Goal: Task Accomplishment & Management: Manage account settings

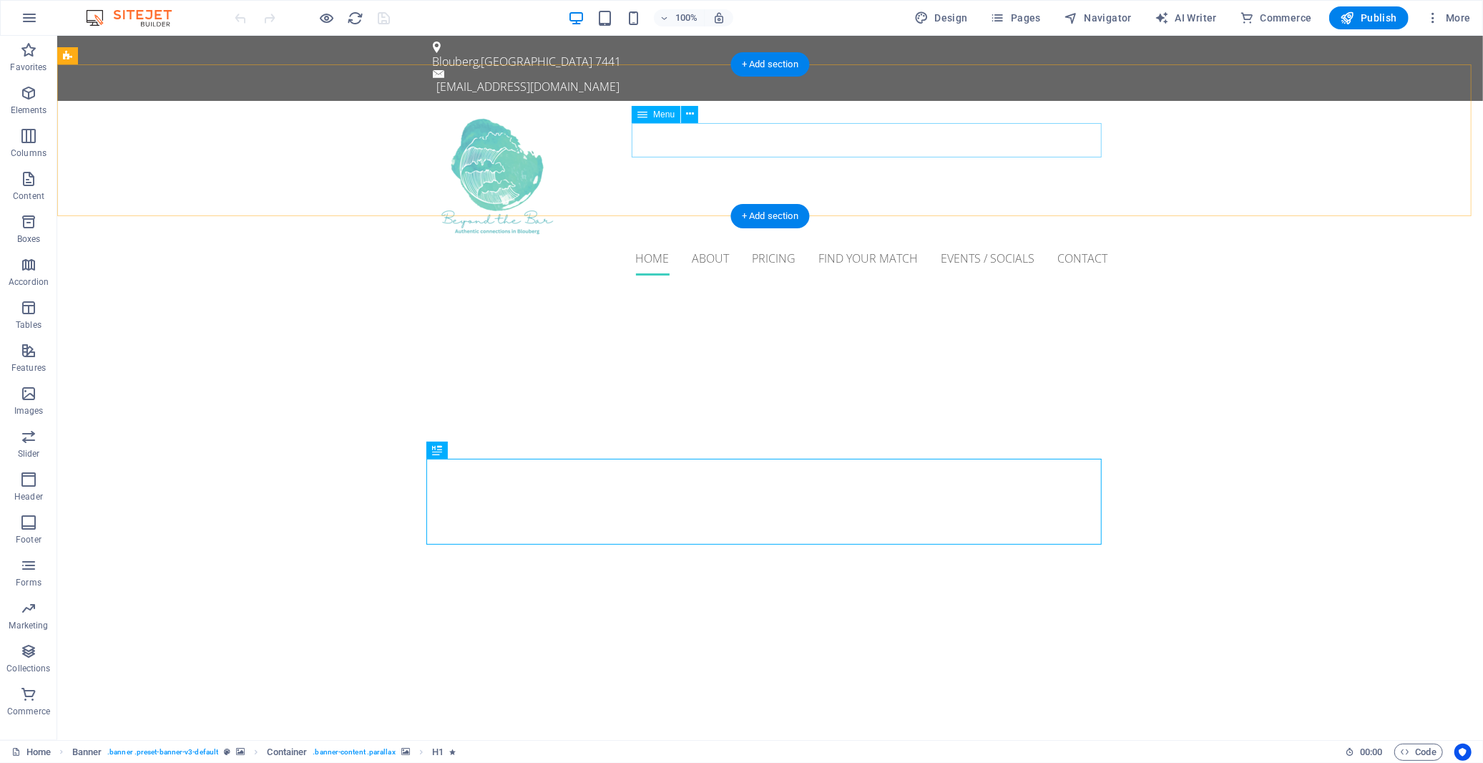
click at [704, 240] on nav "Home About Pricing Find Your Match Events / Socials Contact" at bounding box center [769, 257] width 675 height 34
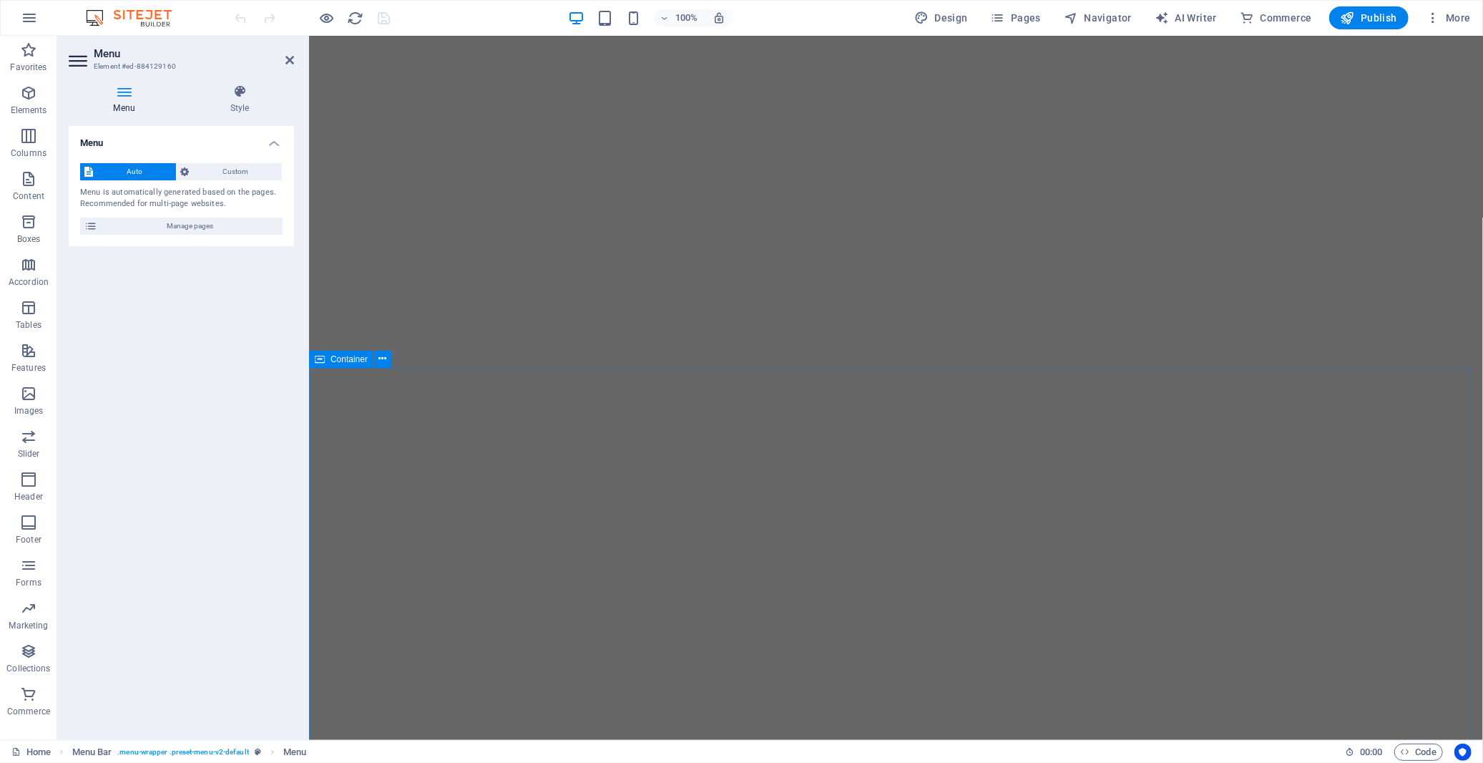
scroll to position [318, 0]
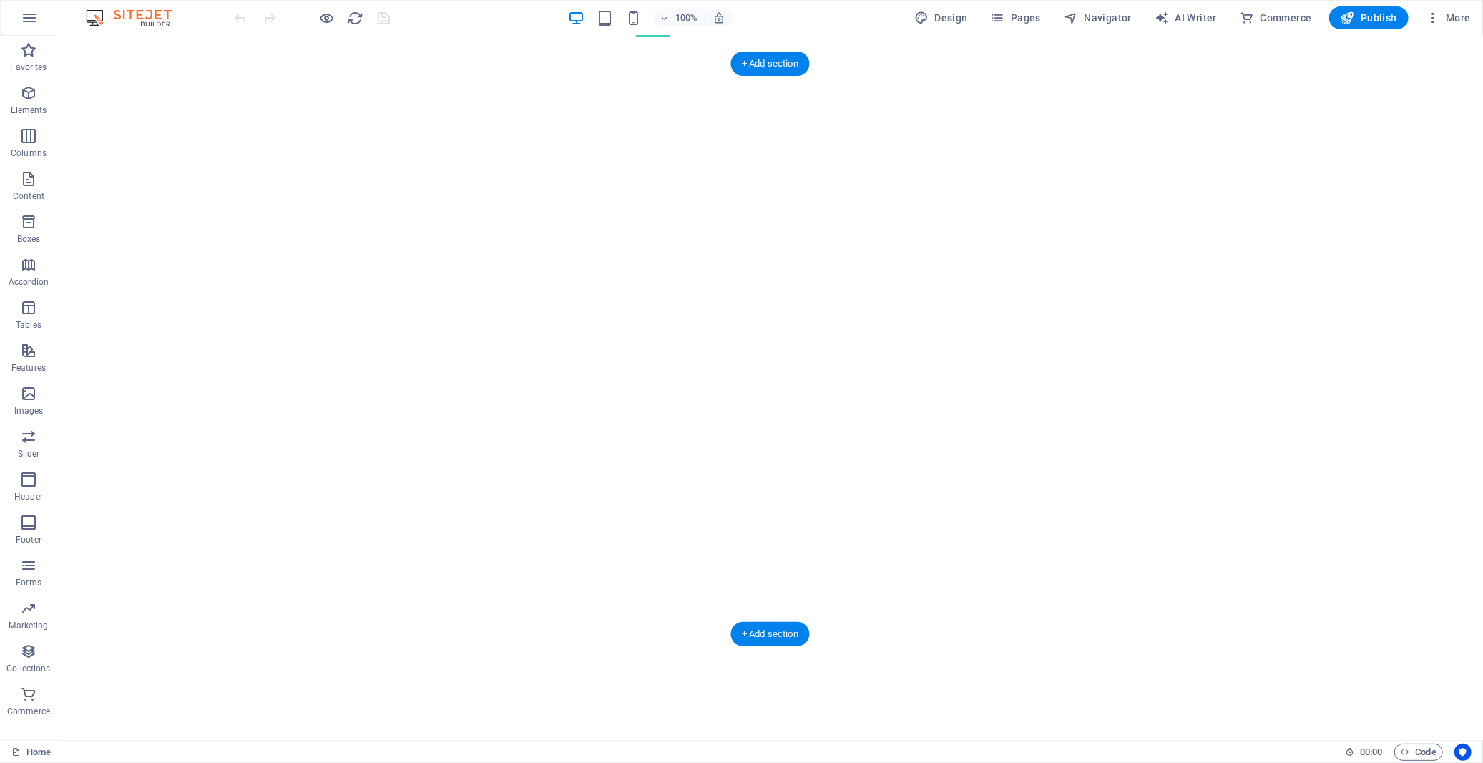
scroll to position [0, 0]
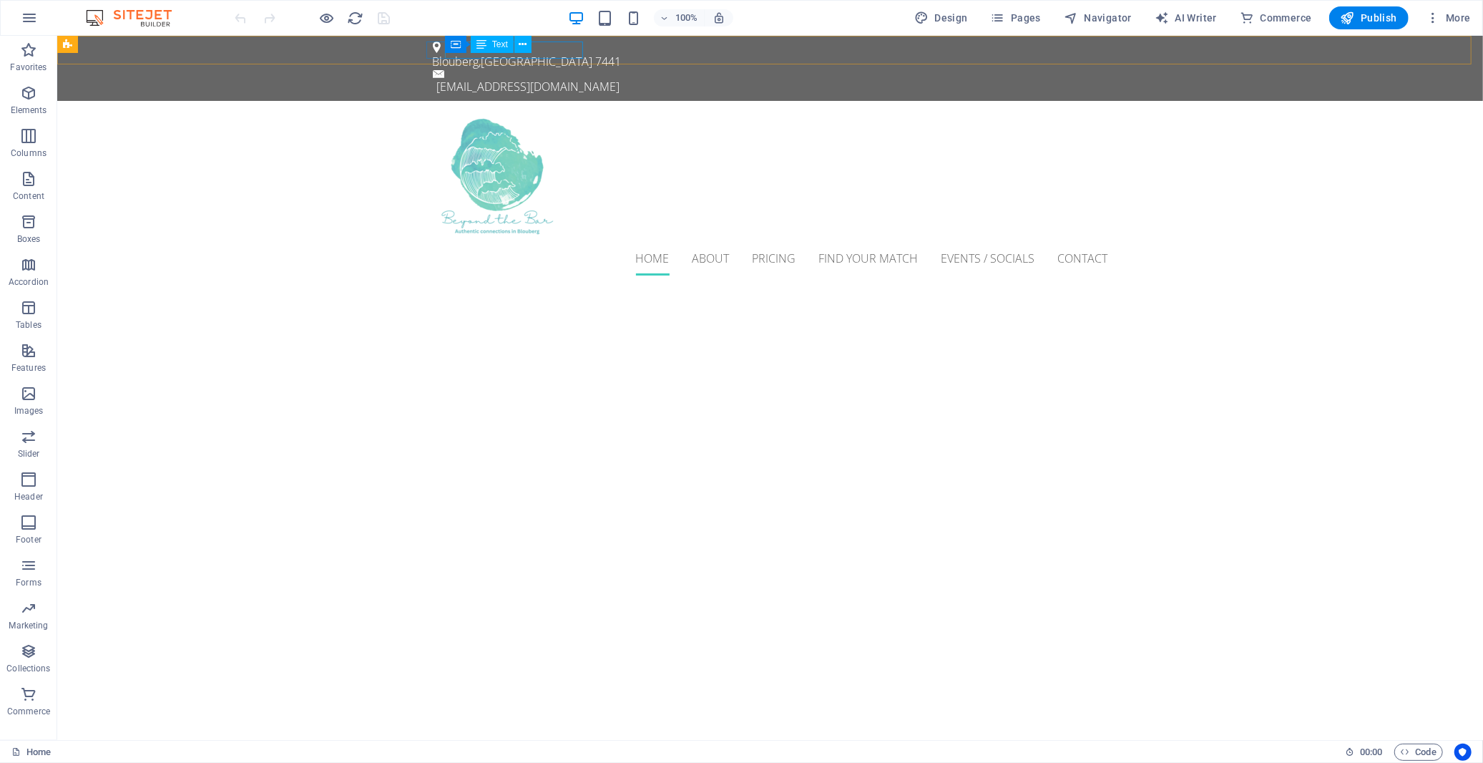
click at [539, 46] on div "Container Text" at bounding box center [493, 45] width 96 height 18
click at [497, 45] on span "Text" at bounding box center [500, 44] width 16 height 9
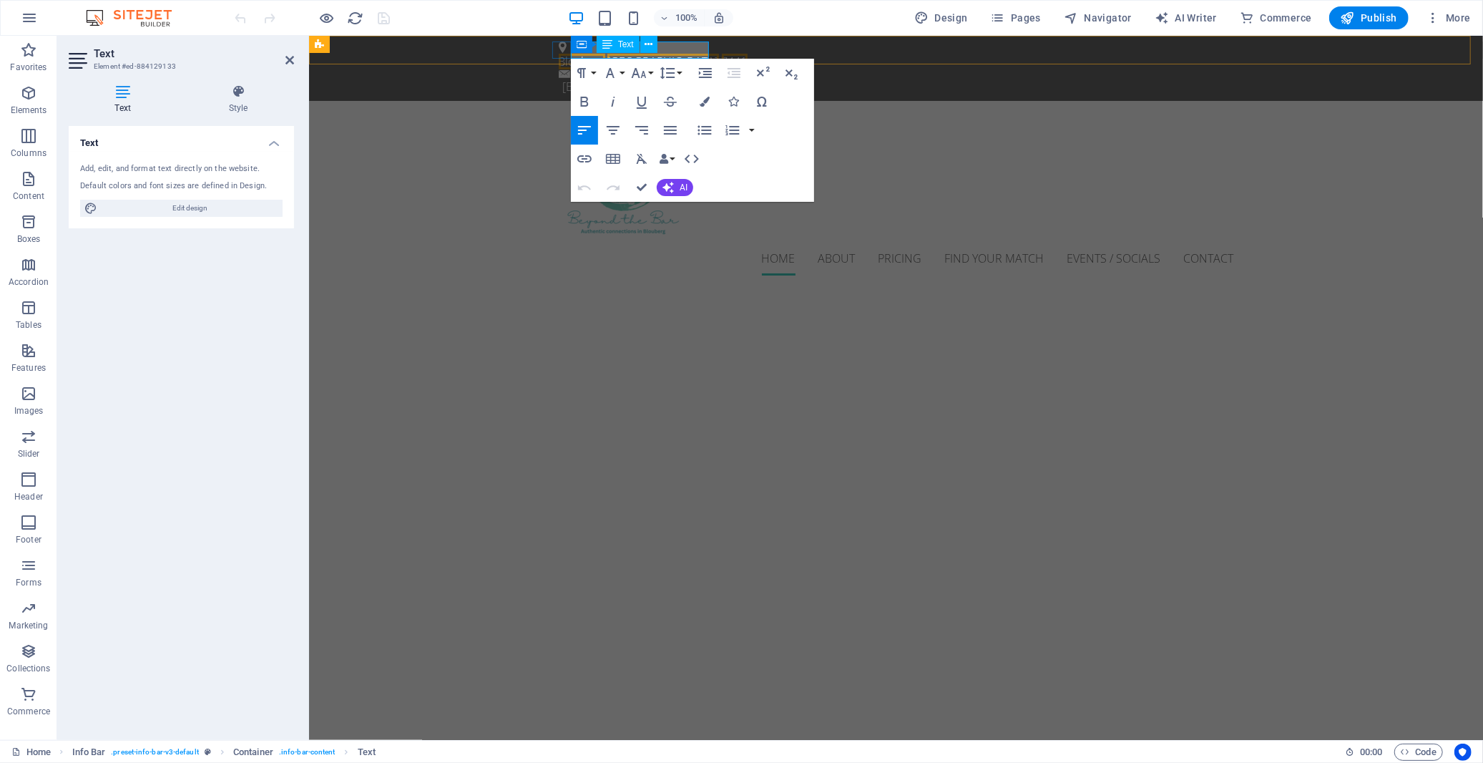
click at [594, 52] on div "Container Text" at bounding box center [619, 45] width 96 height 18
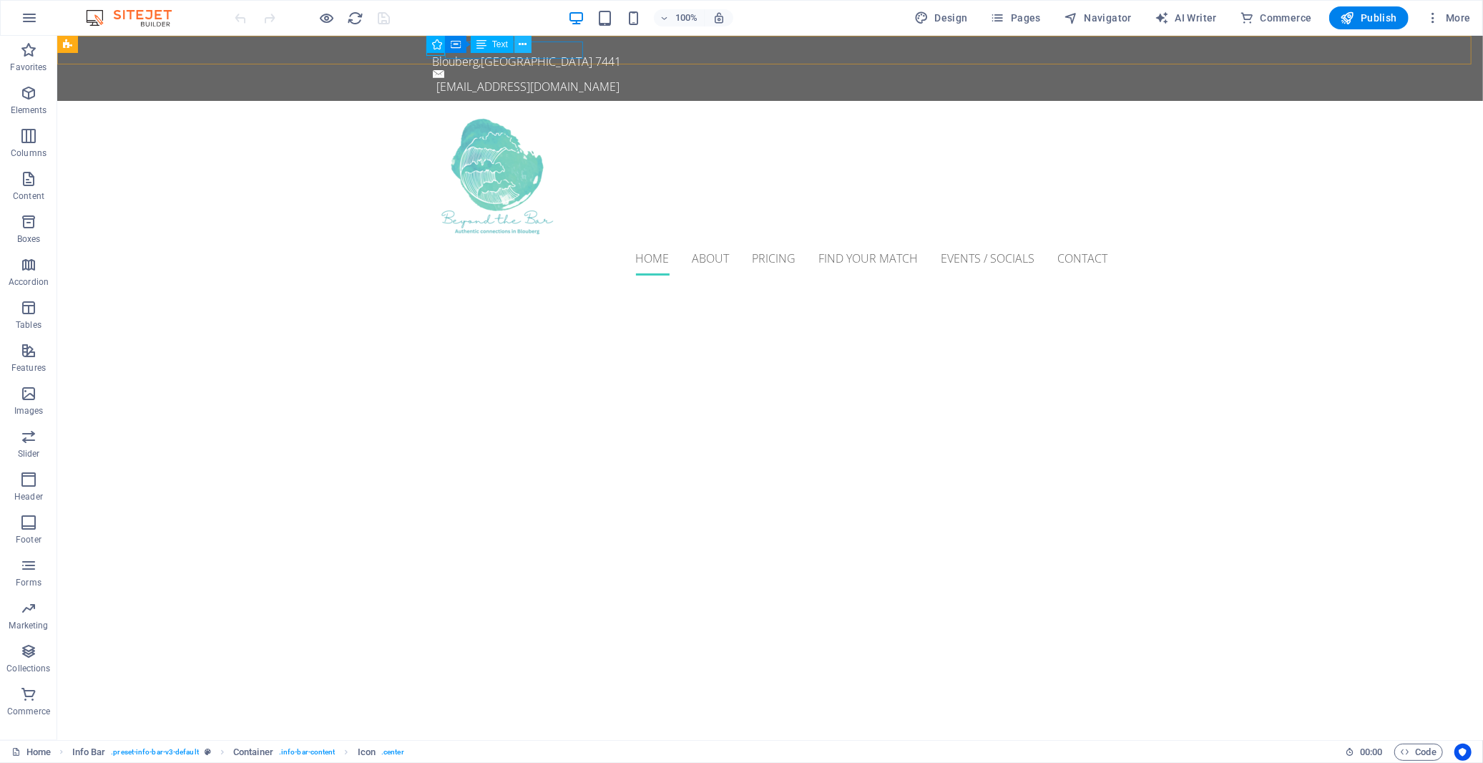
click at [519, 50] on icon at bounding box center [523, 44] width 8 height 15
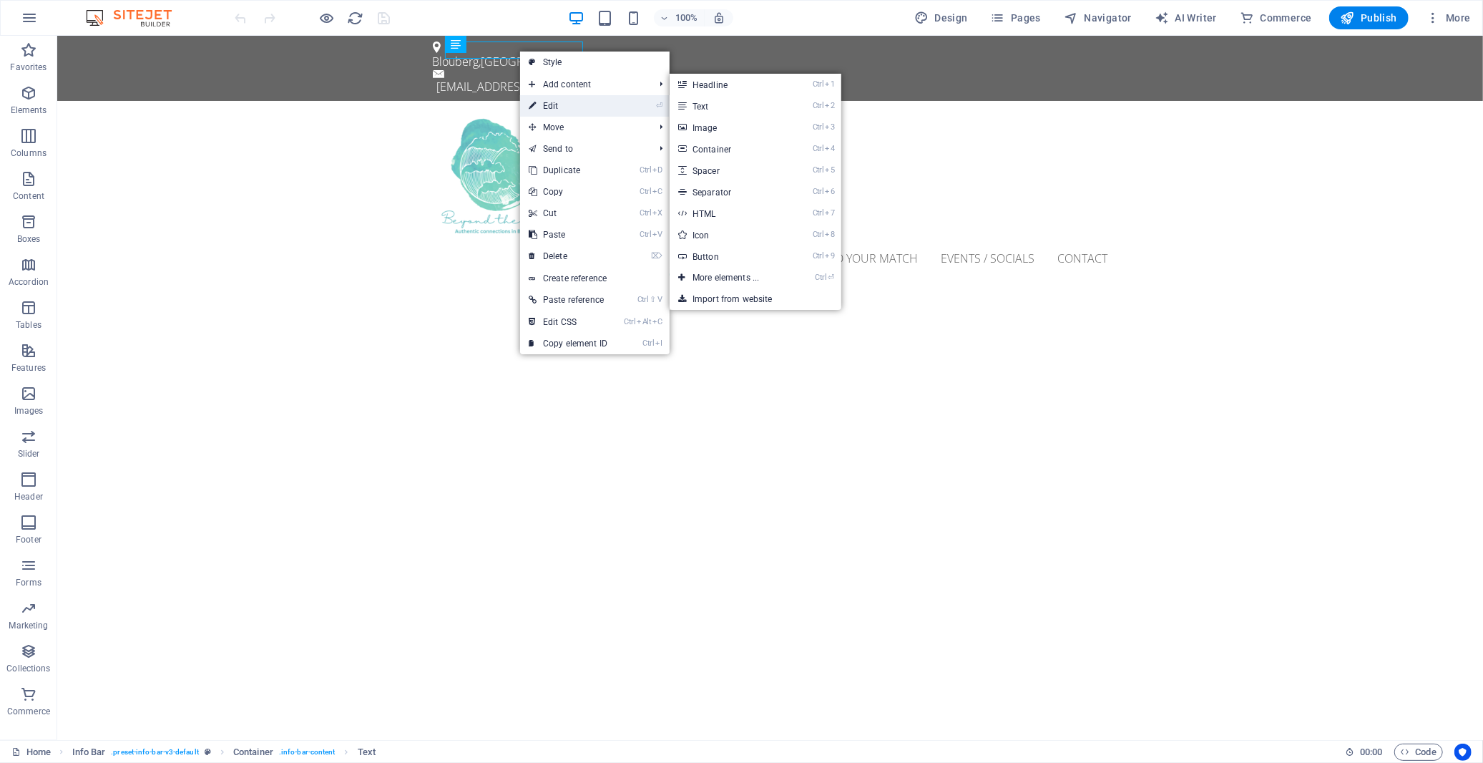
click at [545, 106] on link "⏎ Edit" at bounding box center [568, 105] width 96 height 21
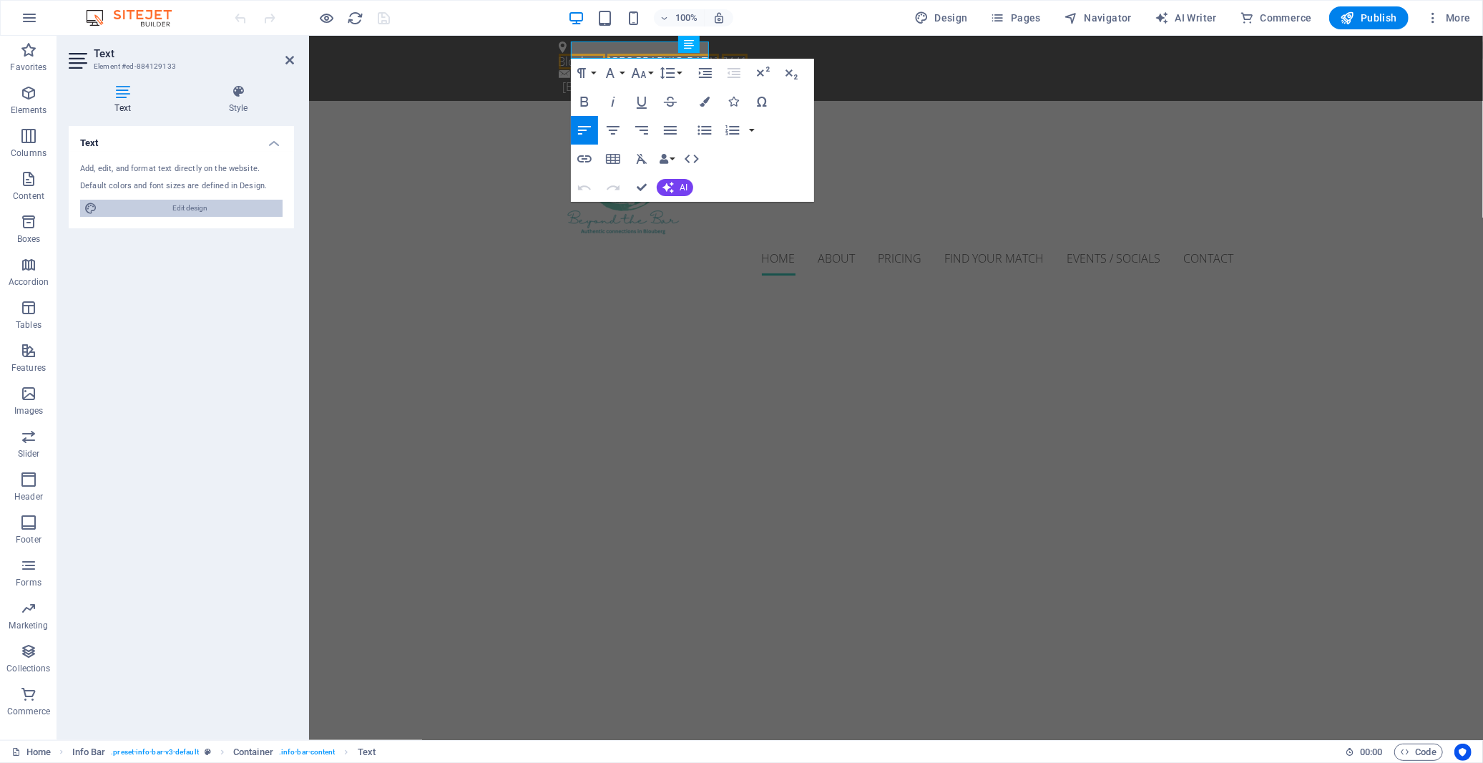
click at [204, 208] on span "Edit design" at bounding box center [190, 208] width 177 height 17
select select "px"
select select "300"
select select "px"
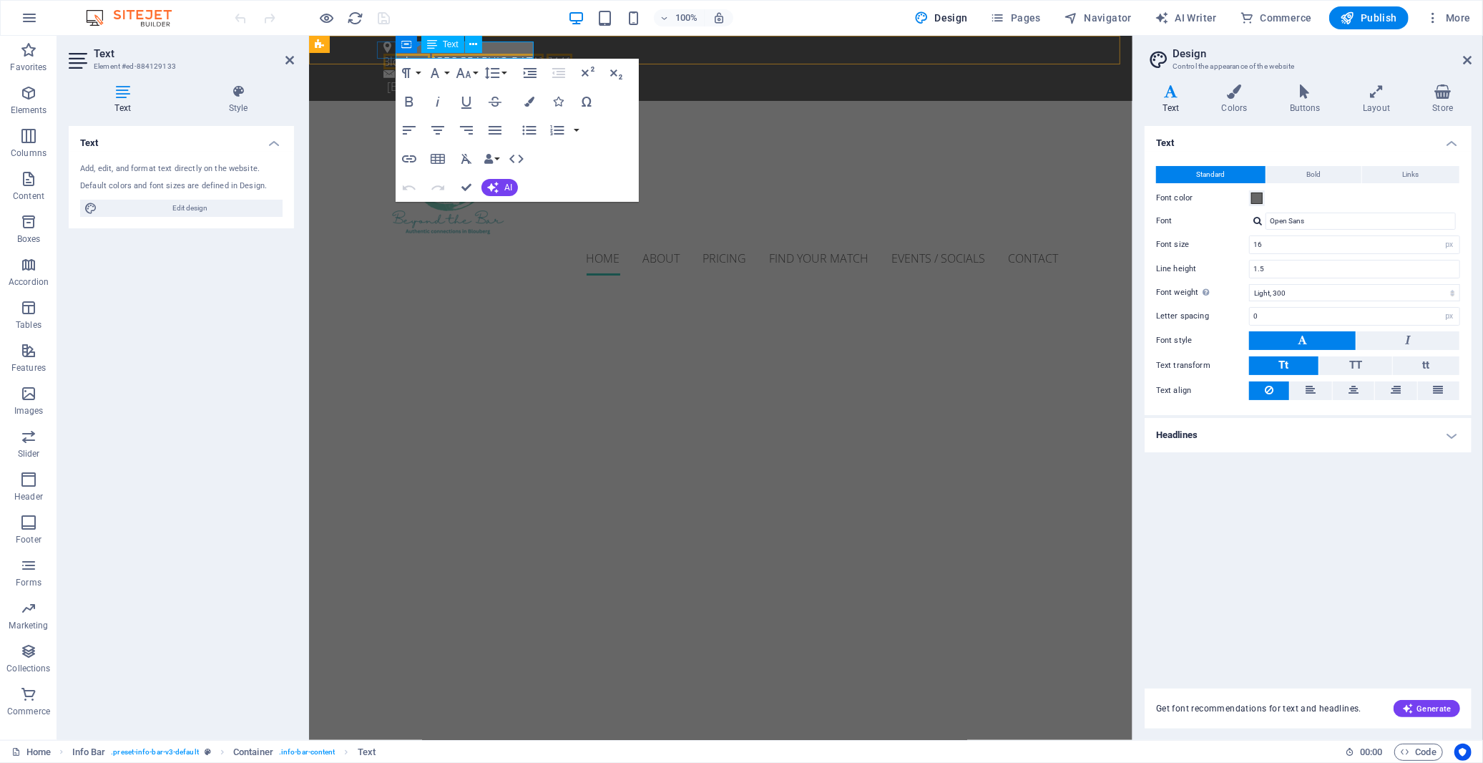
click at [419, 52] on div "Container Text" at bounding box center [444, 45] width 96 height 18
click at [418, 50] on div "Container Text" at bounding box center [444, 45] width 96 height 18
click at [417, 50] on div "Container Text" at bounding box center [444, 45] width 96 height 18
click at [419, 51] on div "Container Text" at bounding box center [444, 45] width 96 height 18
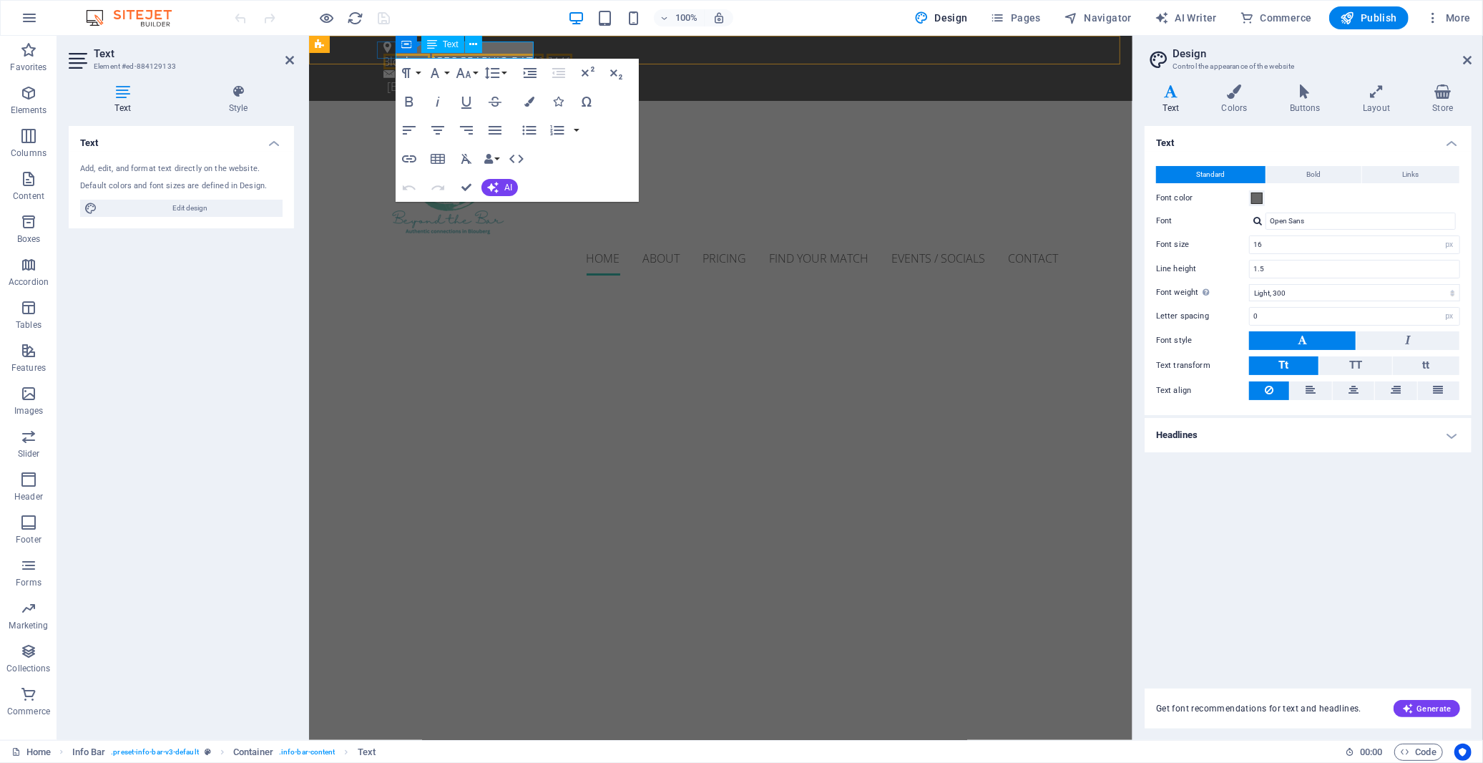
click at [419, 51] on div "Container Text" at bounding box center [444, 45] width 96 height 18
drag, startPoint x: 419, startPoint y: 51, endPoint x: 114, endPoint y: 19, distance: 306.5
click at [419, 51] on div "Container Text" at bounding box center [444, 45] width 96 height 18
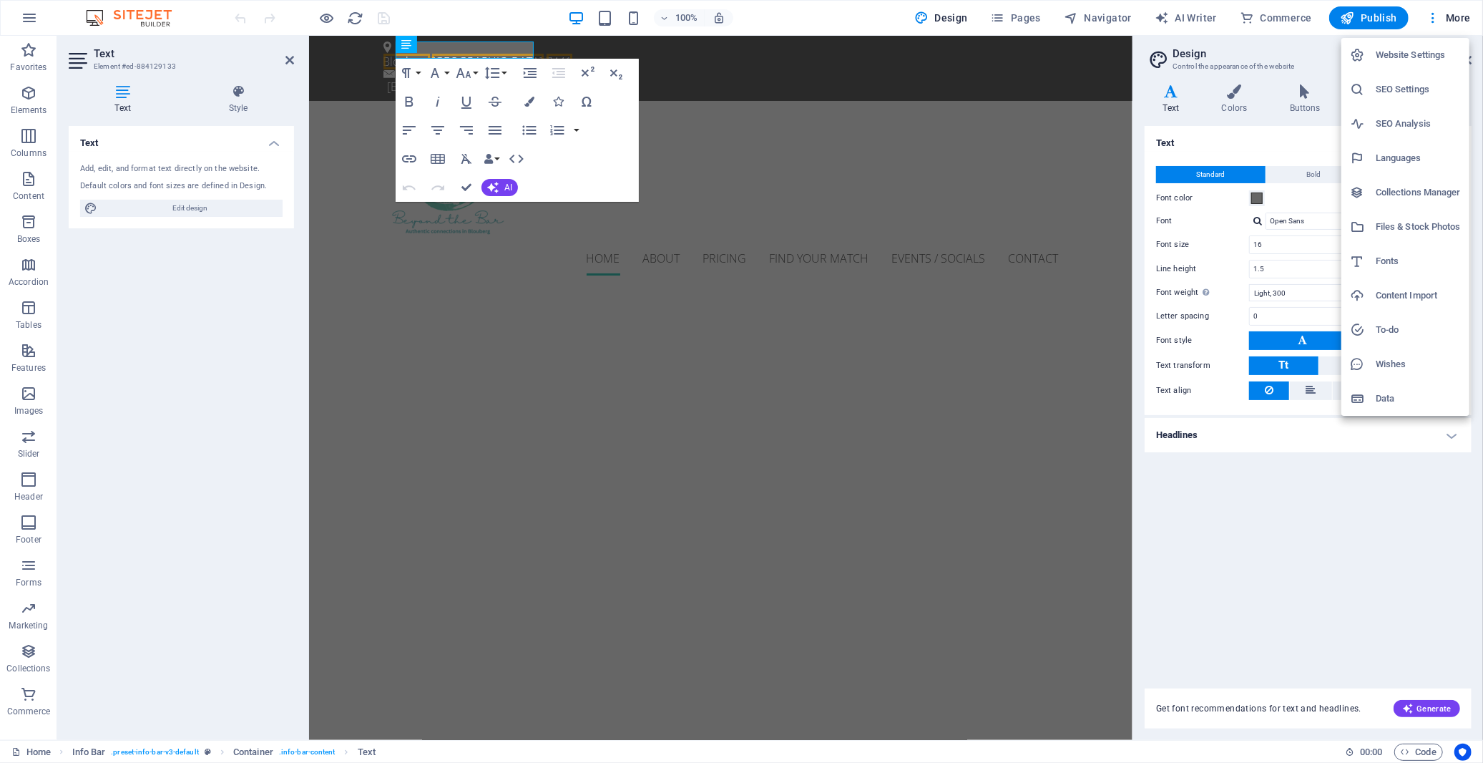
click at [831, 172] on div at bounding box center [741, 381] width 1483 height 763
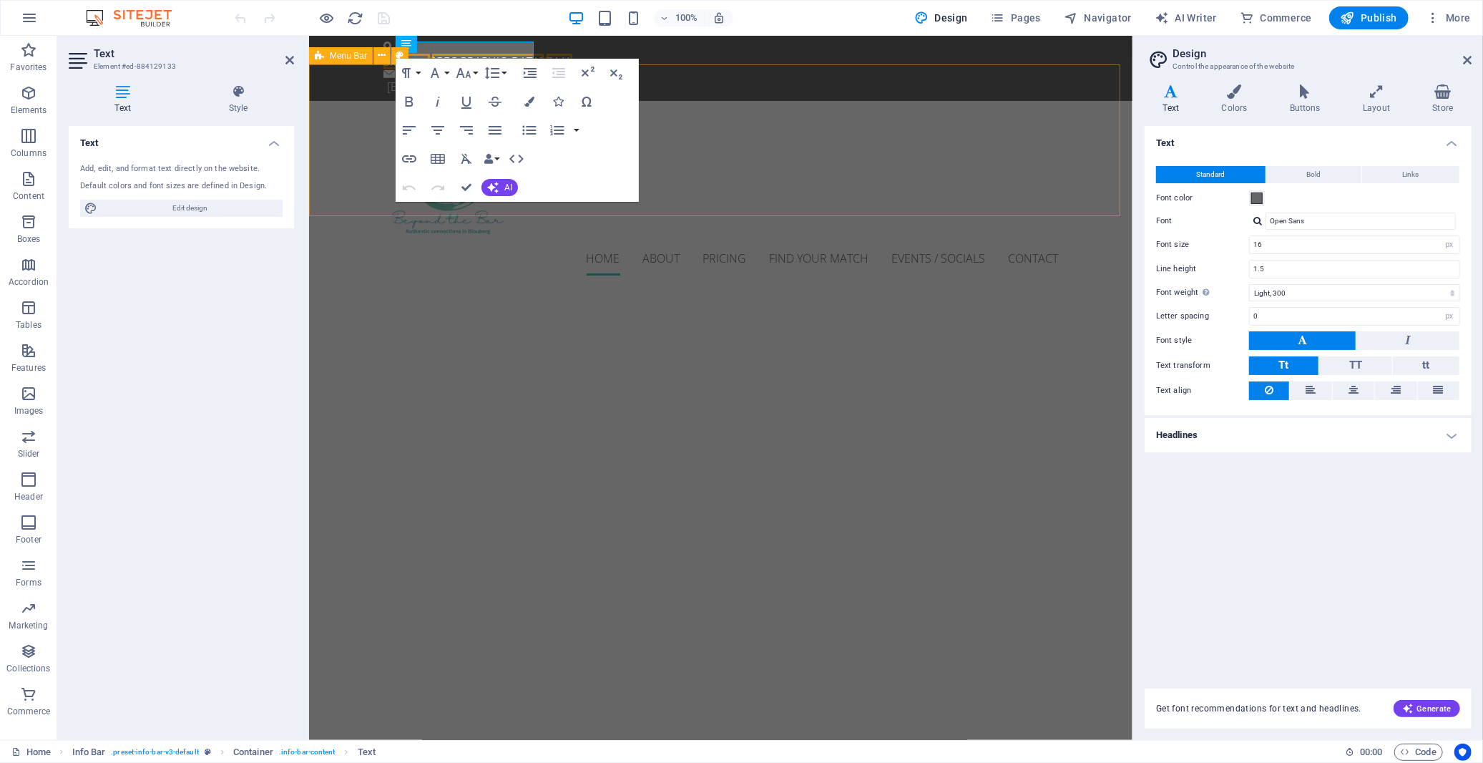
click at [368, 100] on div "Home About Pricing Find Your Match Events / Socials Contact" at bounding box center [720, 193] width 824 height 186
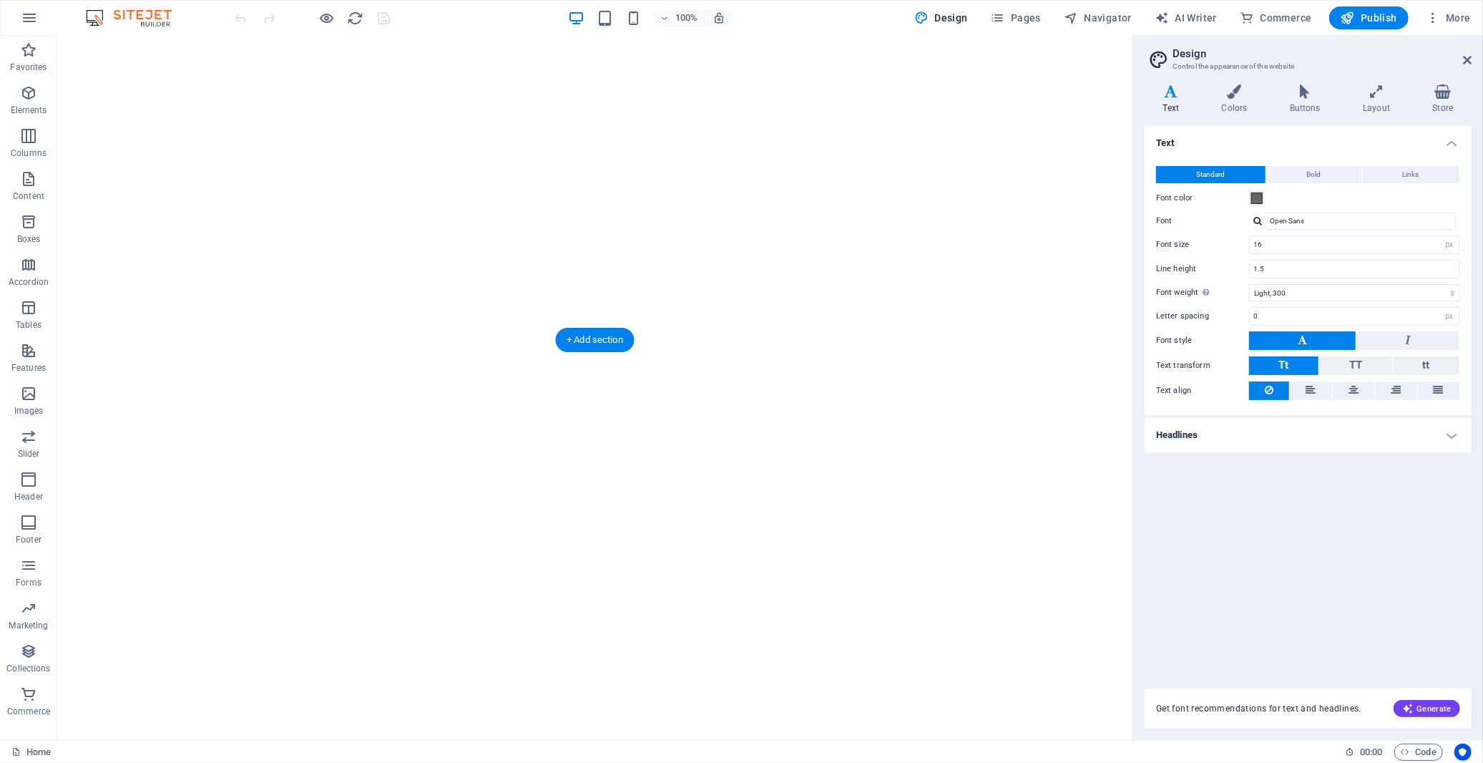
scroll to position [397, 0]
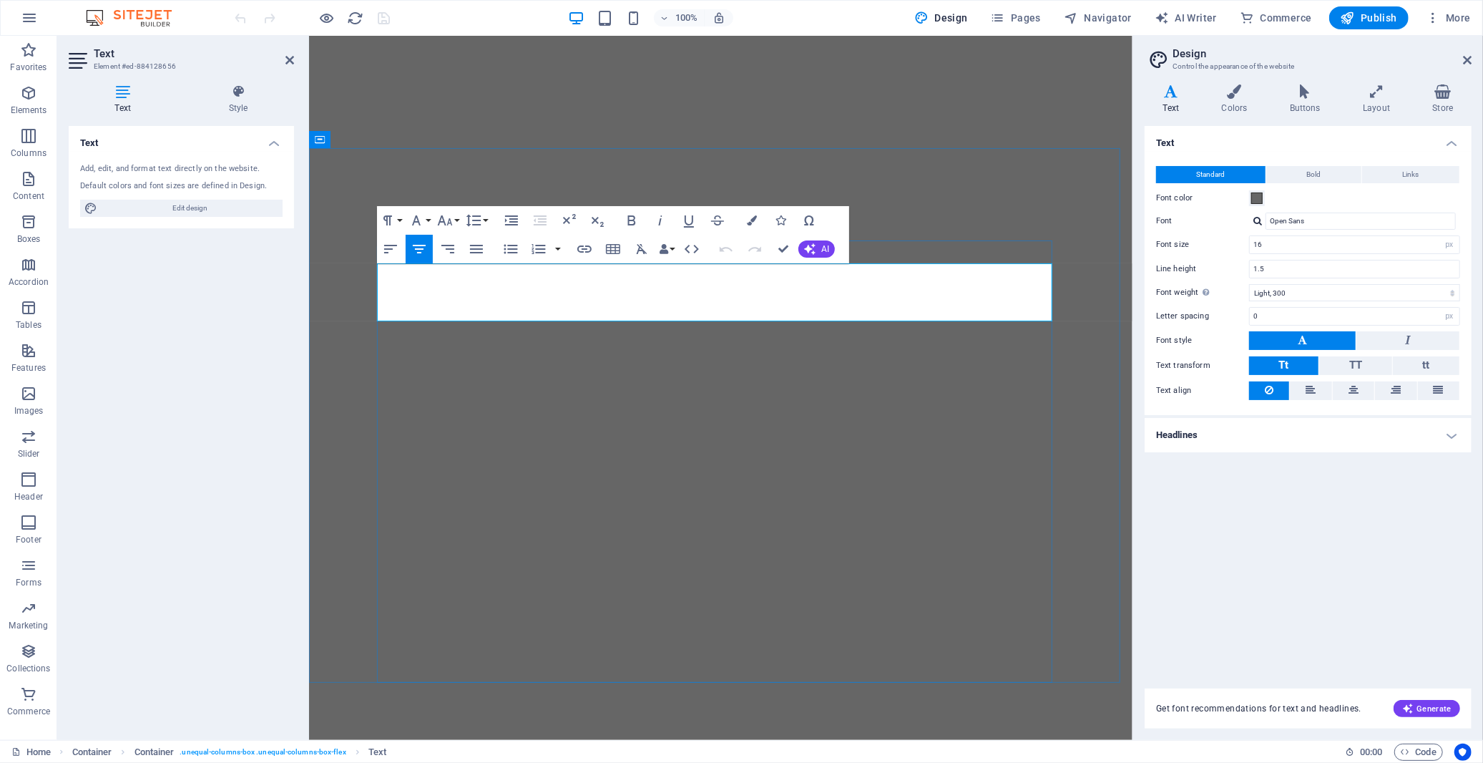
drag, startPoint x: 387, startPoint y: 270, endPoint x: 434, endPoint y: 273, distance: 47.3
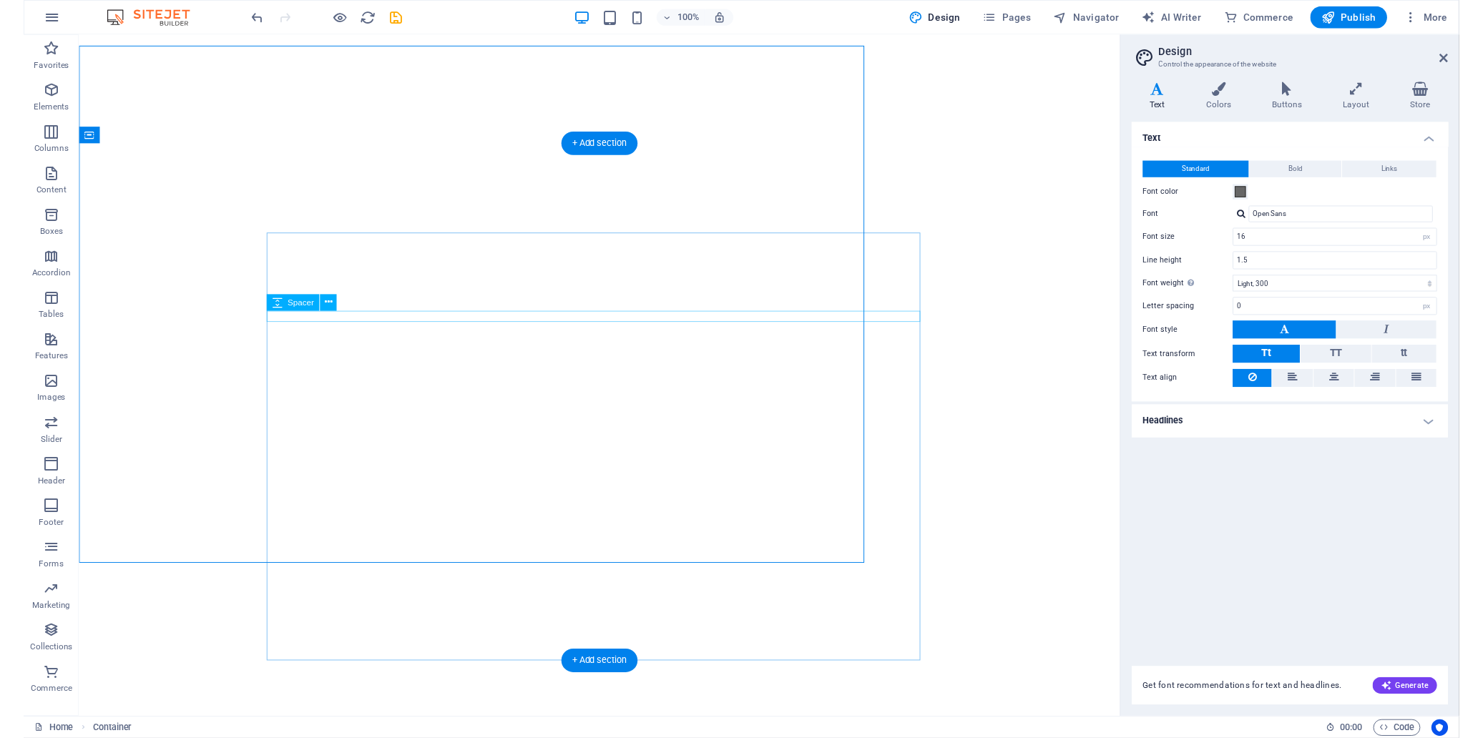
scroll to position [498, 0]
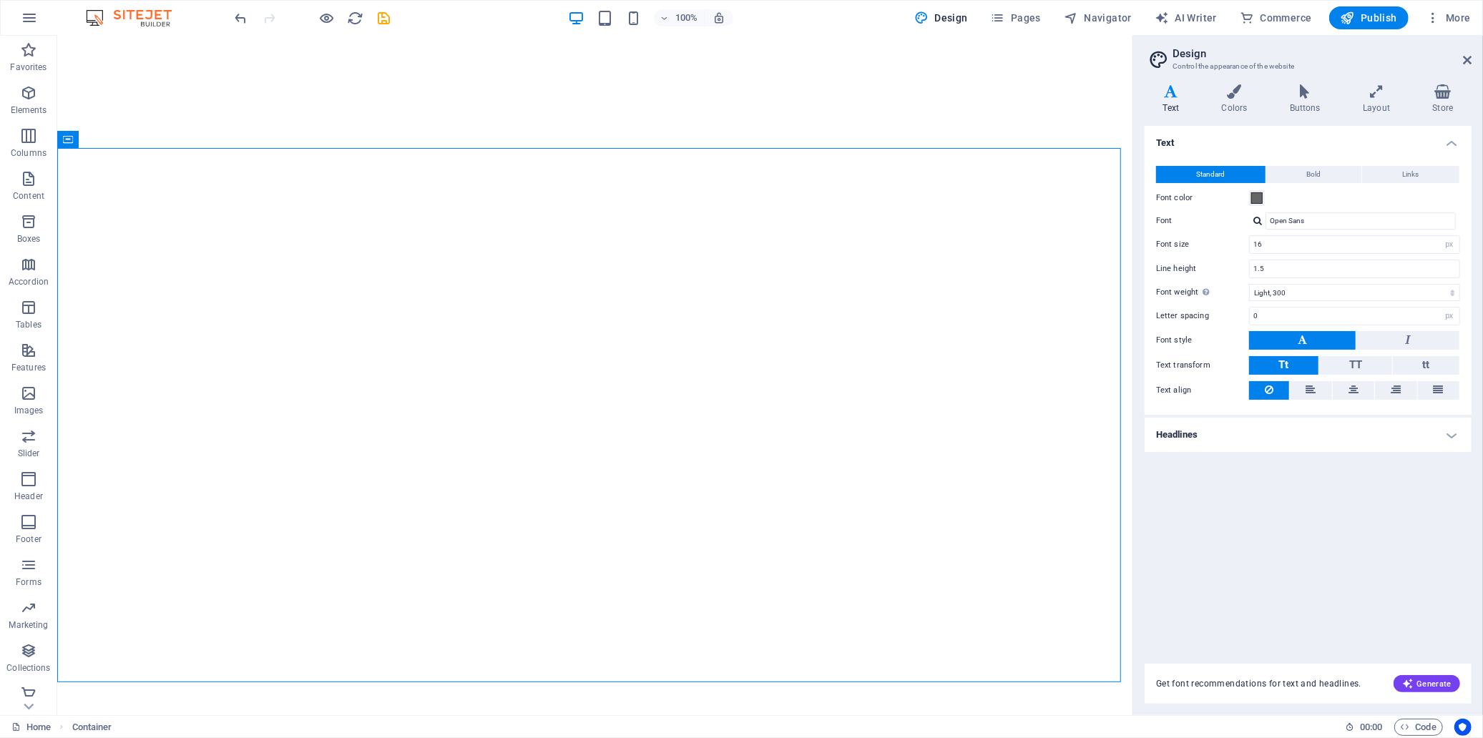
scroll to position [1154, 0]
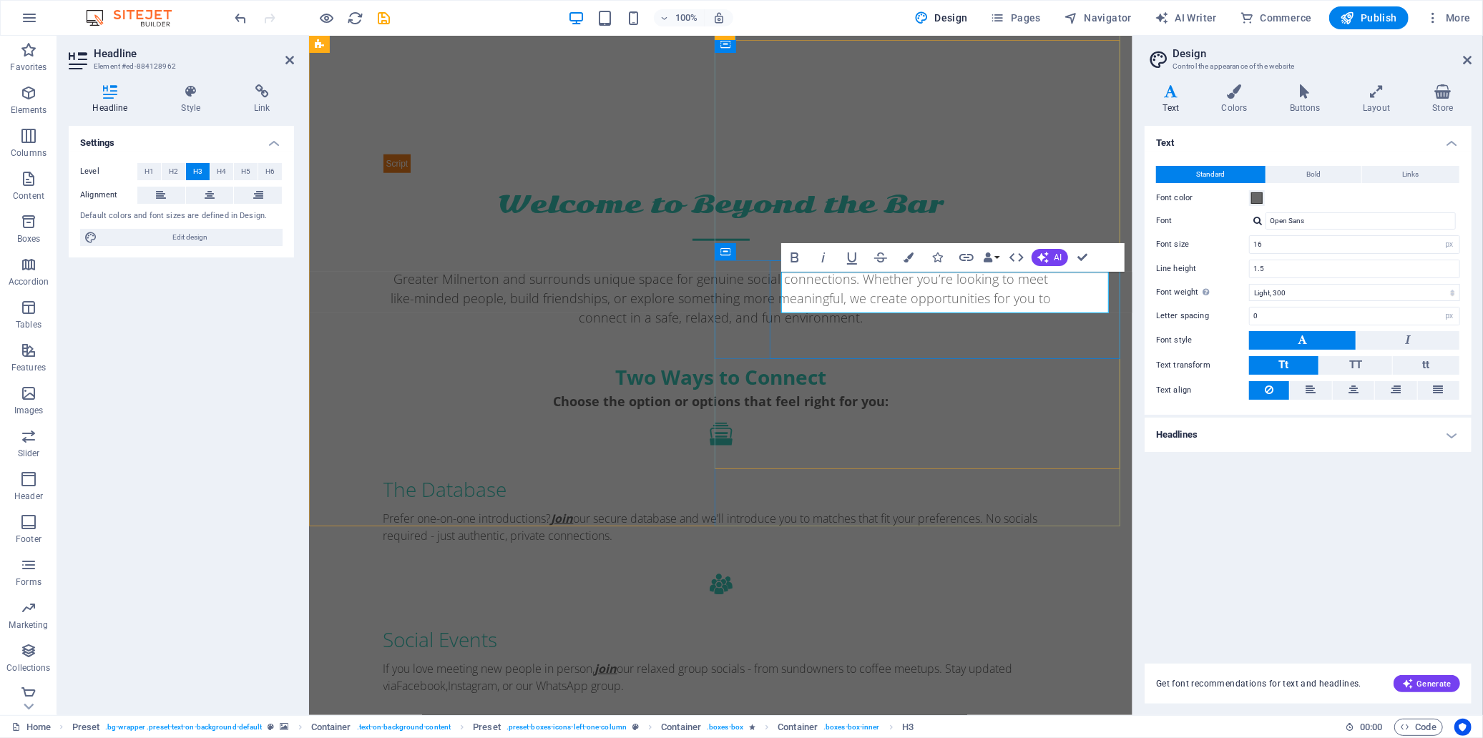
drag, startPoint x: 846, startPoint y: 291, endPoint x: 787, endPoint y: 290, distance: 58.7
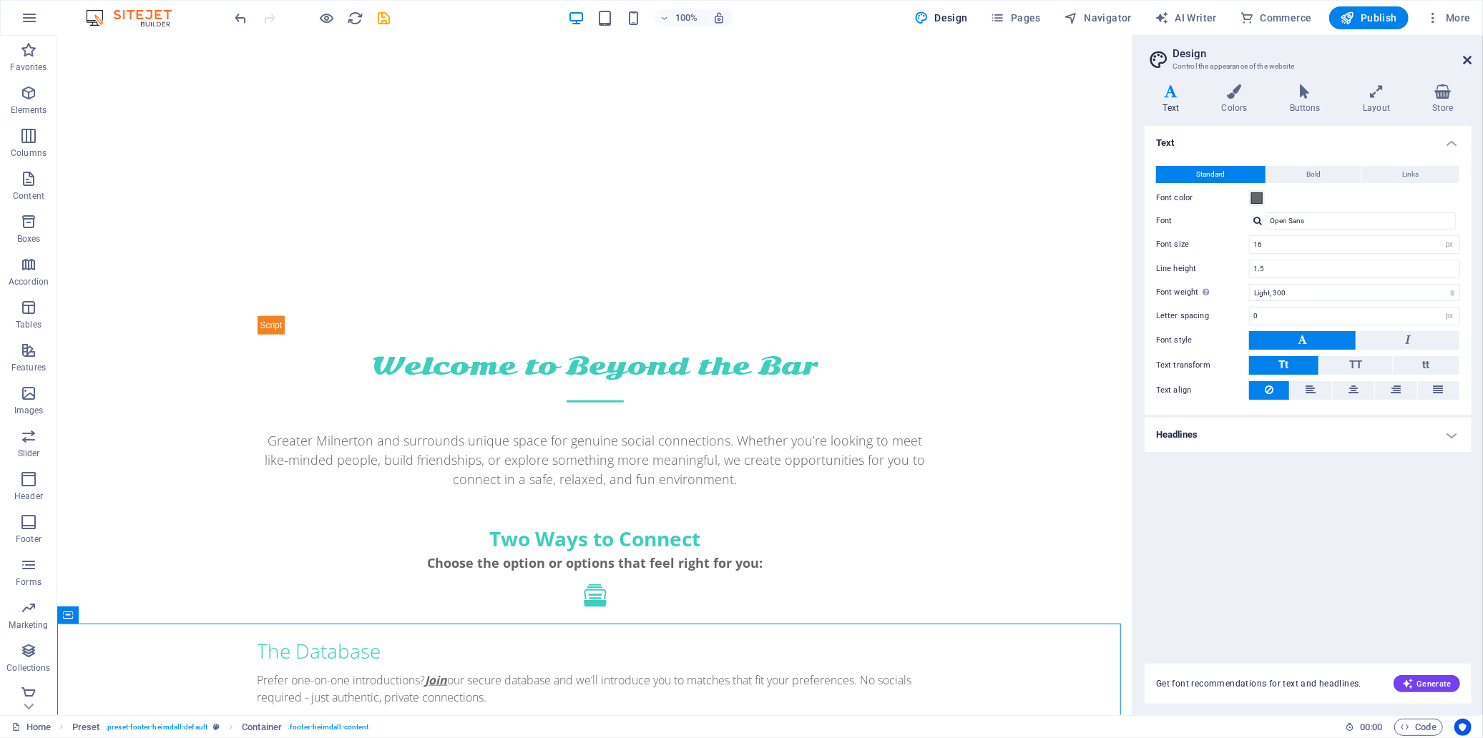
click at [1334, 60] on icon at bounding box center [1467, 59] width 9 height 11
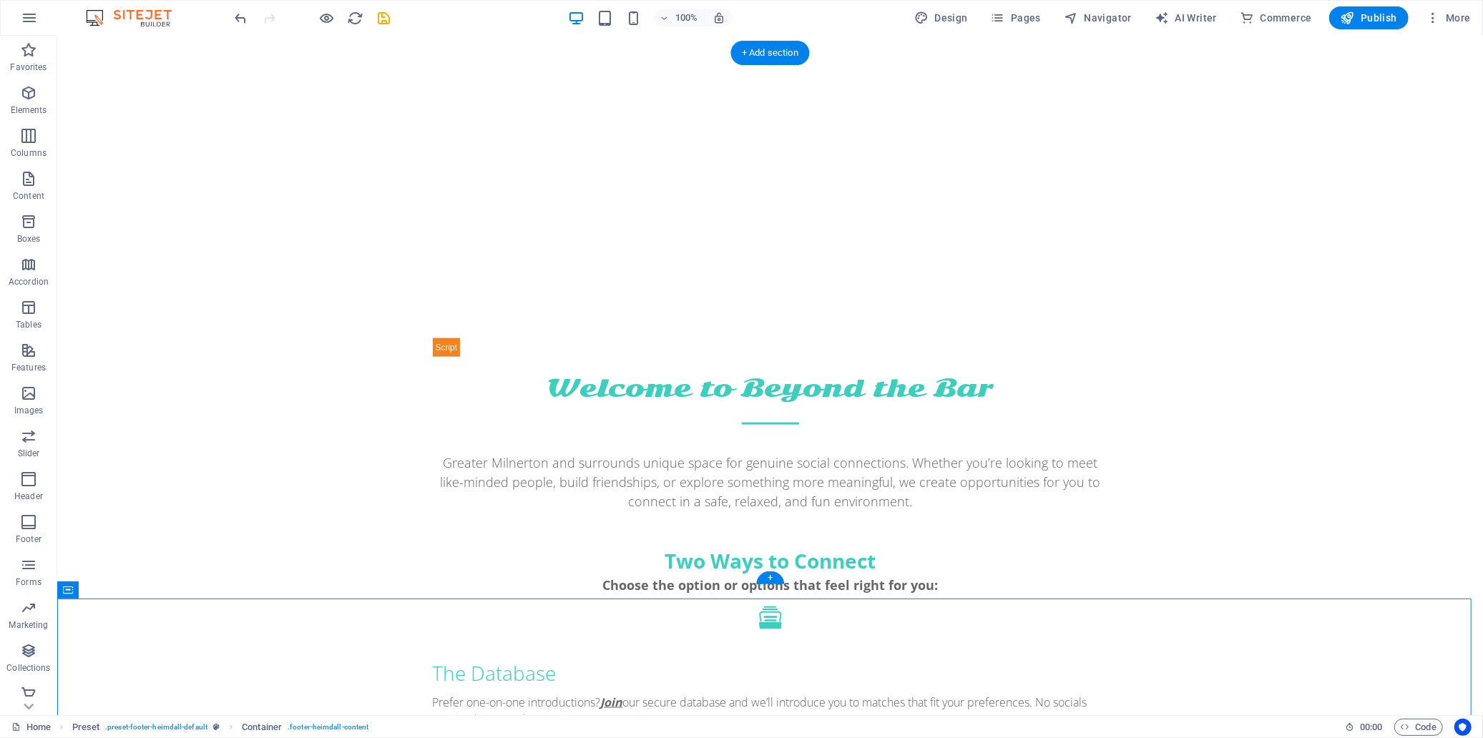
scroll to position [1477, 0]
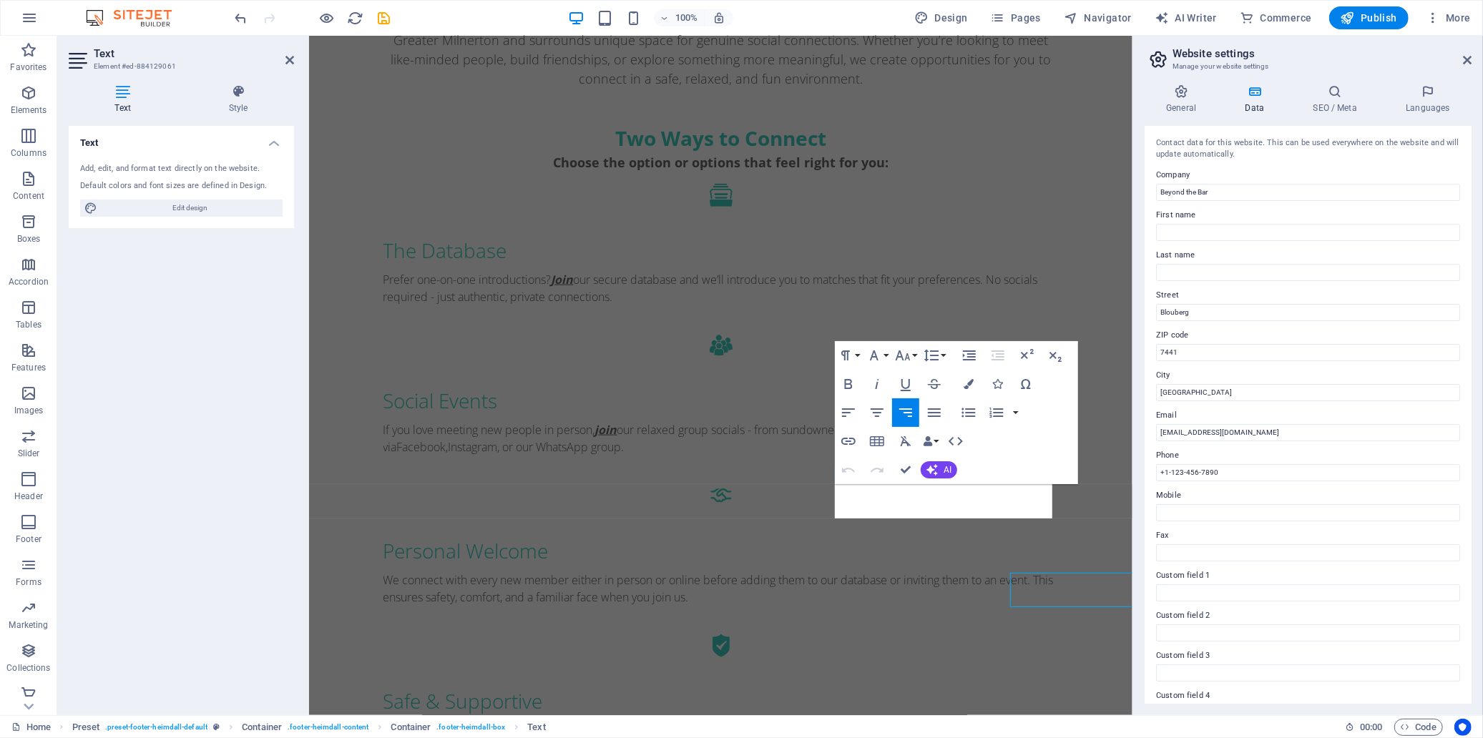
scroll to position [1304, 0]
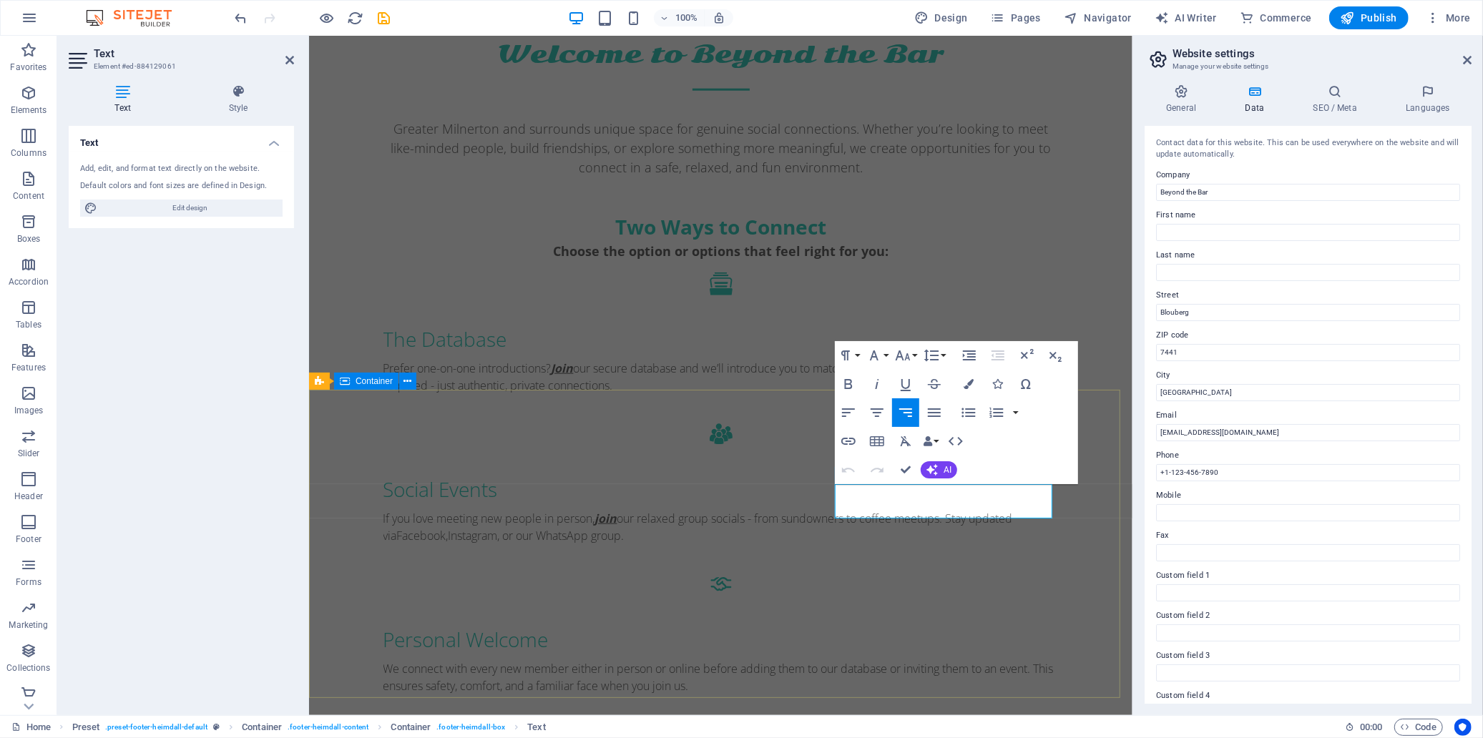
drag, startPoint x: 1007, startPoint y: 490, endPoint x: 1055, endPoint y: 495, distance: 48.9
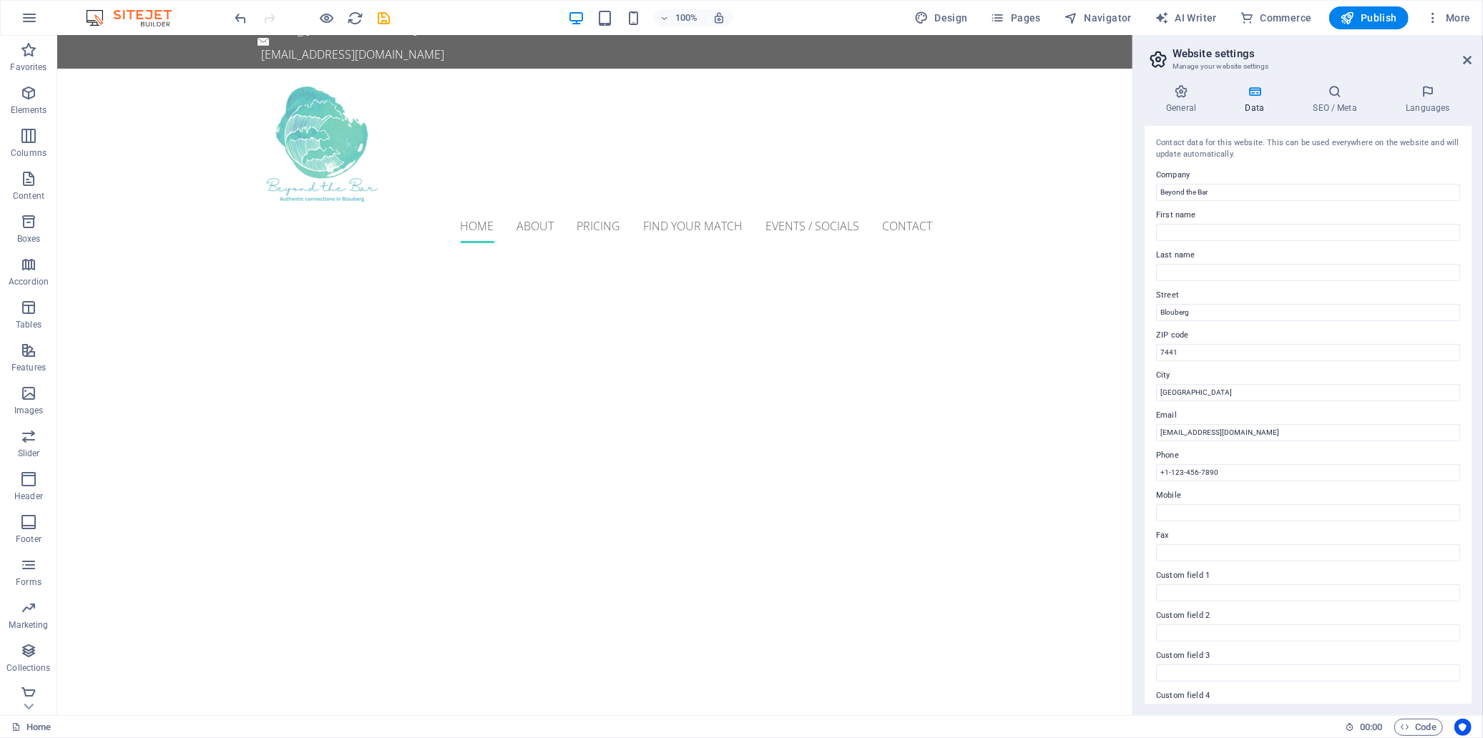
scroll to position [1295, 0]
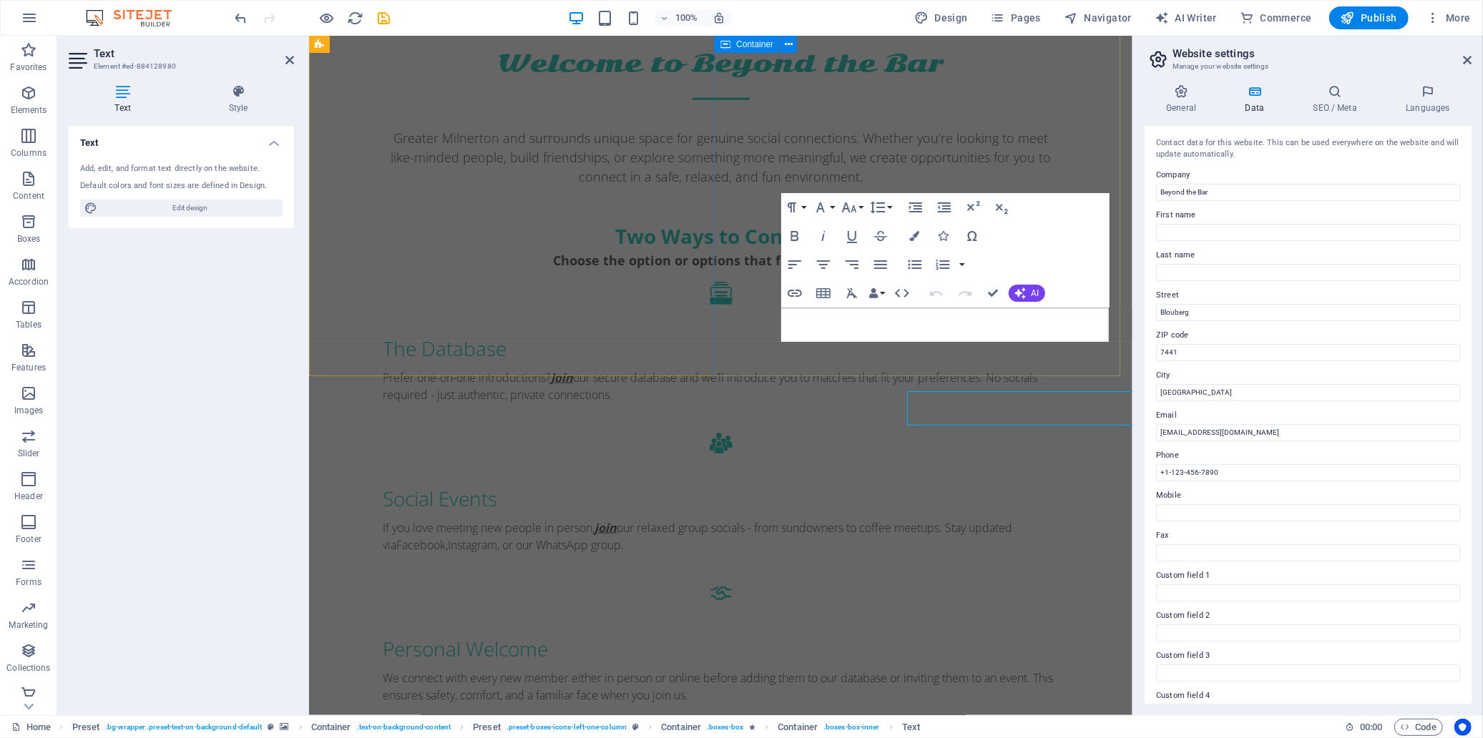
scroll to position [1270, 0]
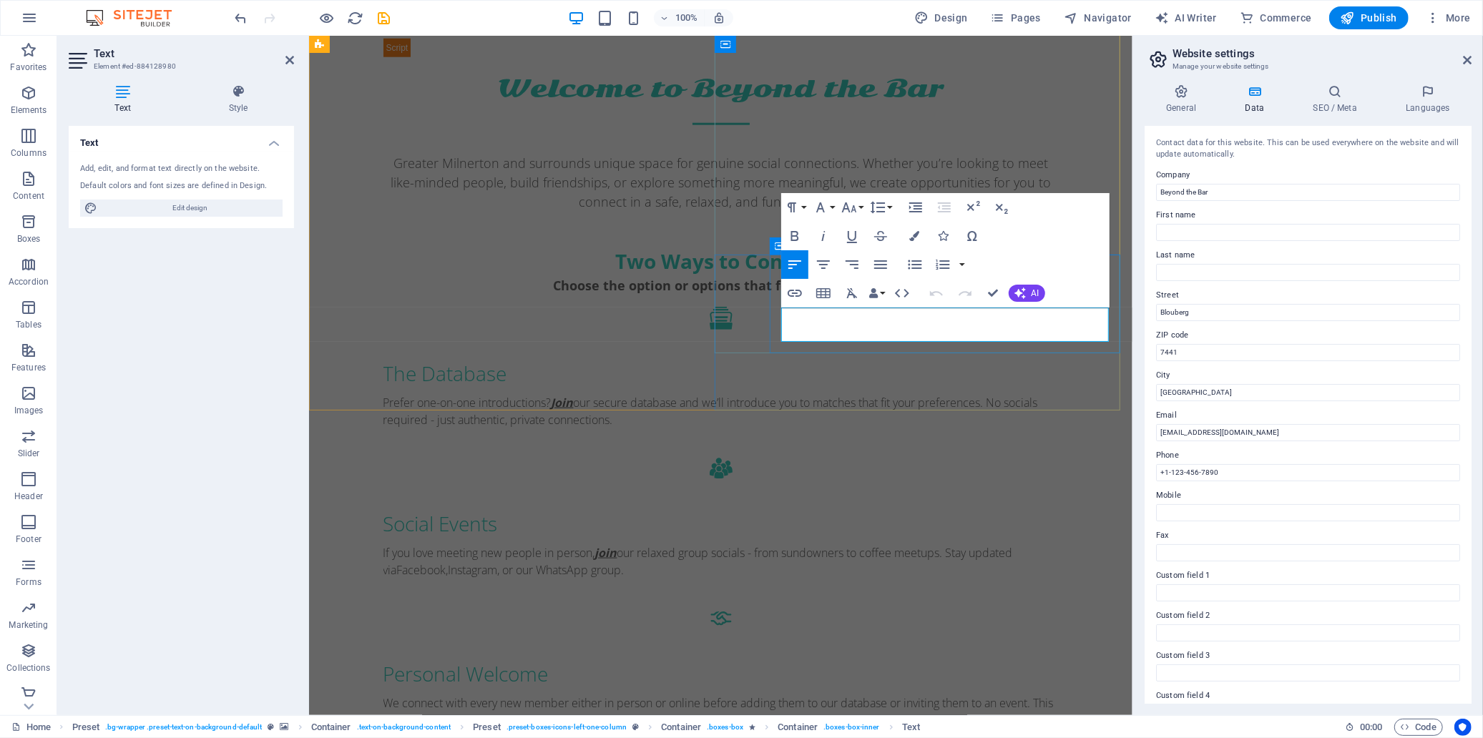
drag, startPoint x: 1002, startPoint y: 316, endPoint x: 1053, endPoint y: 316, distance: 50.8
drag, startPoint x: 1060, startPoint y: 316, endPoint x: 1105, endPoint y: 318, distance: 45.8
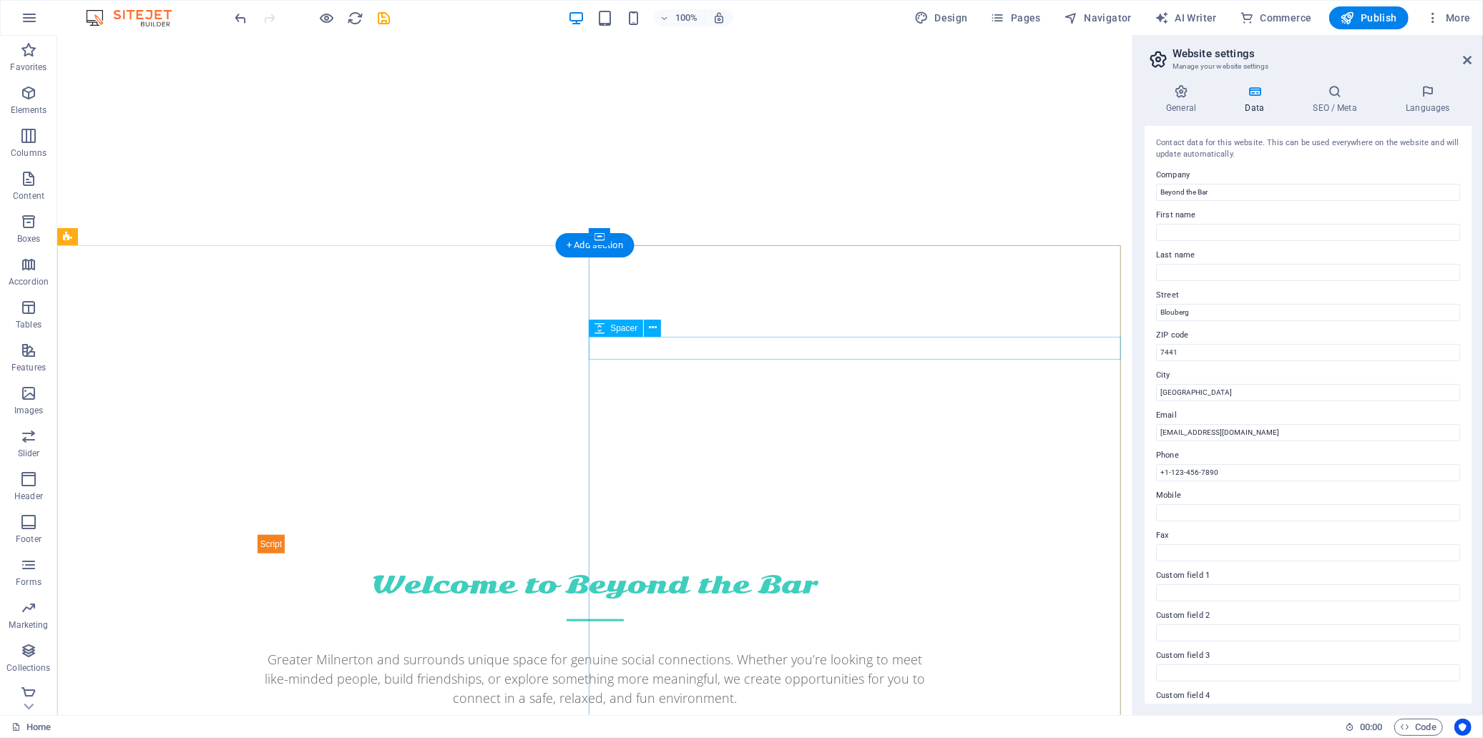
scroll to position [1308, 0]
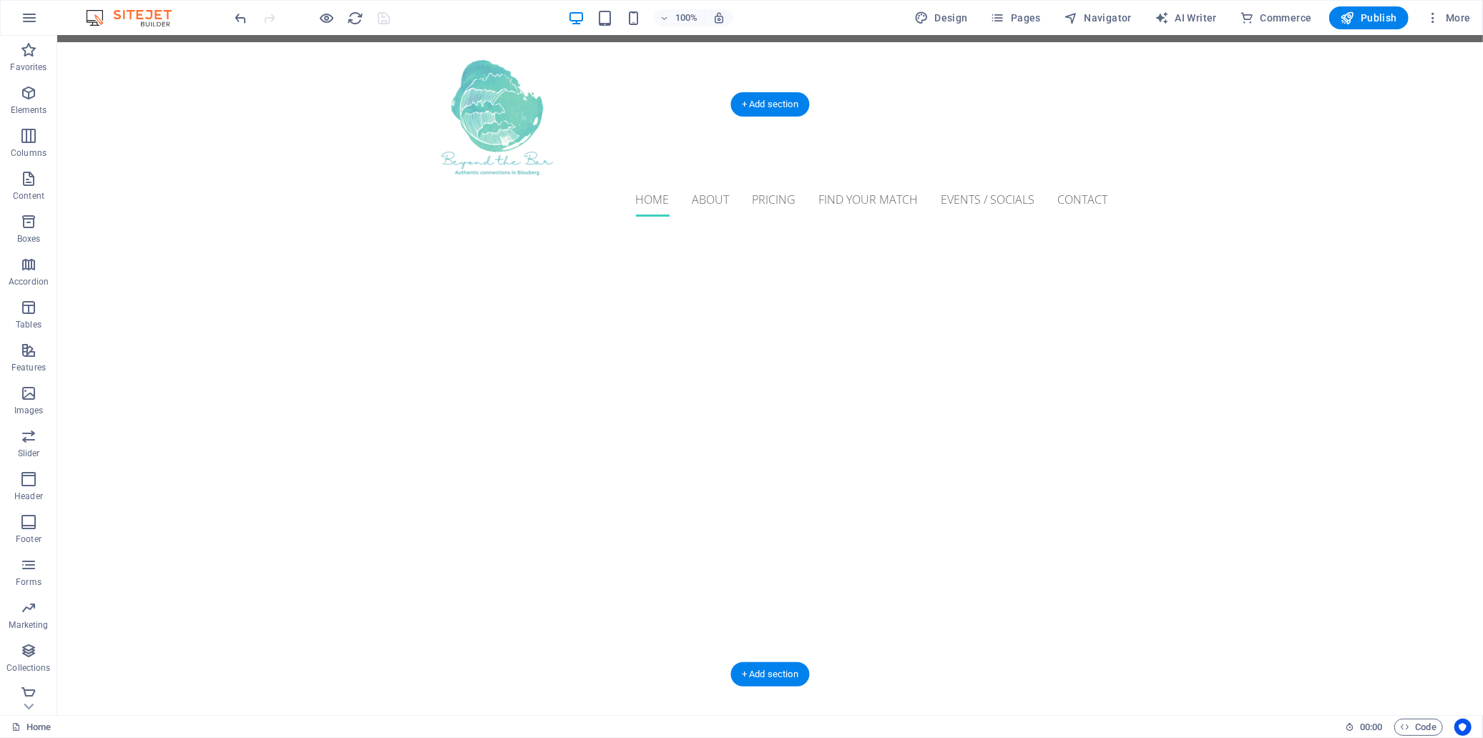
scroll to position [0, 0]
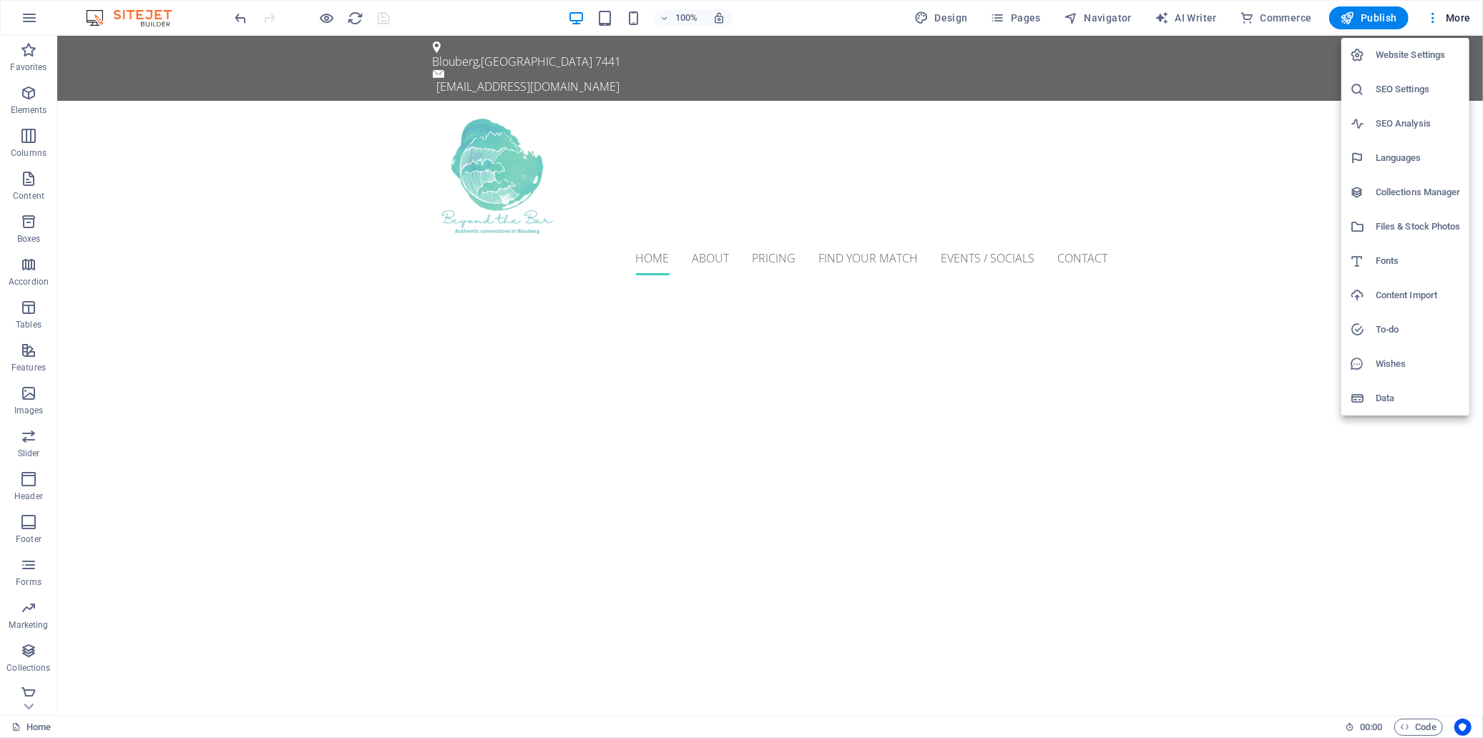
click at [799, 140] on div at bounding box center [741, 369] width 1483 height 738
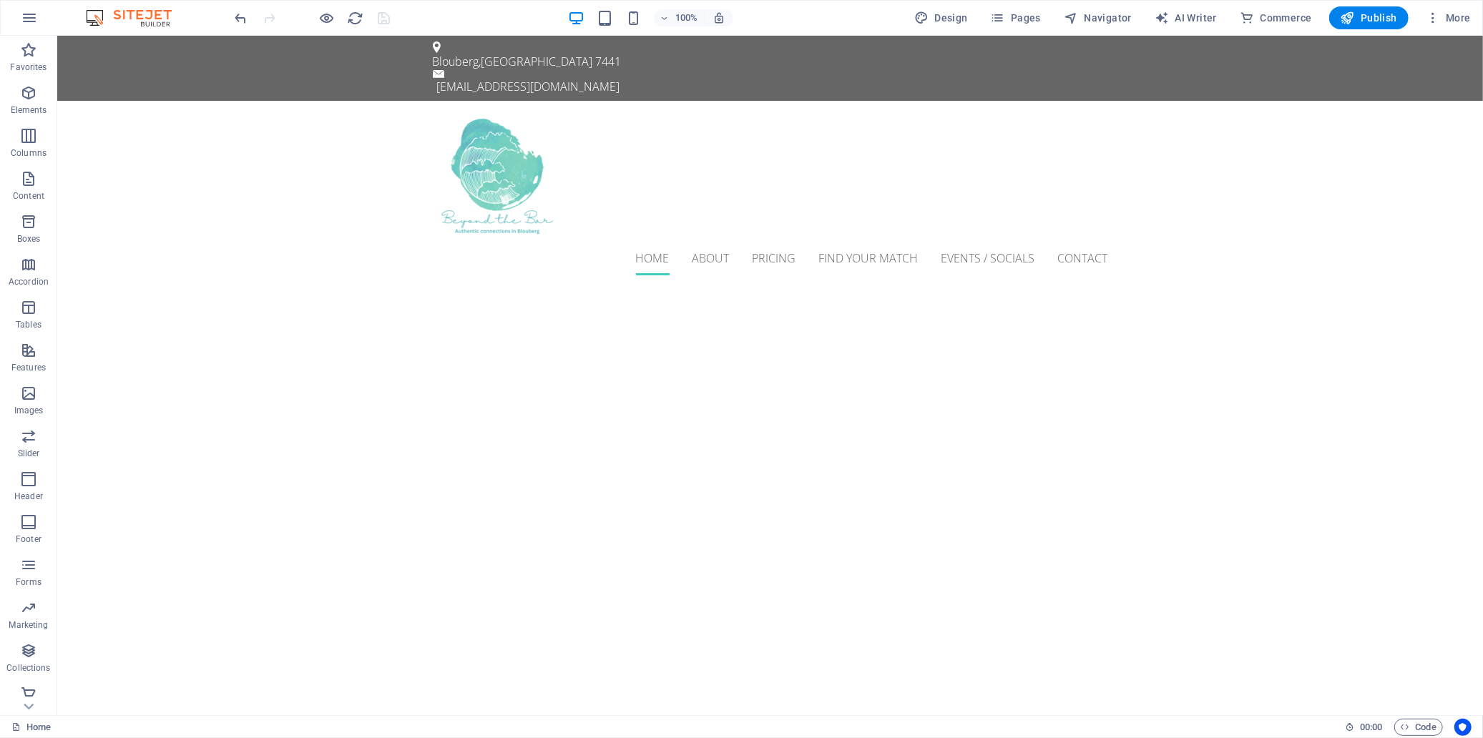
click at [799, 140] on div "Website Settings SEO Settings SEO Analysis Languages Collections Manager Files …" at bounding box center [741, 374] width 1483 height 730
click at [754, 240] on nav "Home About Pricing Find Your Match Events / Socials Contact" at bounding box center [769, 257] width 675 height 34
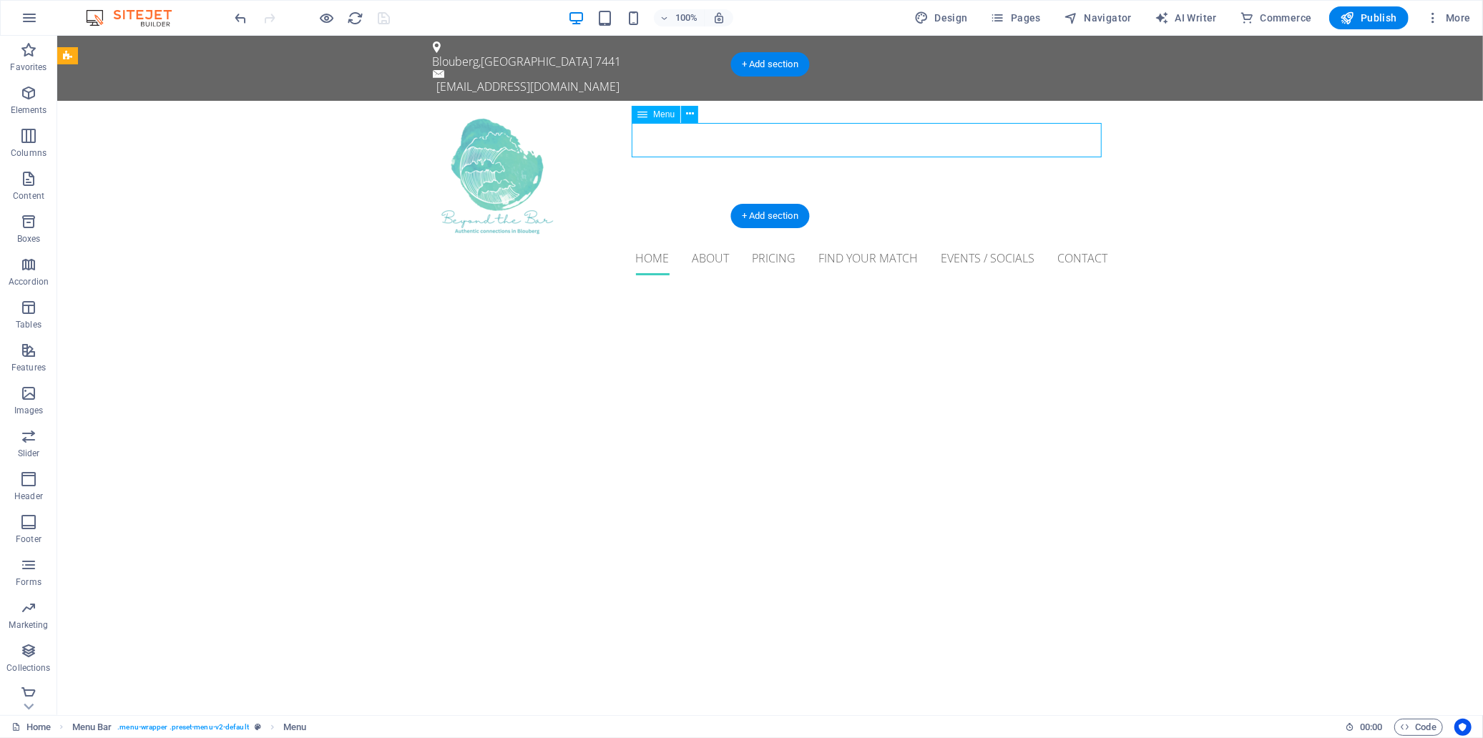
click at [754, 240] on nav "Home About Pricing Find Your Match Events / Socials Contact" at bounding box center [769, 257] width 675 height 34
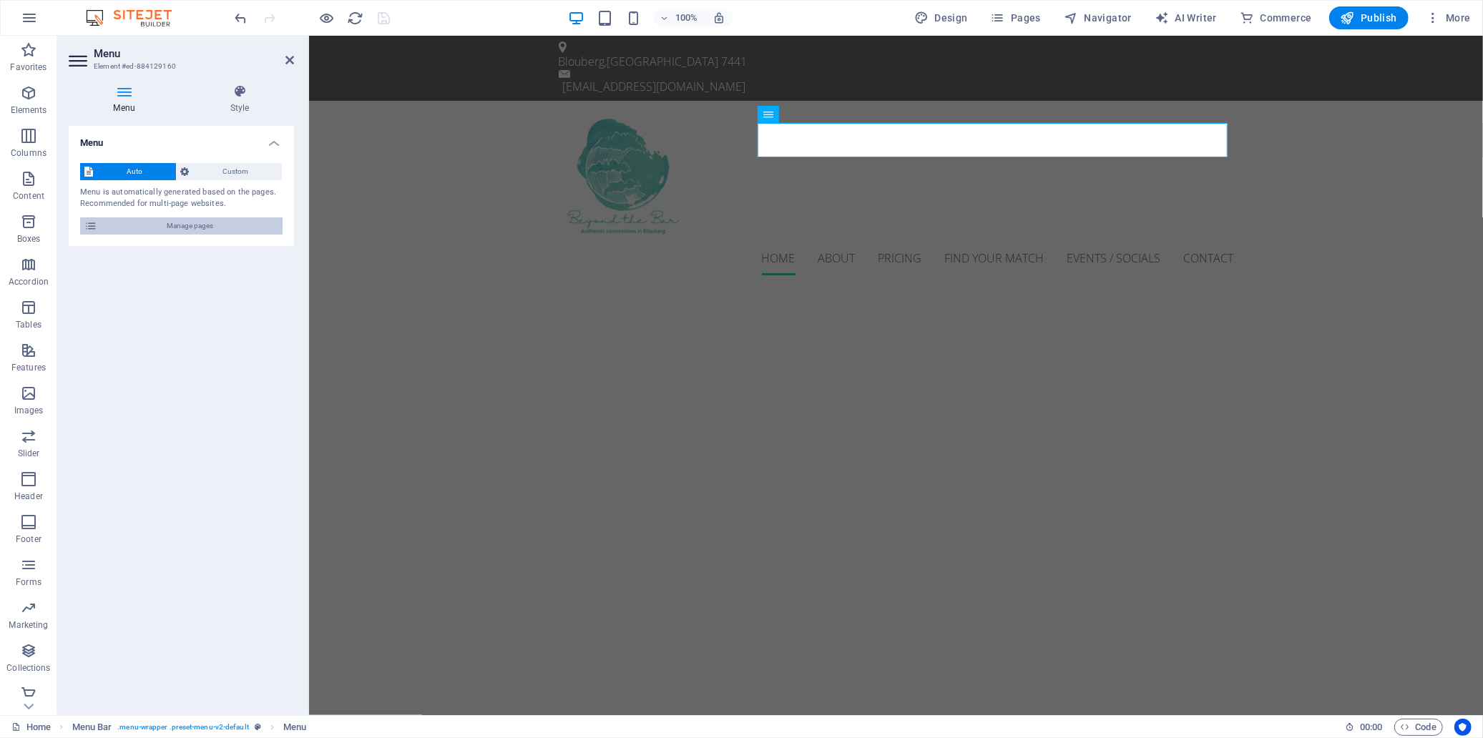
click at [158, 229] on span "Manage pages" at bounding box center [190, 226] width 177 height 17
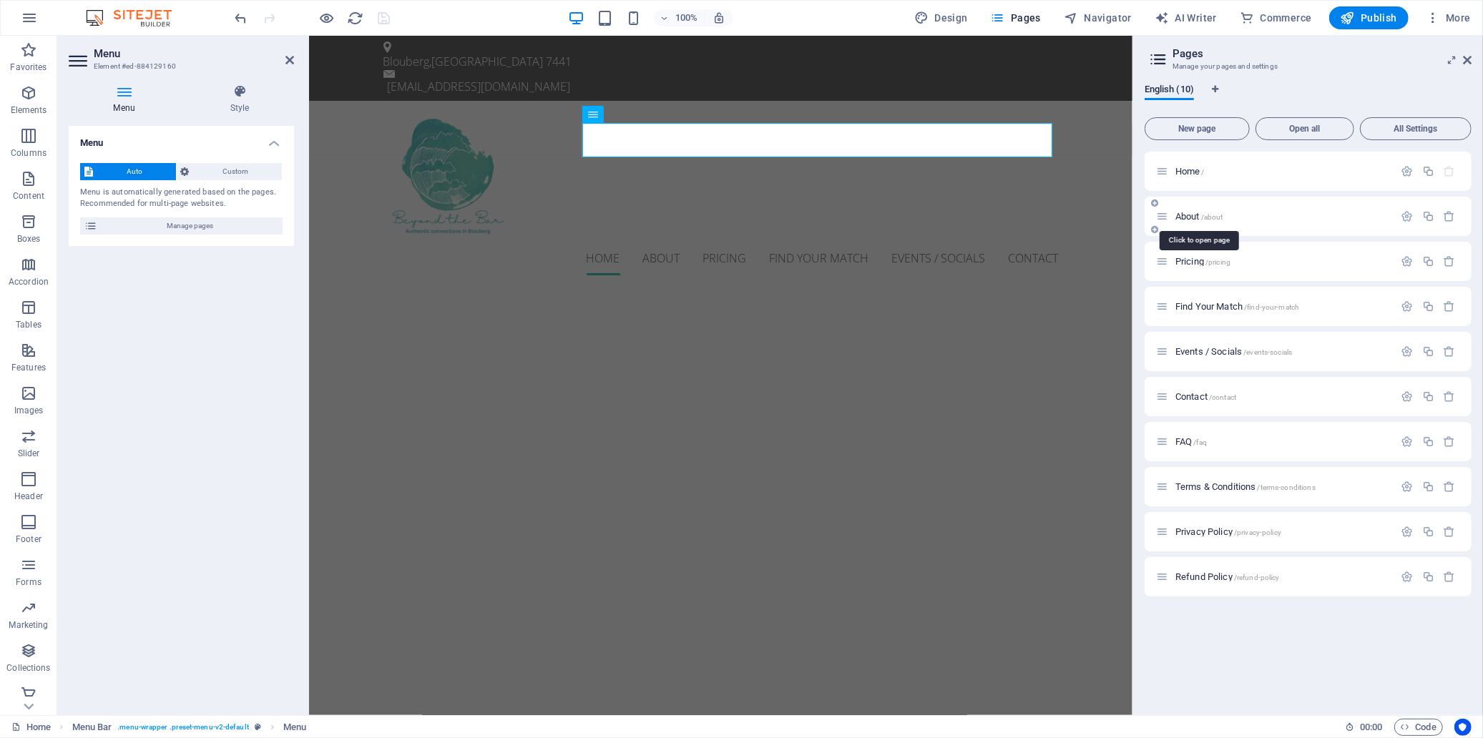
click at [1191, 220] on span "About /about" at bounding box center [1200, 216] width 48 height 11
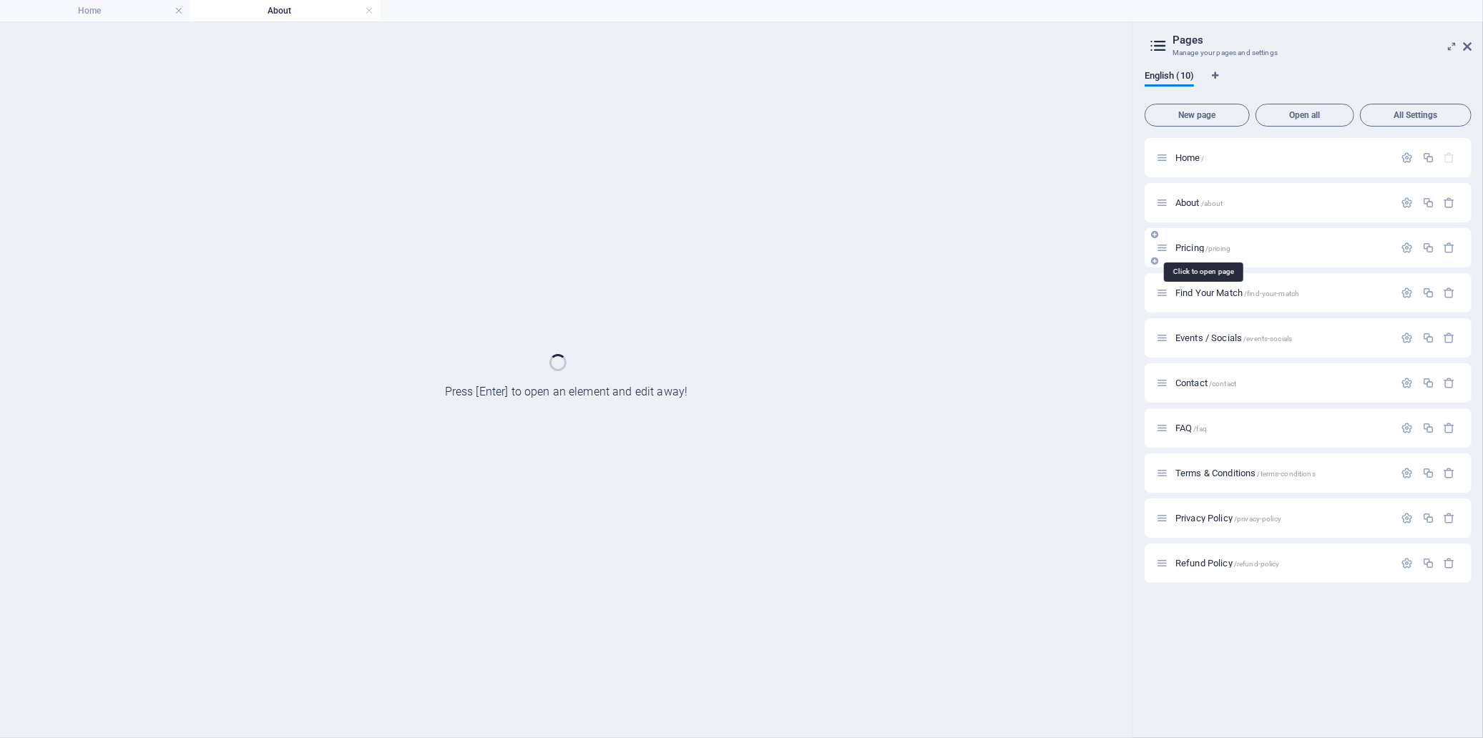
click at [1196, 245] on span "Pricing /pricing" at bounding box center [1203, 248] width 55 height 11
click at [1208, 291] on span "Find Your Match /find-your-match" at bounding box center [1238, 293] width 124 height 11
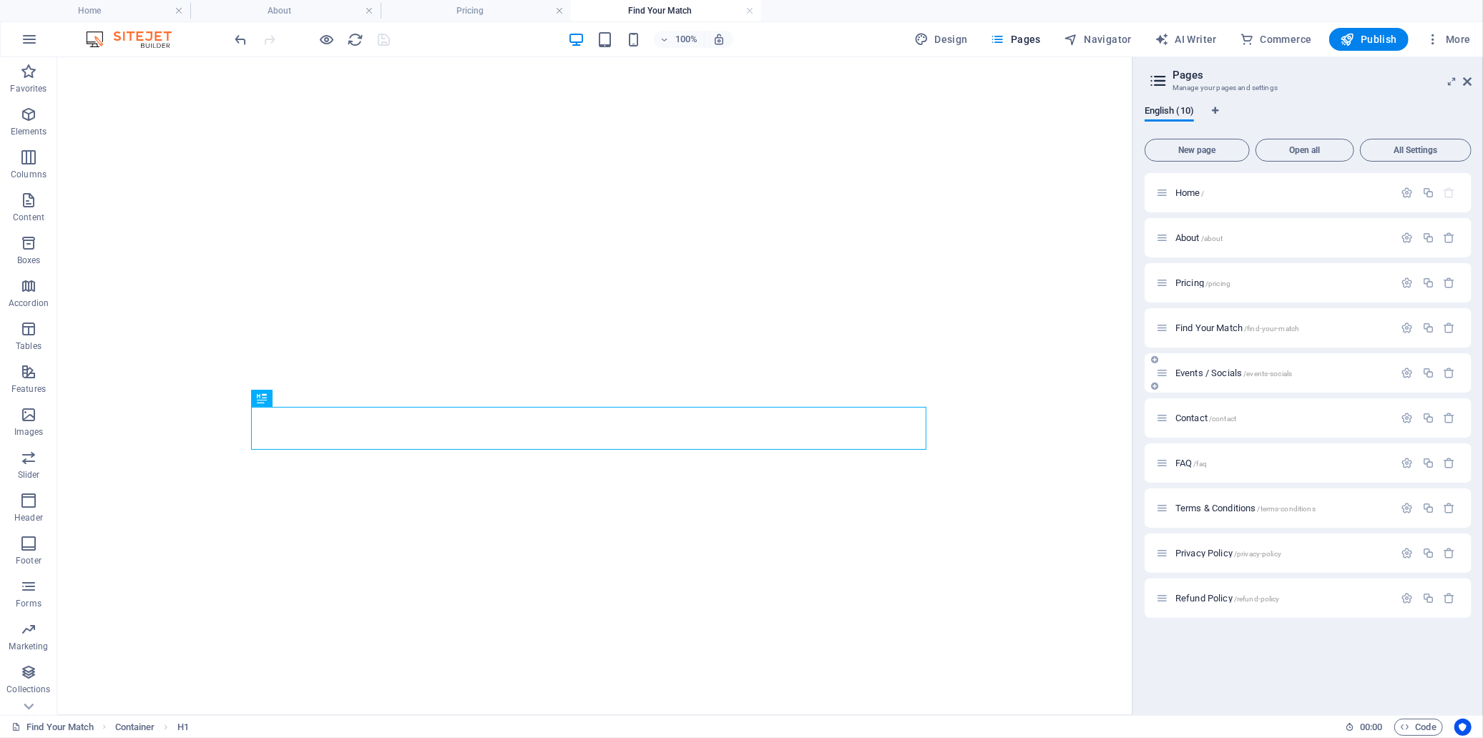
click at [1207, 373] on span "Events / Socials /events-socials" at bounding box center [1234, 373] width 117 height 11
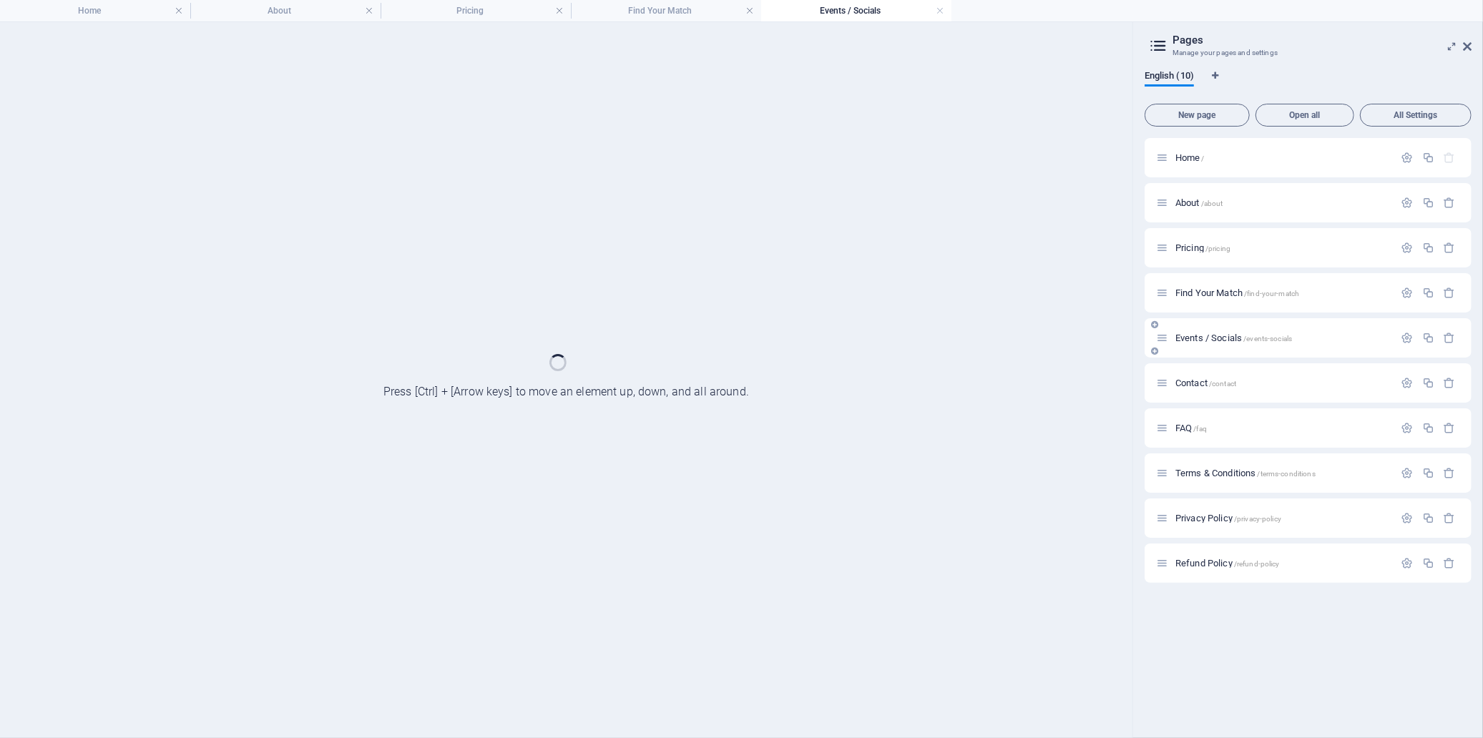
click at [1191, 379] on div "Home / About /about Pricing /pricing Find Your Match /find-your-match Events / …" at bounding box center [1308, 360] width 327 height 445
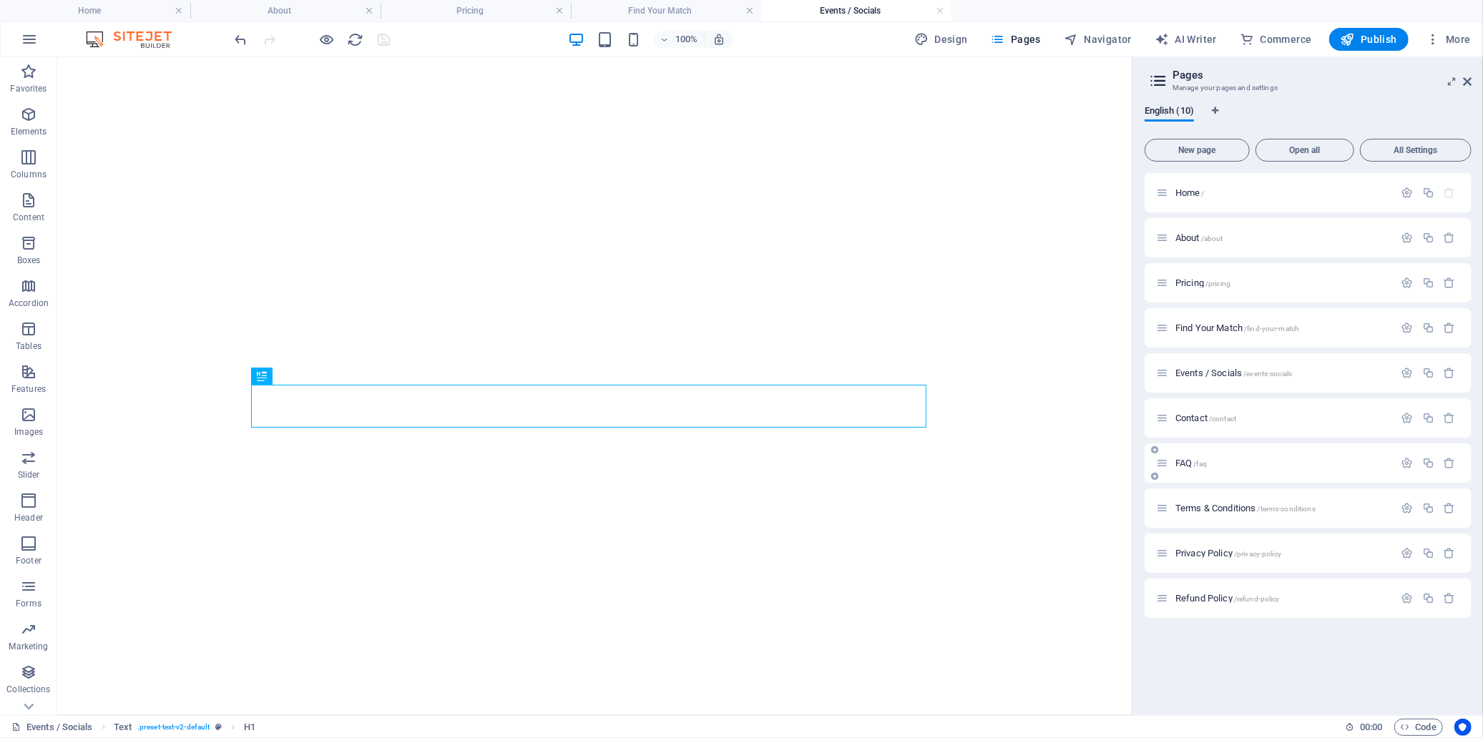
click at [1188, 460] on span "FAQ /faq" at bounding box center [1191, 463] width 31 height 11
click at [1202, 470] on div "FAQ /faq" at bounding box center [1275, 463] width 238 height 16
click at [1206, 507] on span "Terms & Conditions /terms-conditions" at bounding box center [1246, 508] width 140 height 11
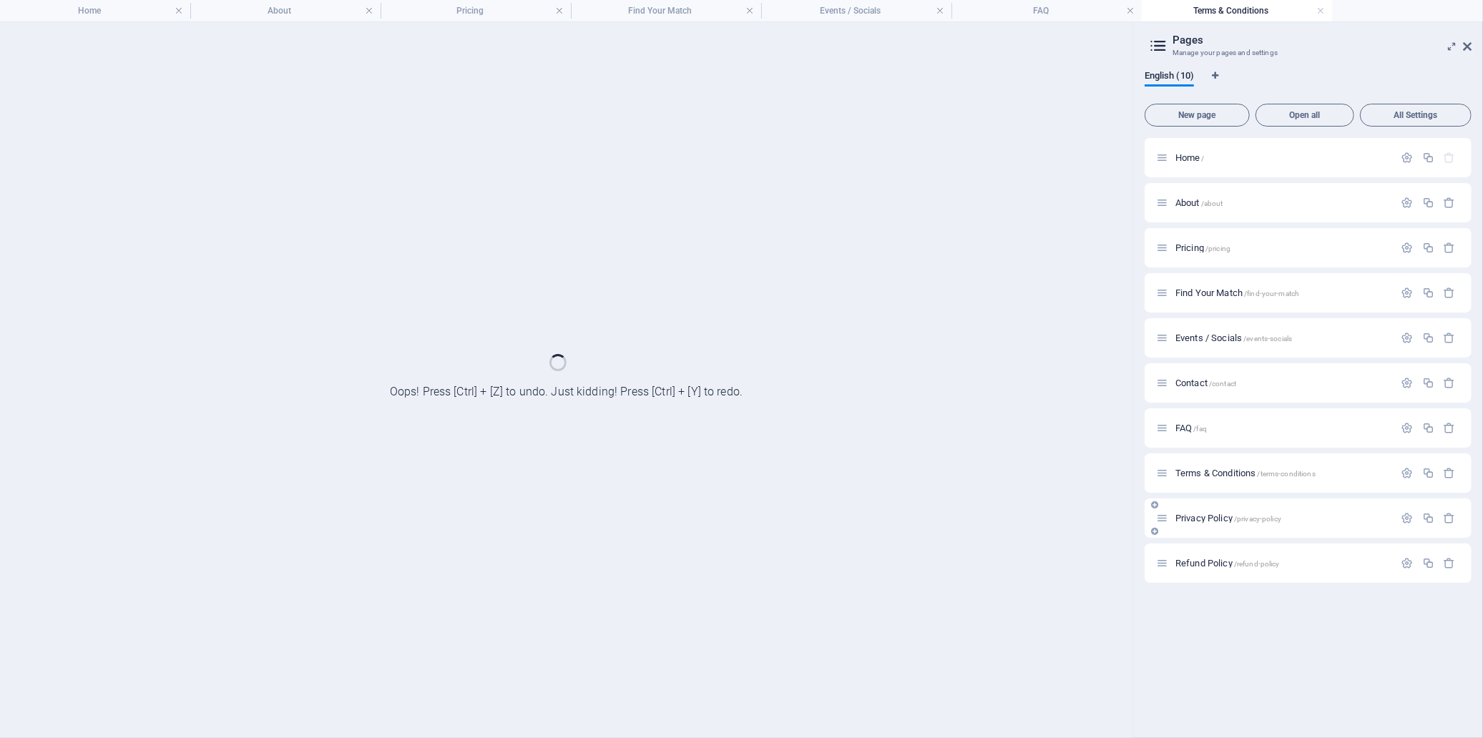
click at [1208, 518] on span "Privacy Policy /privacy-policy" at bounding box center [1229, 518] width 106 height 11
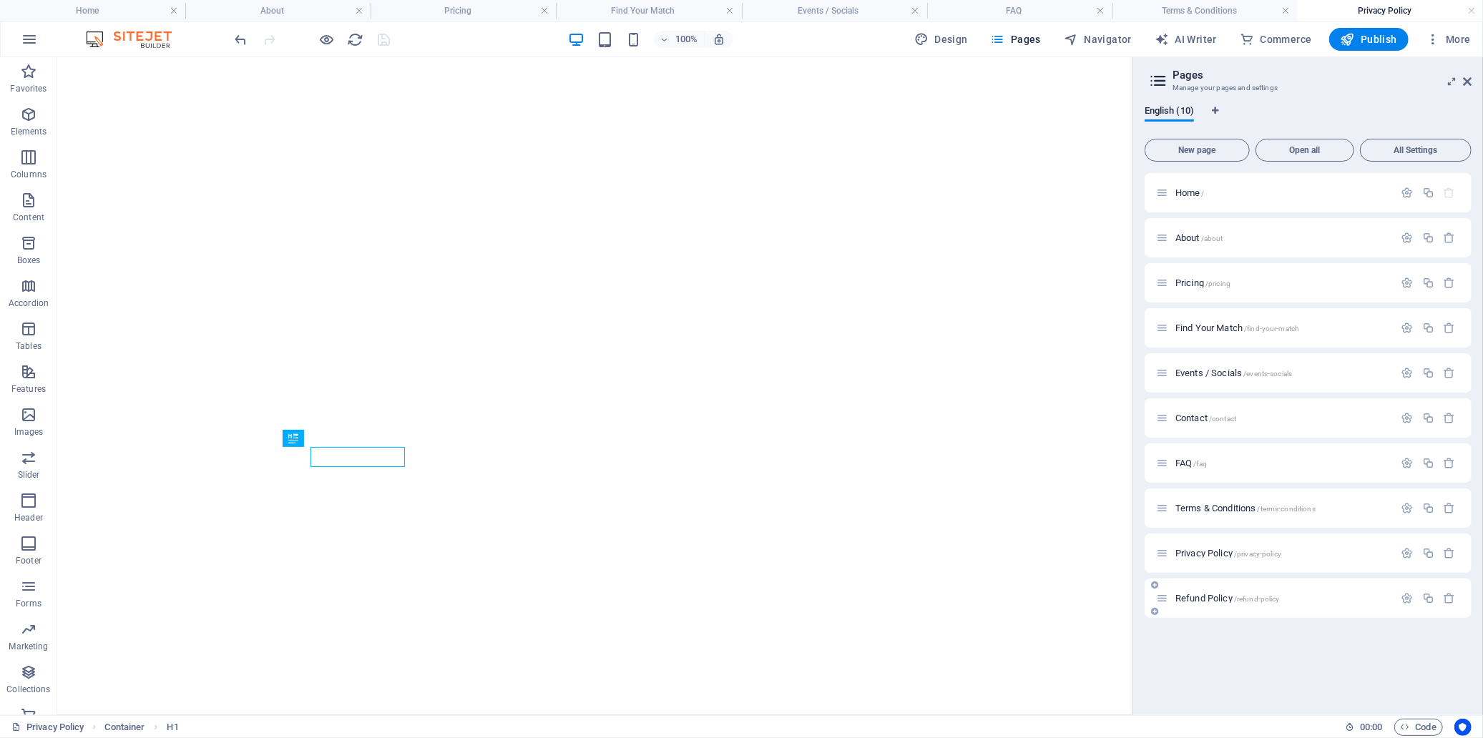
click at [1218, 600] on span "Refund Policy /refund-policy" at bounding box center [1228, 598] width 104 height 11
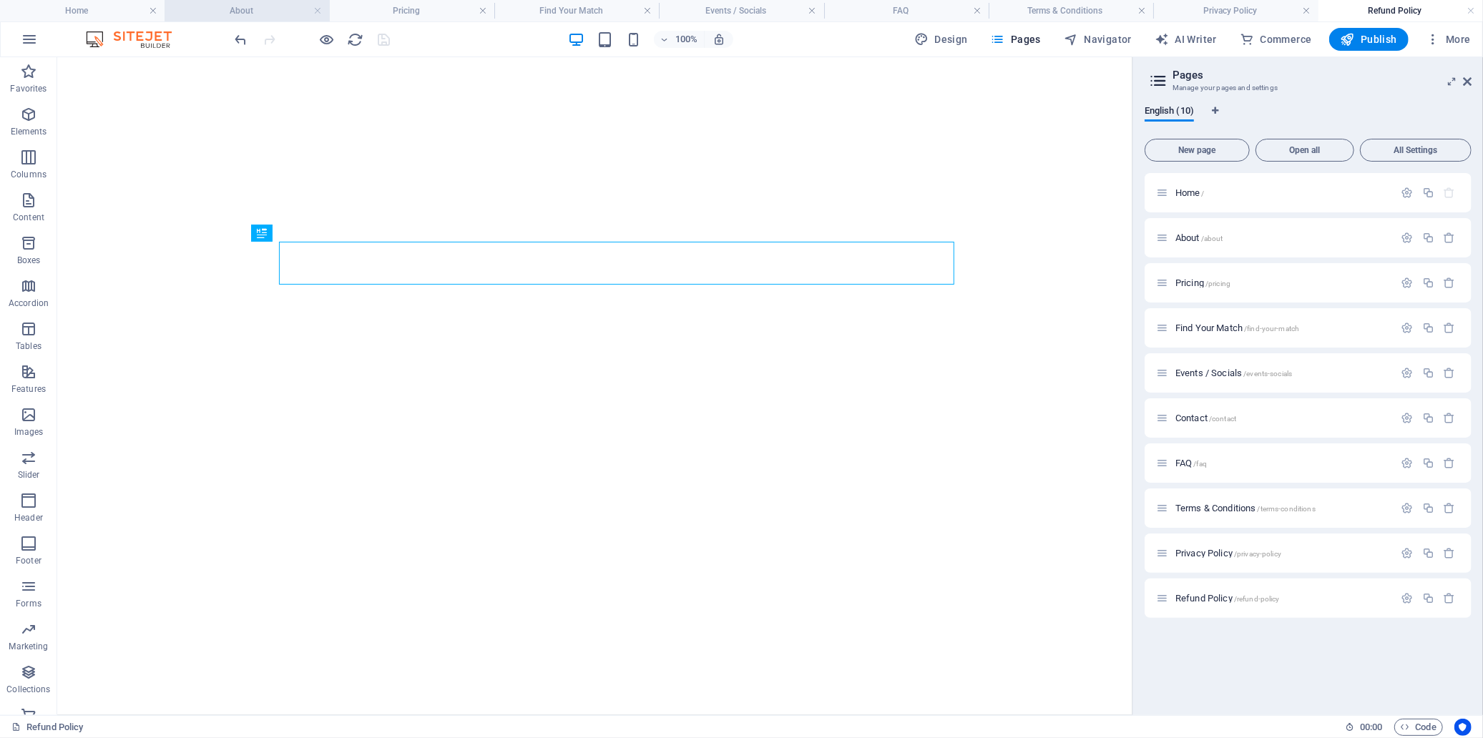
click at [265, 9] on h4 "About" at bounding box center [247, 11] width 165 height 16
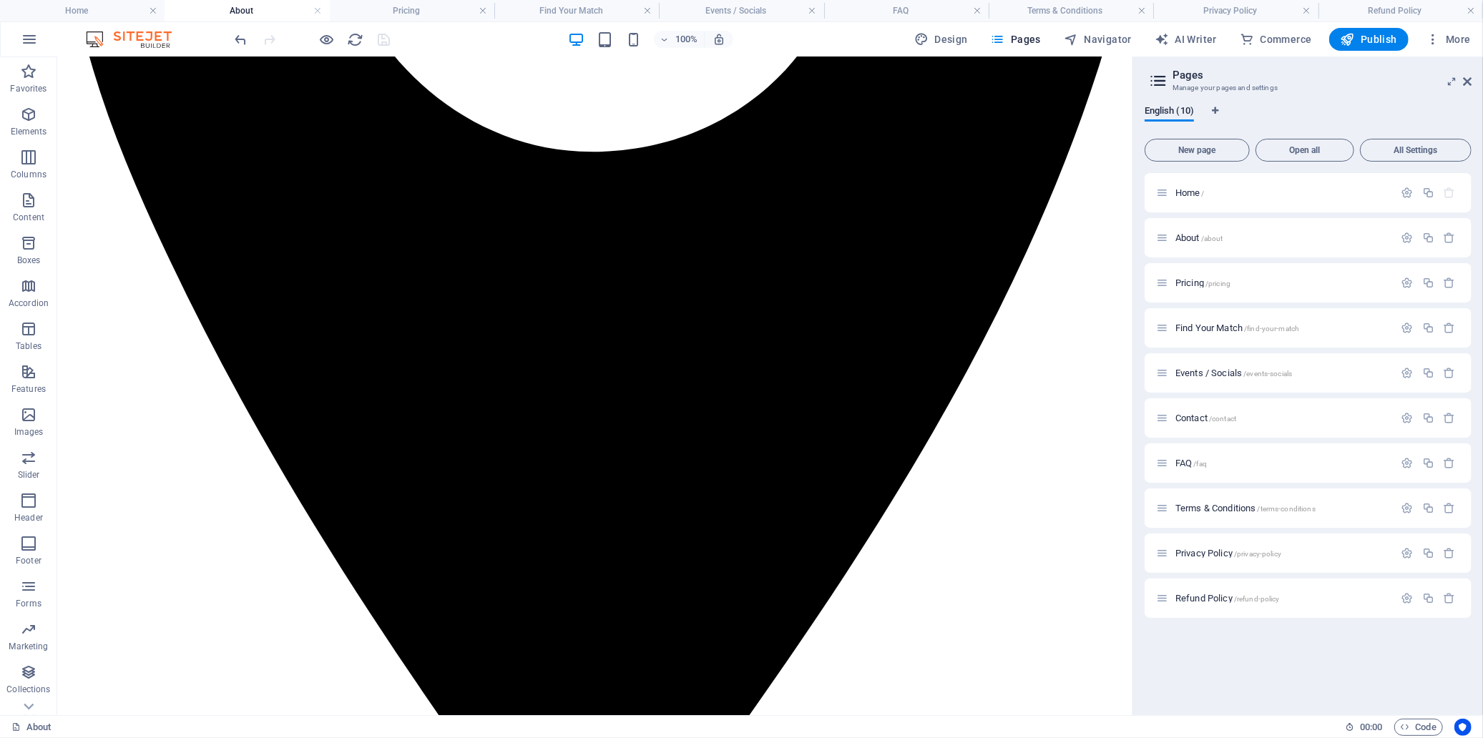
scroll to position [238, 0]
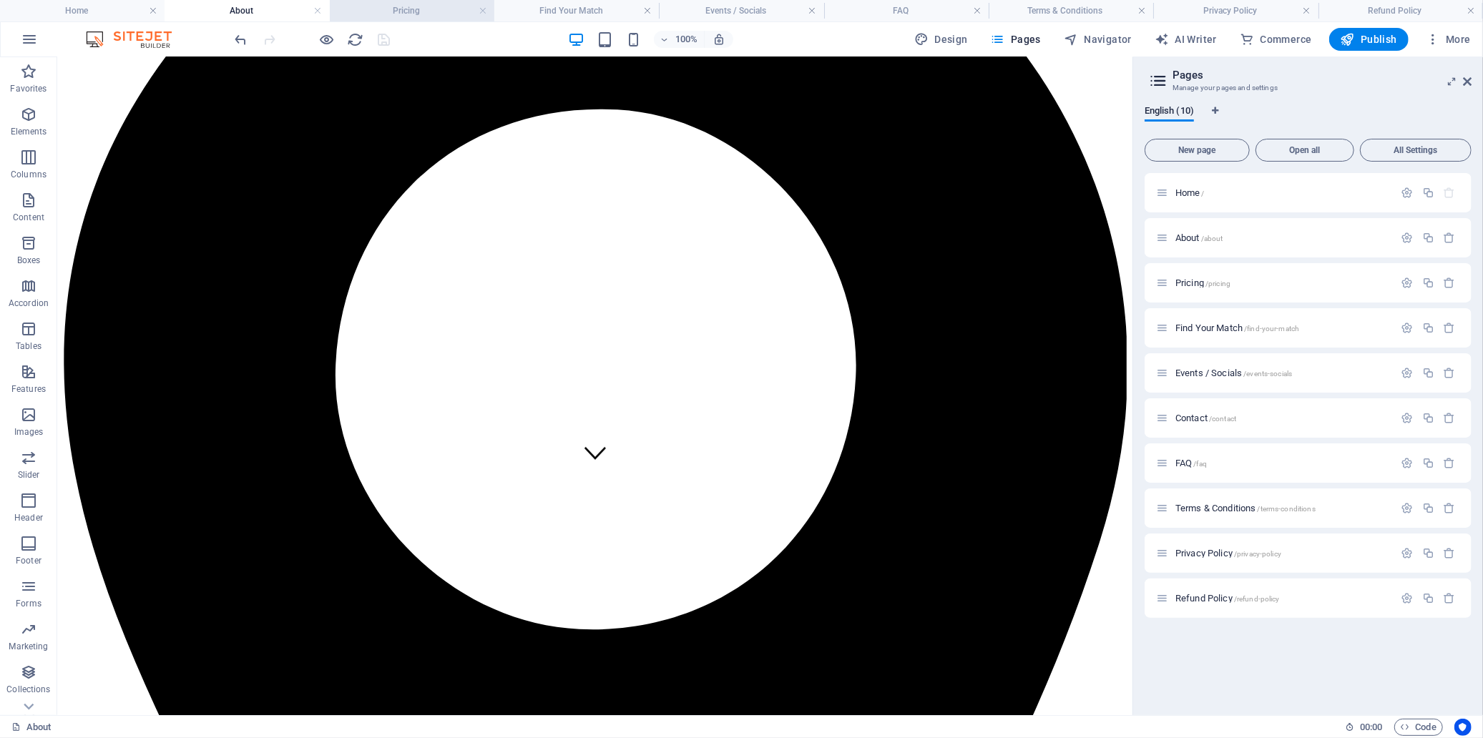
click at [406, 7] on h4 "Pricing" at bounding box center [412, 11] width 165 height 16
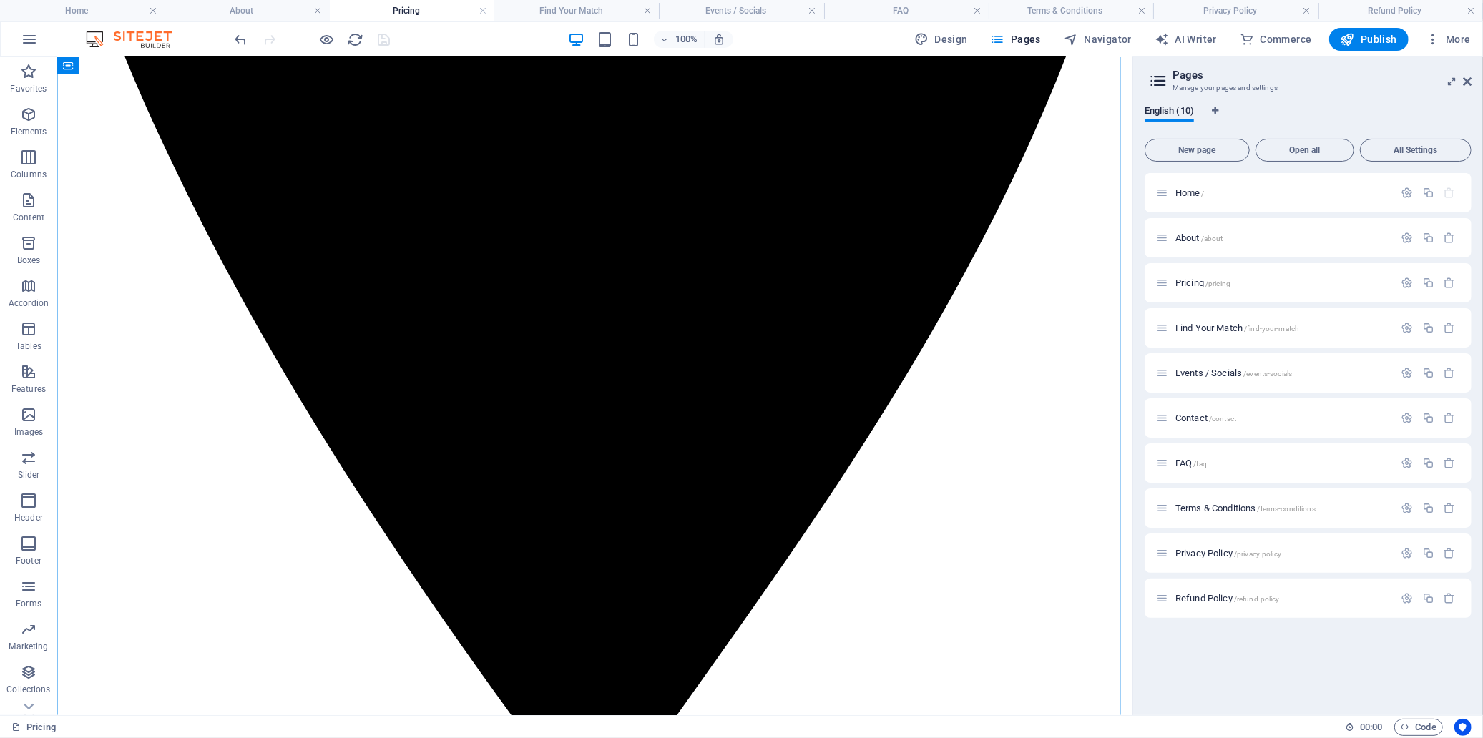
scroll to position [816, 0]
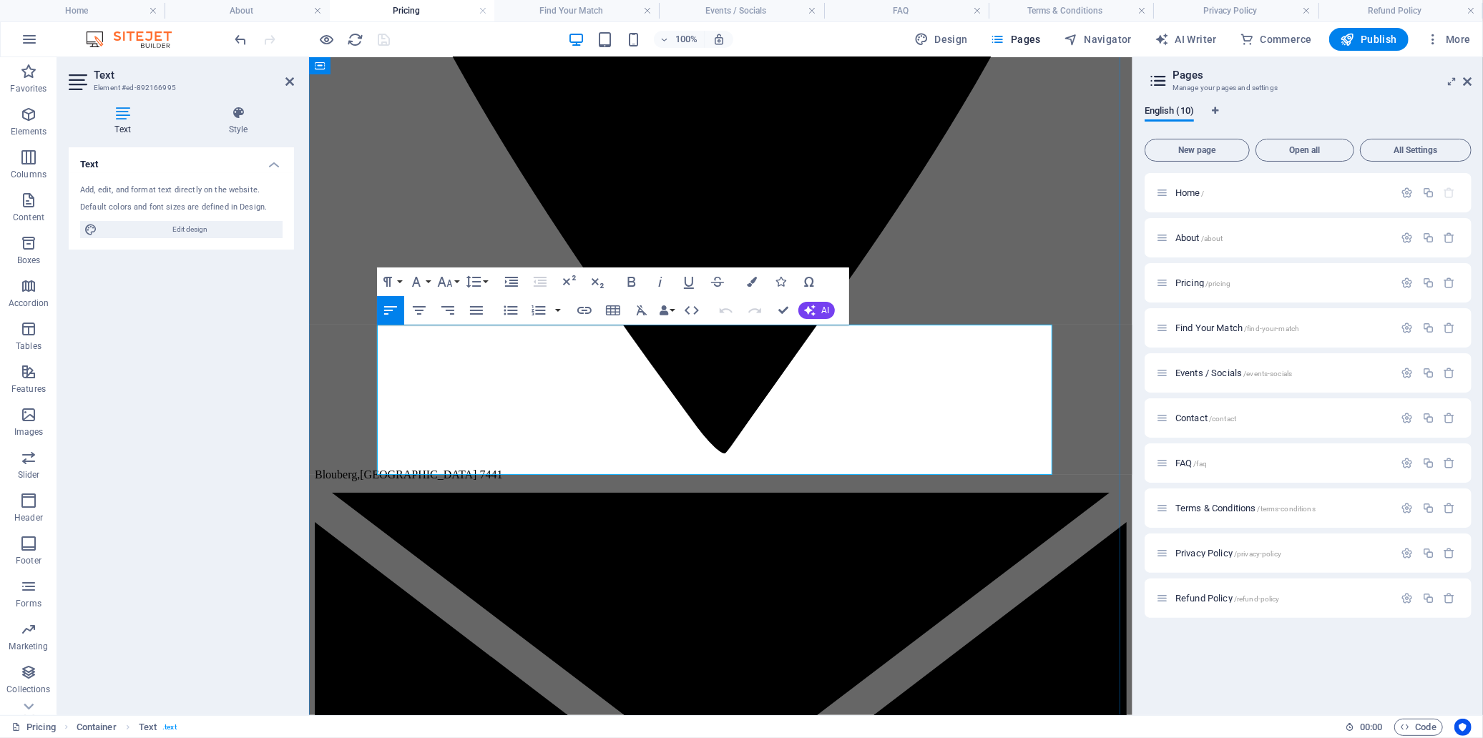
drag, startPoint x: 415, startPoint y: 352, endPoint x: 476, endPoint y: 353, distance: 60.8
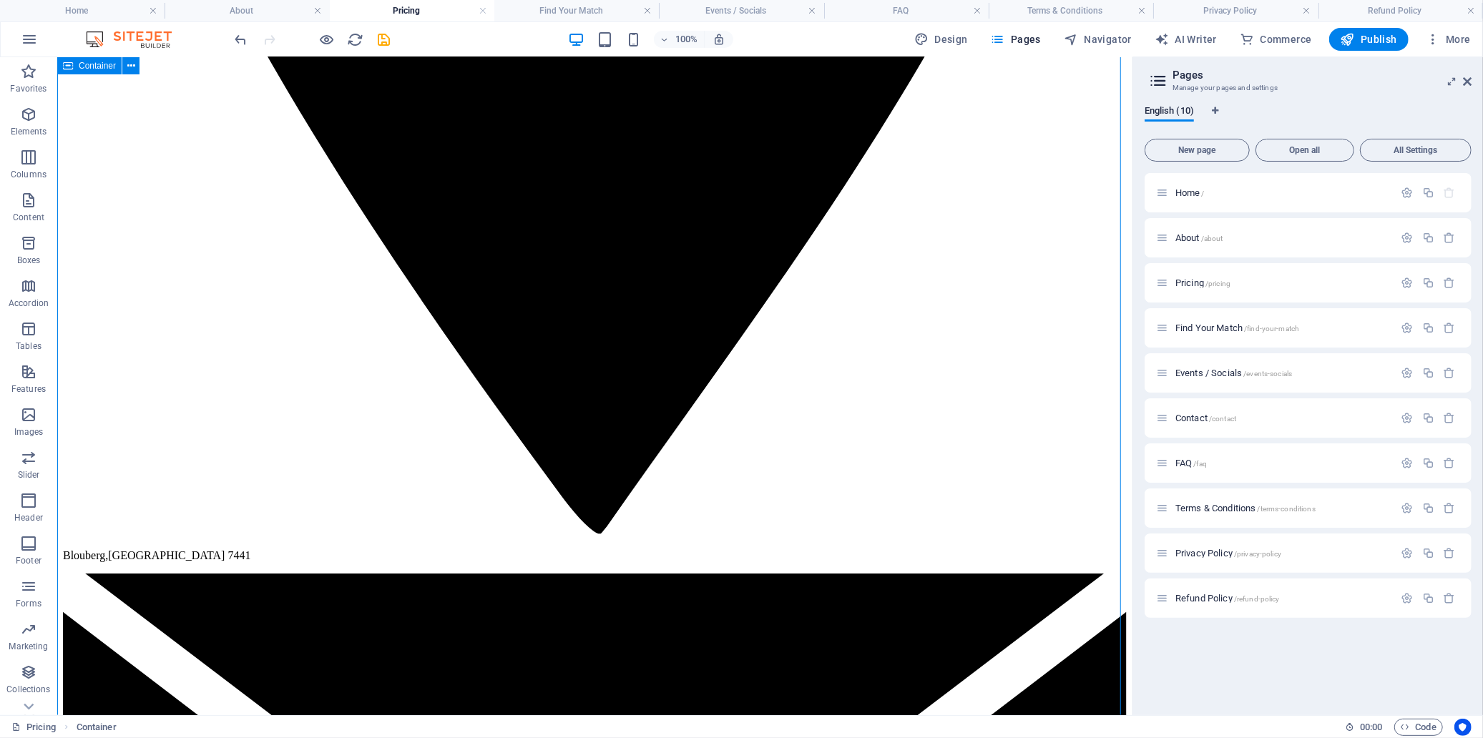
scroll to position [1133, 0]
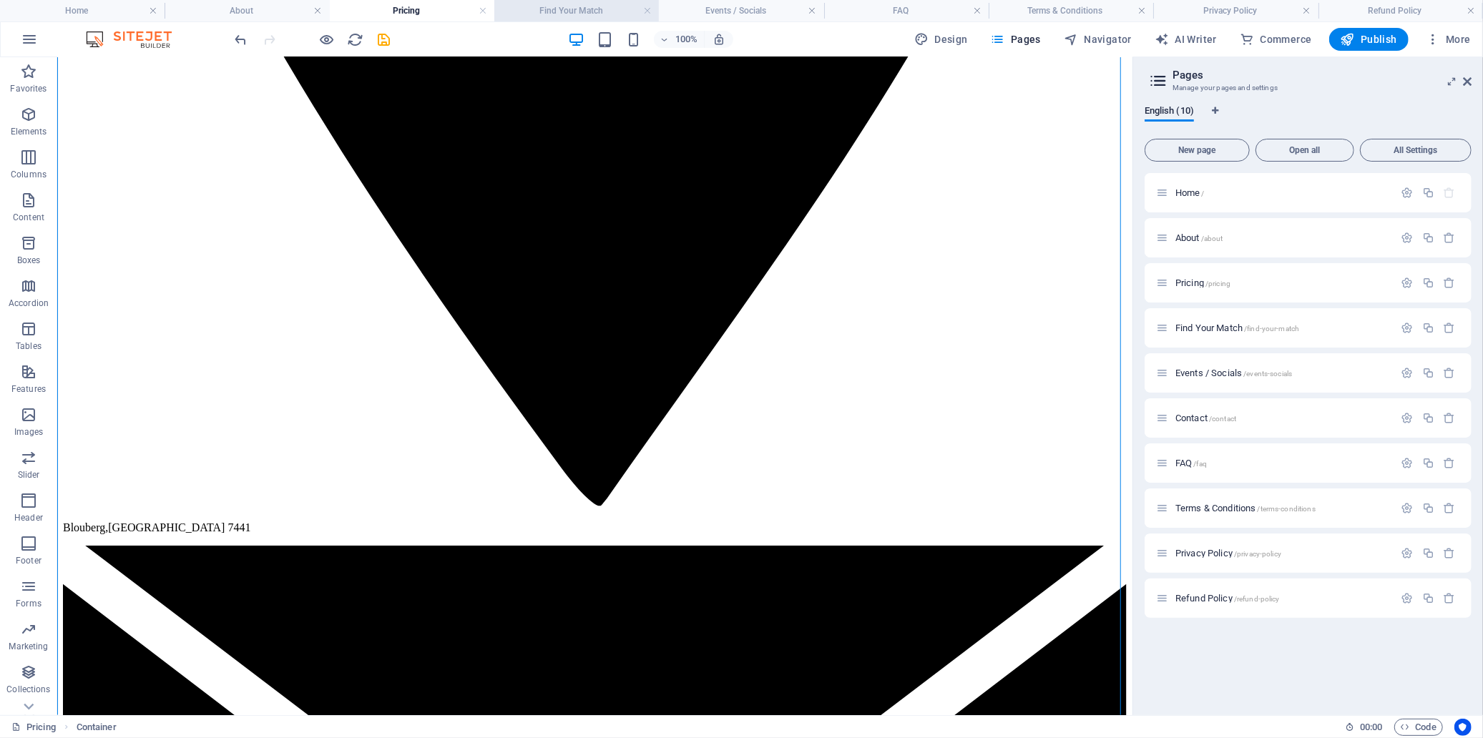
click at [567, 8] on h4 "Find Your Match" at bounding box center [576, 11] width 165 height 16
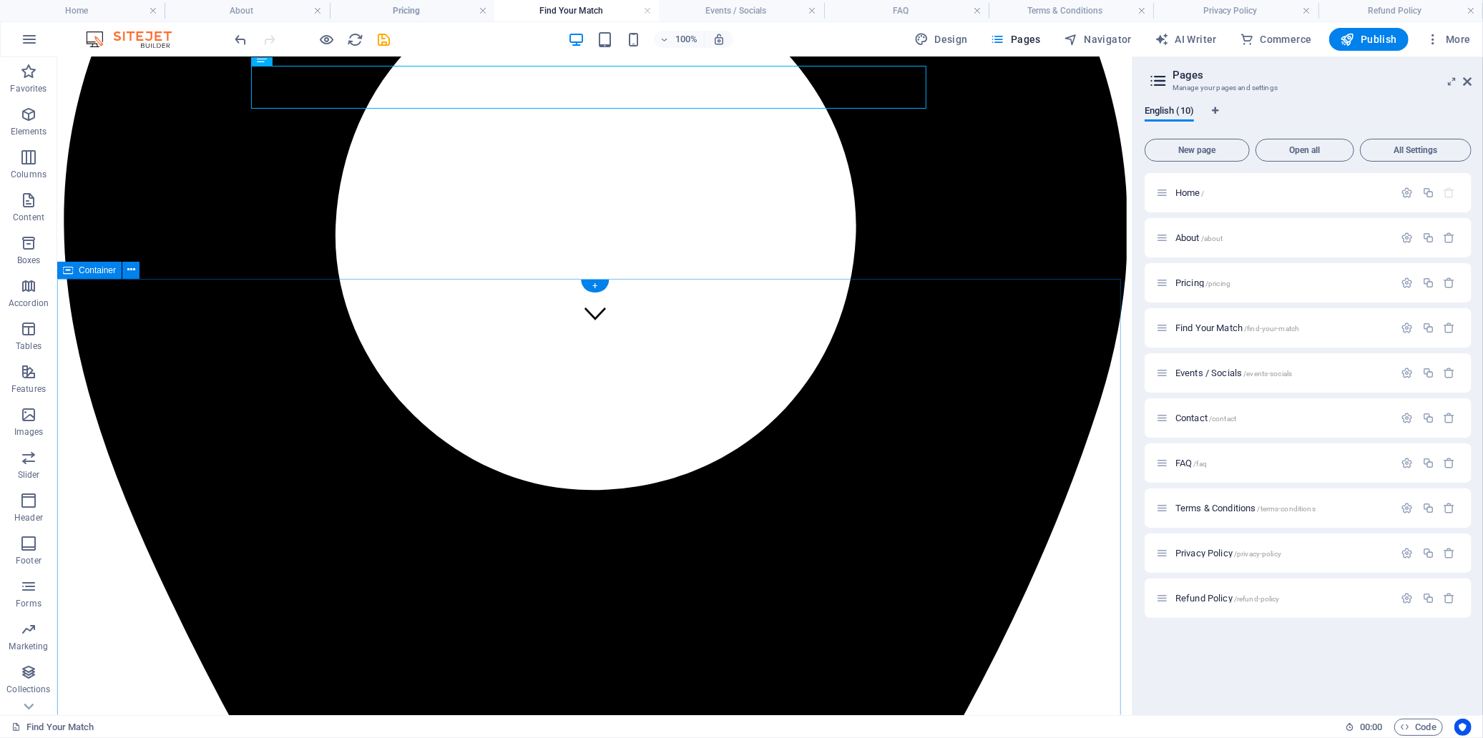
scroll to position [399, 0]
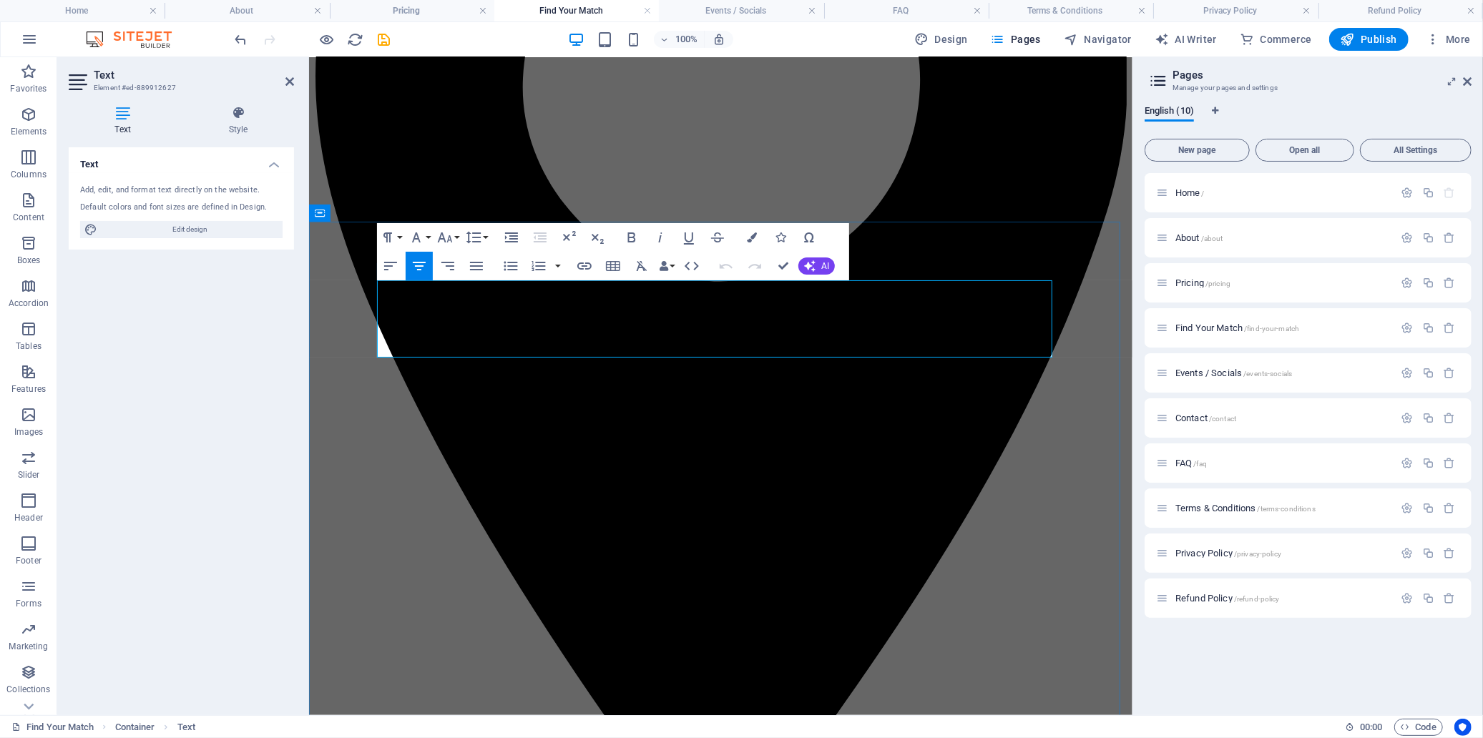
drag, startPoint x: 887, startPoint y: 311, endPoint x: 939, endPoint y: 313, distance: 52.3
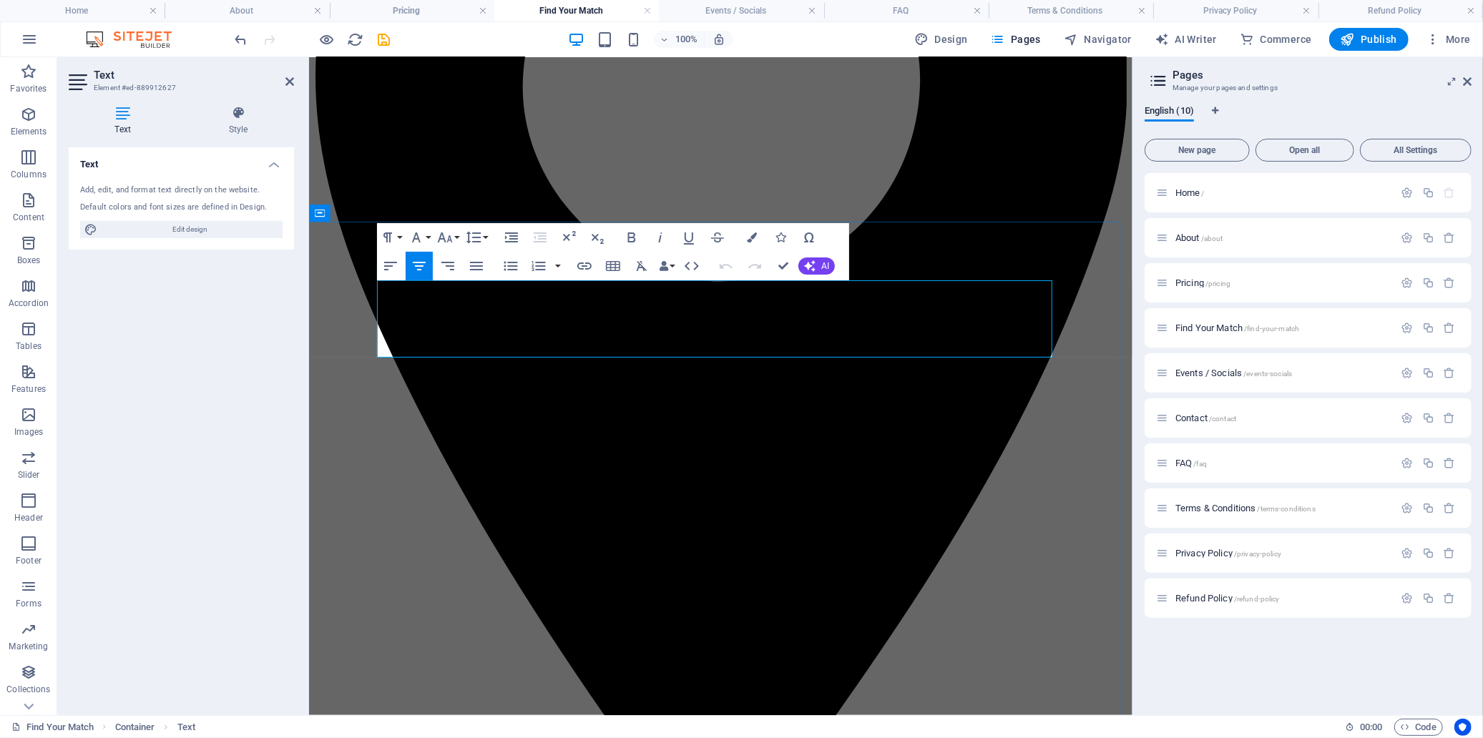
drag, startPoint x: 929, startPoint y: 310, endPoint x: 894, endPoint y: 309, distance: 35.1
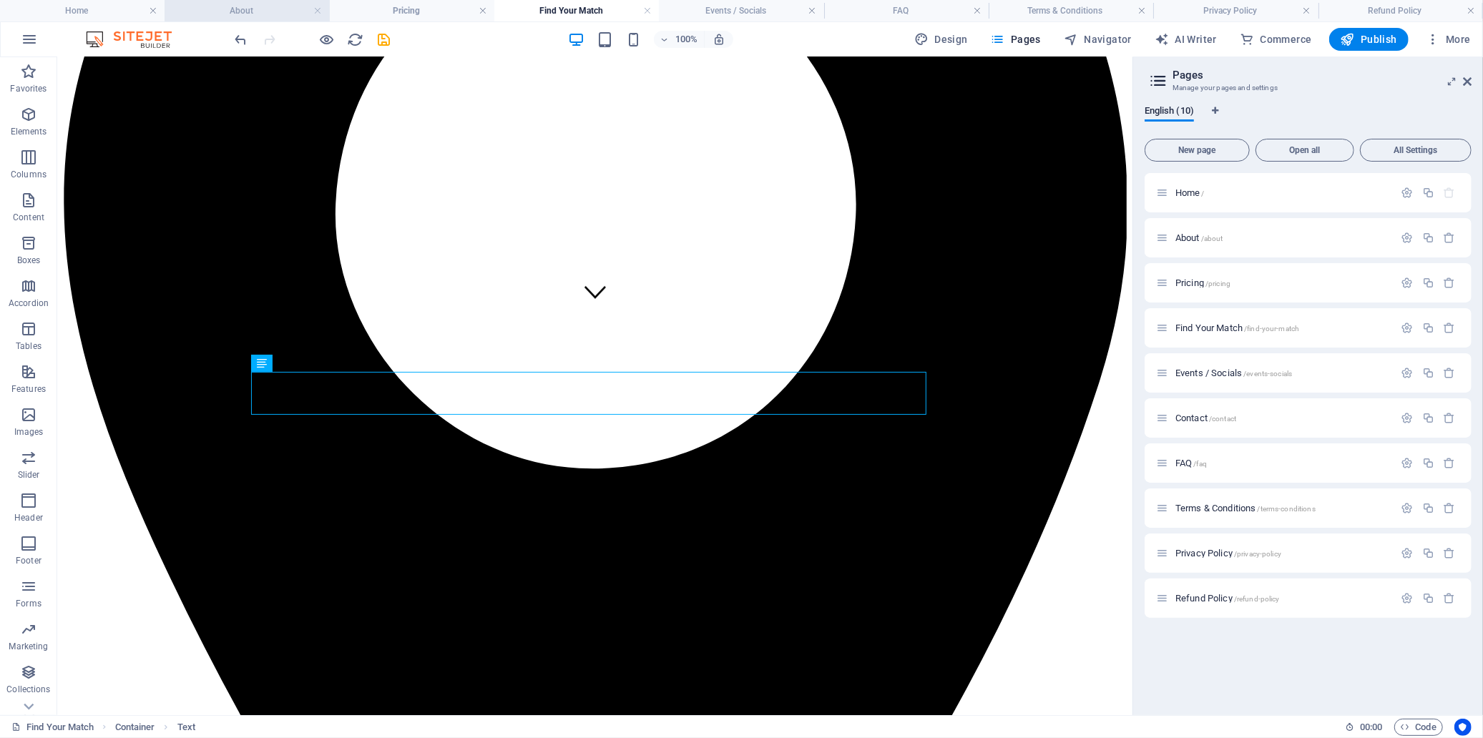
scroll to position [867, 0]
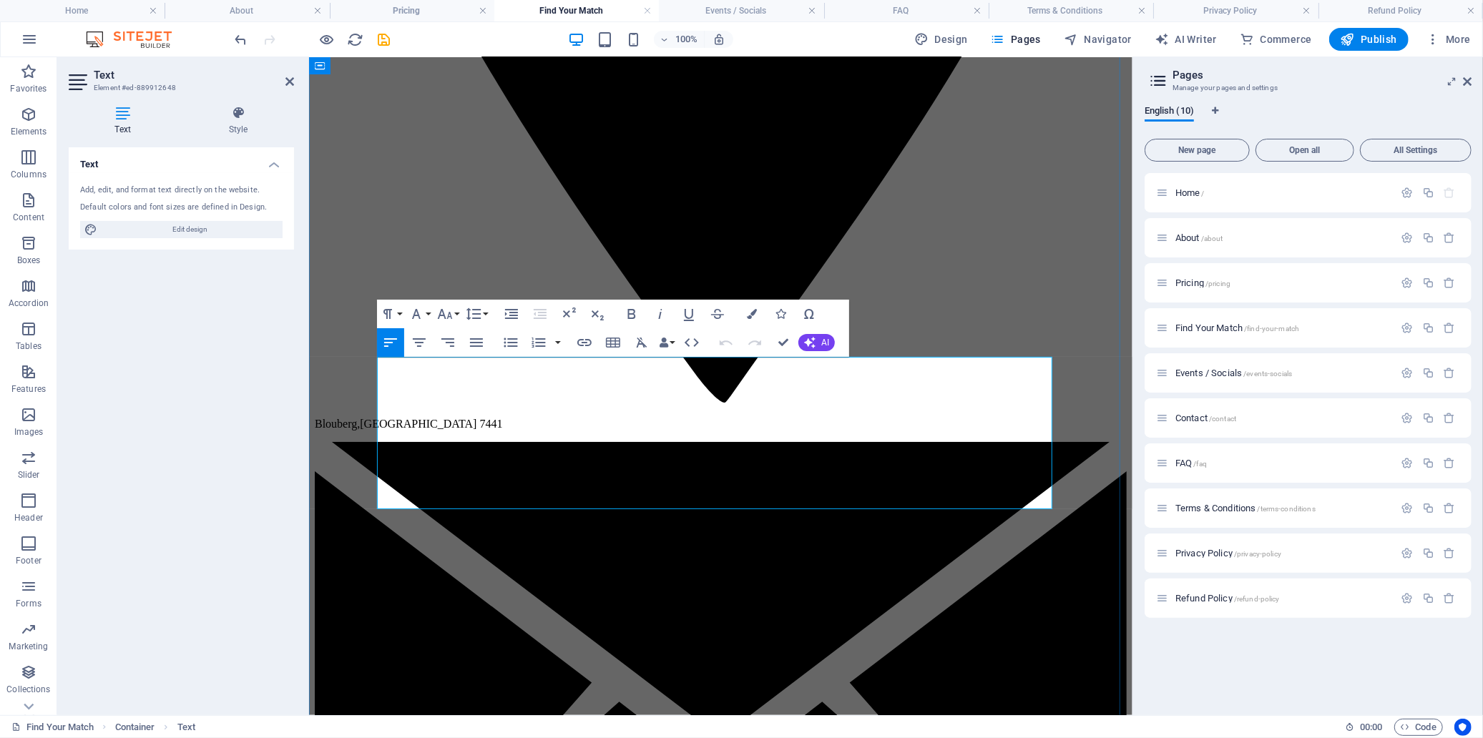
drag, startPoint x: 429, startPoint y: 388, endPoint x: 379, endPoint y: 386, distance: 50.8
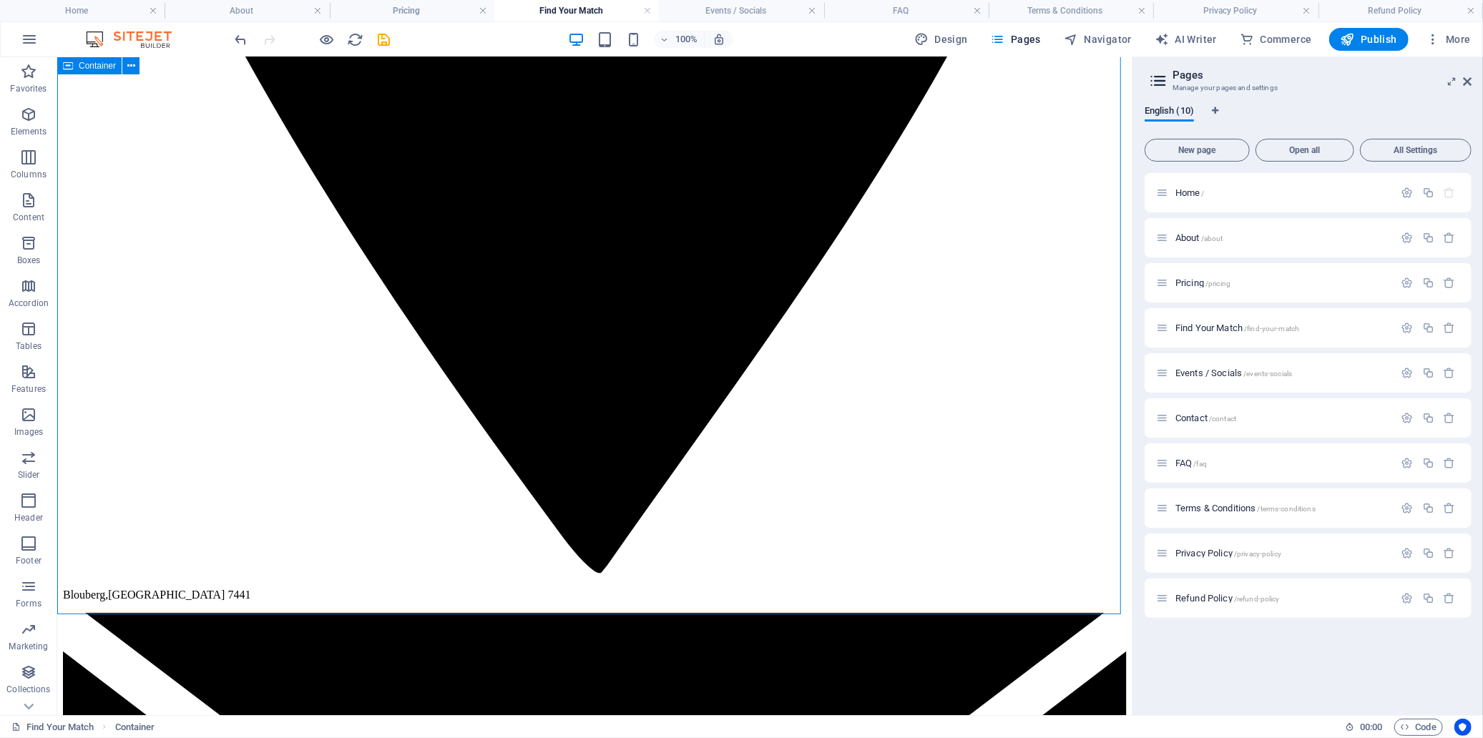
scroll to position [1105, 0]
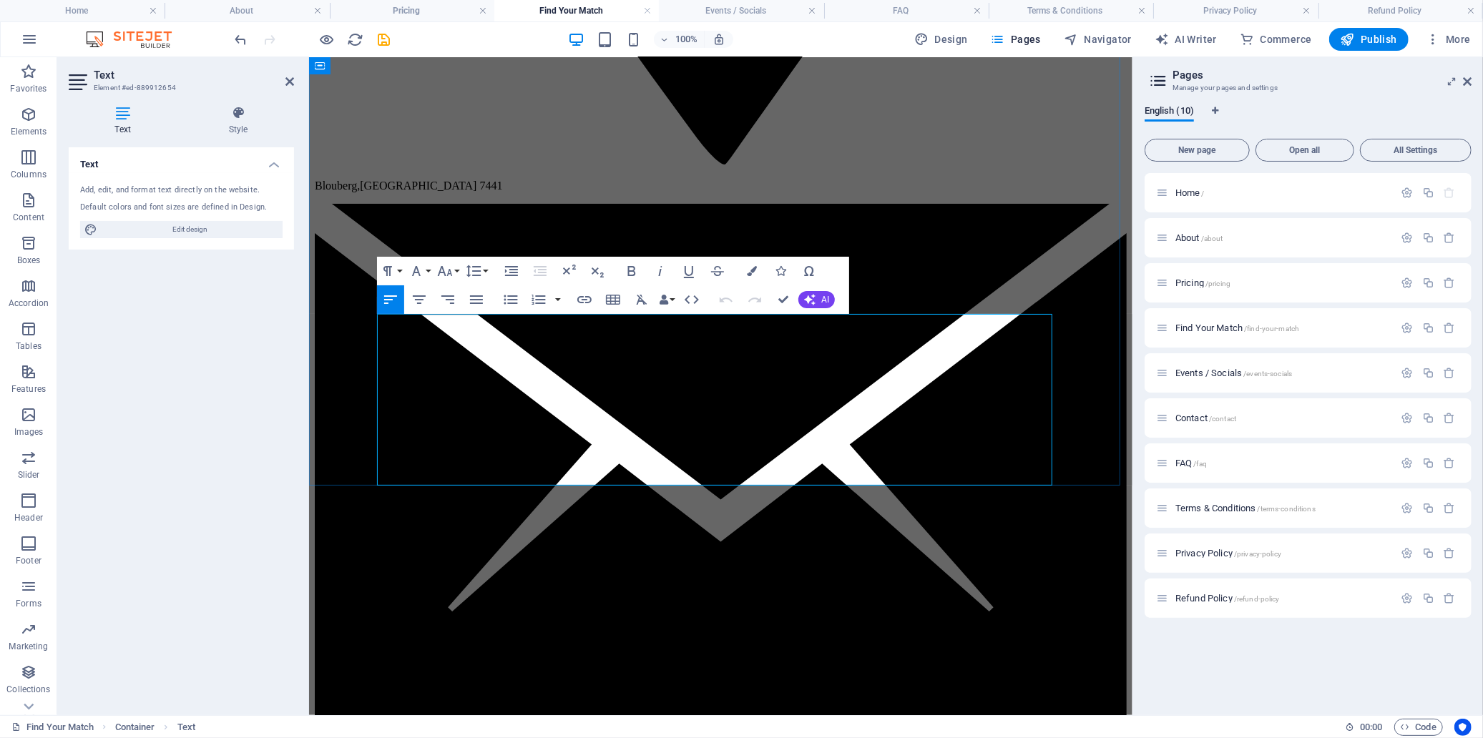
drag, startPoint x: 957, startPoint y: 326, endPoint x: 1017, endPoint y: 329, distance: 60.9
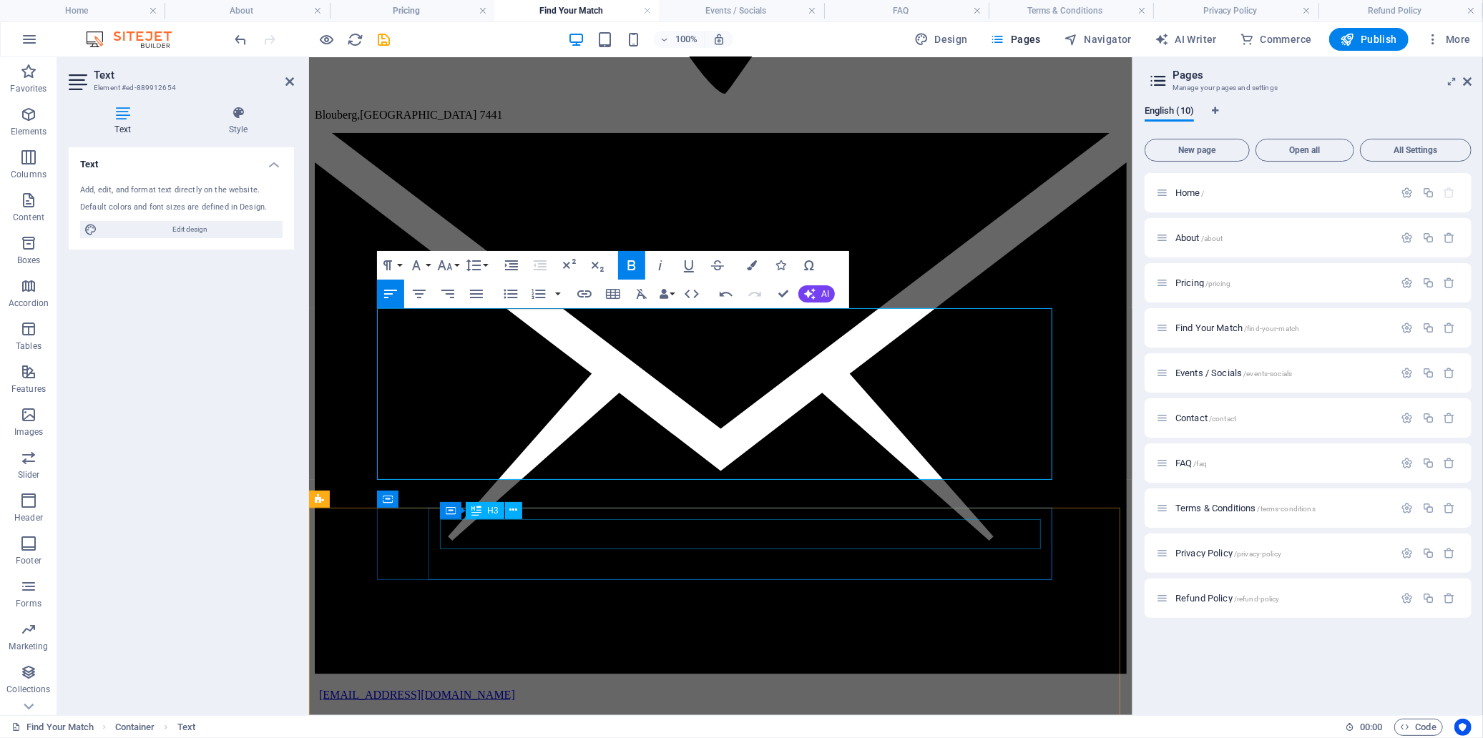
scroll to position [1184, 0]
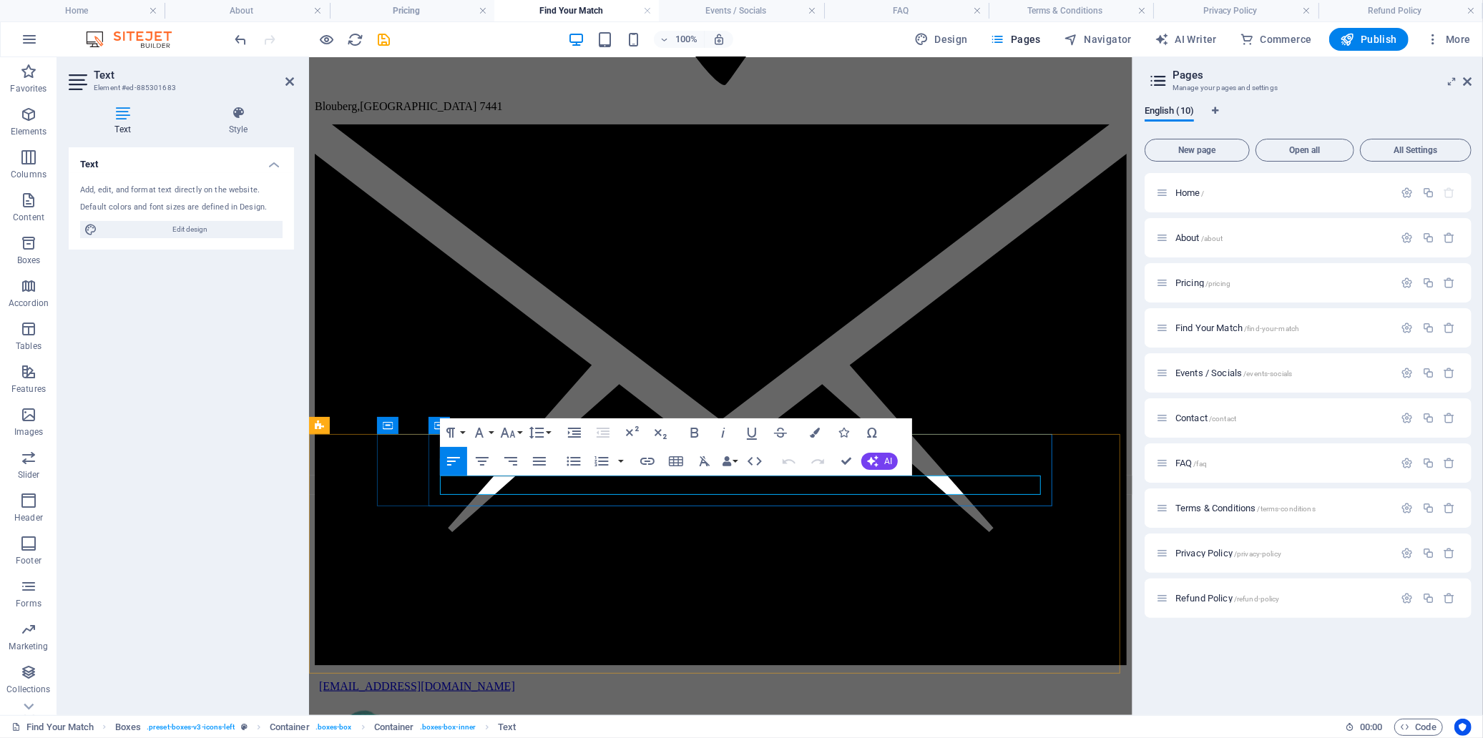
drag, startPoint x: 689, startPoint y: 487, endPoint x: 745, endPoint y: 494, distance: 56.2
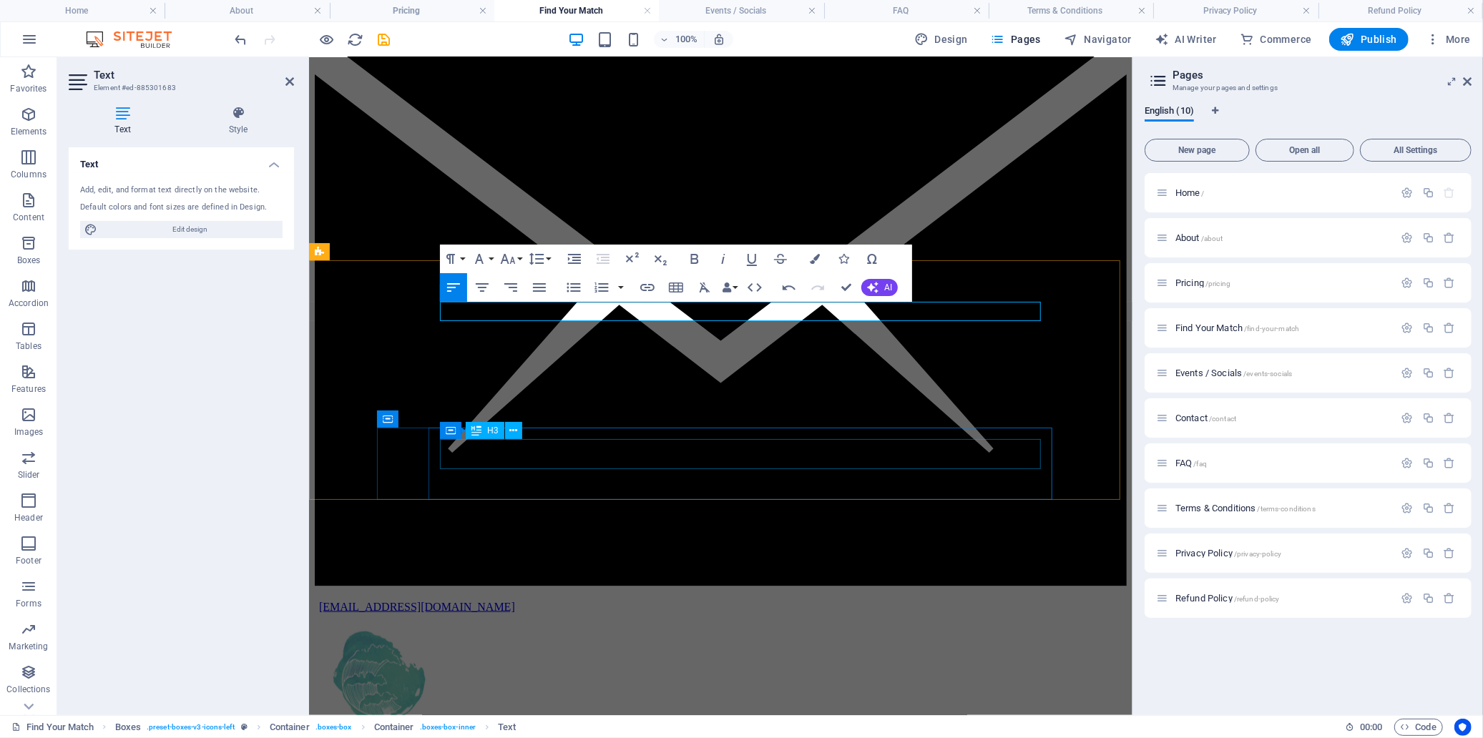
scroll to position [1422, 0]
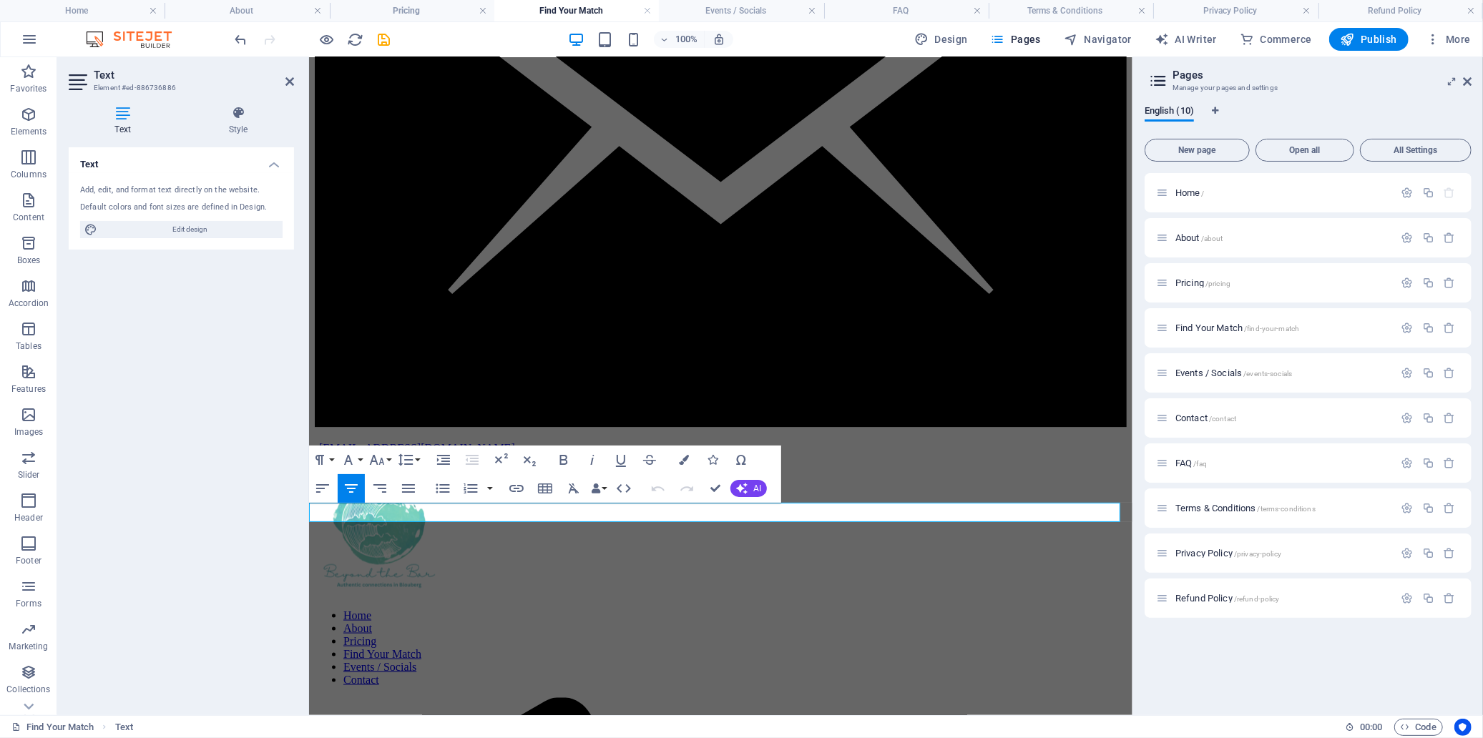
drag, startPoint x: 928, startPoint y: 515, endPoint x: 999, endPoint y: 513, distance: 70.9
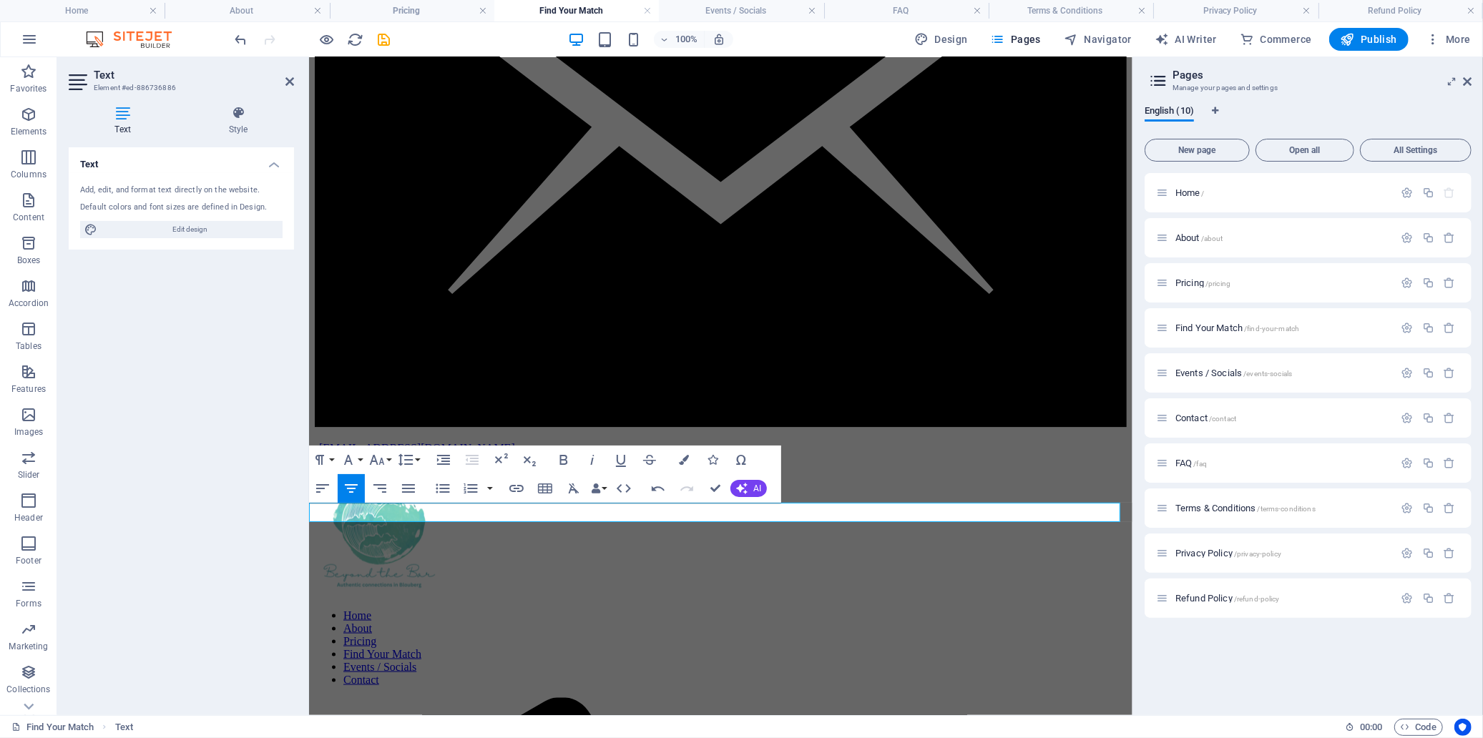
copy span "genuinely"
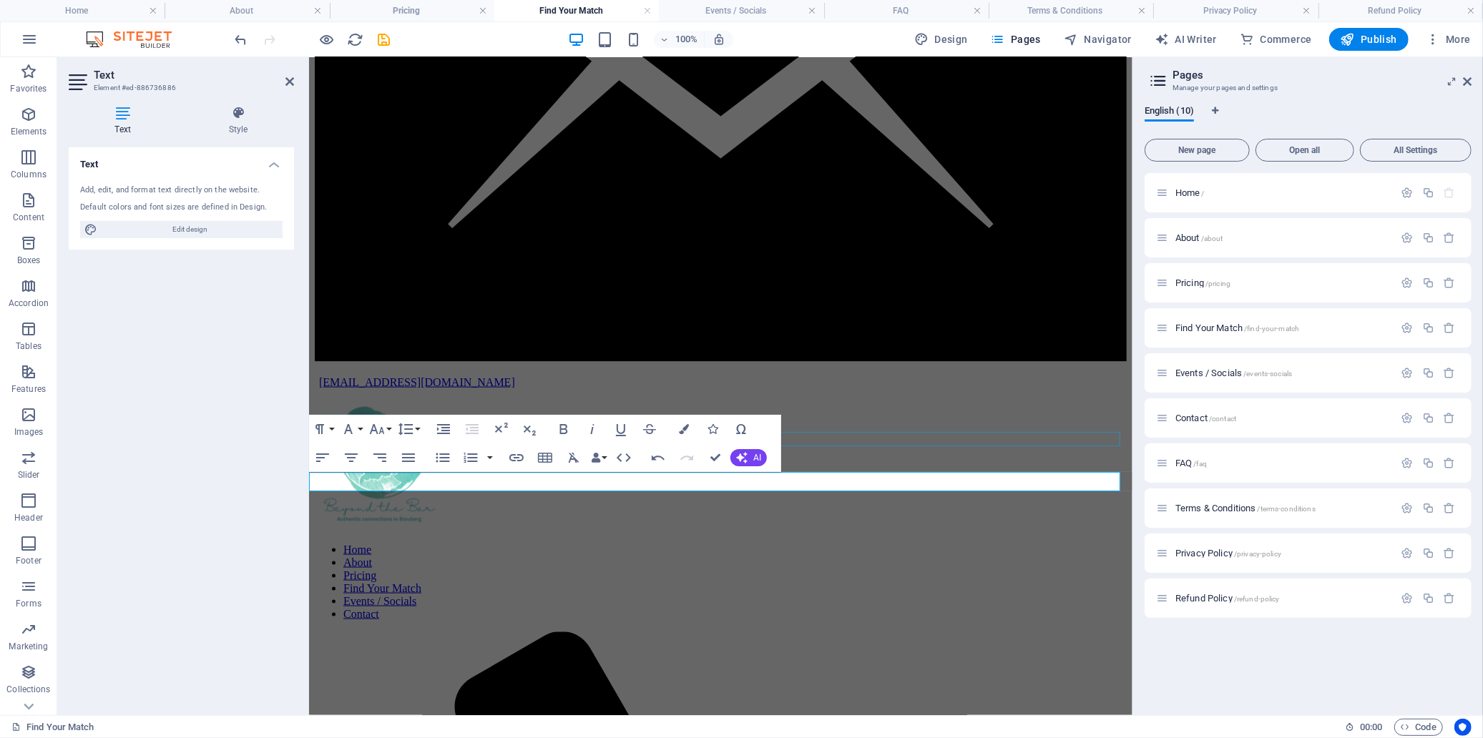
scroll to position [1503, 0]
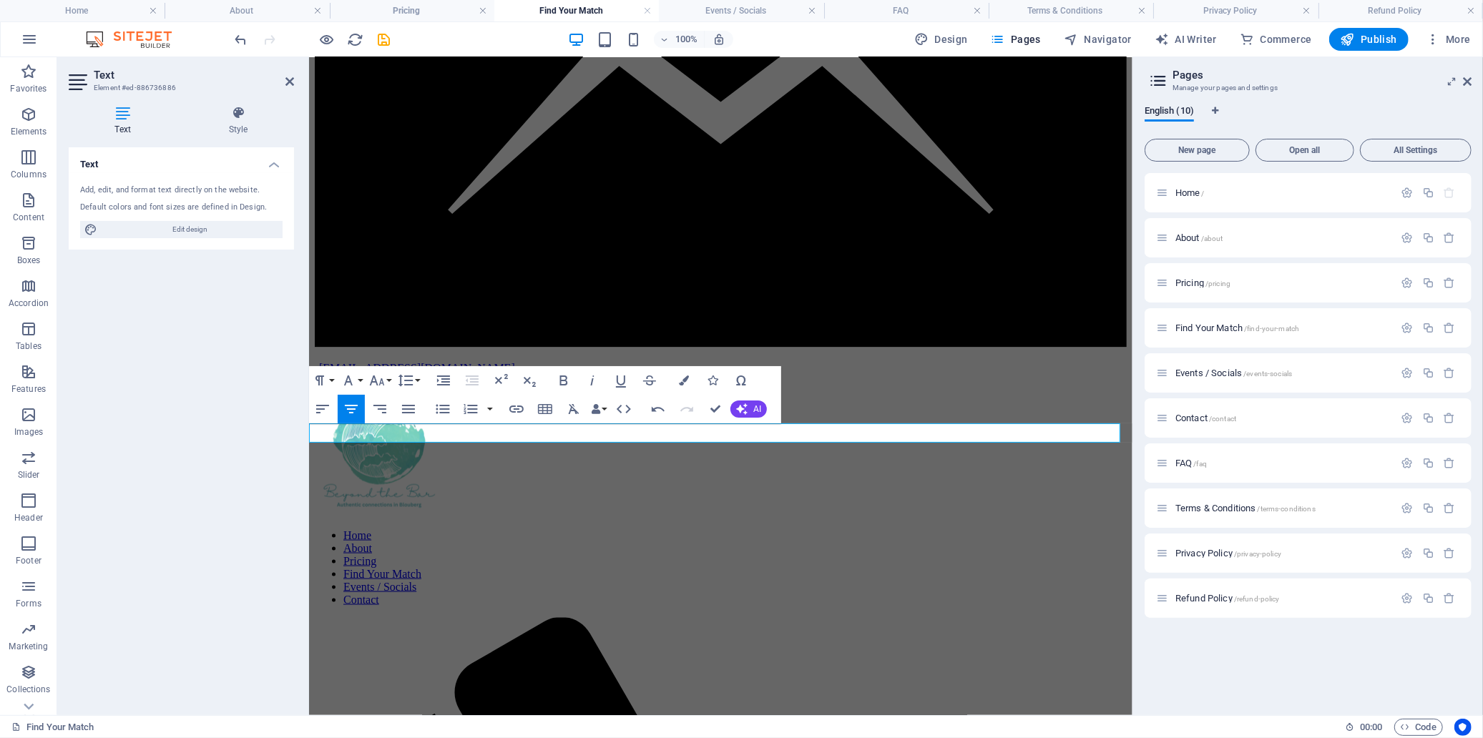
drag, startPoint x: 937, startPoint y: 433, endPoint x: 991, endPoint y: 433, distance: 53.7
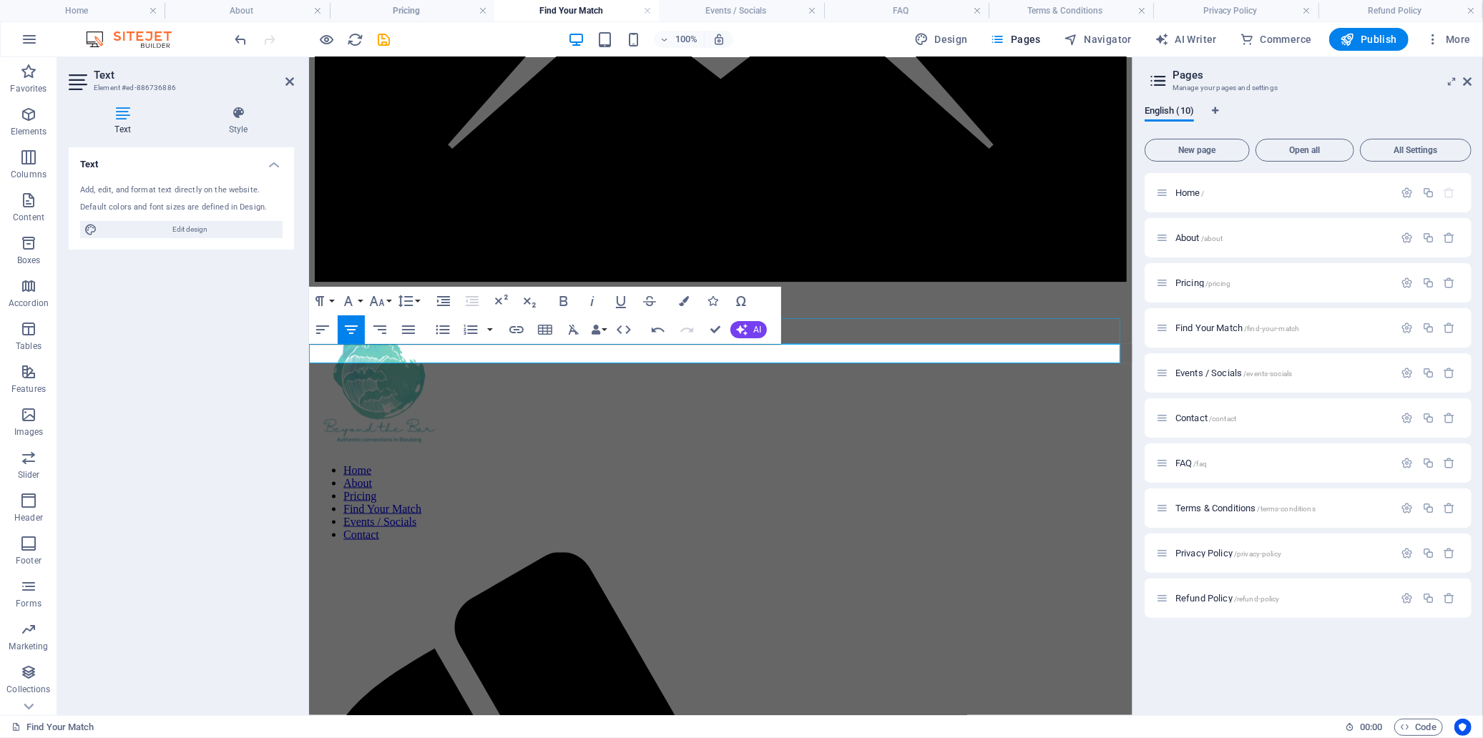
scroll to position [1582, 0]
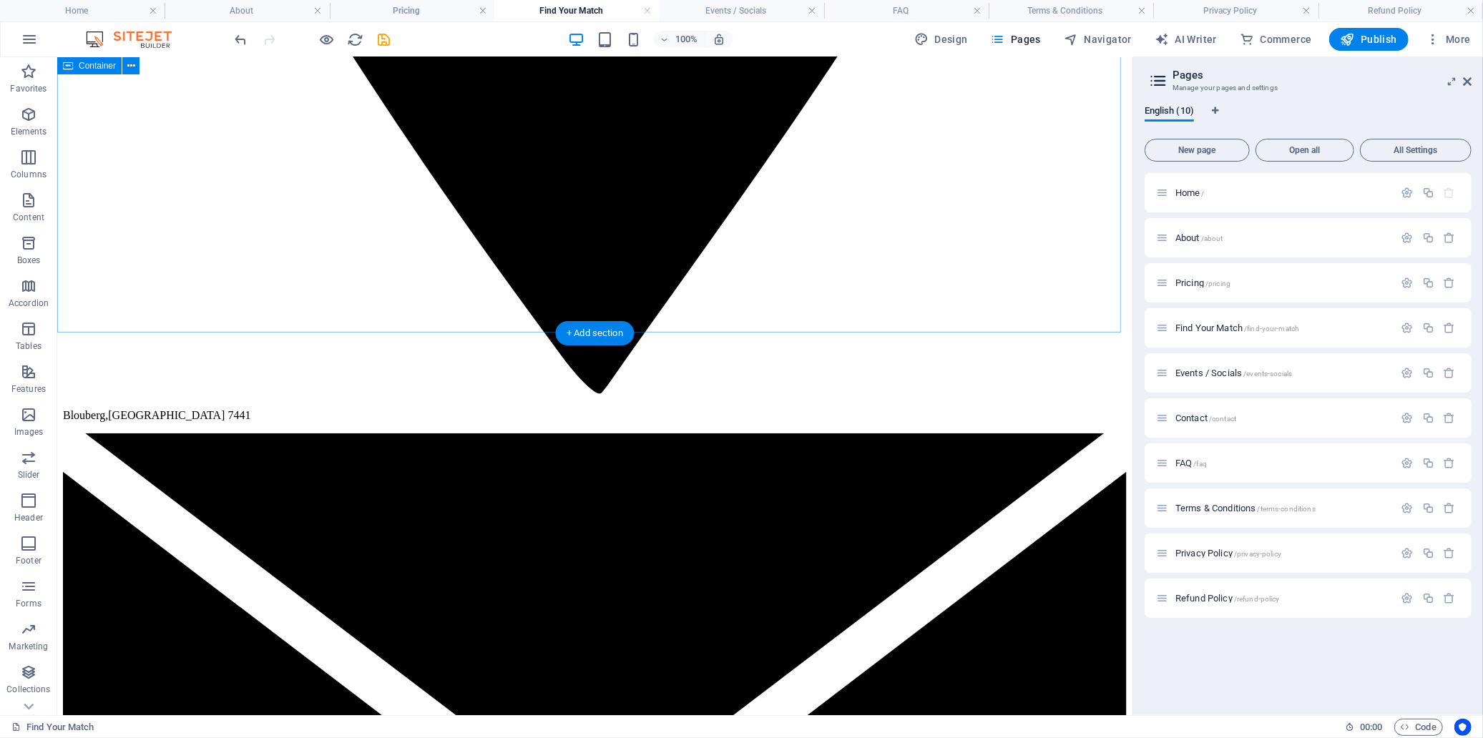
scroll to position [1257, 0]
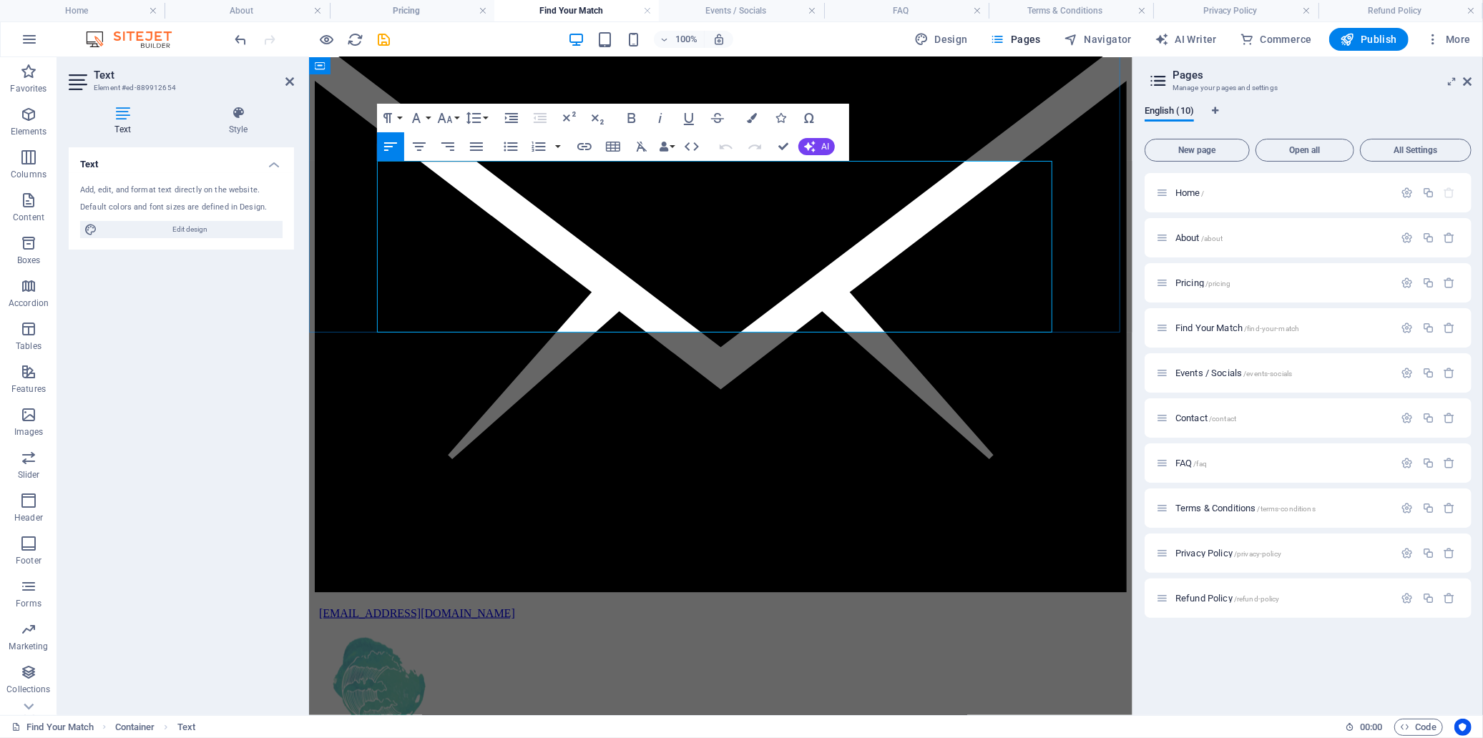
drag, startPoint x: 675, startPoint y: 308, endPoint x: 726, endPoint y: 307, distance: 50.8
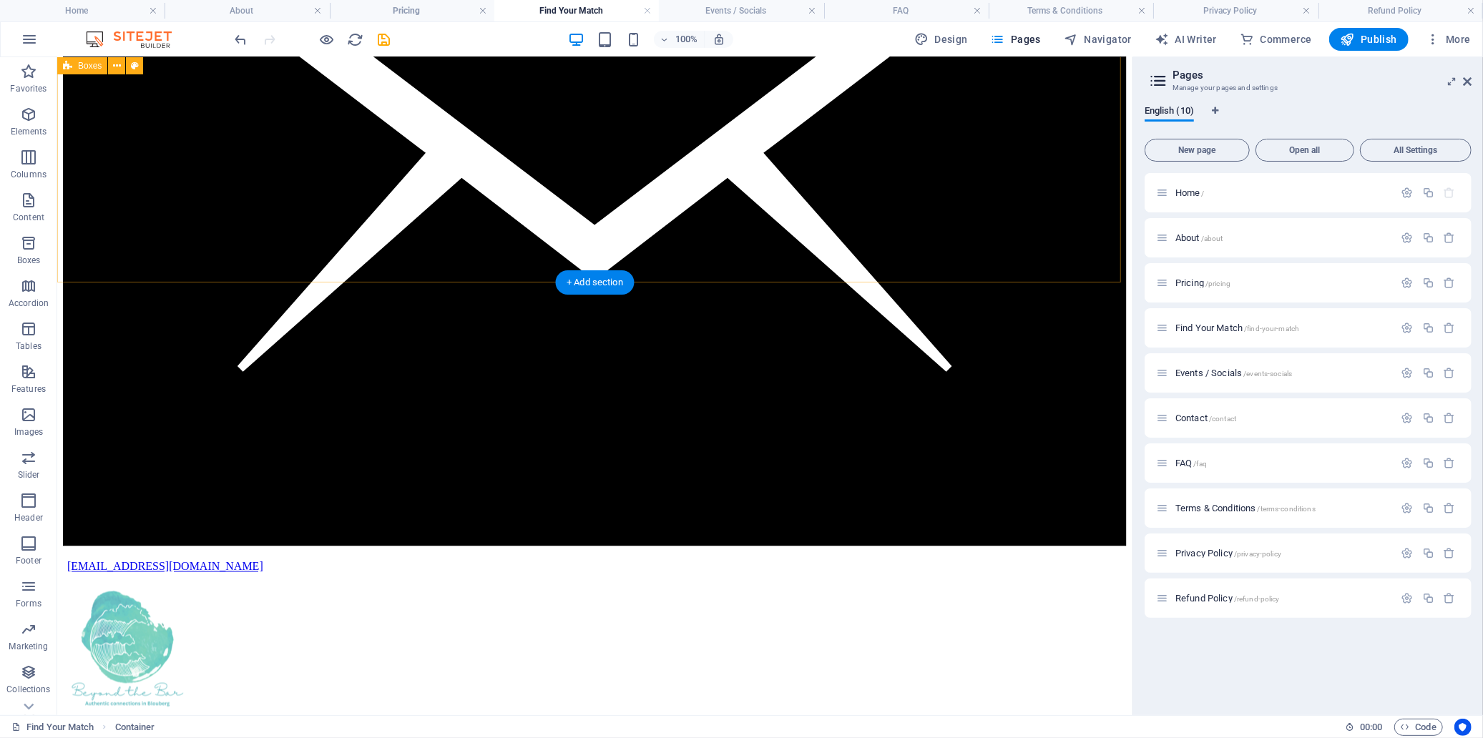
scroll to position [1973, 0]
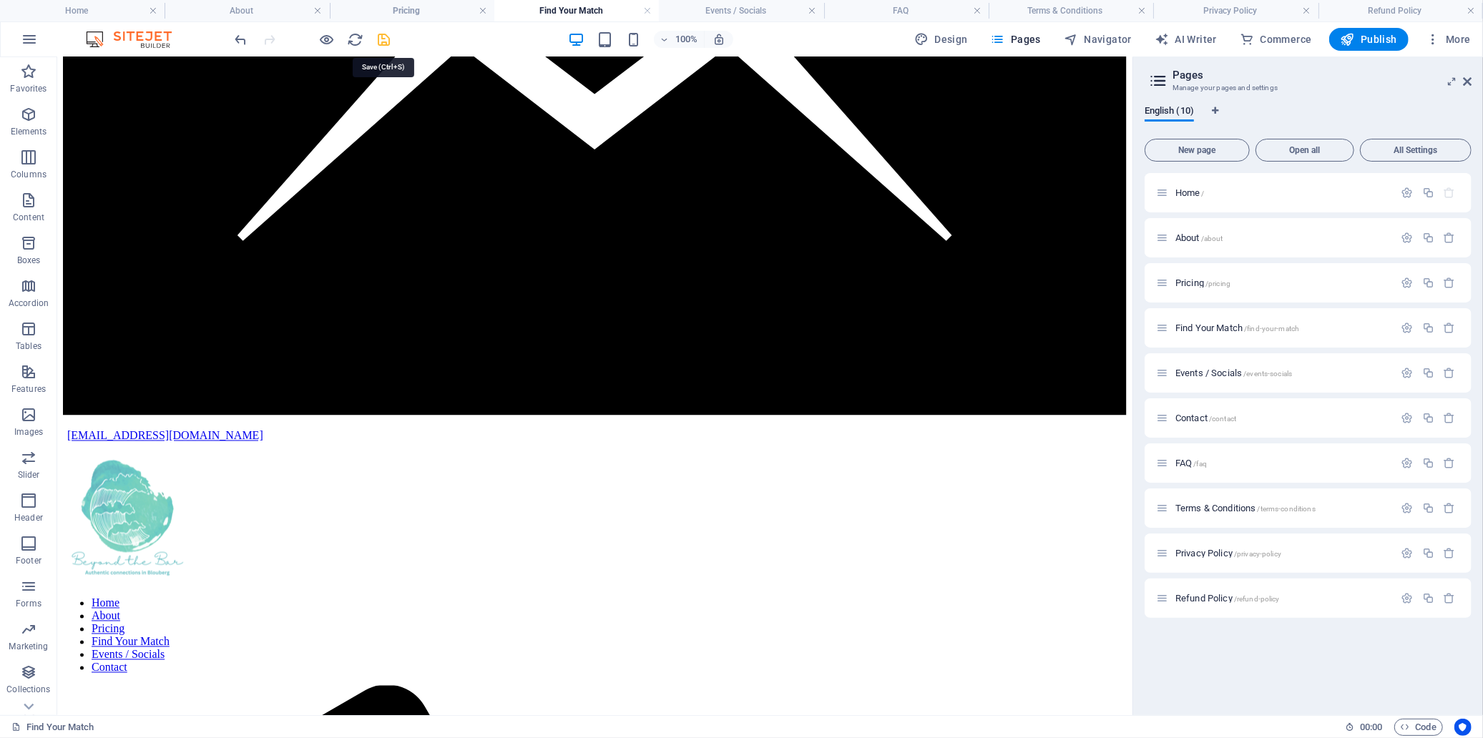
click at [387, 39] on icon "save" at bounding box center [384, 39] width 16 height 16
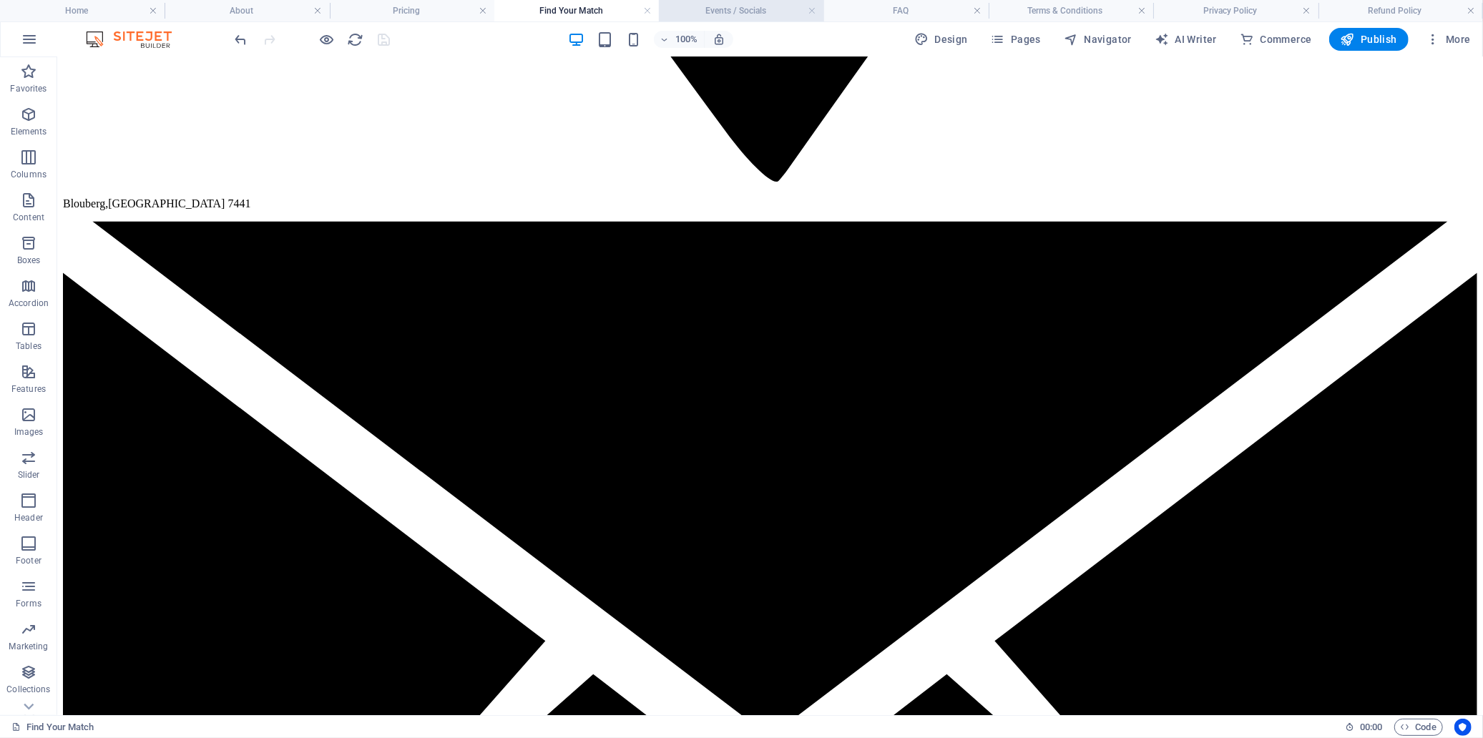
click at [738, 9] on h4 "Events / Socials" at bounding box center [741, 11] width 165 height 16
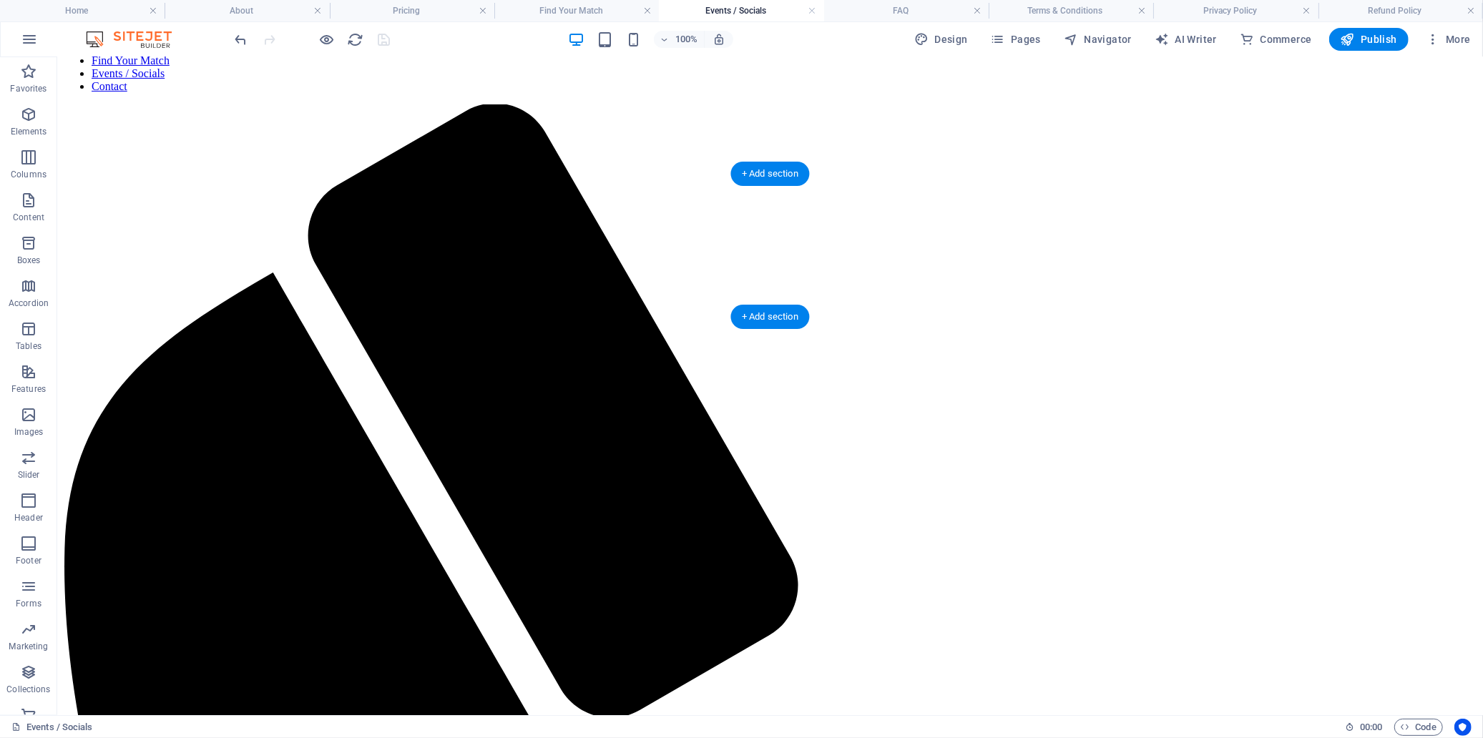
scroll to position [318, 0]
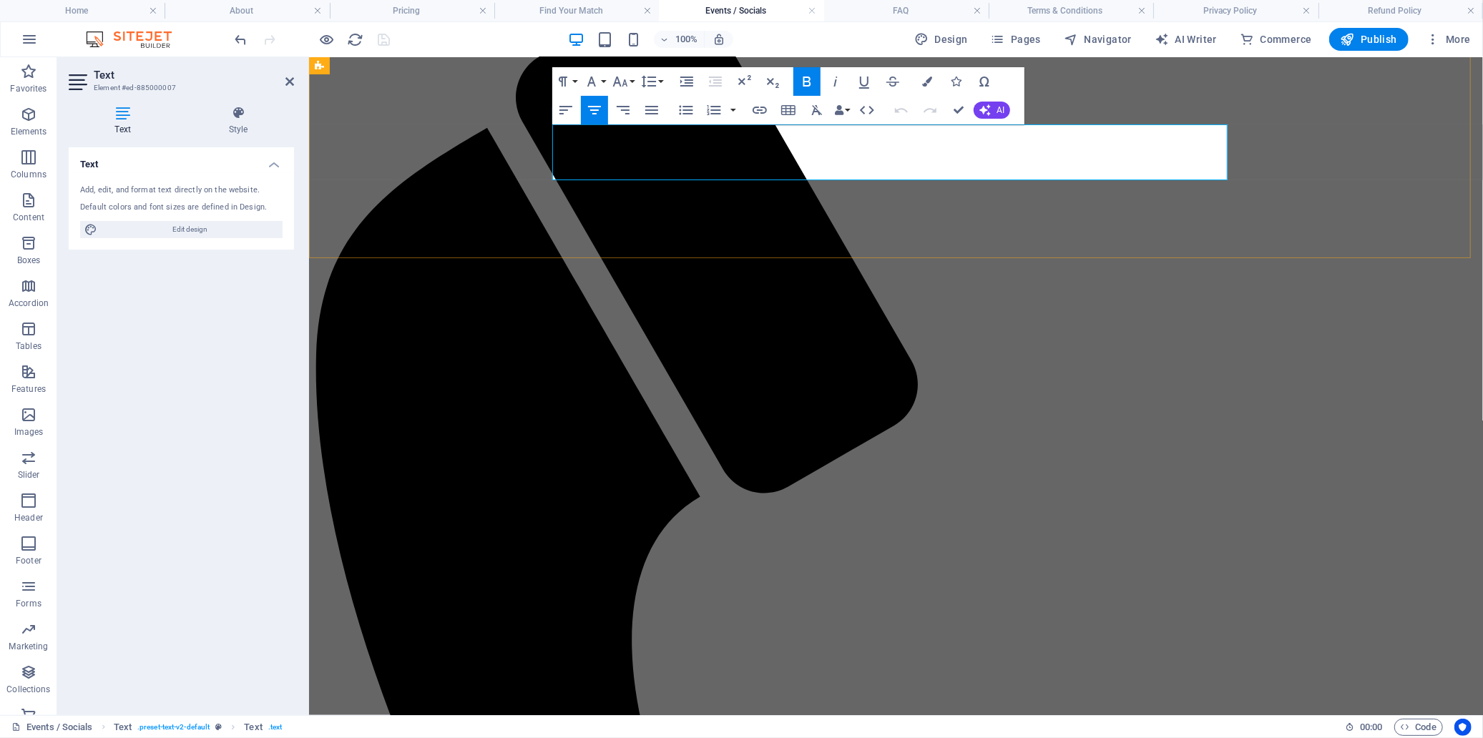
drag, startPoint x: 1060, startPoint y: 151, endPoint x: 731, endPoint y: 150, distance: 328.4
click at [907, 113] on icon "button" at bounding box center [913, 115] width 14 height 13
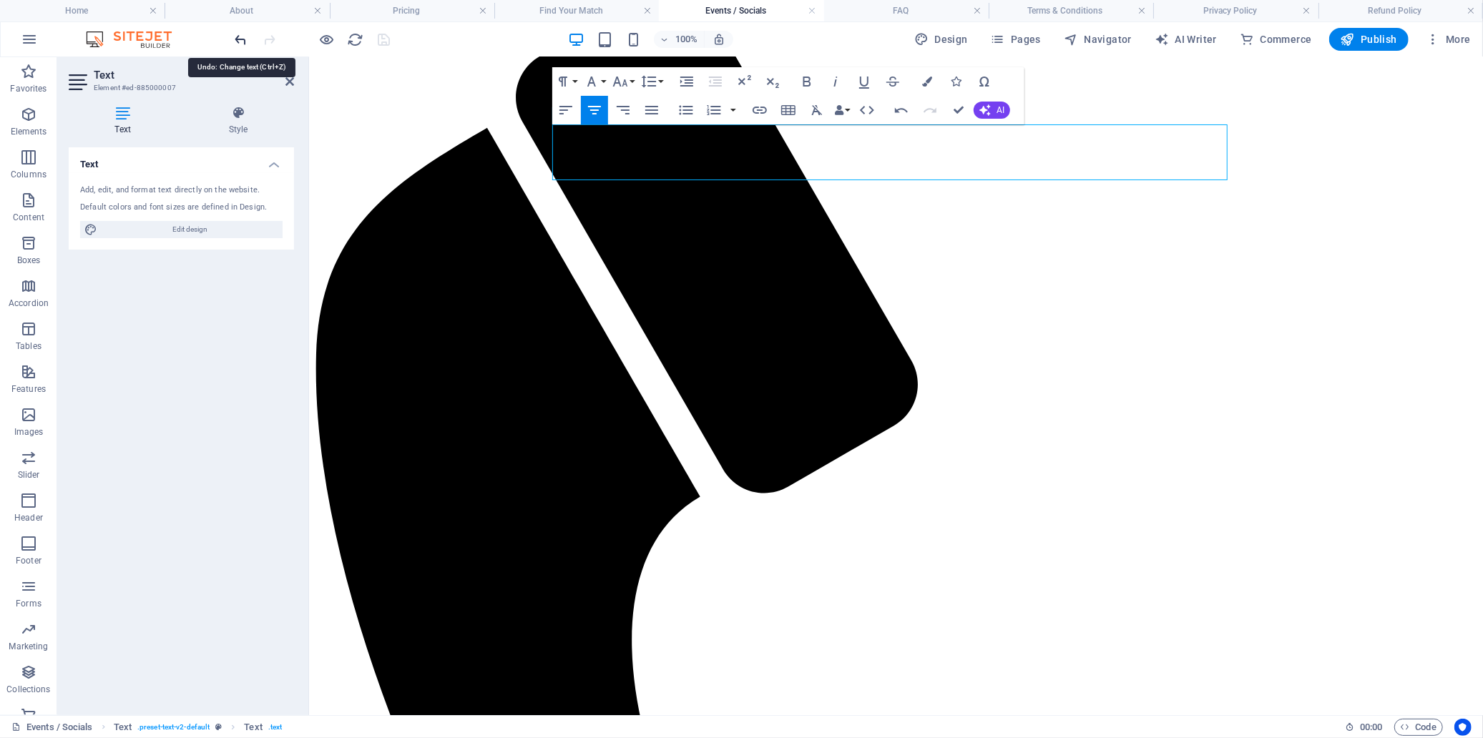
click at [241, 40] on icon "undo" at bounding box center [241, 39] width 16 height 16
drag, startPoint x: 1067, startPoint y: 152, endPoint x: 720, endPoint y: 151, distance: 347.0
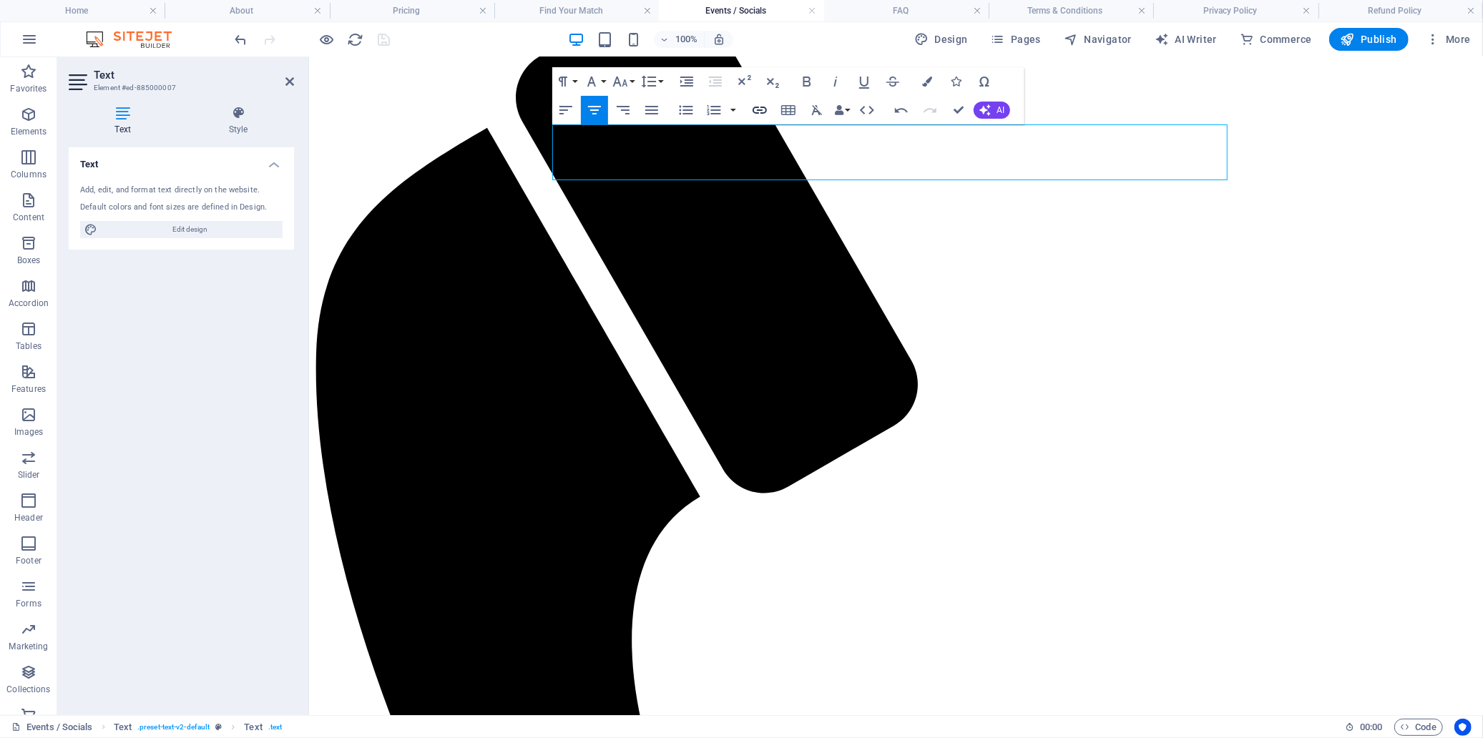
click at [759, 108] on icon "button" at bounding box center [759, 110] width 17 height 17
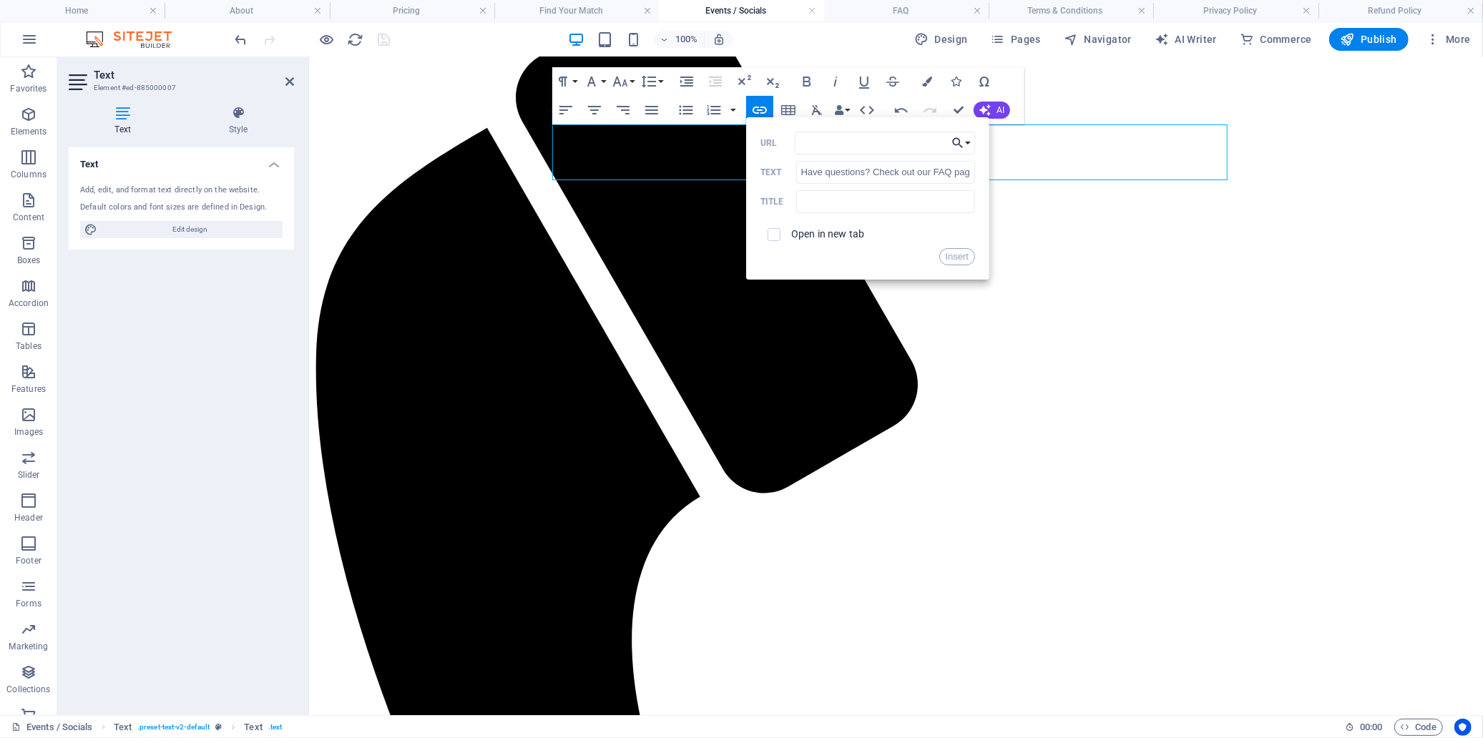
click at [965, 141] on icon "button" at bounding box center [958, 143] width 14 height 17
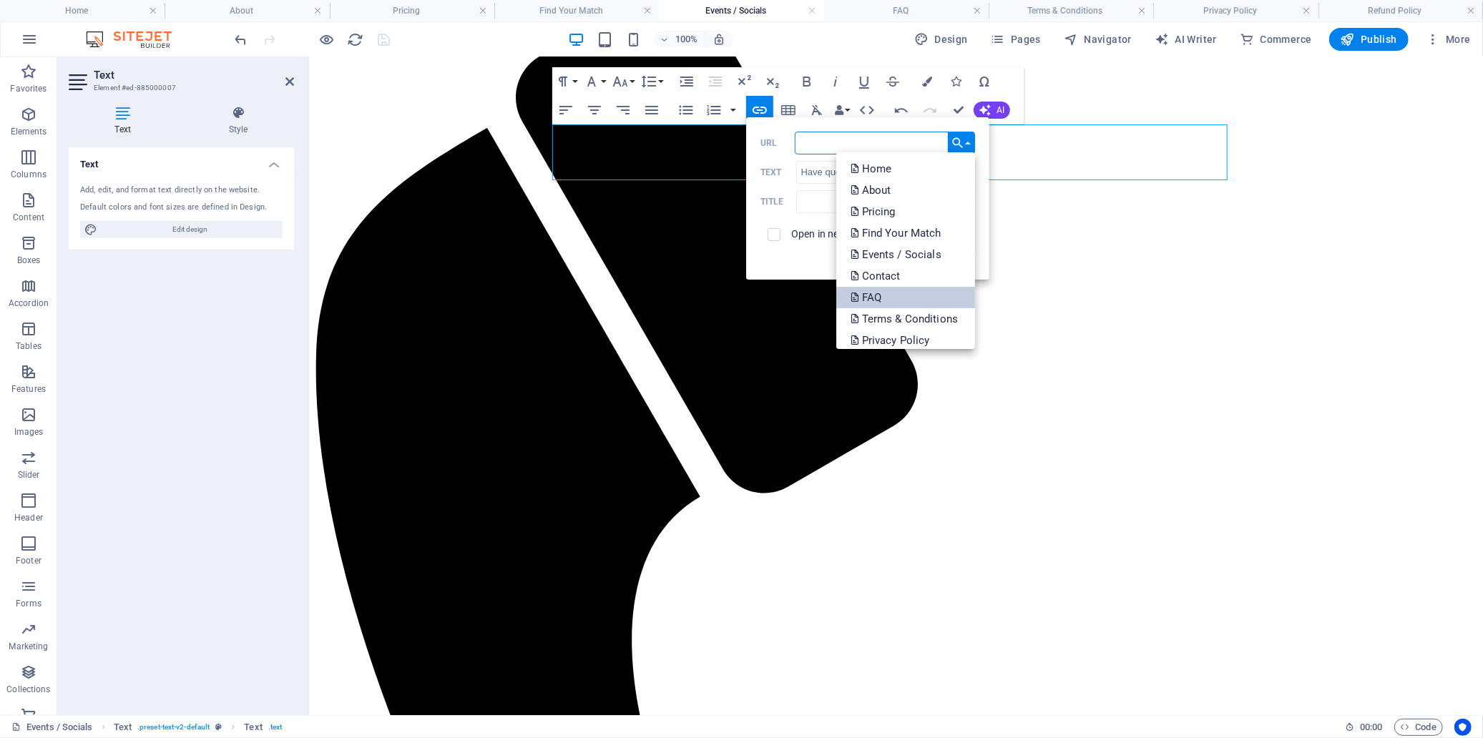
click at [904, 296] on link "FAQ" at bounding box center [906, 297] width 140 height 21
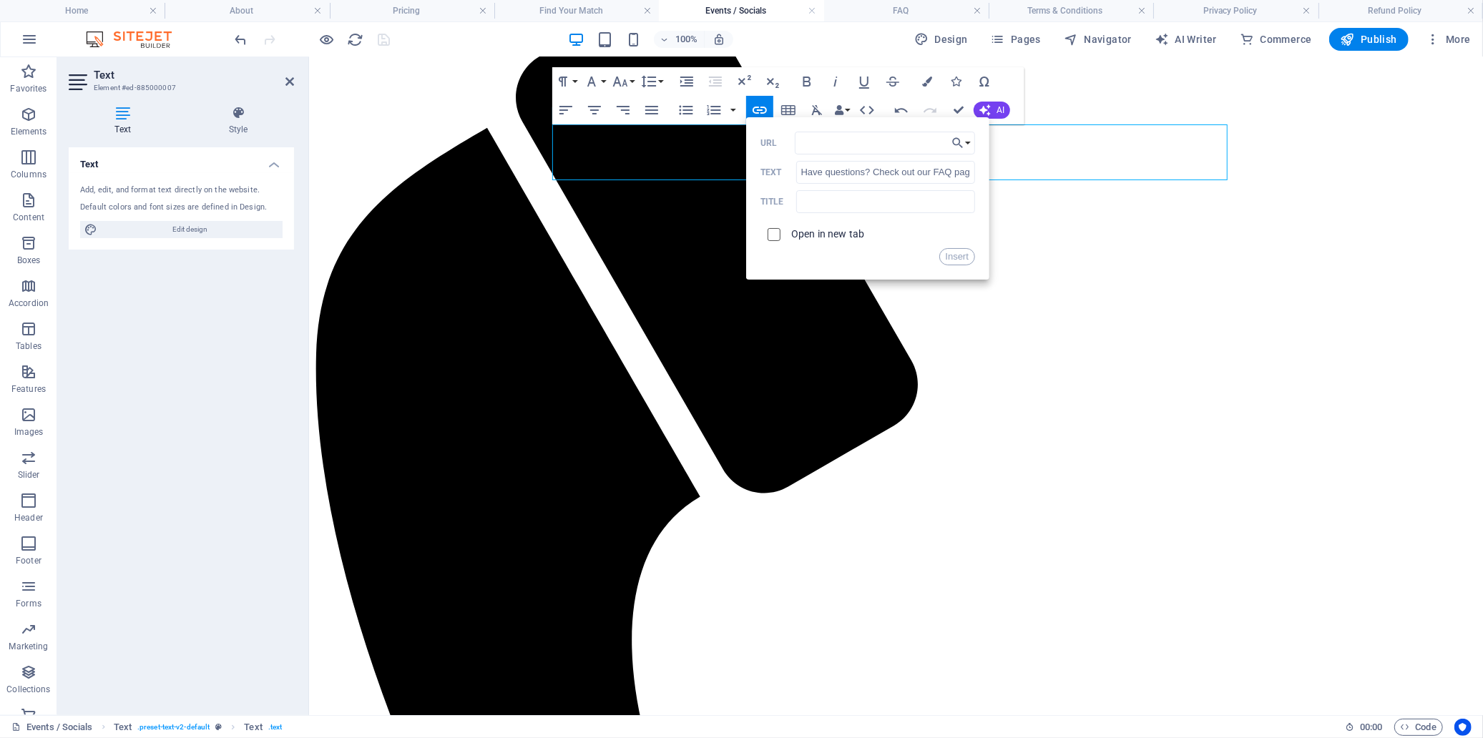
click at [771, 236] on input "checkbox" at bounding box center [772, 232] width 13 height 13
checkbox input "true"
click at [950, 255] on button "Insert" at bounding box center [957, 256] width 36 height 17
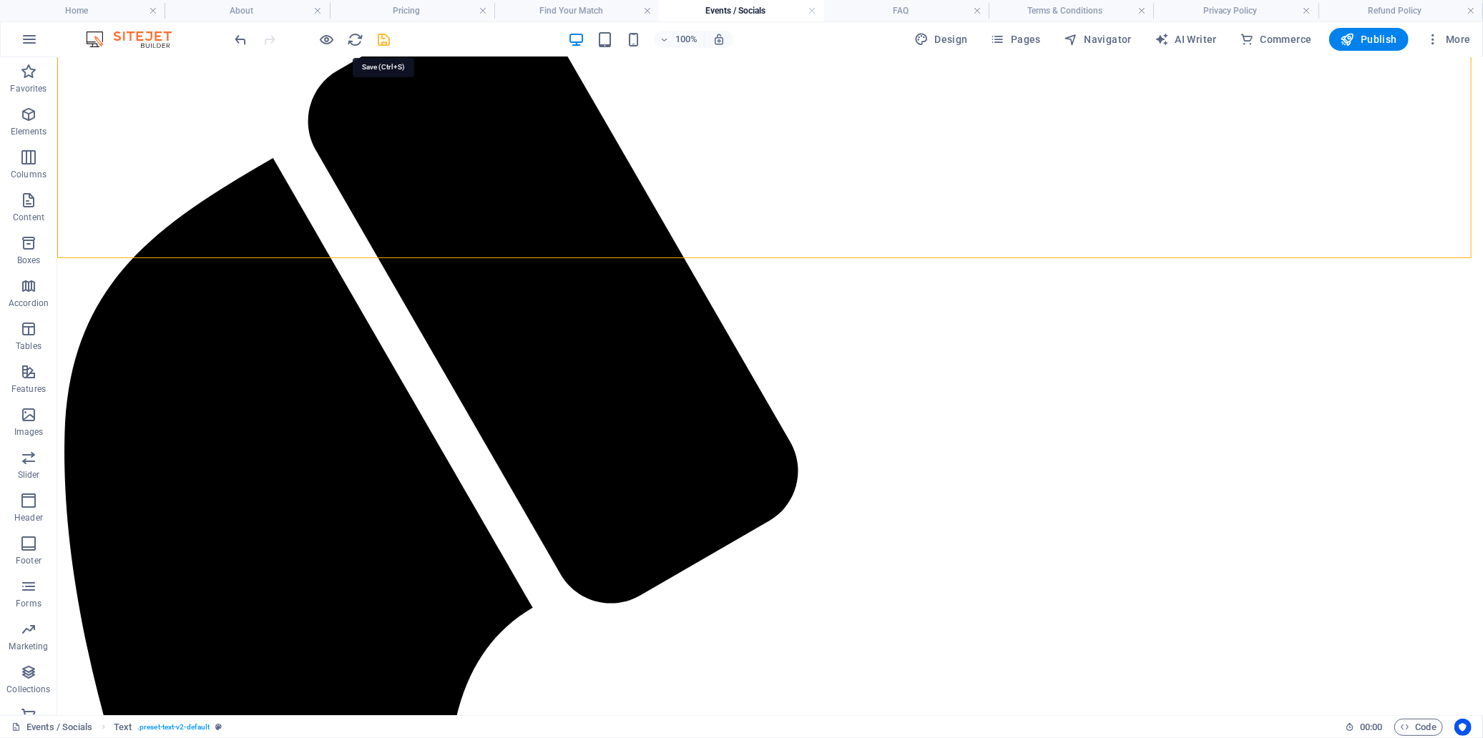
click at [381, 42] on icon "save" at bounding box center [384, 39] width 16 height 16
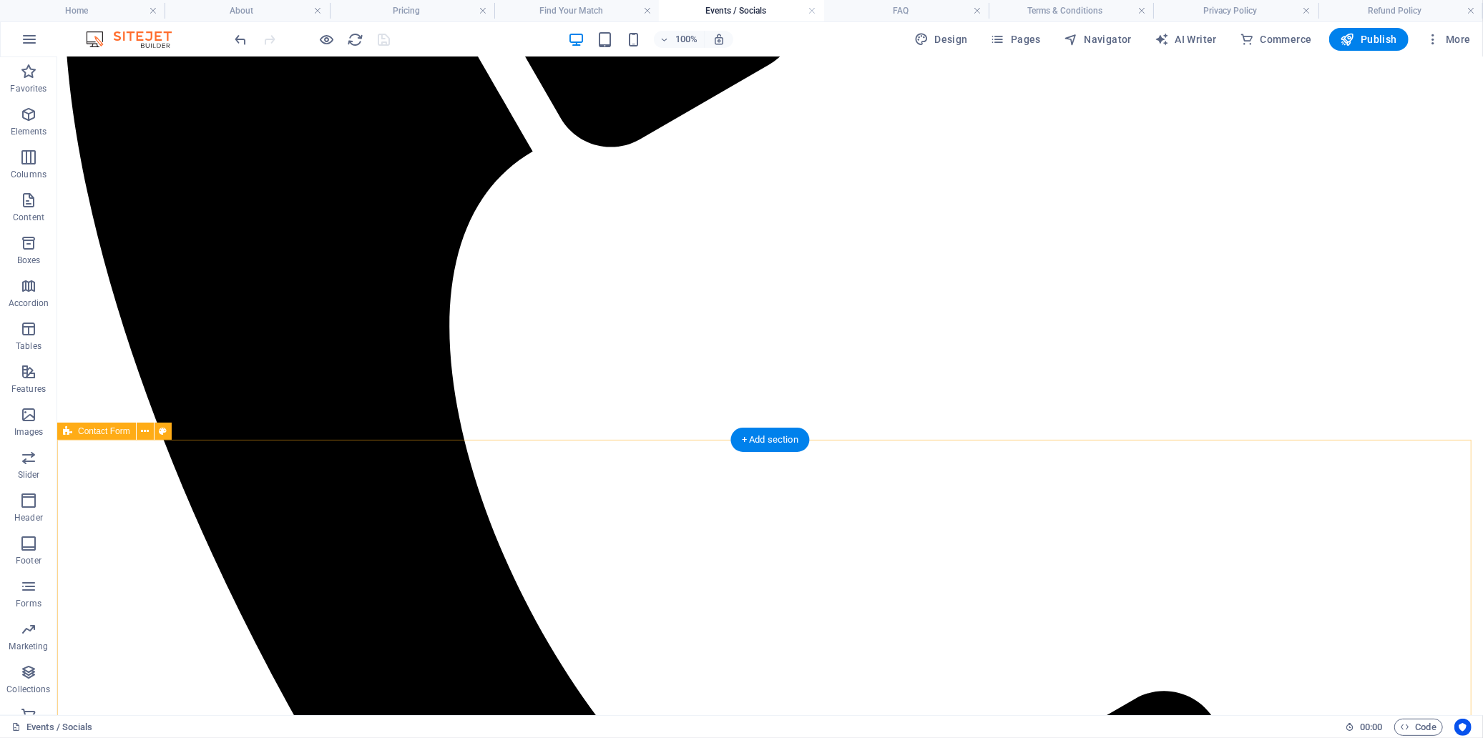
scroll to position [776, 0]
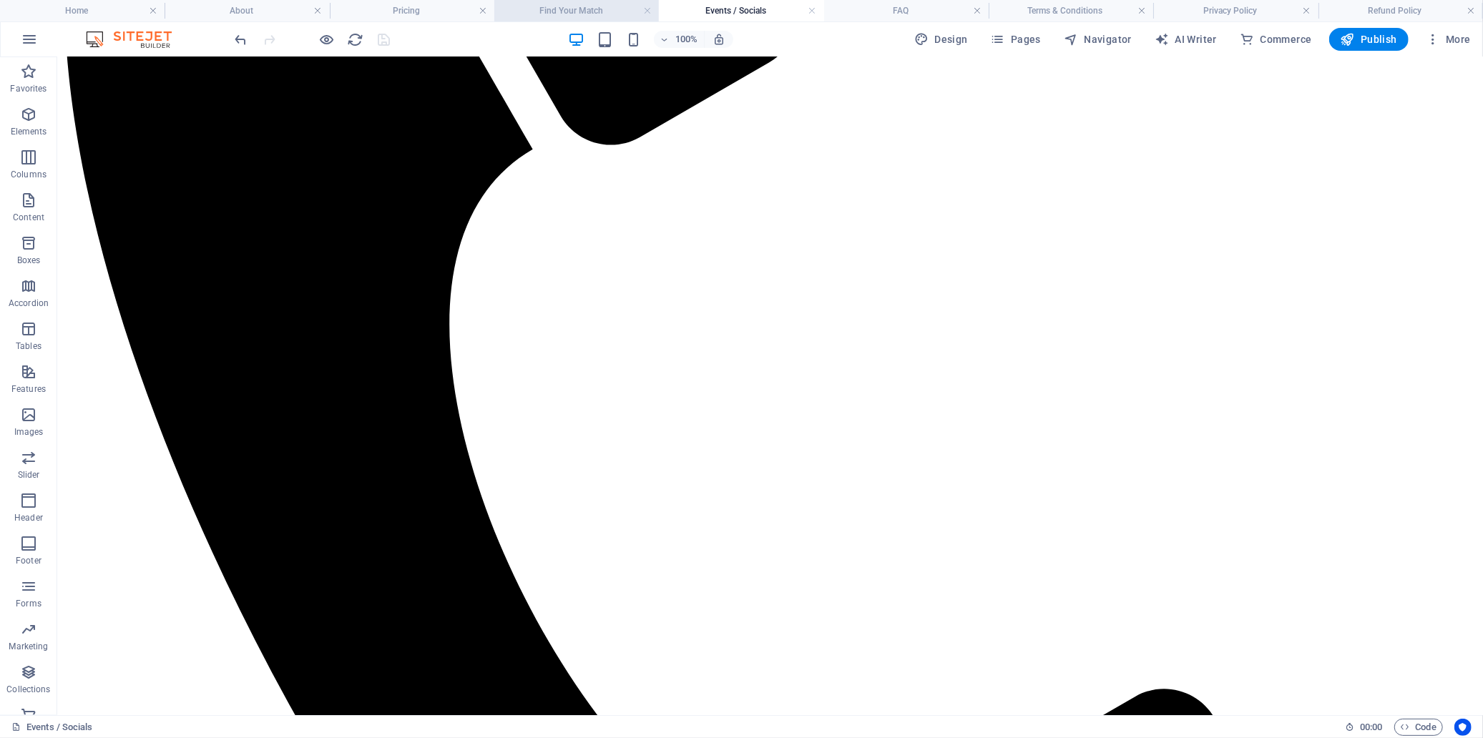
click at [554, 7] on h4 "Find Your Match" at bounding box center [576, 11] width 165 height 16
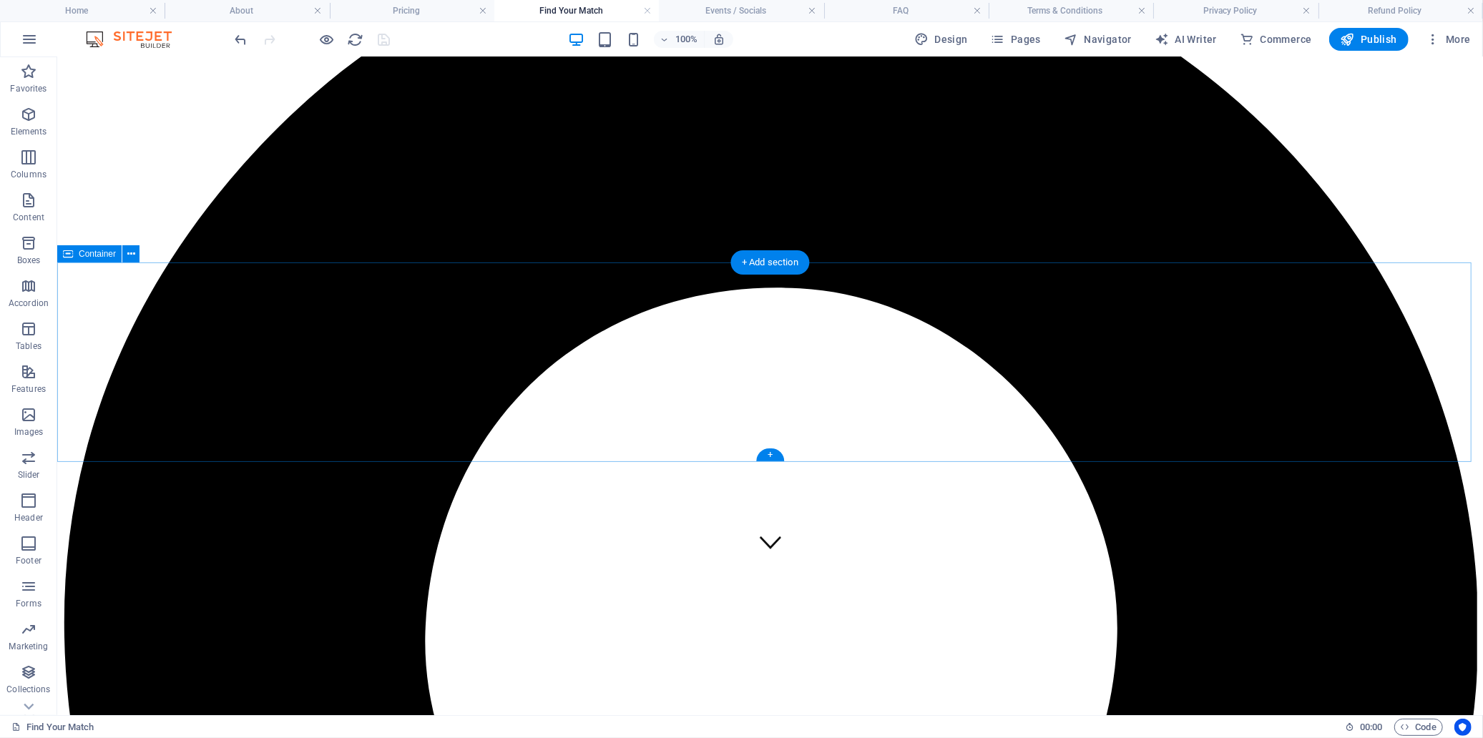
scroll to position [145, 0]
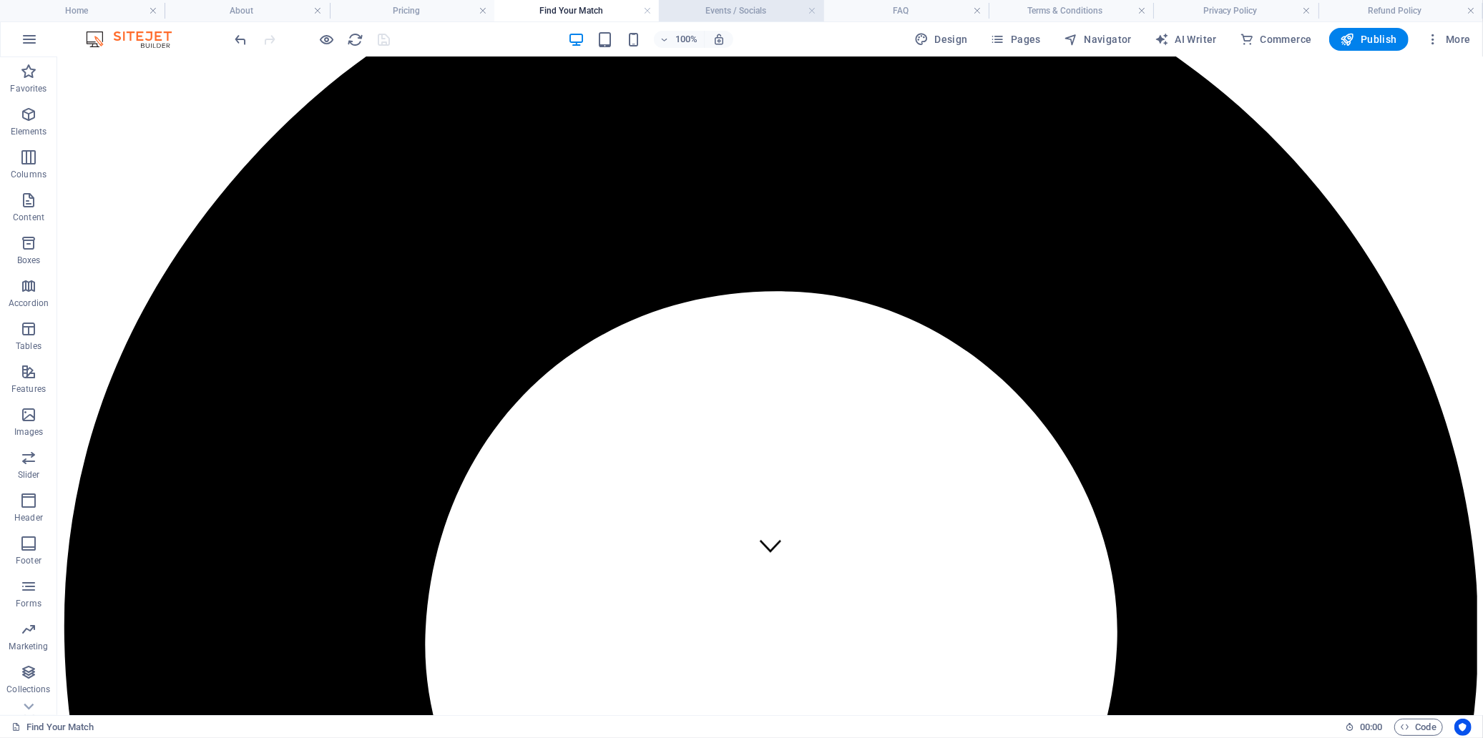
click at [734, 11] on h4 "Events / Socials" at bounding box center [741, 11] width 165 height 16
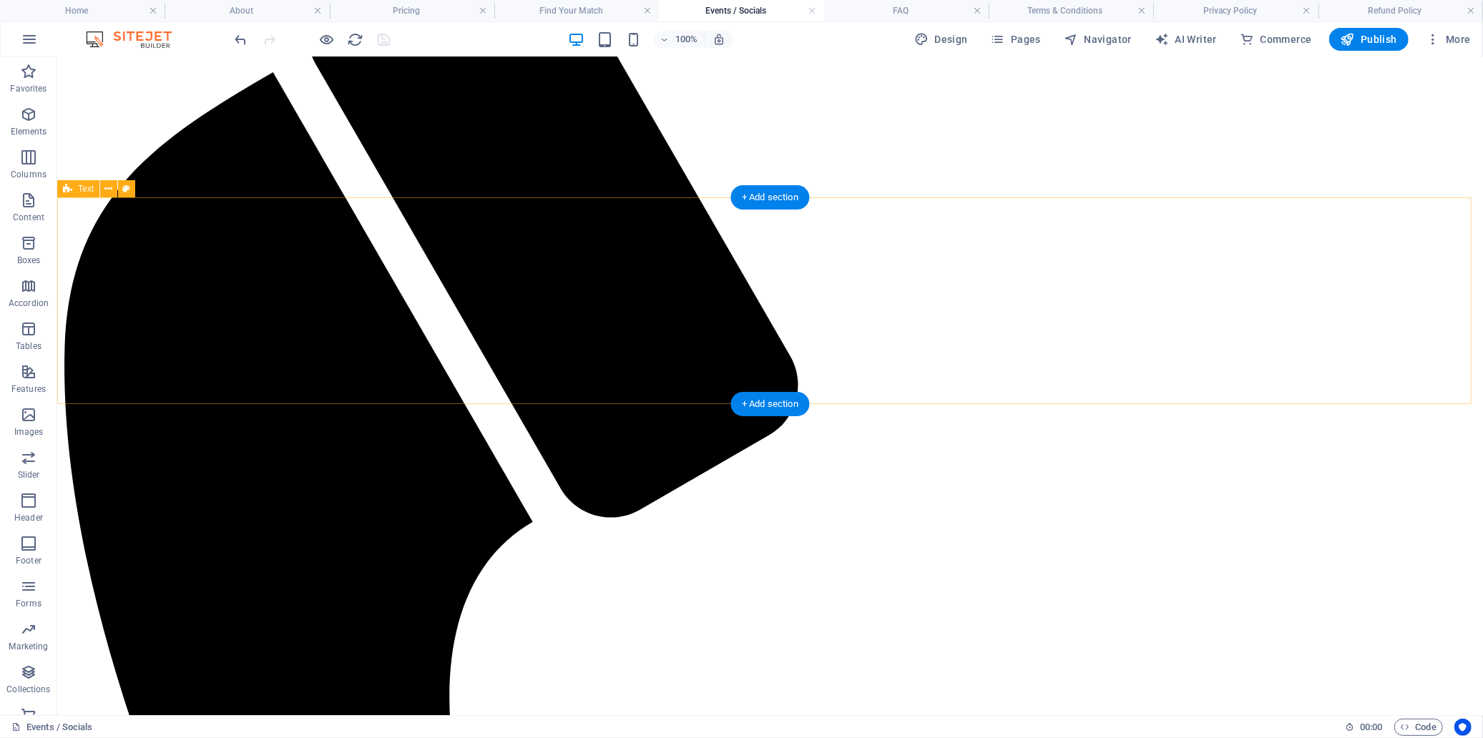
scroll to position [378, 0]
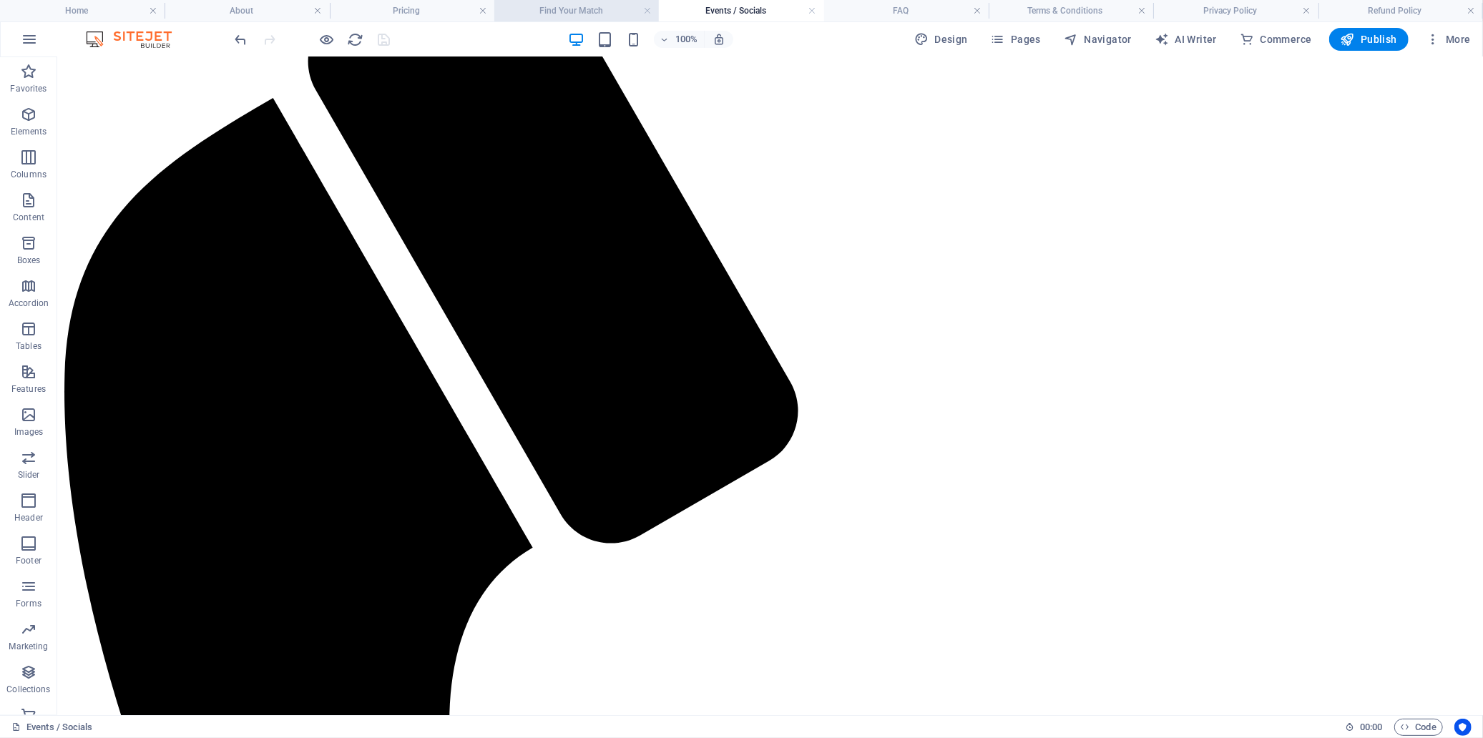
drag, startPoint x: 581, startPoint y: 8, endPoint x: 477, endPoint y: 99, distance: 137.9
click at [581, 8] on h4 "Find Your Match" at bounding box center [576, 11] width 165 height 16
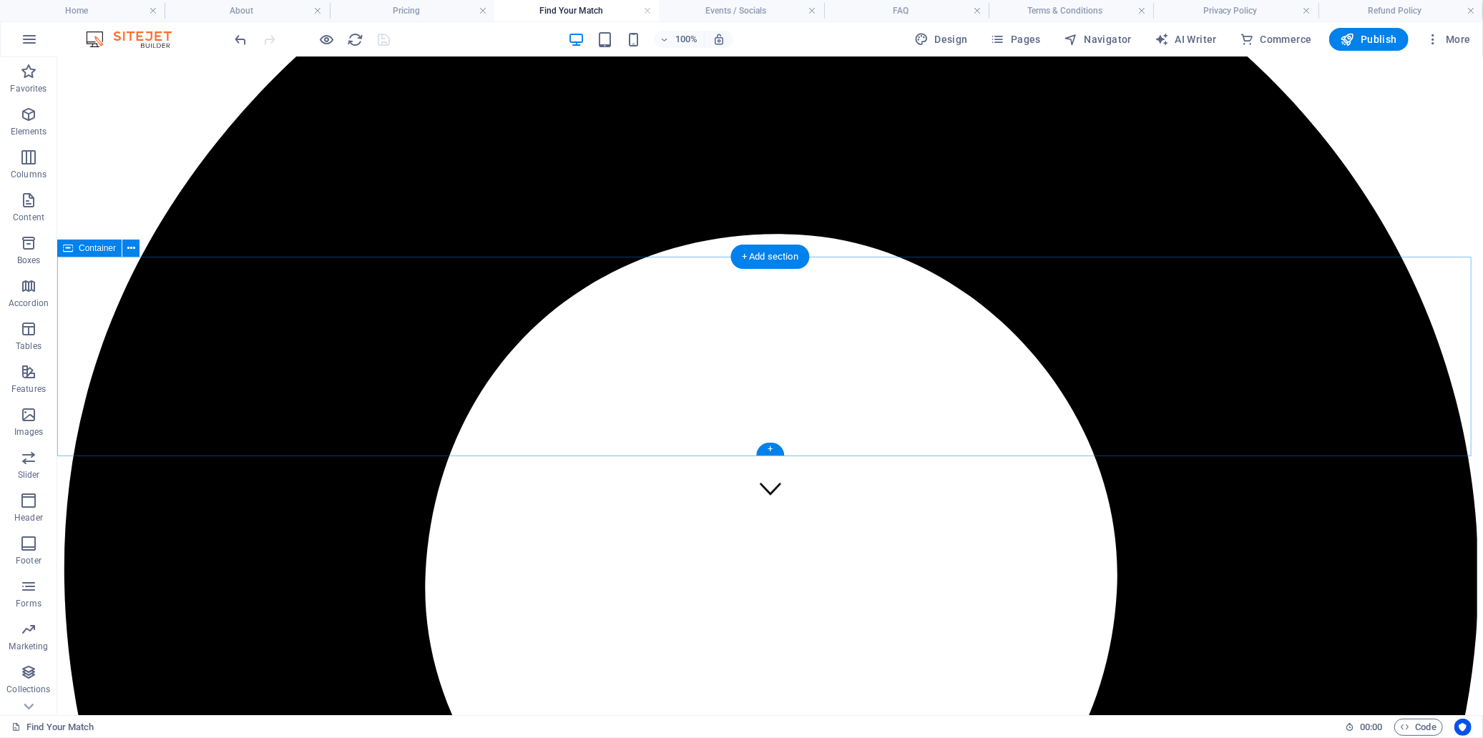
scroll to position [224, 0]
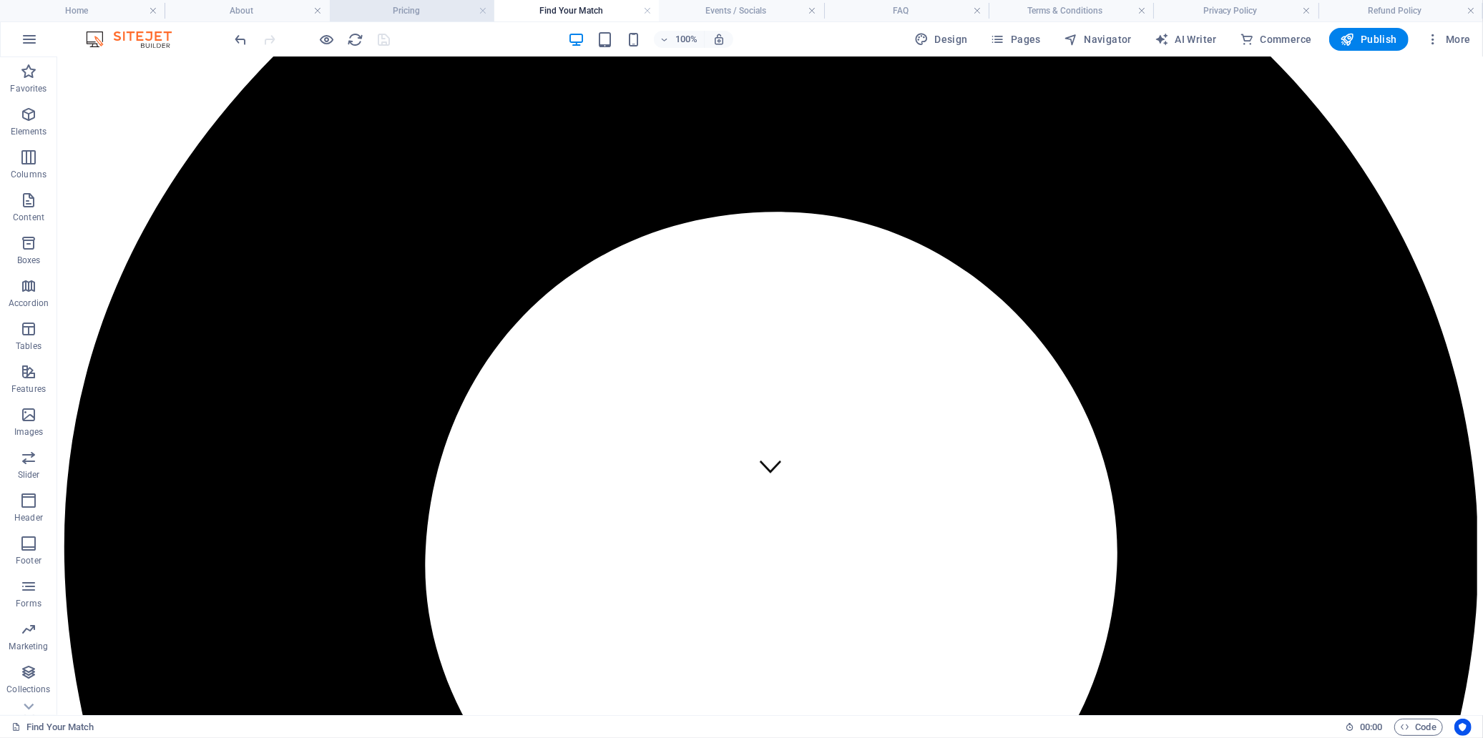
click at [395, 12] on h4 "Pricing" at bounding box center [412, 11] width 165 height 16
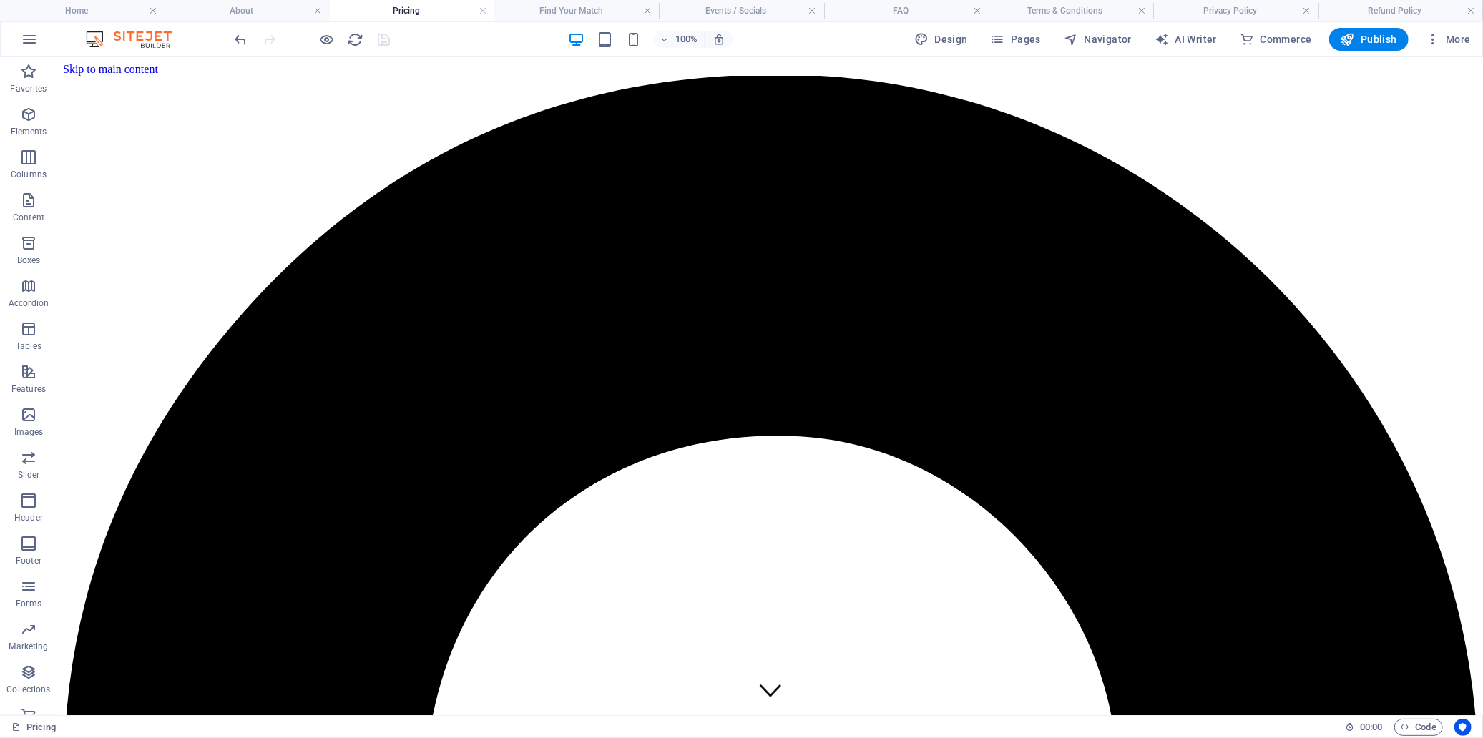
scroll to position [1133, 0]
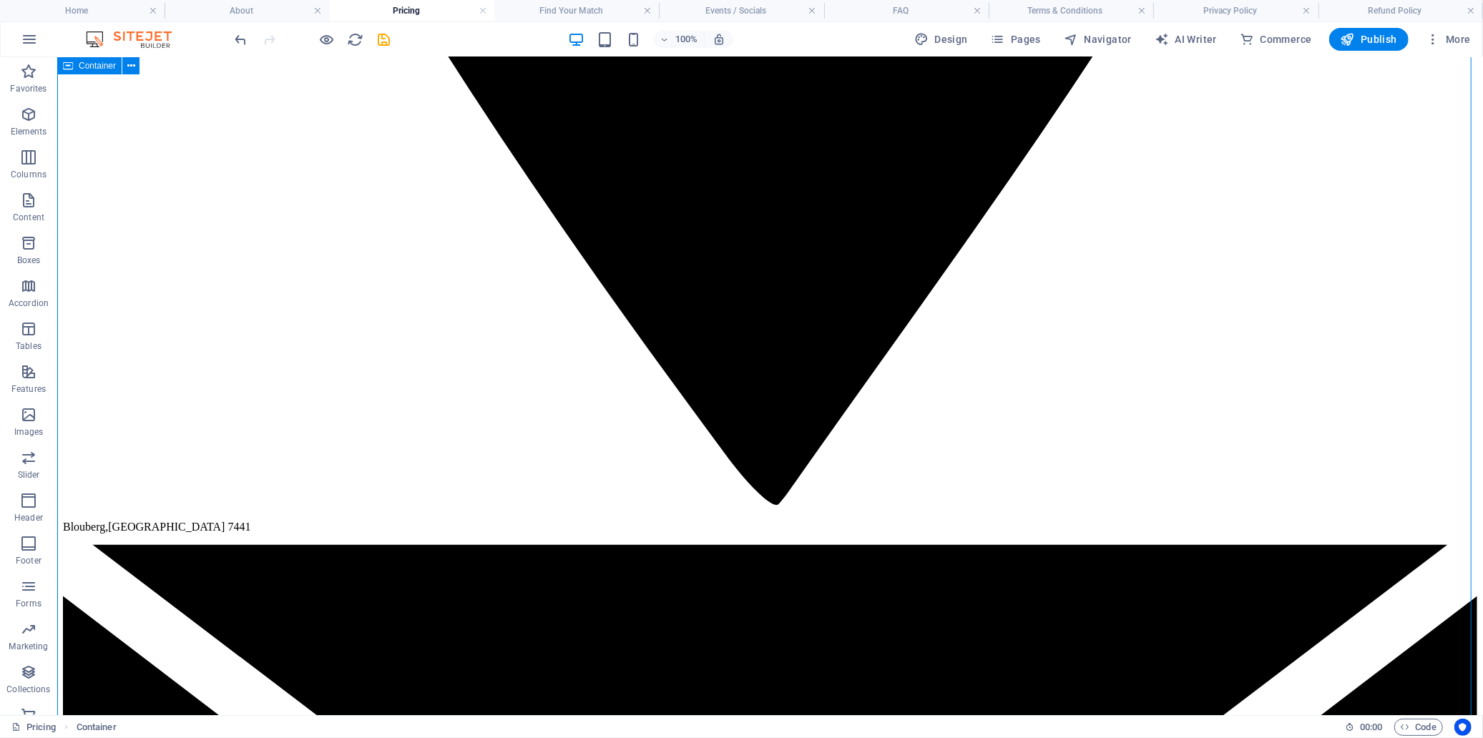
scroll to position [1973, 0]
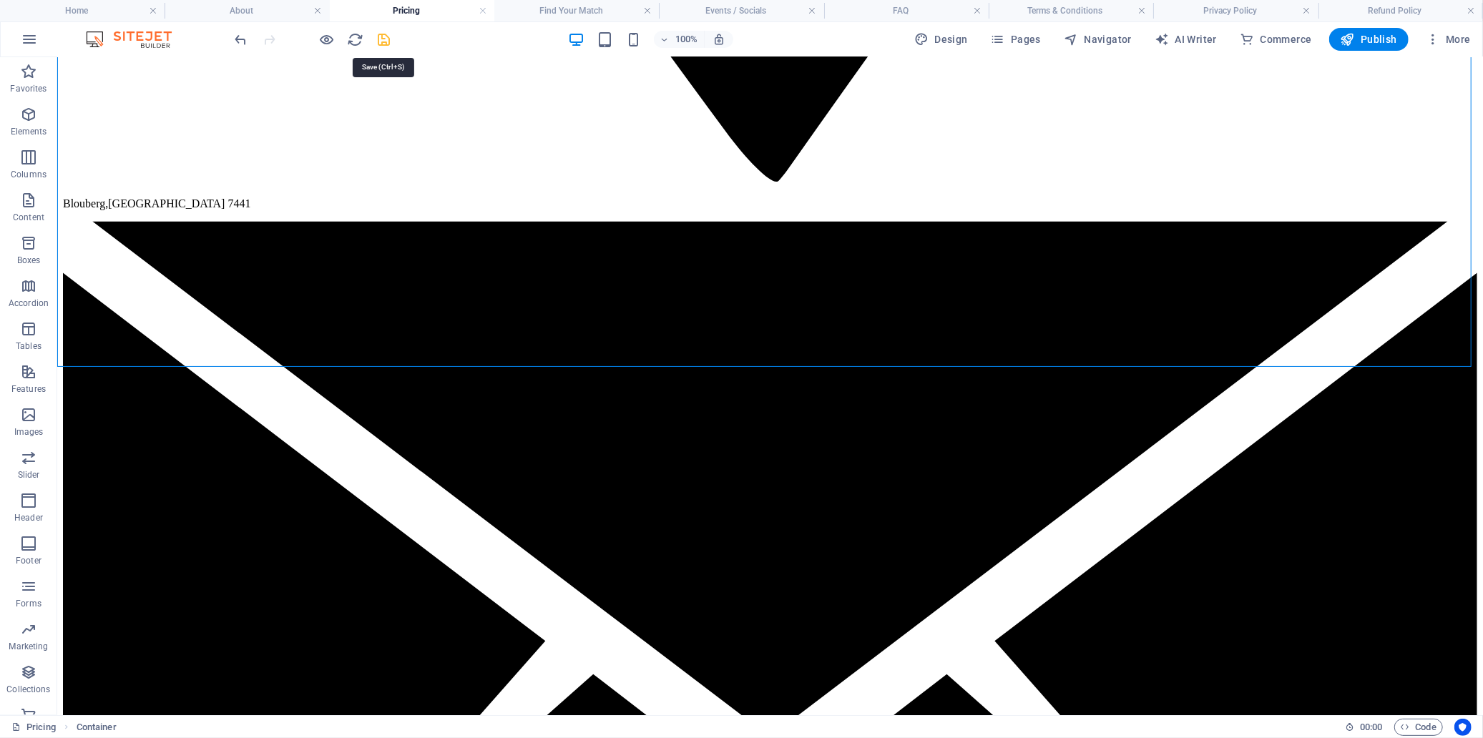
drag, startPoint x: 381, startPoint y: 39, endPoint x: 548, endPoint y: 331, distance: 336.2
click at [381, 39] on icon "save" at bounding box center [384, 39] width 16 height 16
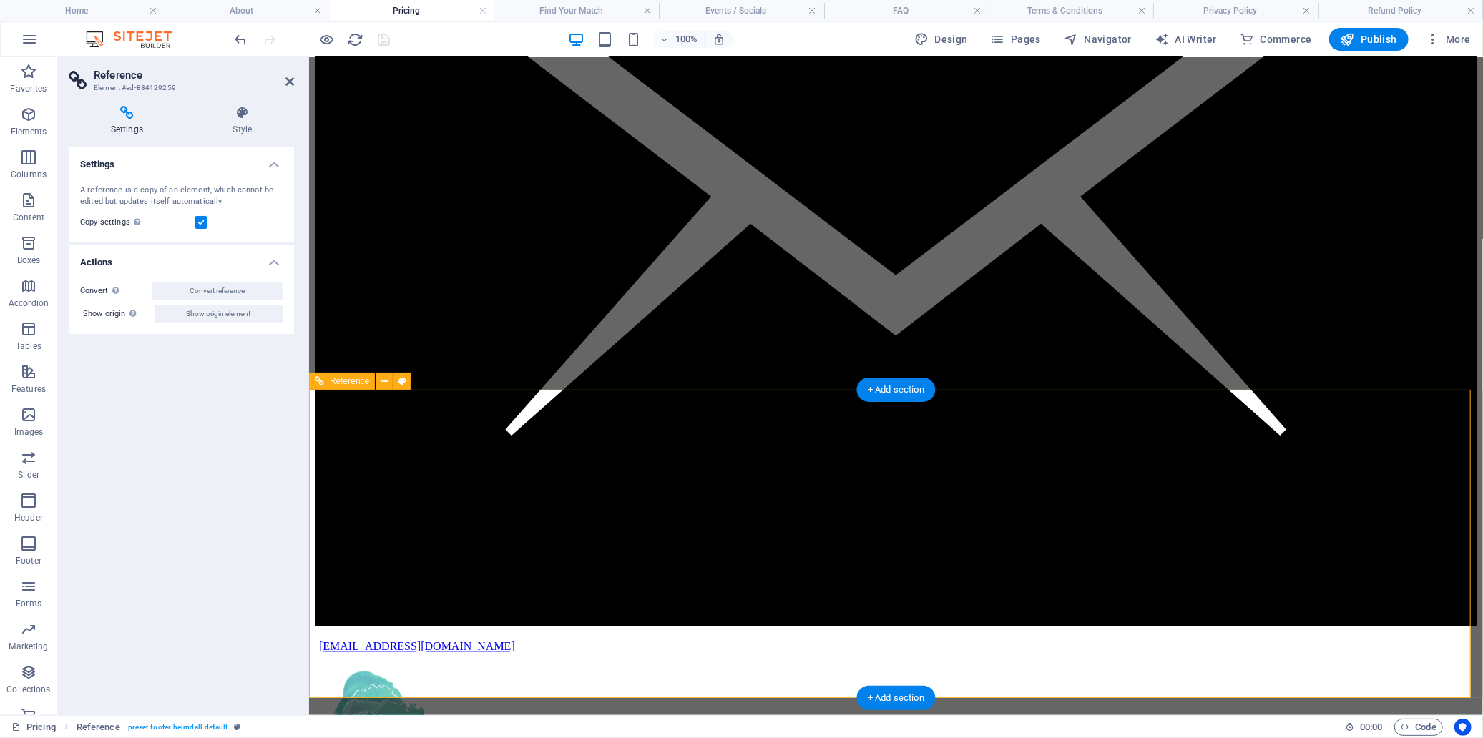
click at [97, 12] on h4 "Home" at bounding box center [82, 11] width 165 height 16
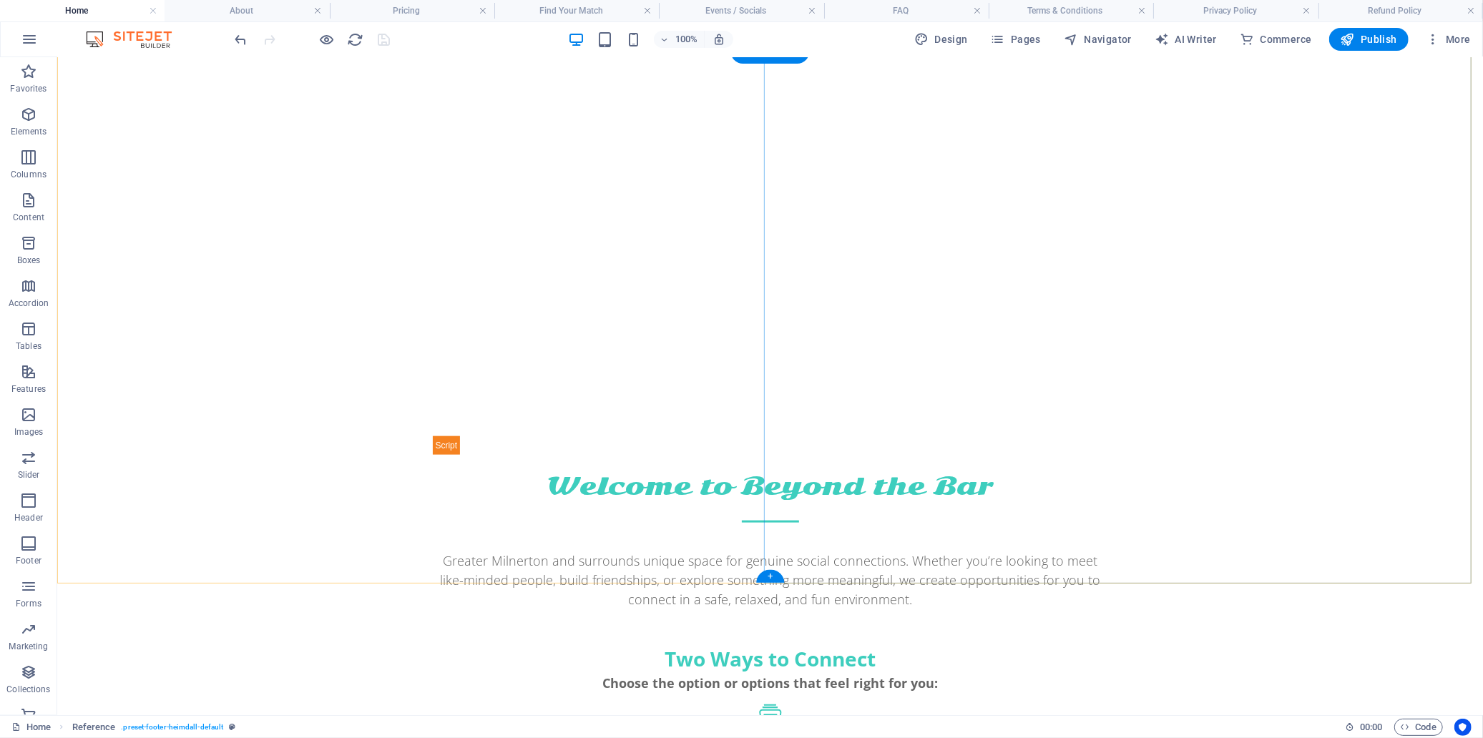
scroll to position [1498, 0]
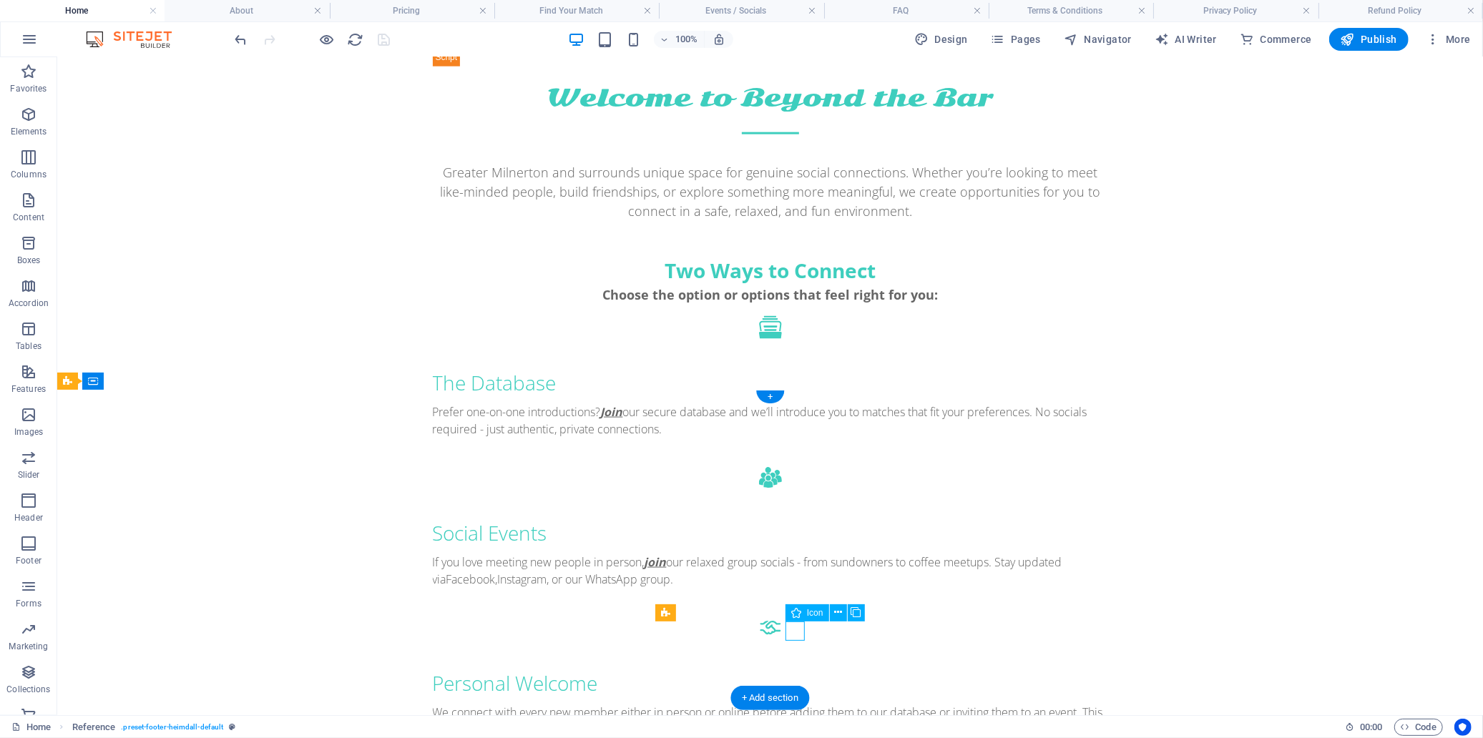
select select "xMidYMid"
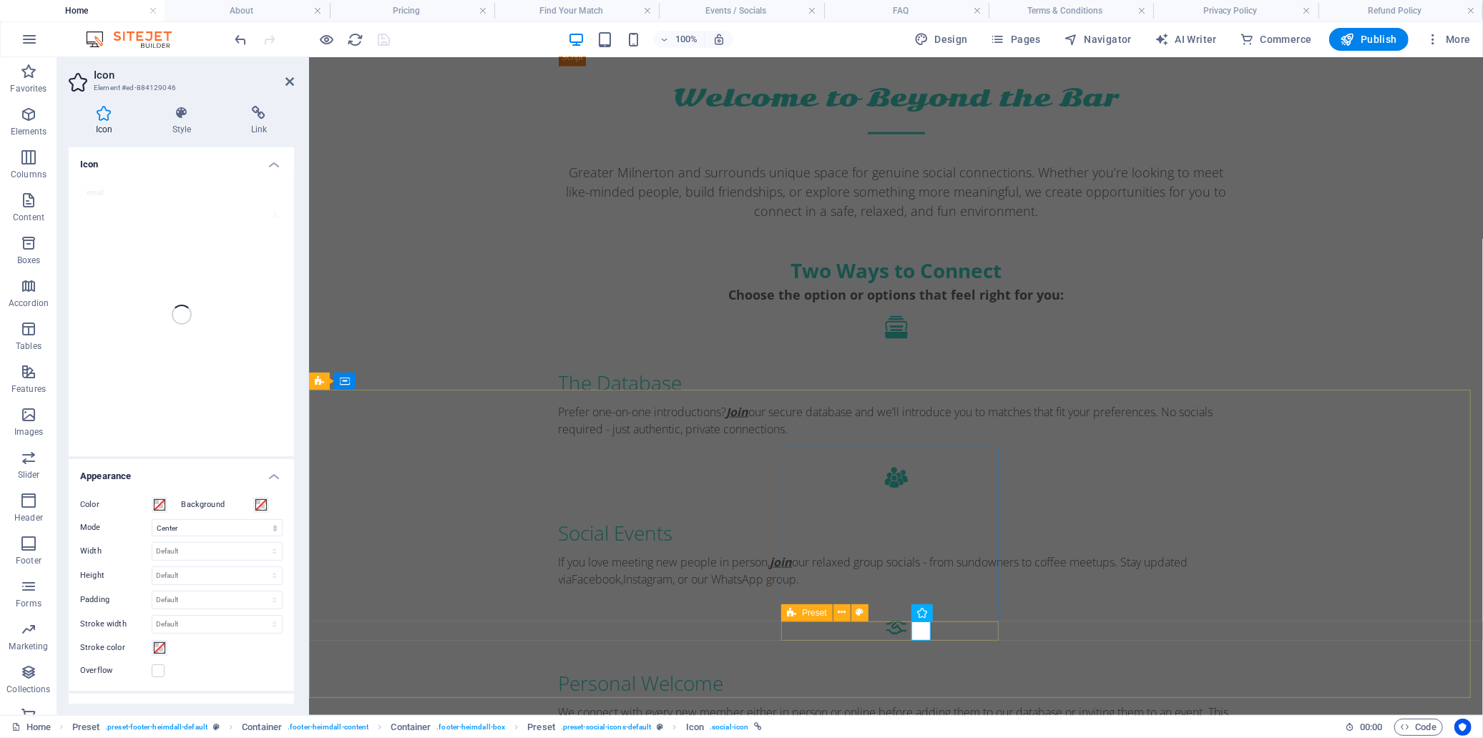
scroll to position [1415, 0]
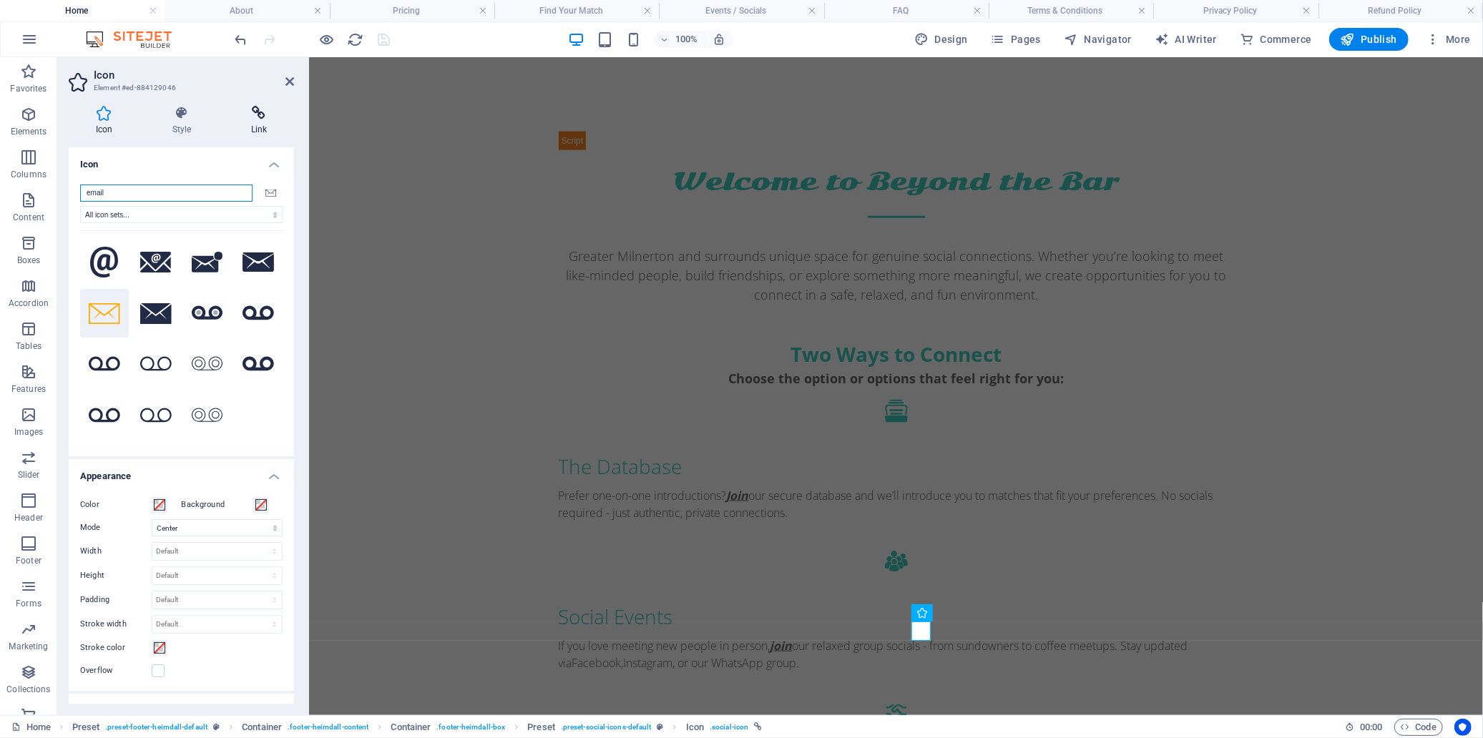
click at [258, 116] on icon at bounding box center [259, 113] width 70 height 14
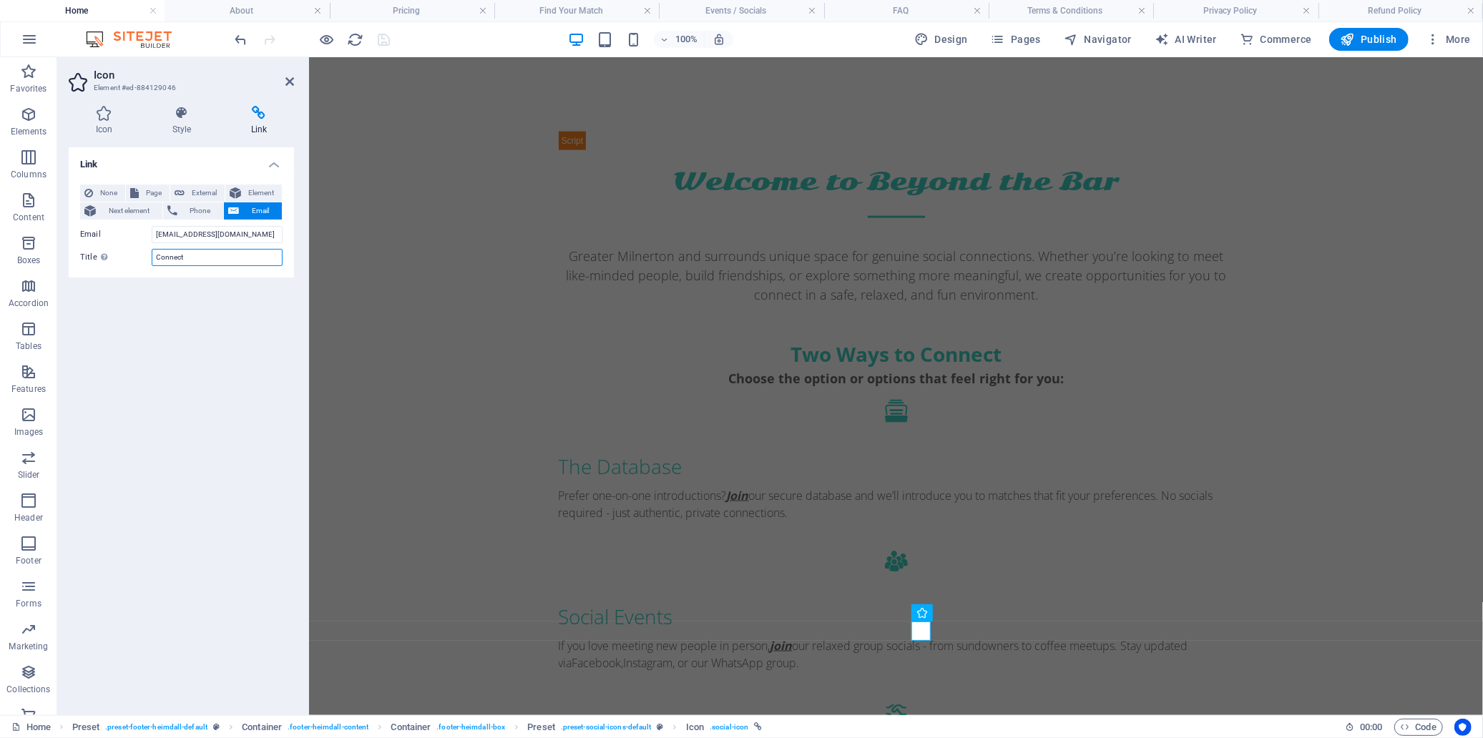
click at [227, 254] on input "Connect" at bounding box center [217, 257] width 131 height 17
click at [265, 13] on h4 "About" at bounding box center [247, 11] width 165 height 16
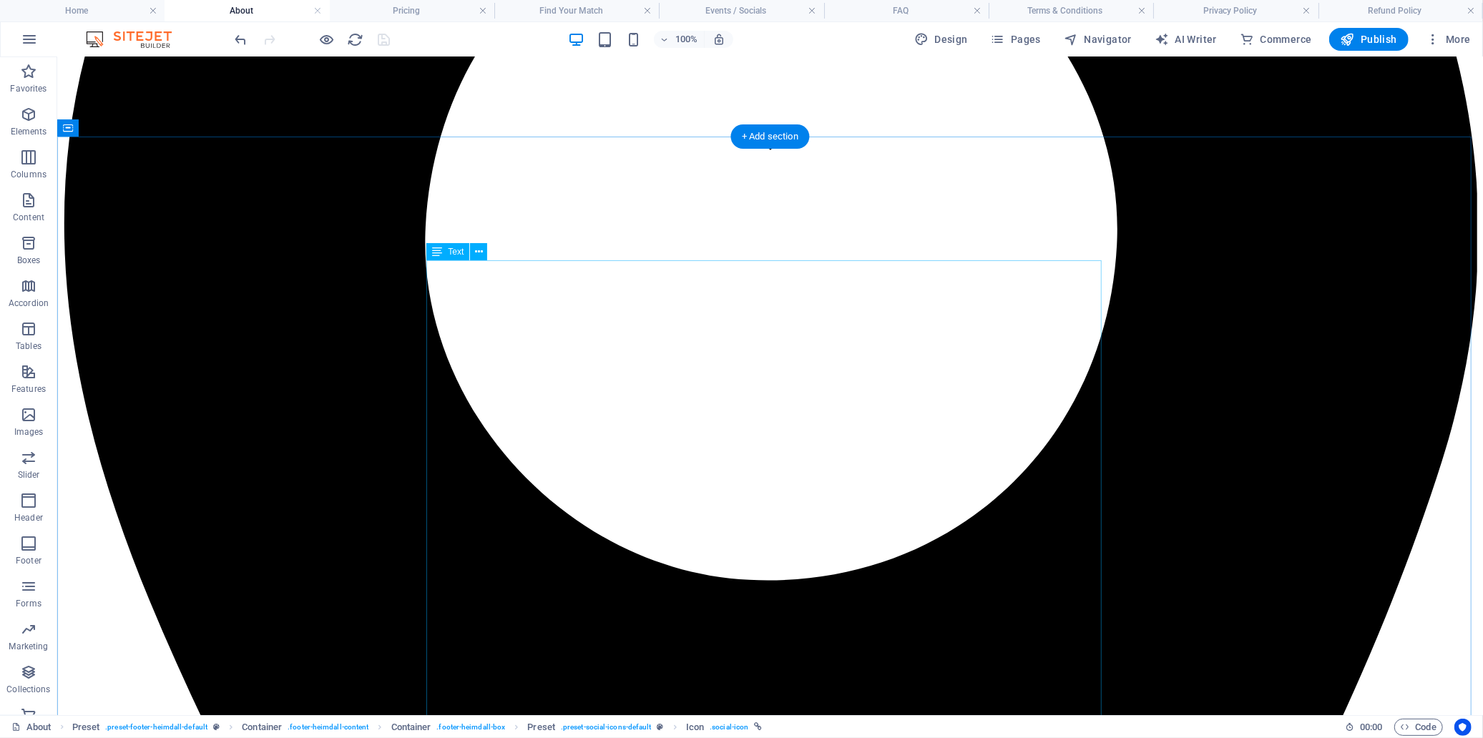
scroll to position [716, 0]
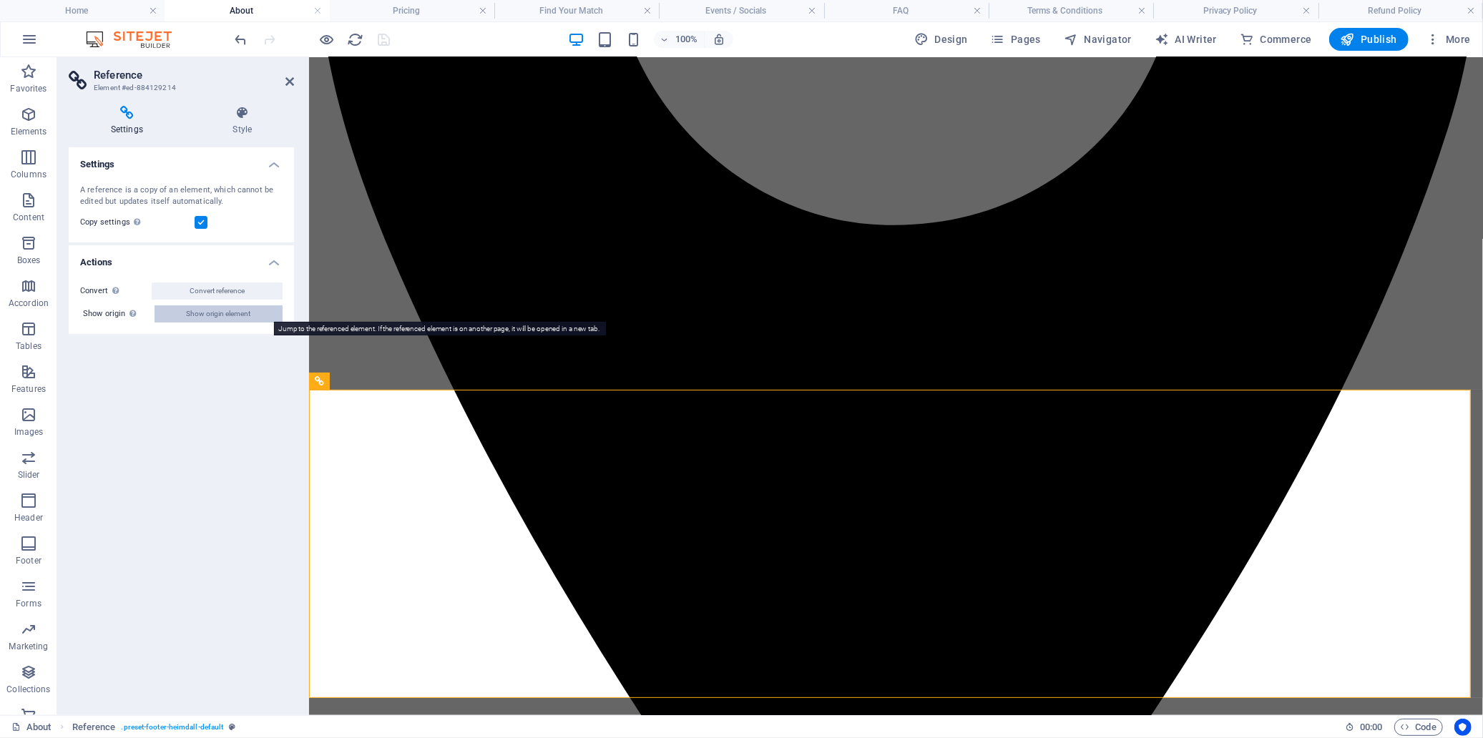
click at [242, 316] on span "Show origin element" at bounding box center [219, 314] width 64 height 17
select select "footer"
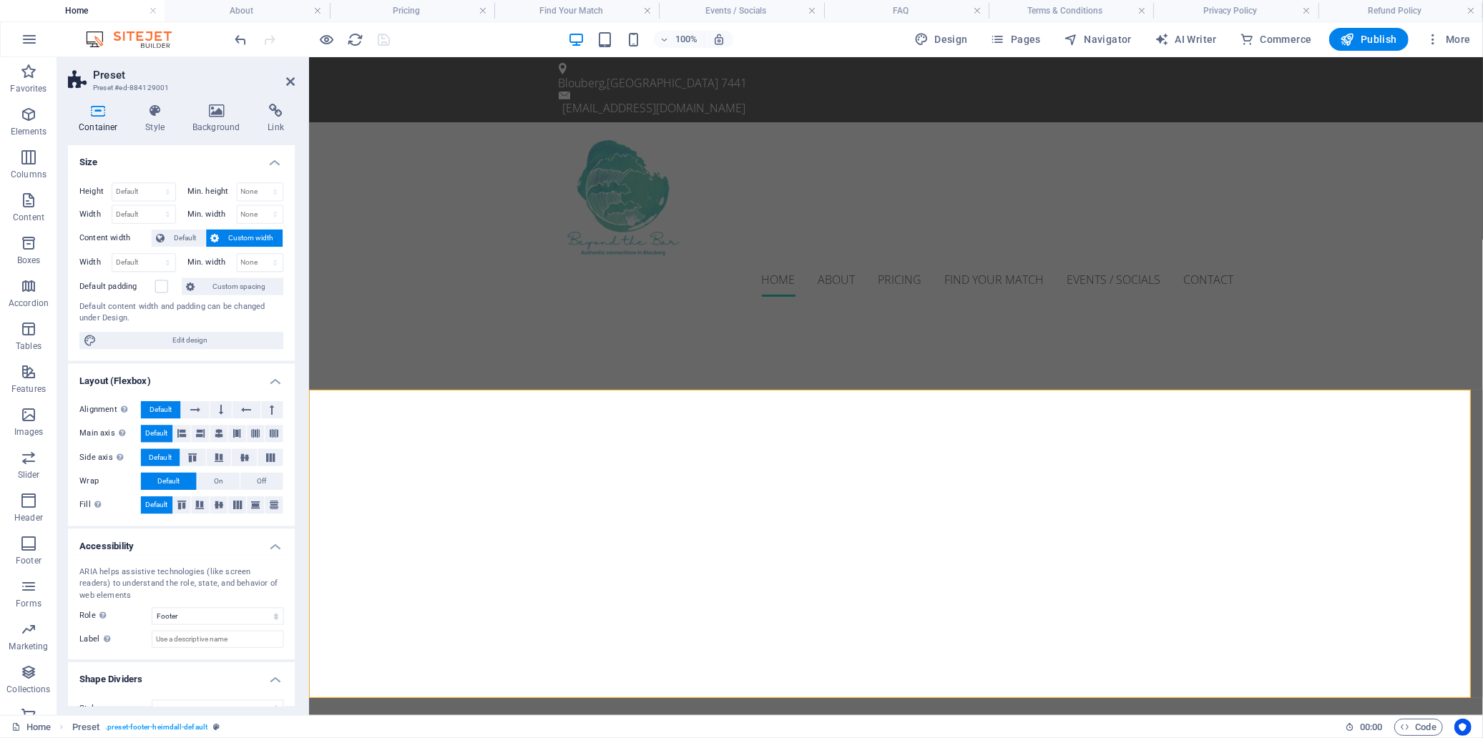
scroll to position [1415, 0]
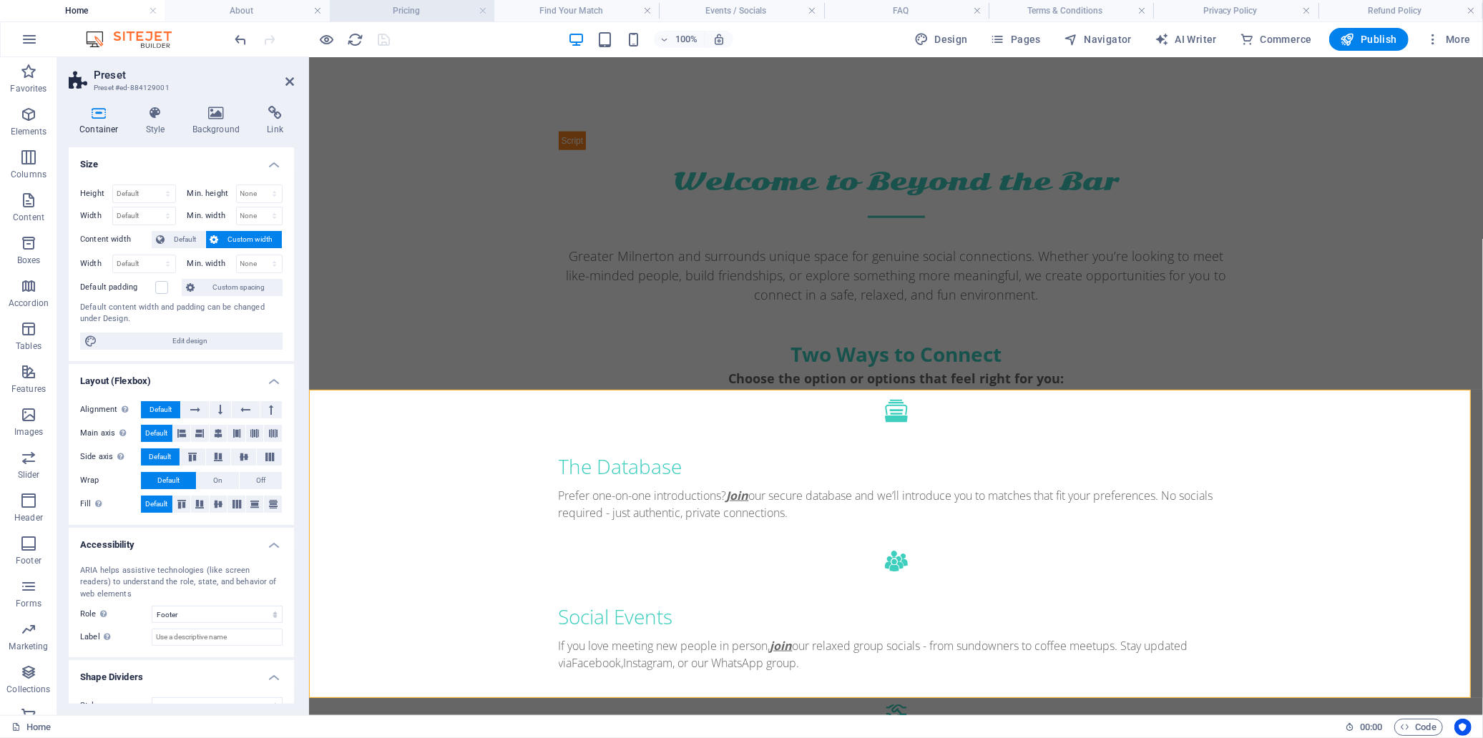
click at [396, 11] on h4 "Pricing" at bounding box center [412, 11] width 165 height 16
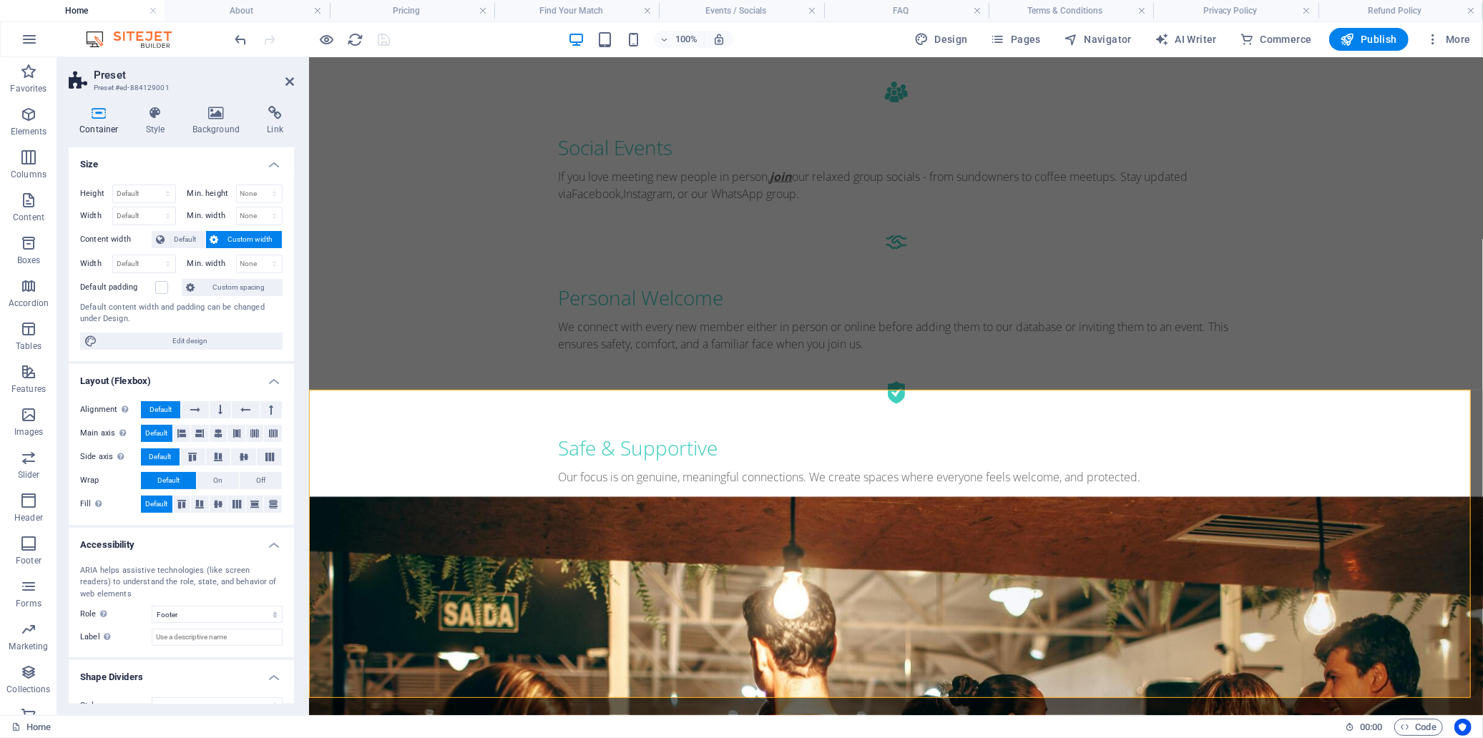
scroll to position [0, 0]
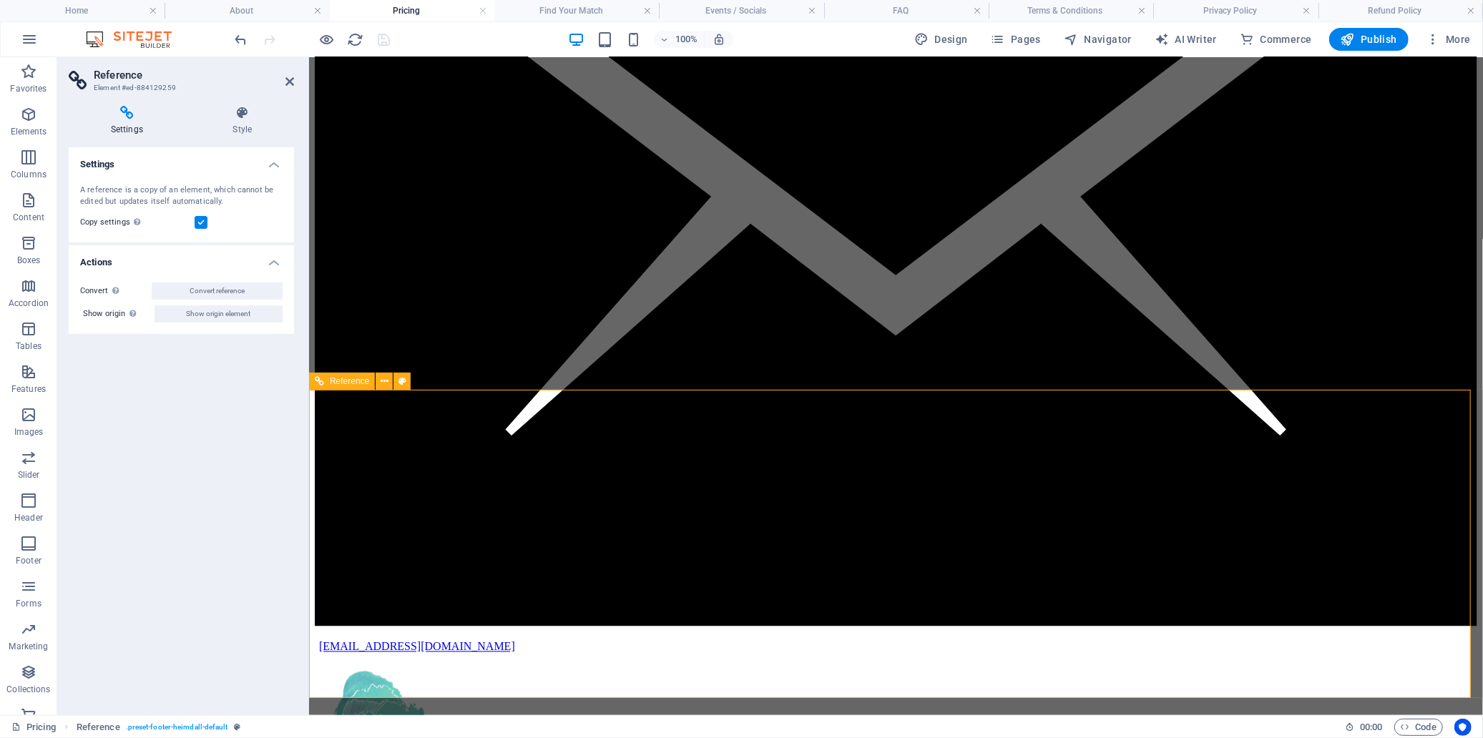
click at [589, 14] on h4 "Find Your Match" at bounding box center [576, 11] width 165 height 16
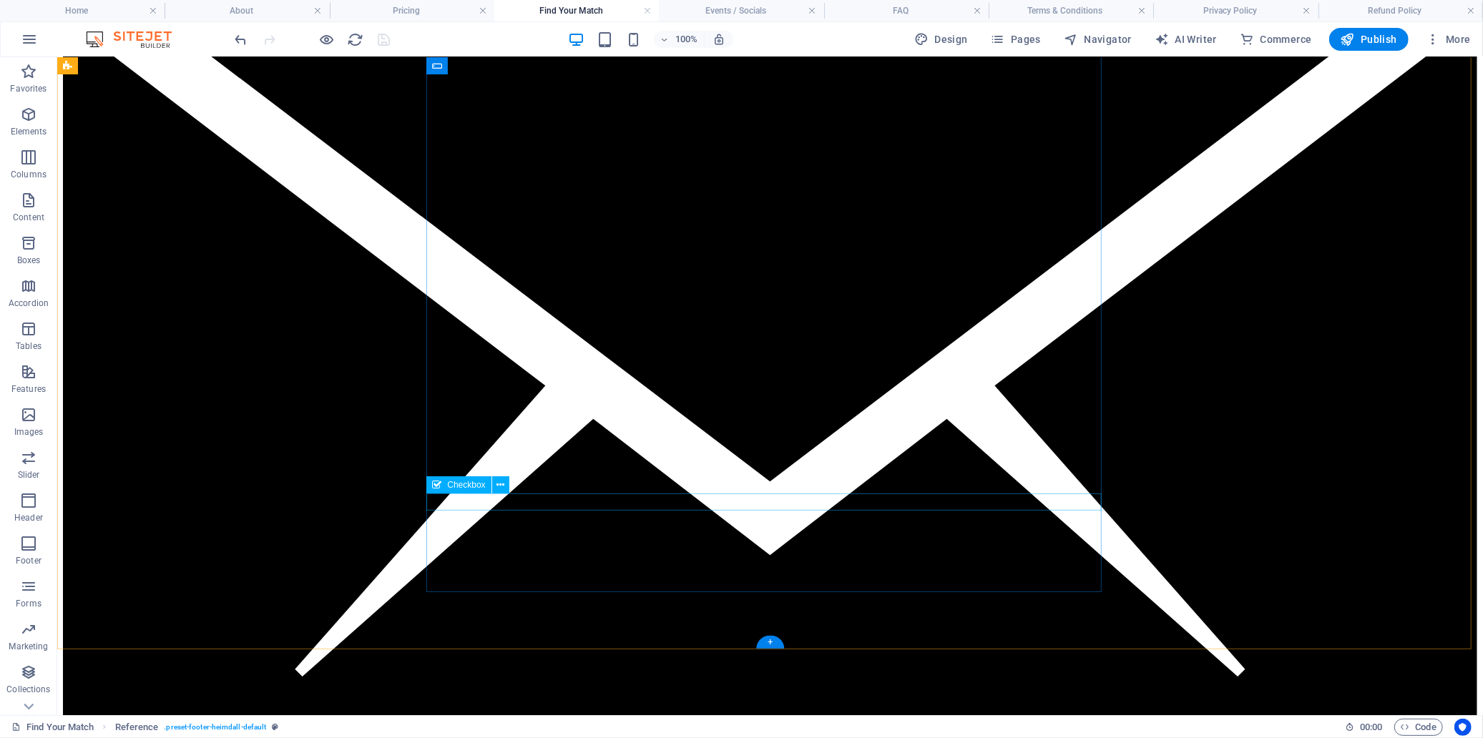
scroll to position [2338, 0]
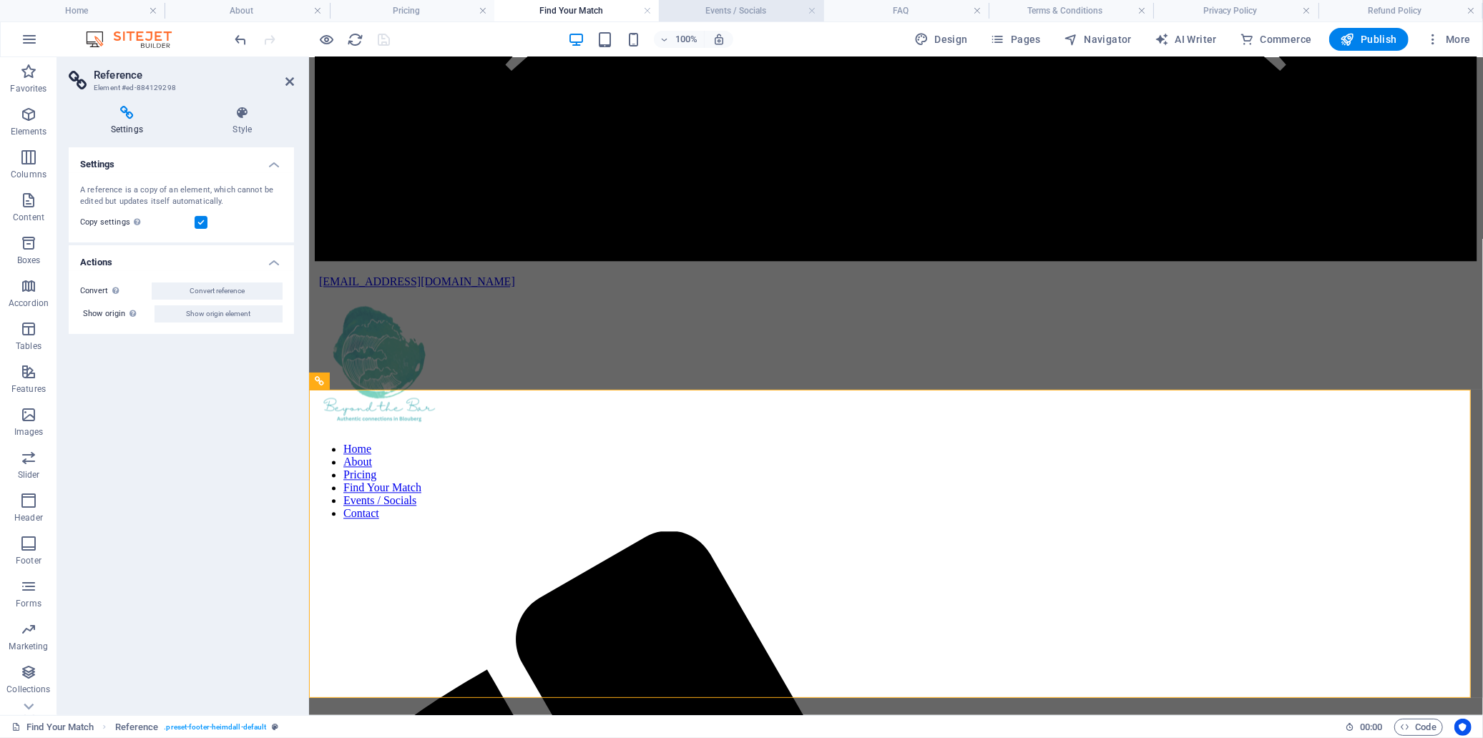
click at [736, 12] on h4 "Events / Socials" at bounding box center [741, 11] width 165 height 16
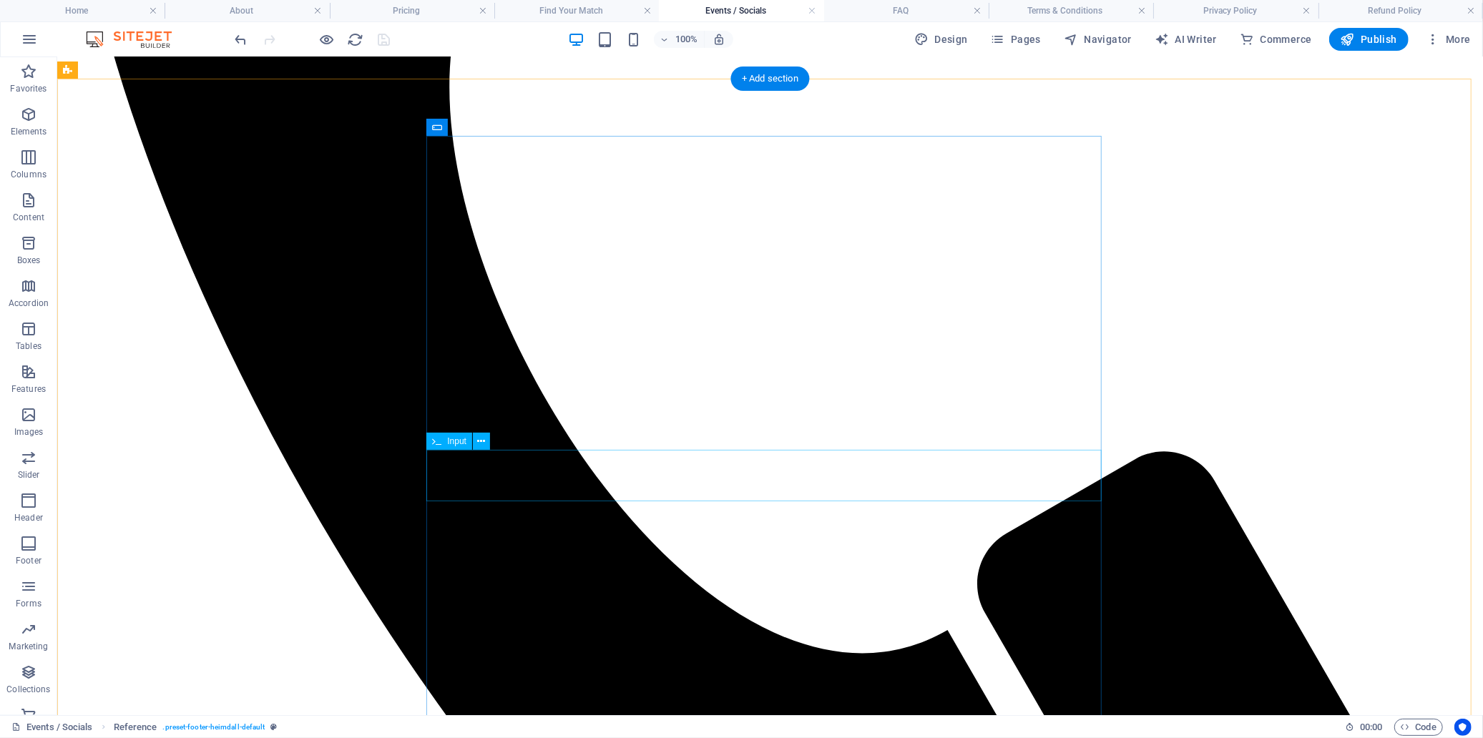
scroll to position [1571, 0]
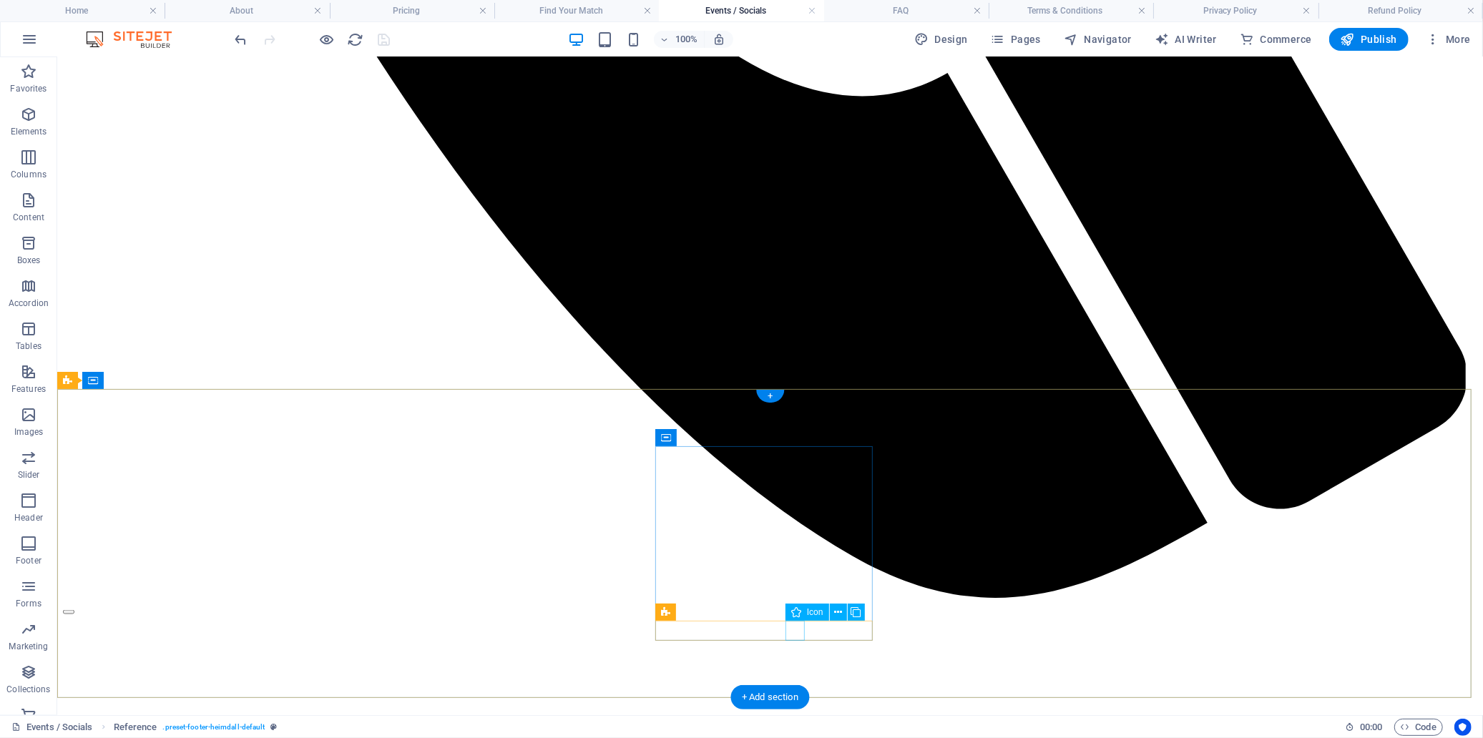
select select "xMidYMid"
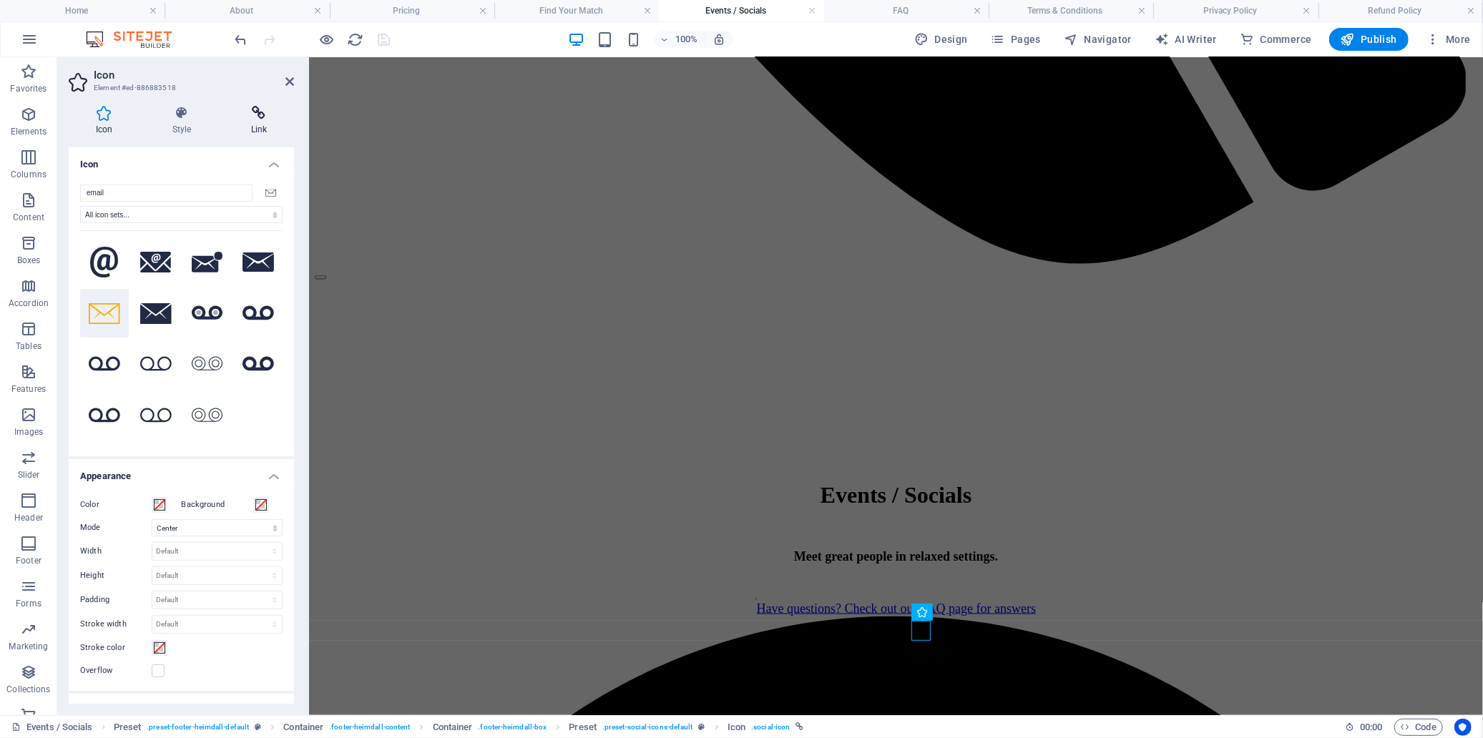
click at [265, 116] on icon at bounding box center [259, 113] width 70 height 14
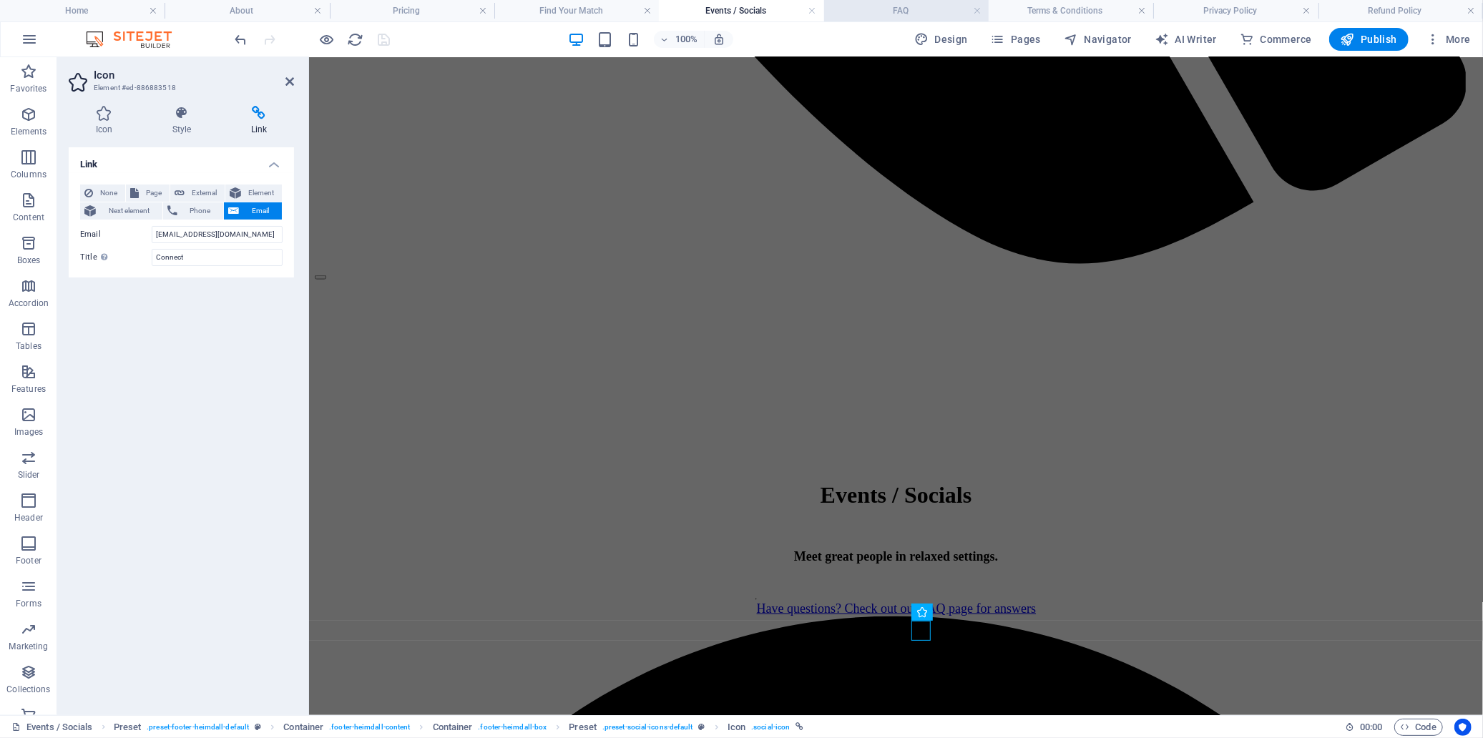
click at [889, 10] on h4 "FAQ" at bounding box center [906, 11] width 165 height 16
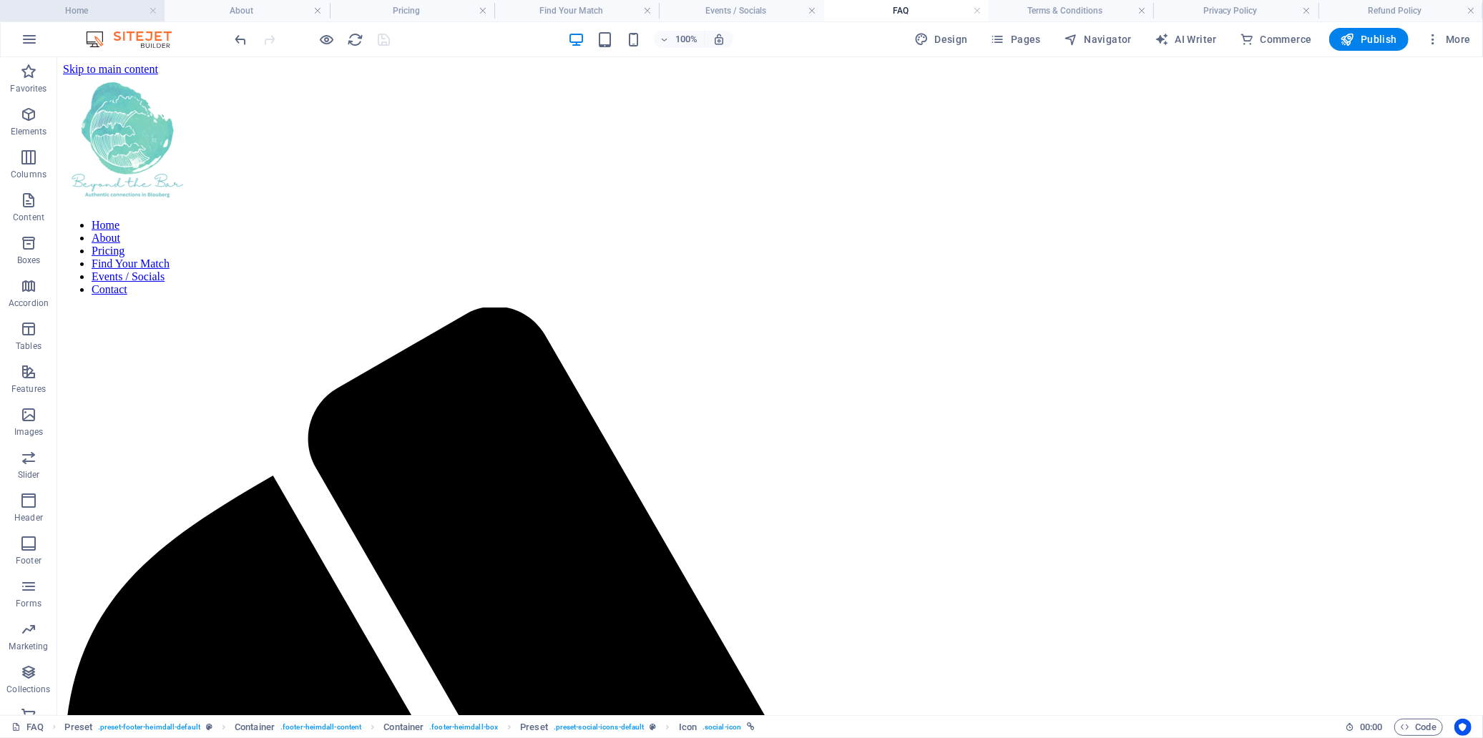
click at [117, 8] on h4 "Home" at bounding box center [82, 11] width 165 height 16
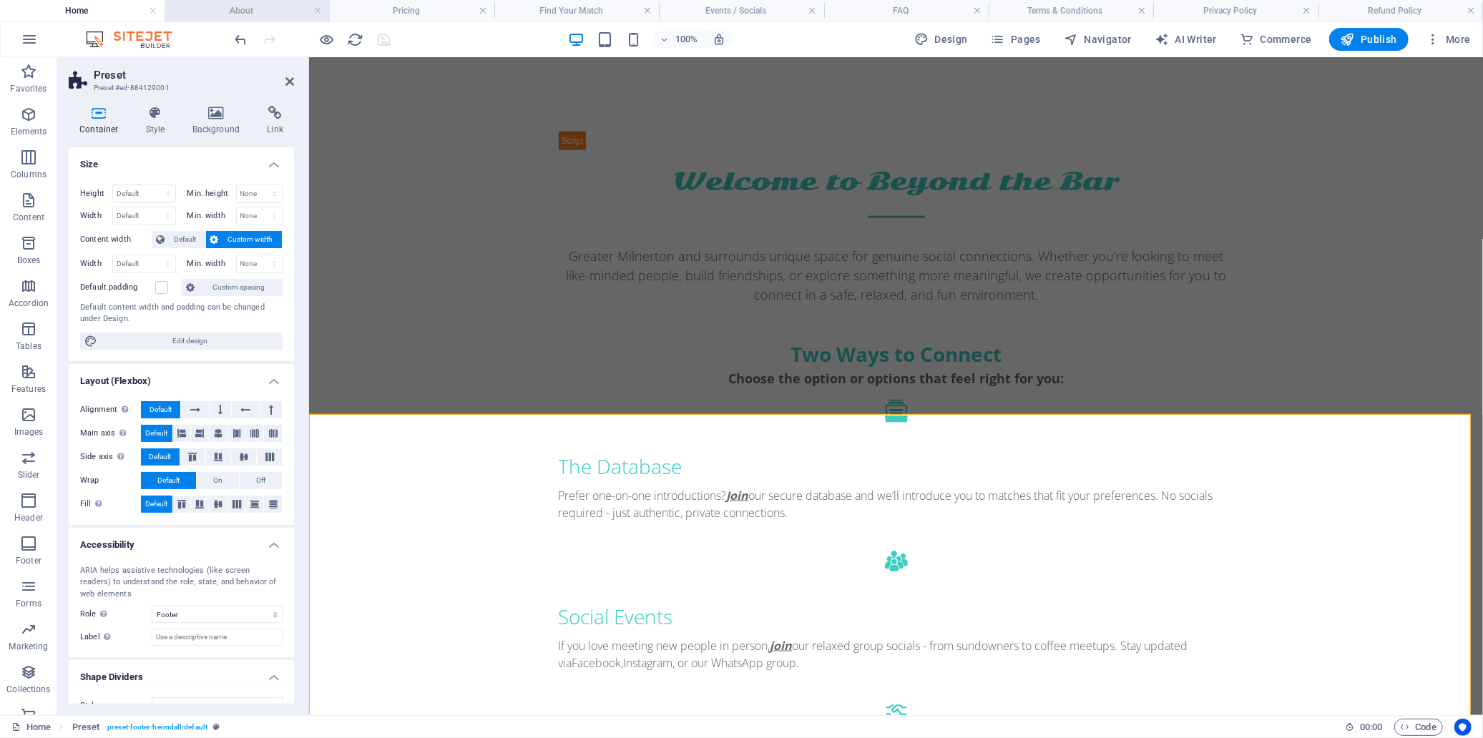
scroll to position [1390, 0]
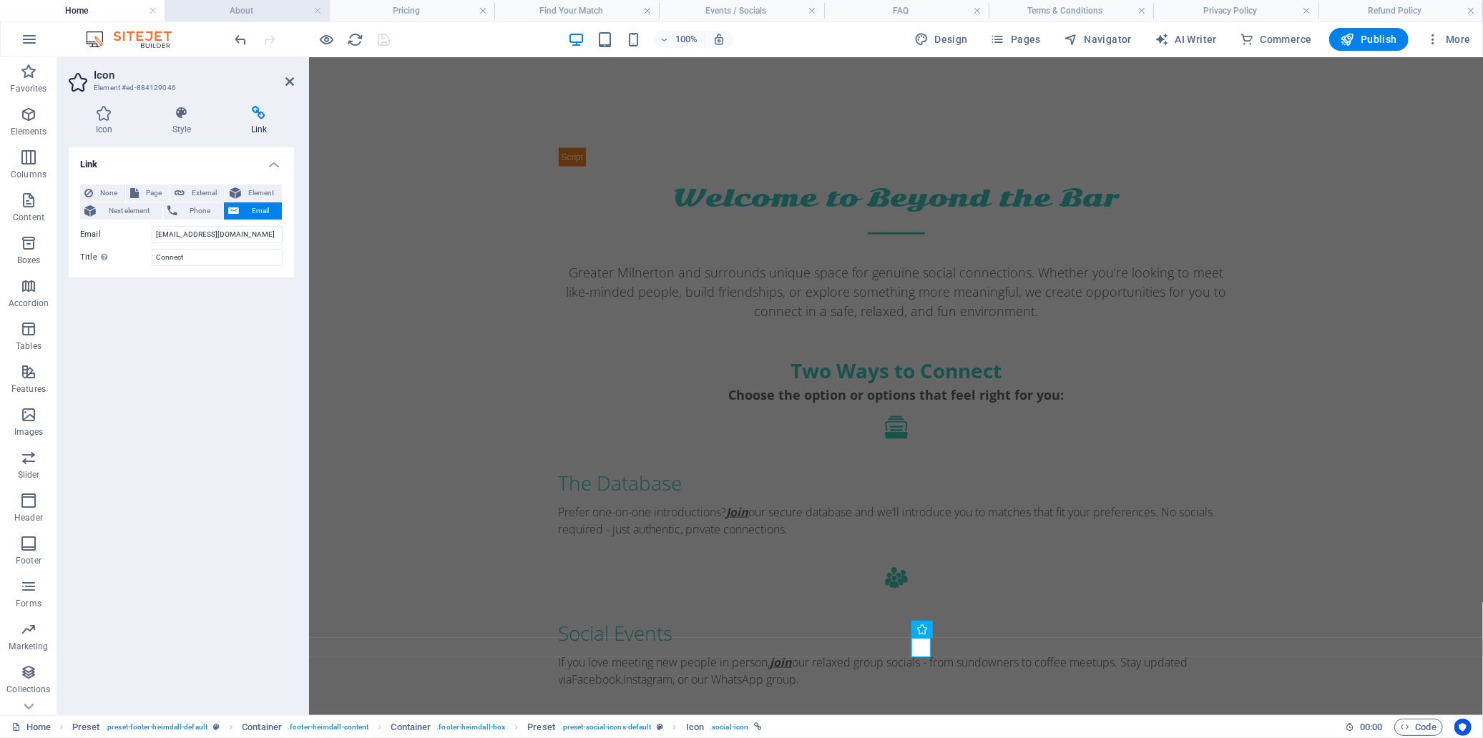
click at [240, 8] on h4 "About" at bounding box center [247, 11] width 165 height 16
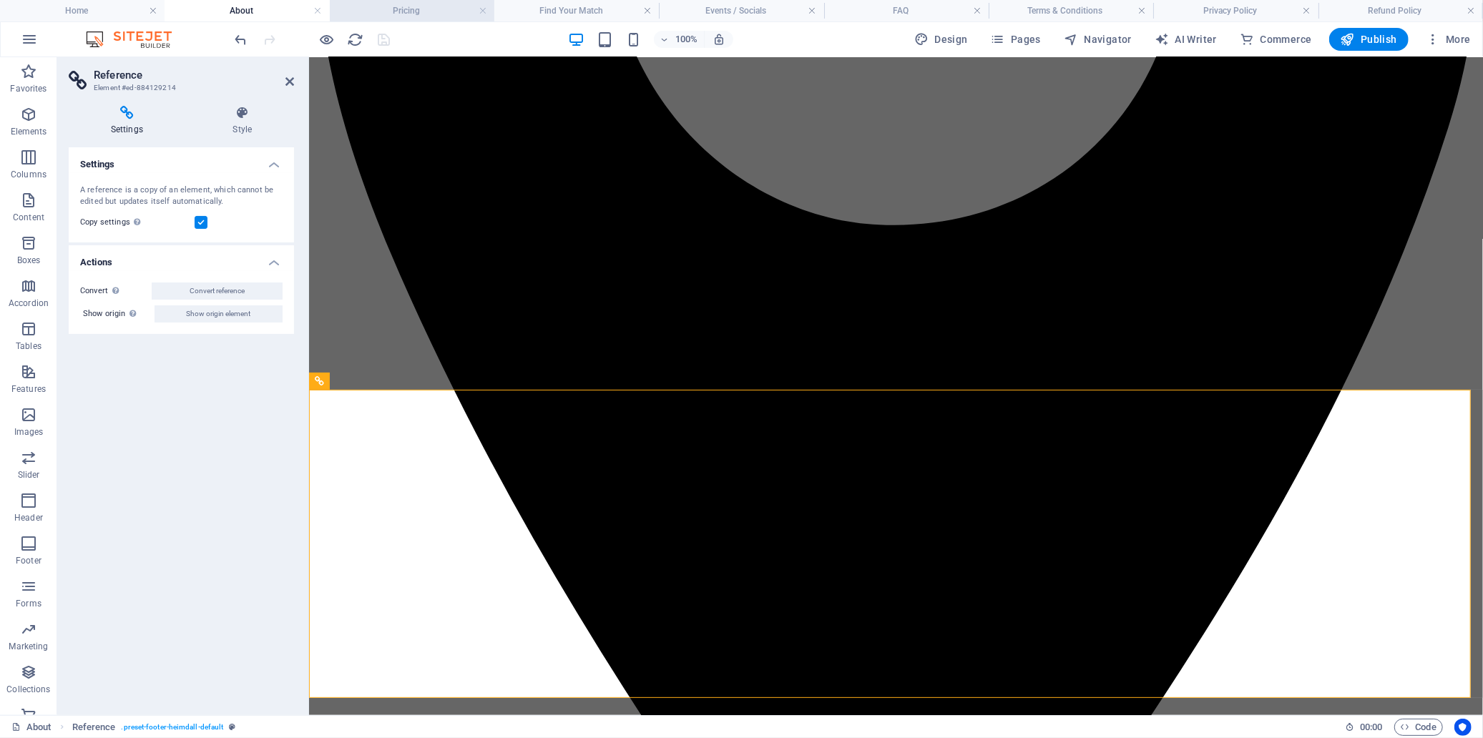
click at [381, 6] on h4 "Pricing" at bounding box center [412, 11] width 165 height 16
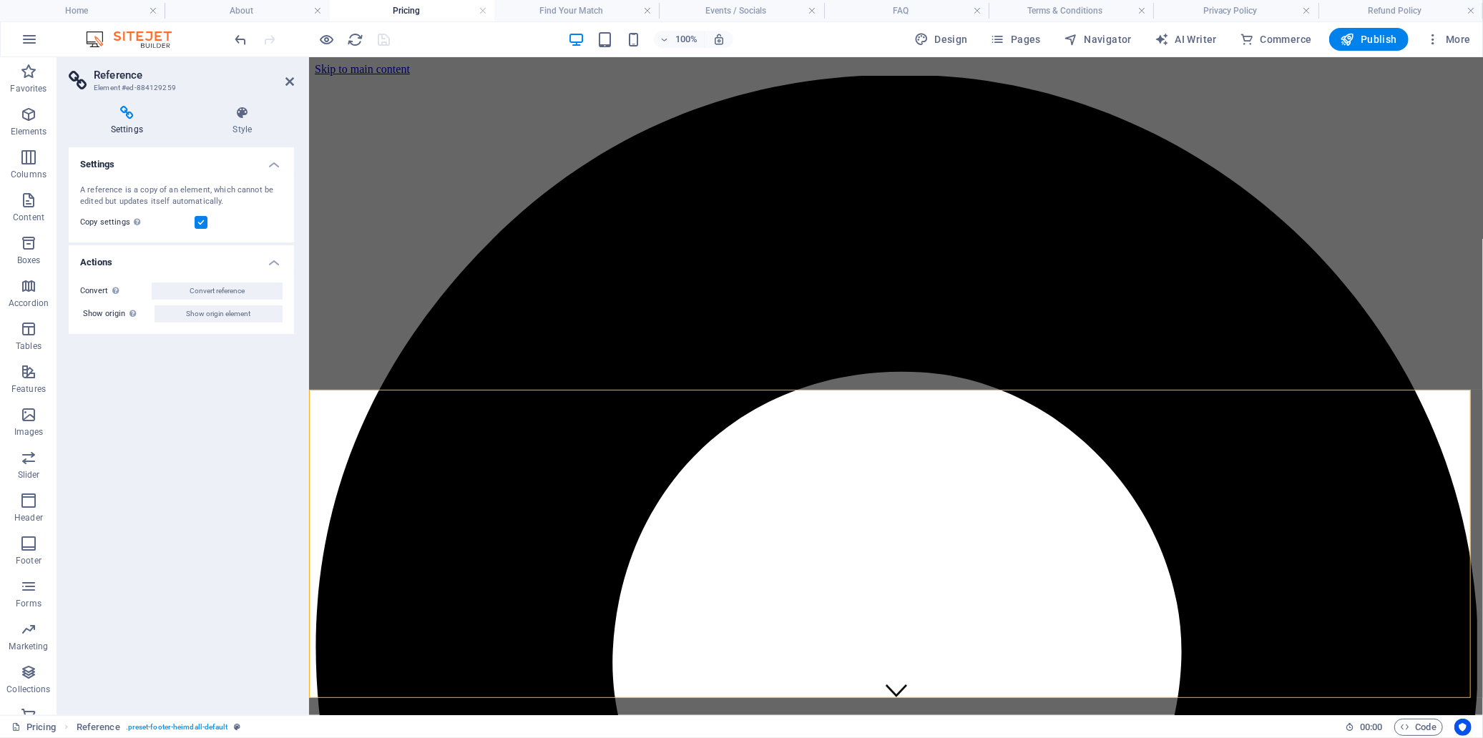
scroll to position [1973, 0]
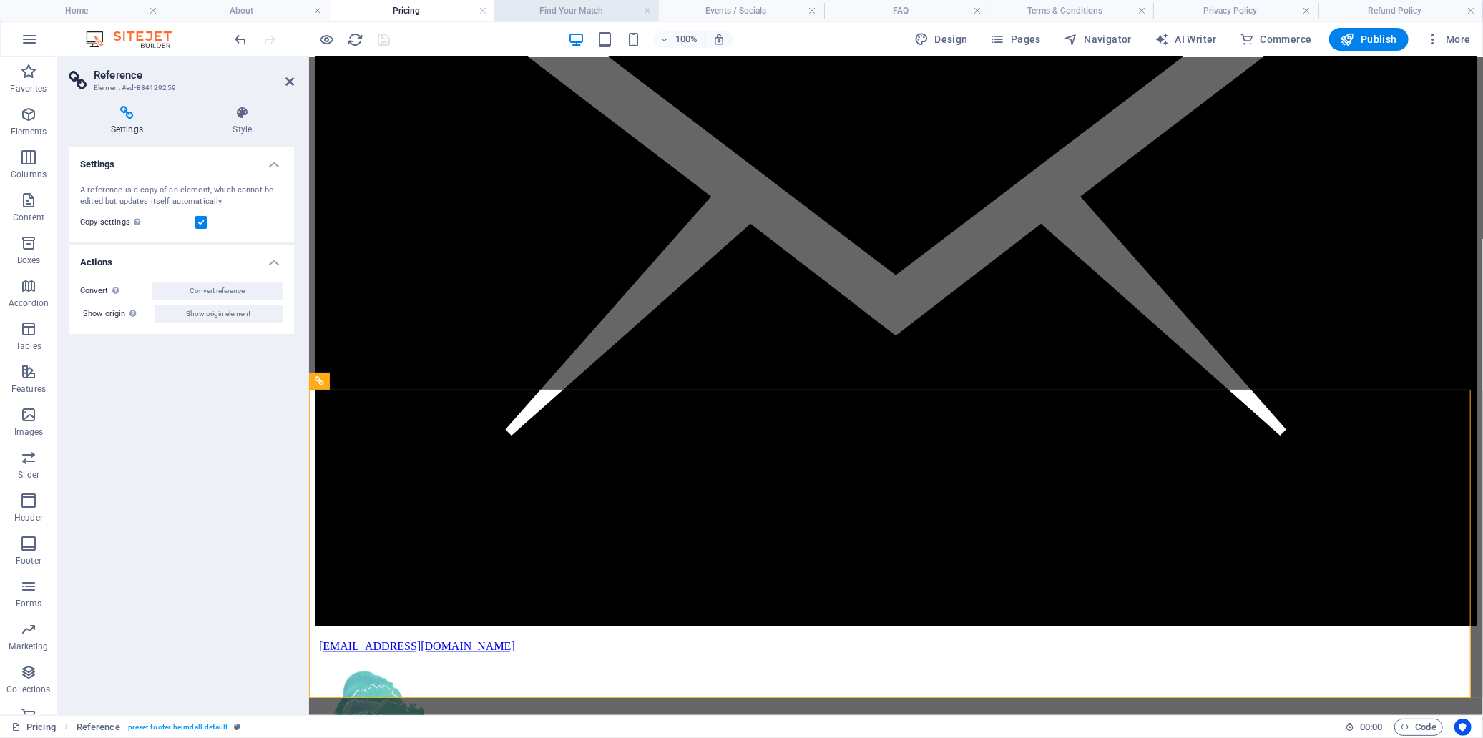
click at [570, 11] on h4 "Find Your Match" at bounding box center [576, 11] width 165 height 16
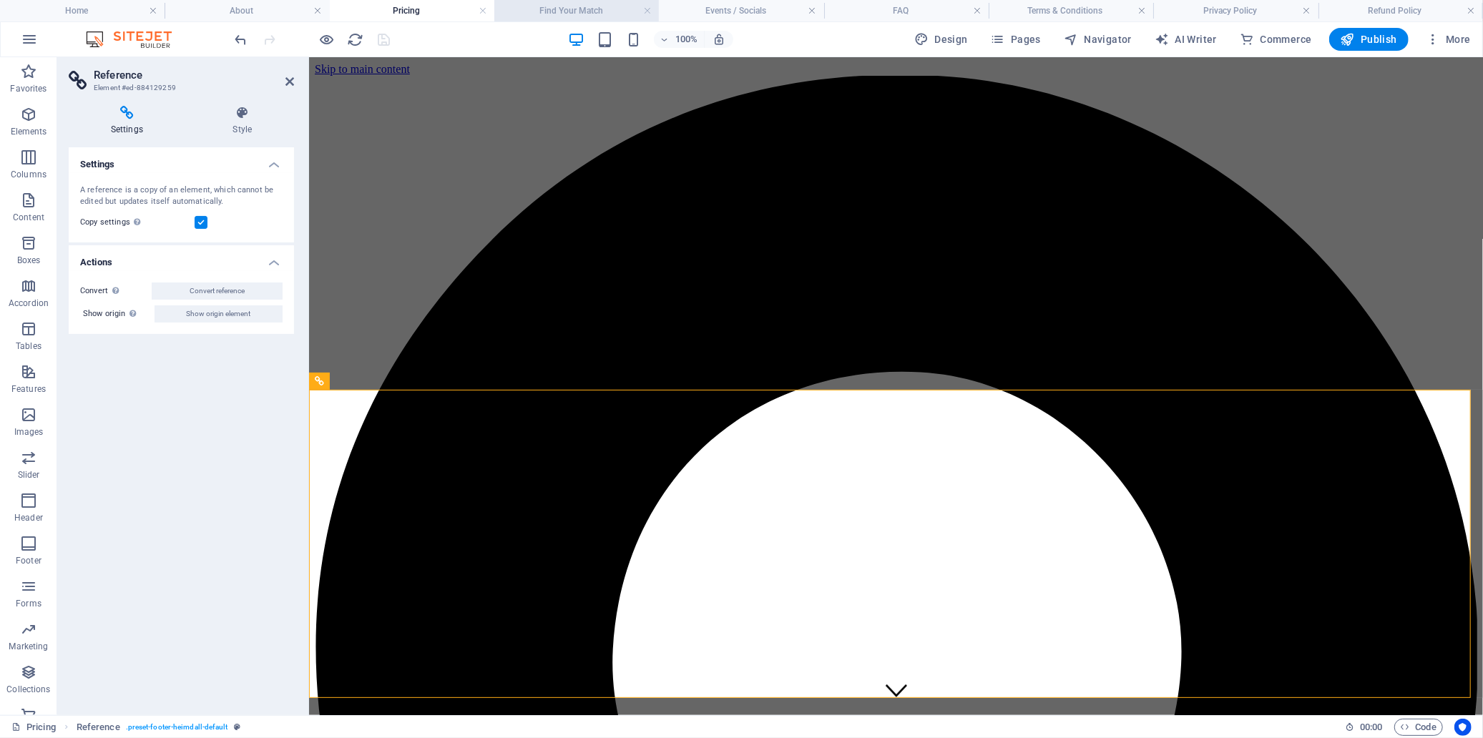
scroll to position [2338, 0]
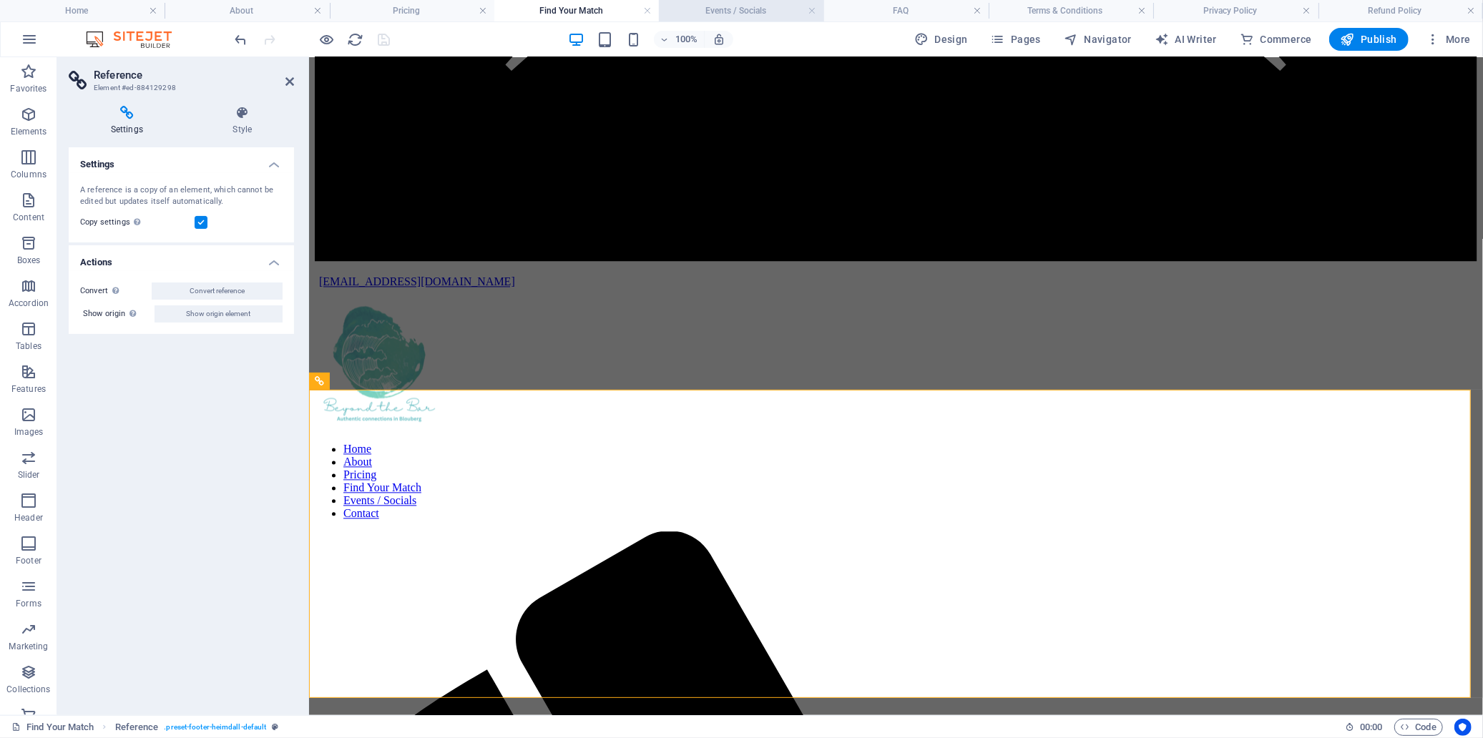
click at [762, 7] on h4 "Events / Socials" at bounding box center [741, 11] width 165 height 16
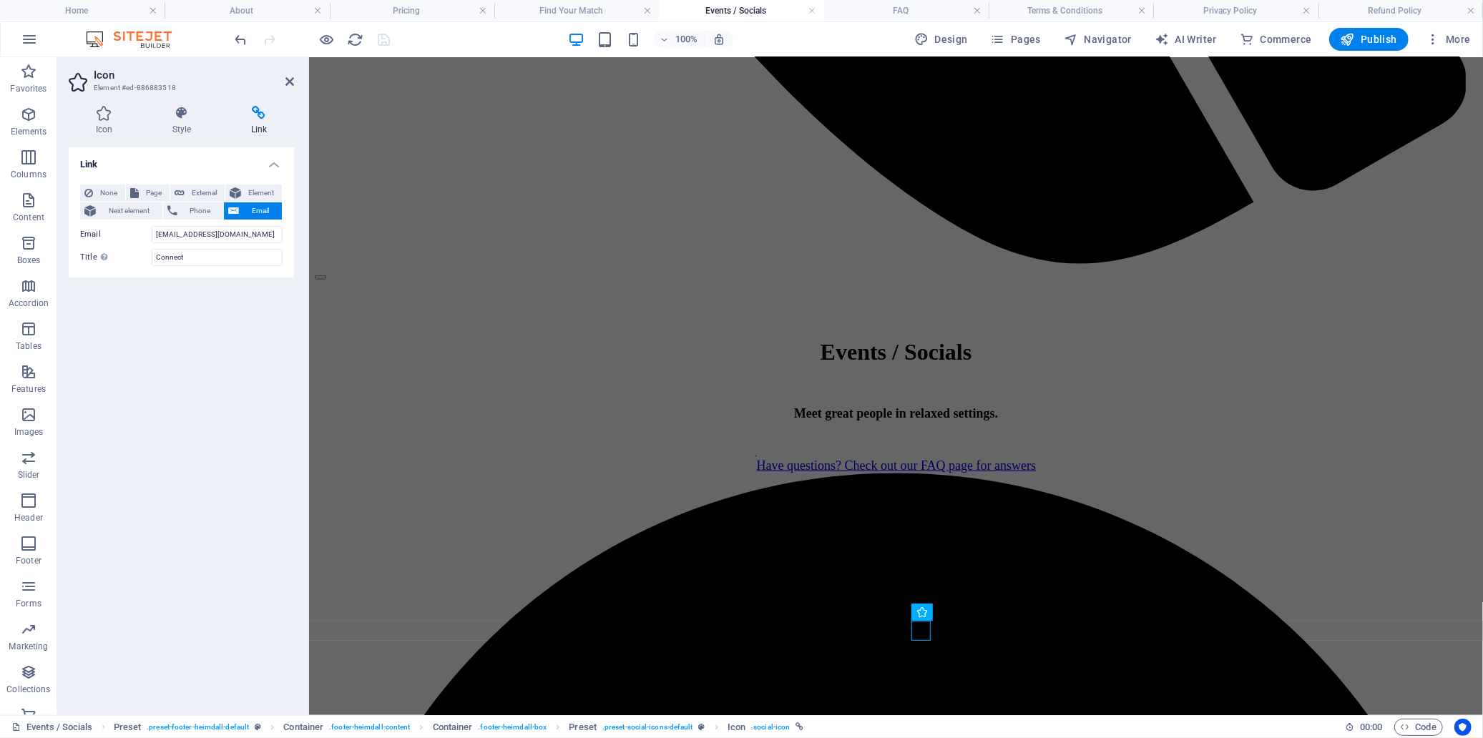
scroll to position [0, 0]
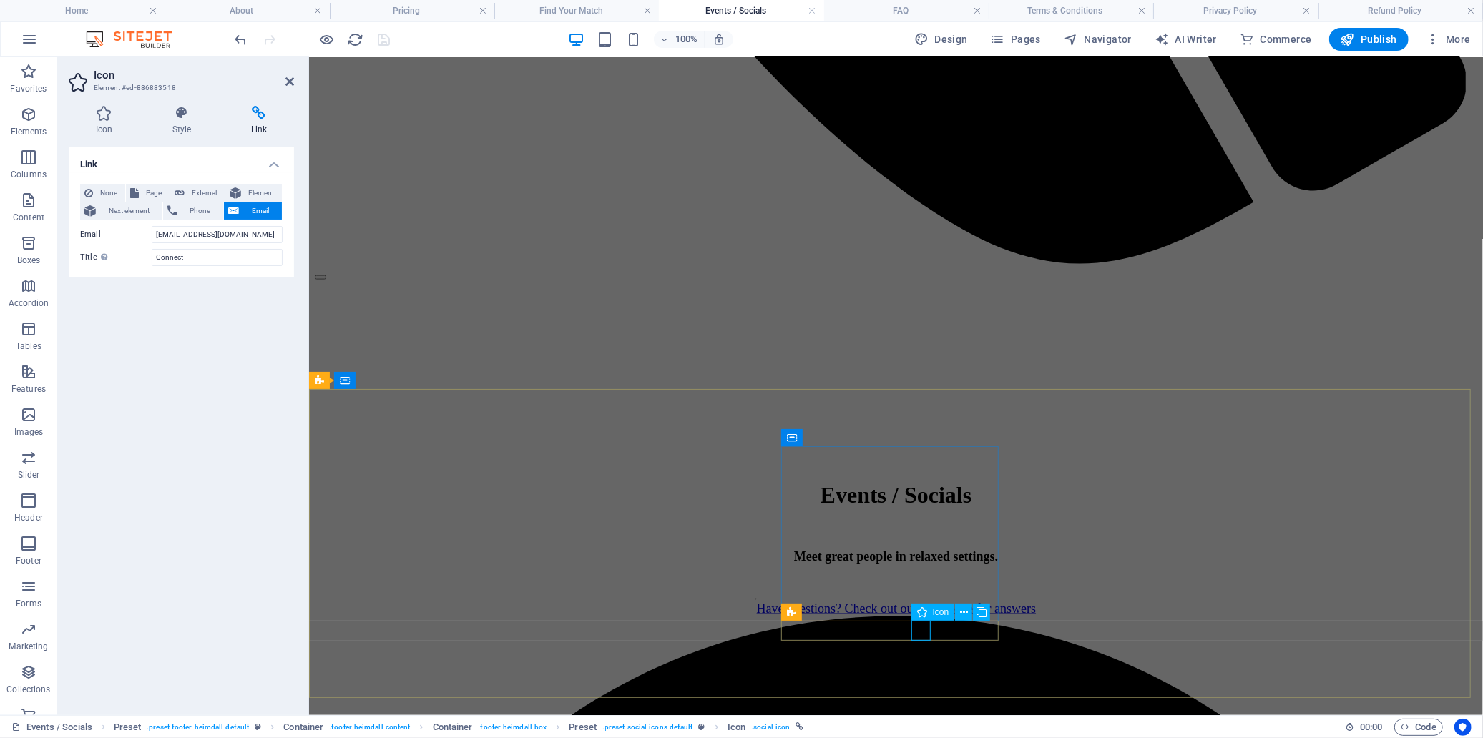
click at [912, 11] on h4 "FAQ" at bounding box center [906, 11] width 165 height 16
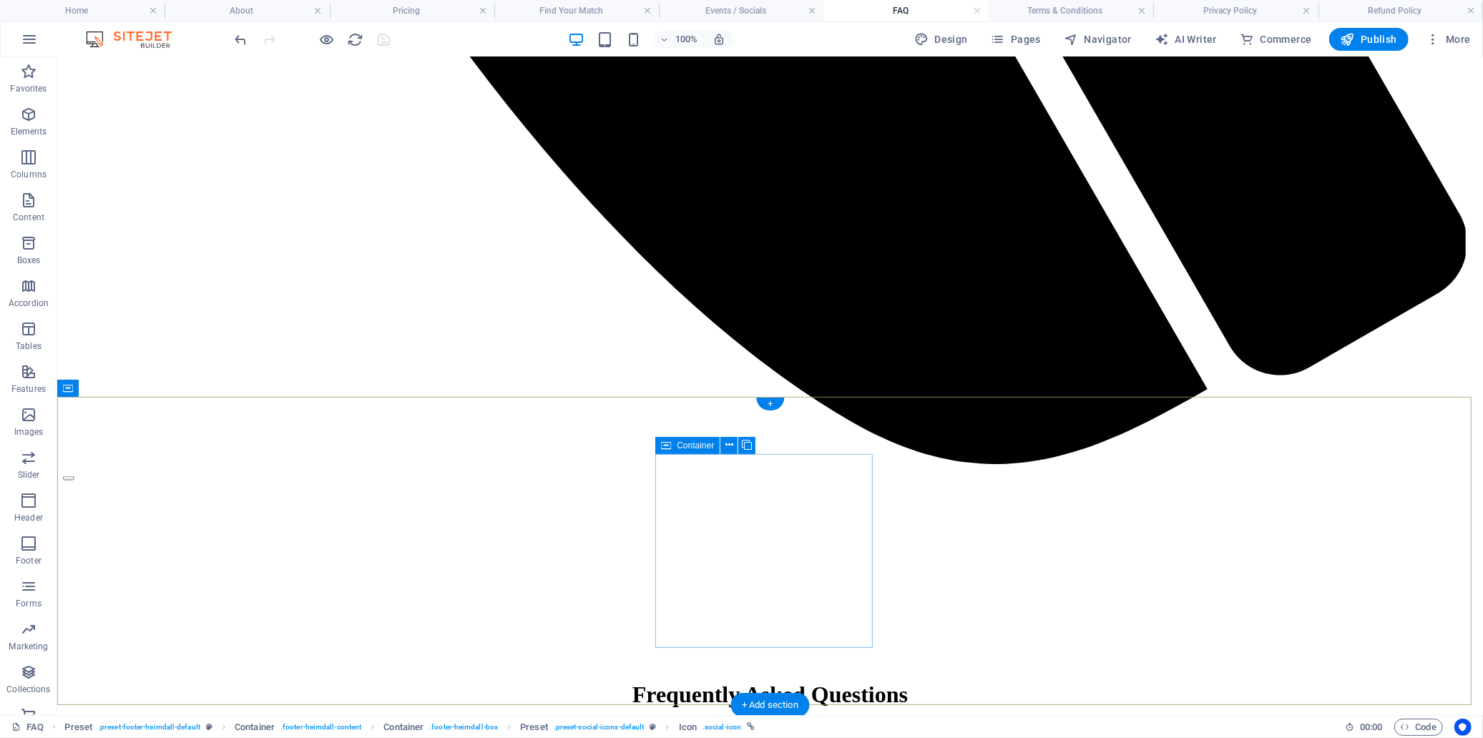
scroll to position [1712, 0]
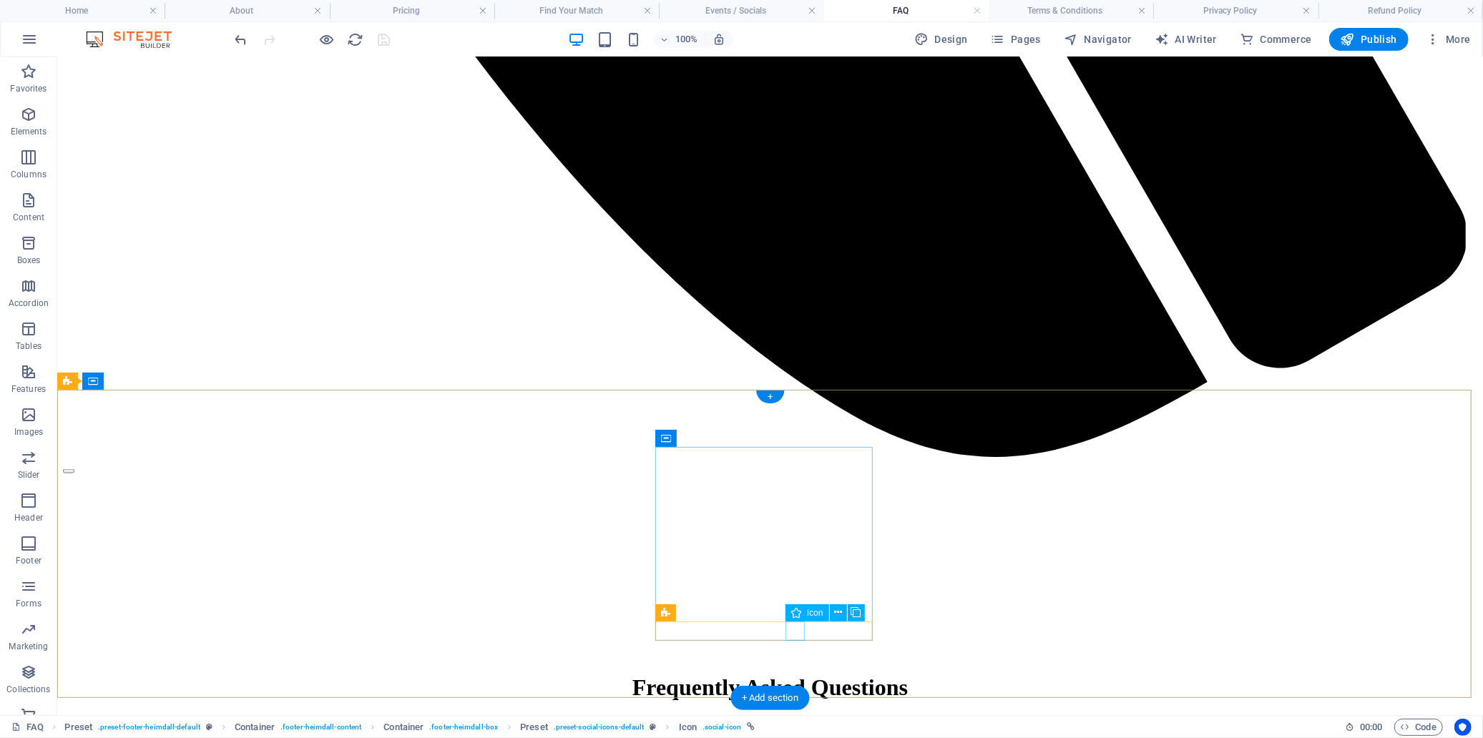
select select "xMidYMid"
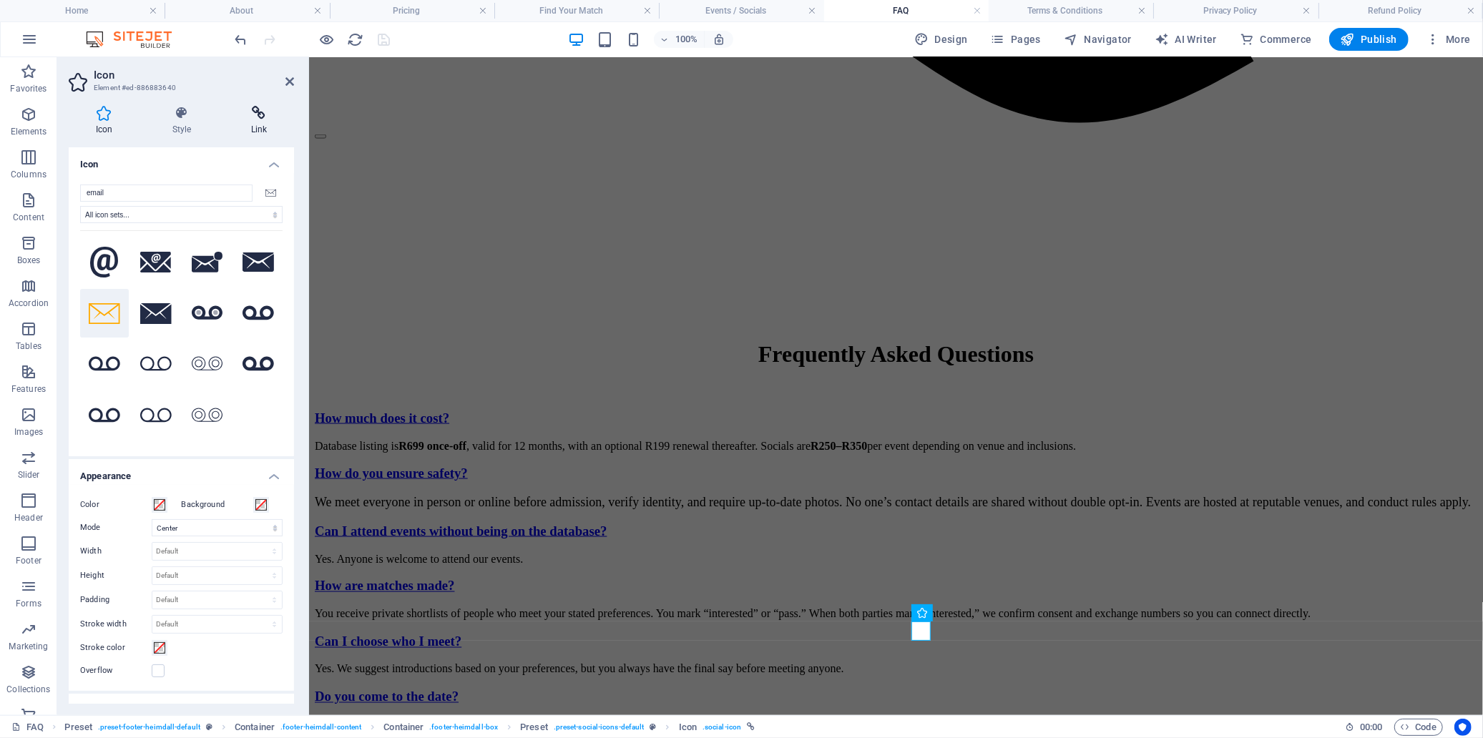
click at [259, 124] on h4 "Link" at bounding box center [259, 121] width 70 height 30
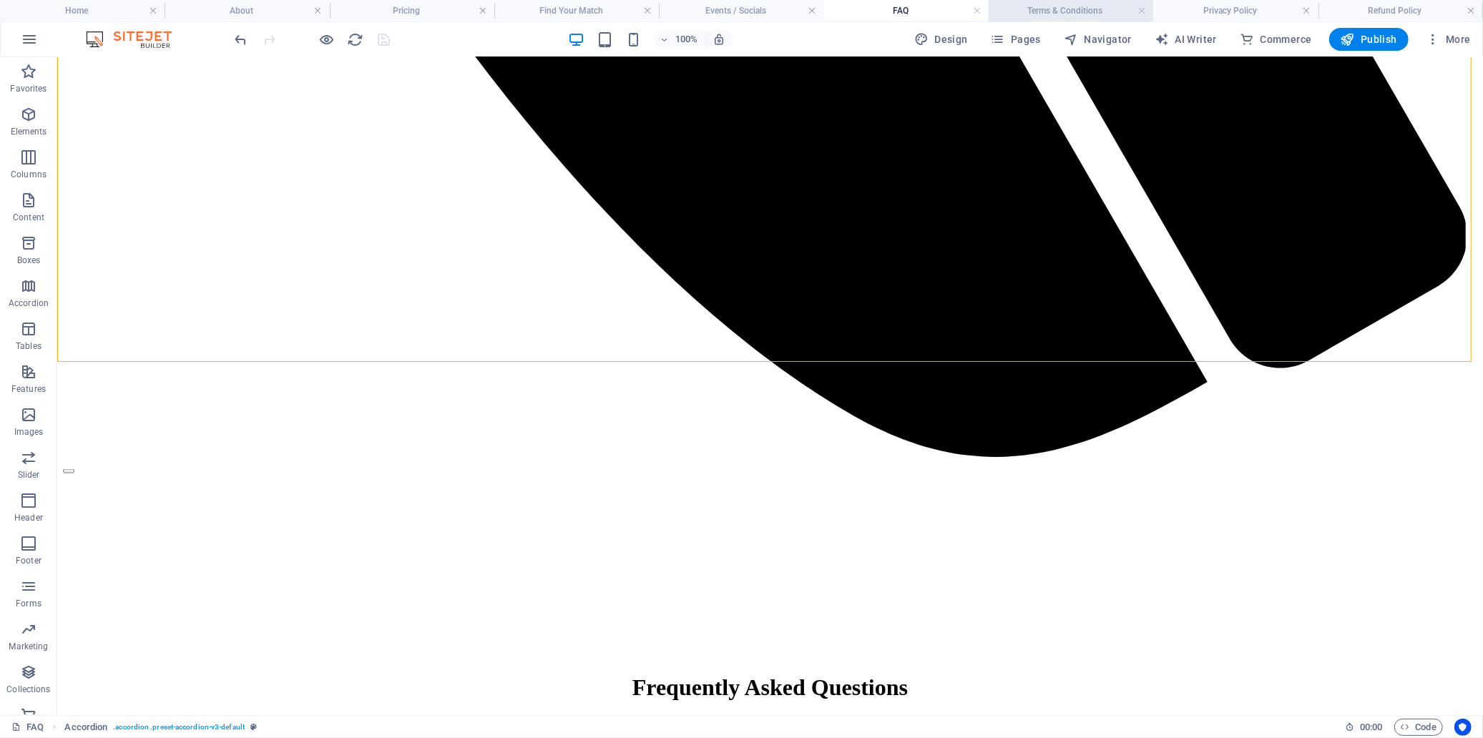
click at [1057, 10] on h4 "Terms & Conditions" at bounding box center [1071, 11] width 165 height 16
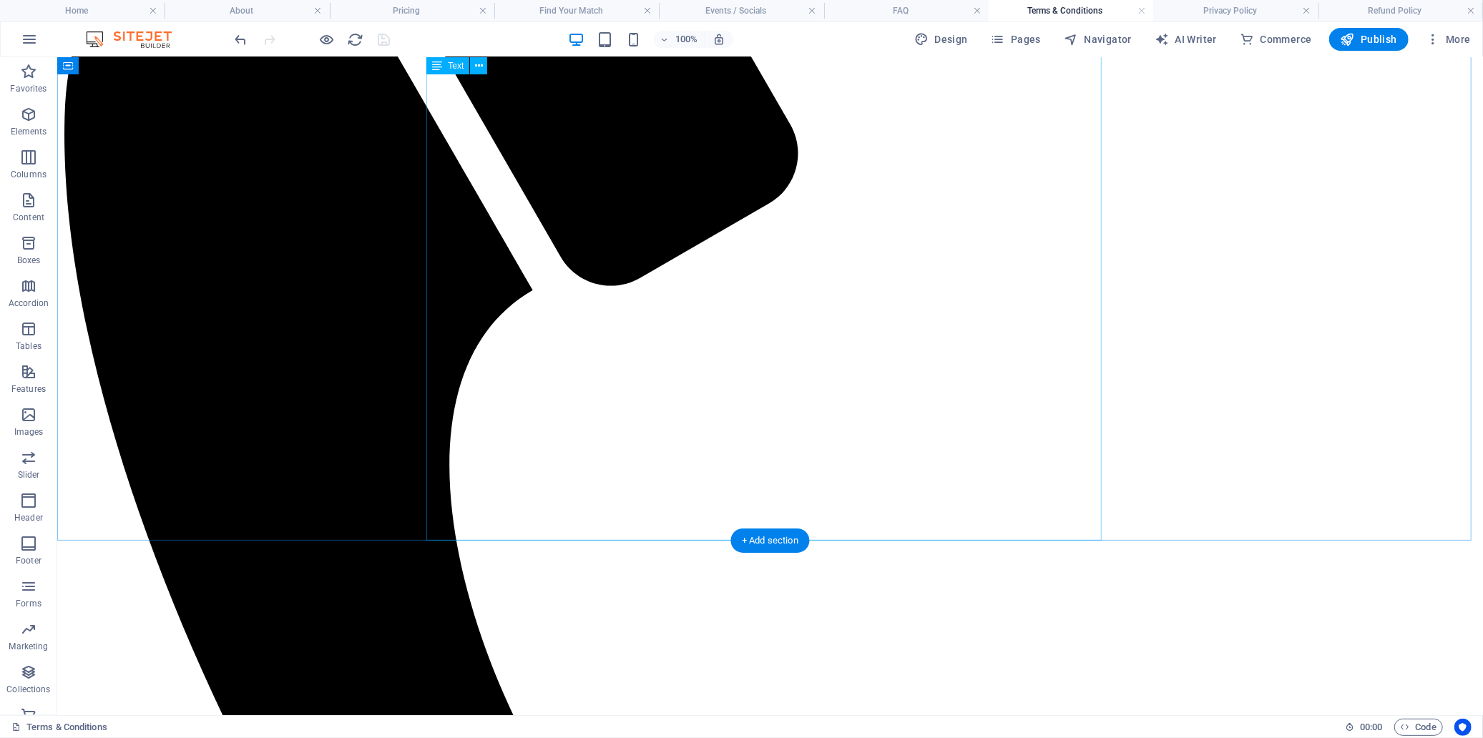
scroll to position [832, 0]
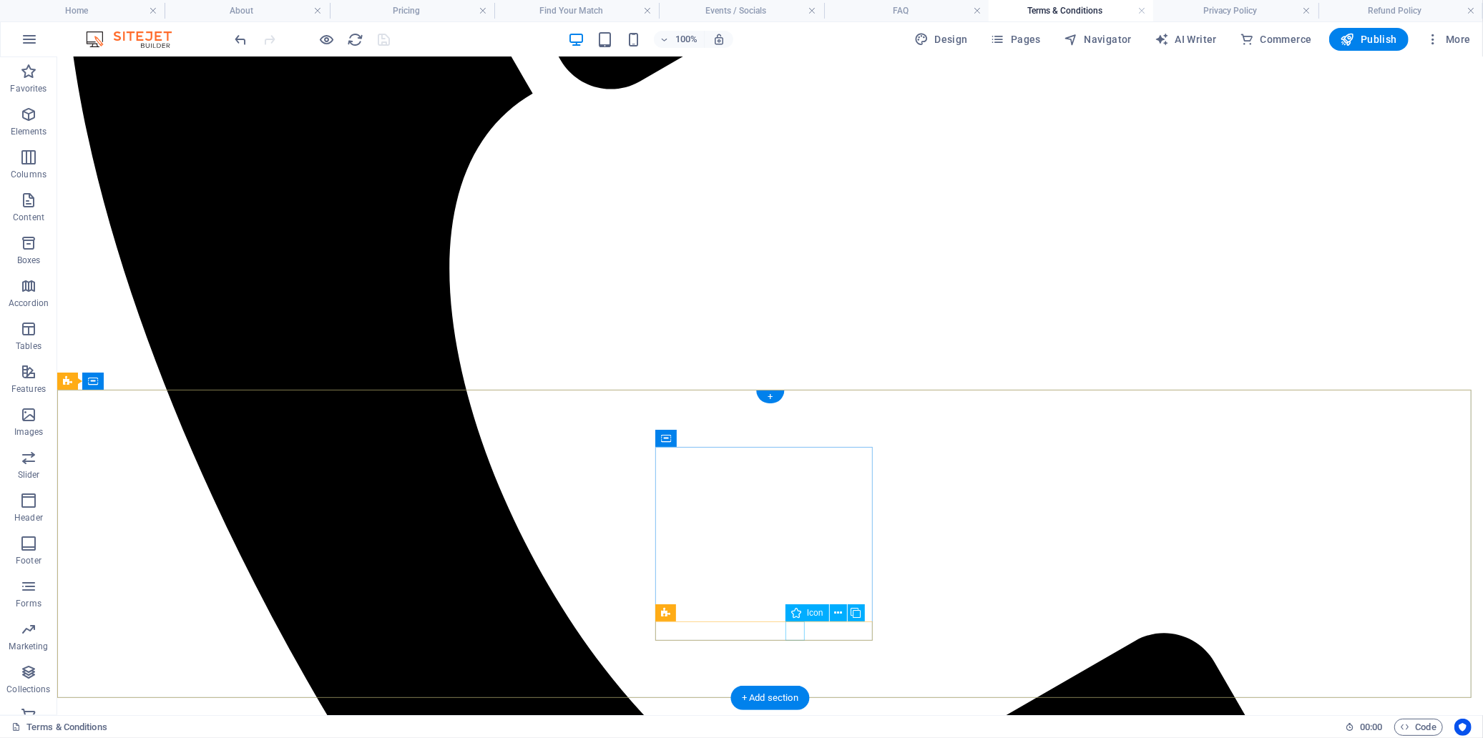
select select "xMidYMid"
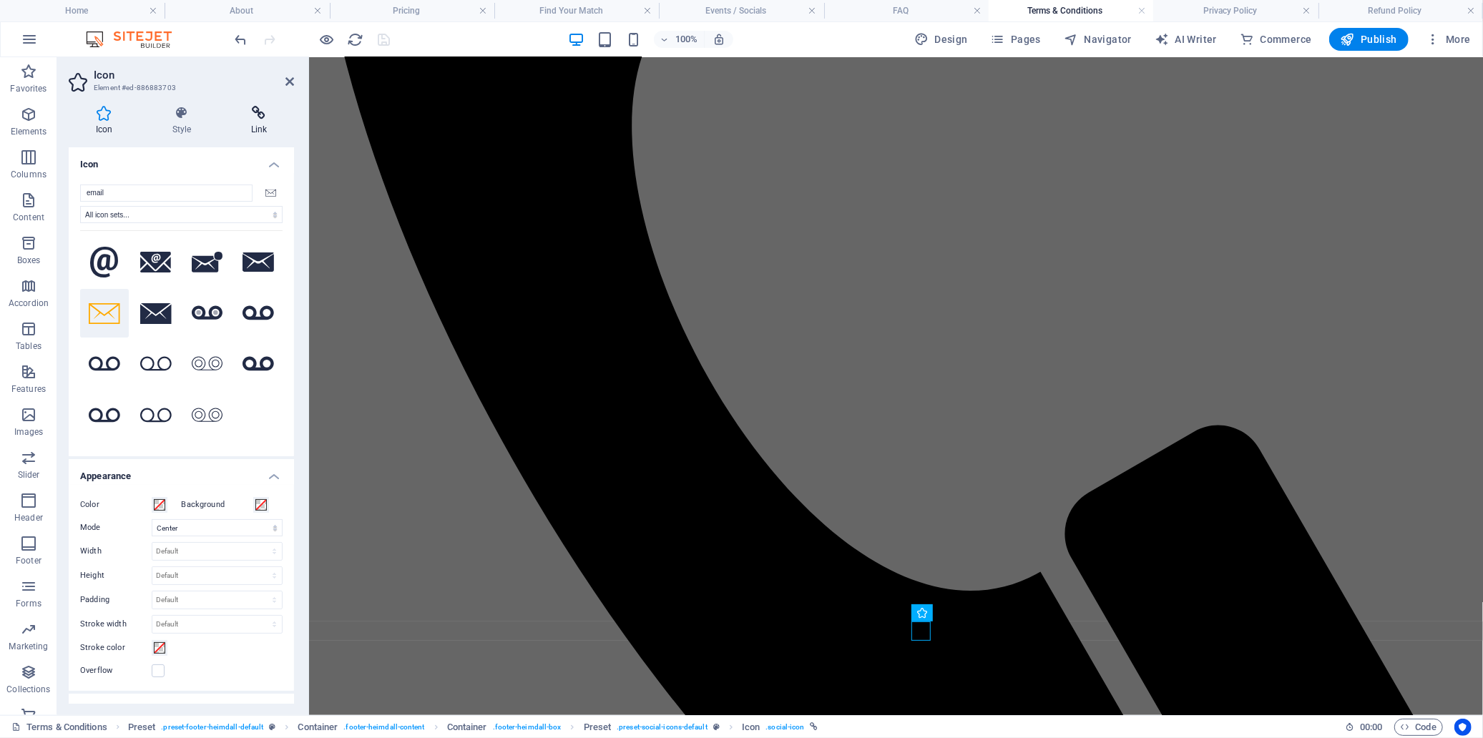
click at [256, 113] on icon at bounding box center [259, 113] width 70 height 14
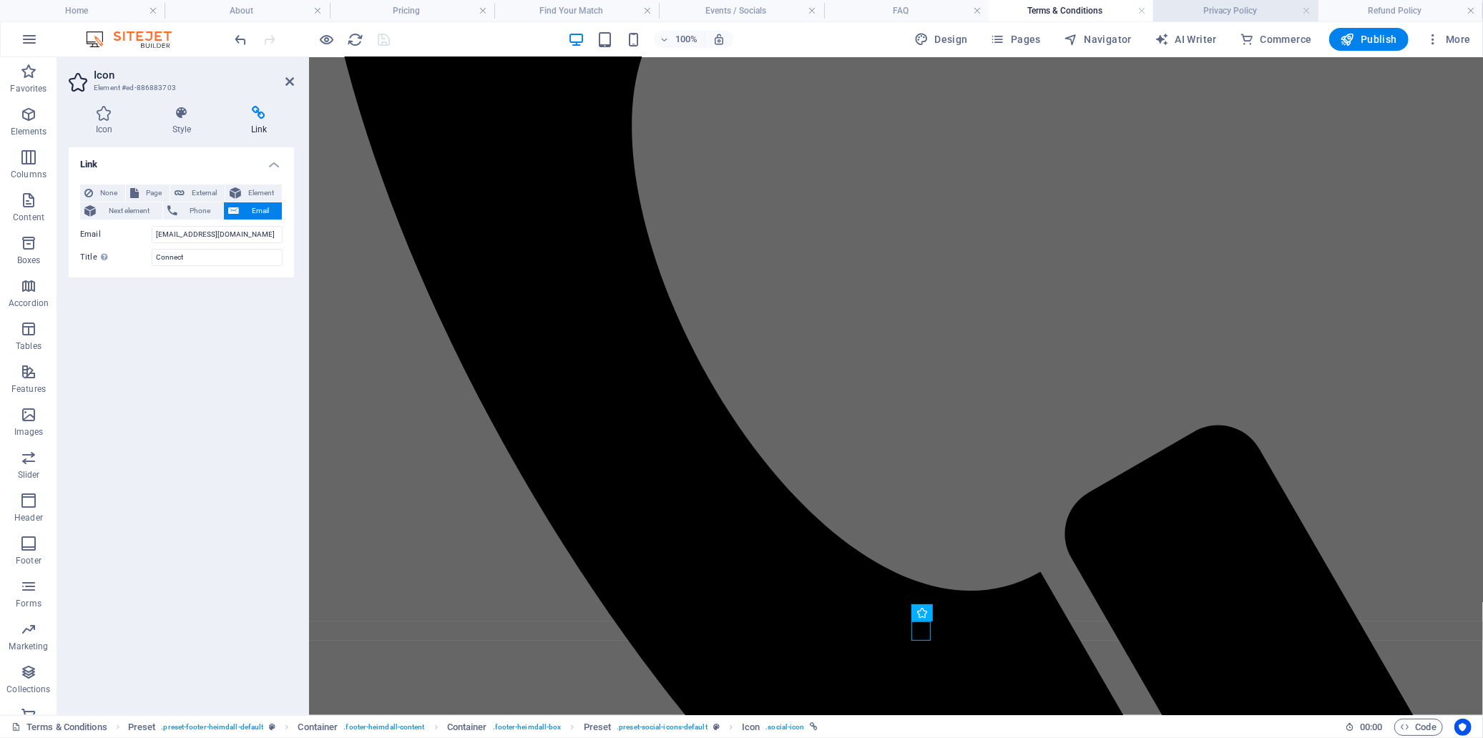
click at [1217, 11] on h4 "Privacy Policy" at bounding box center [1235, 11] width 165 height 16
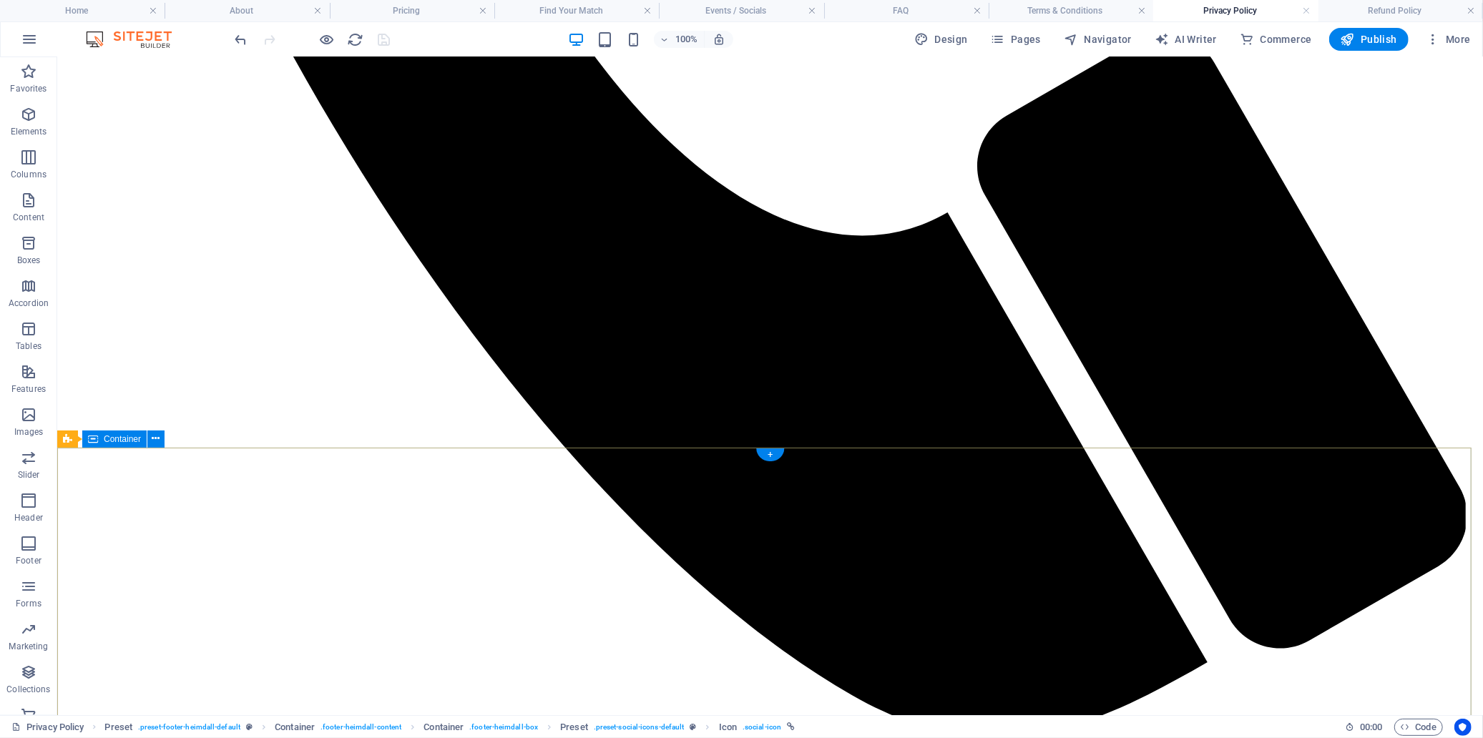
scroll to position [1490, 0]
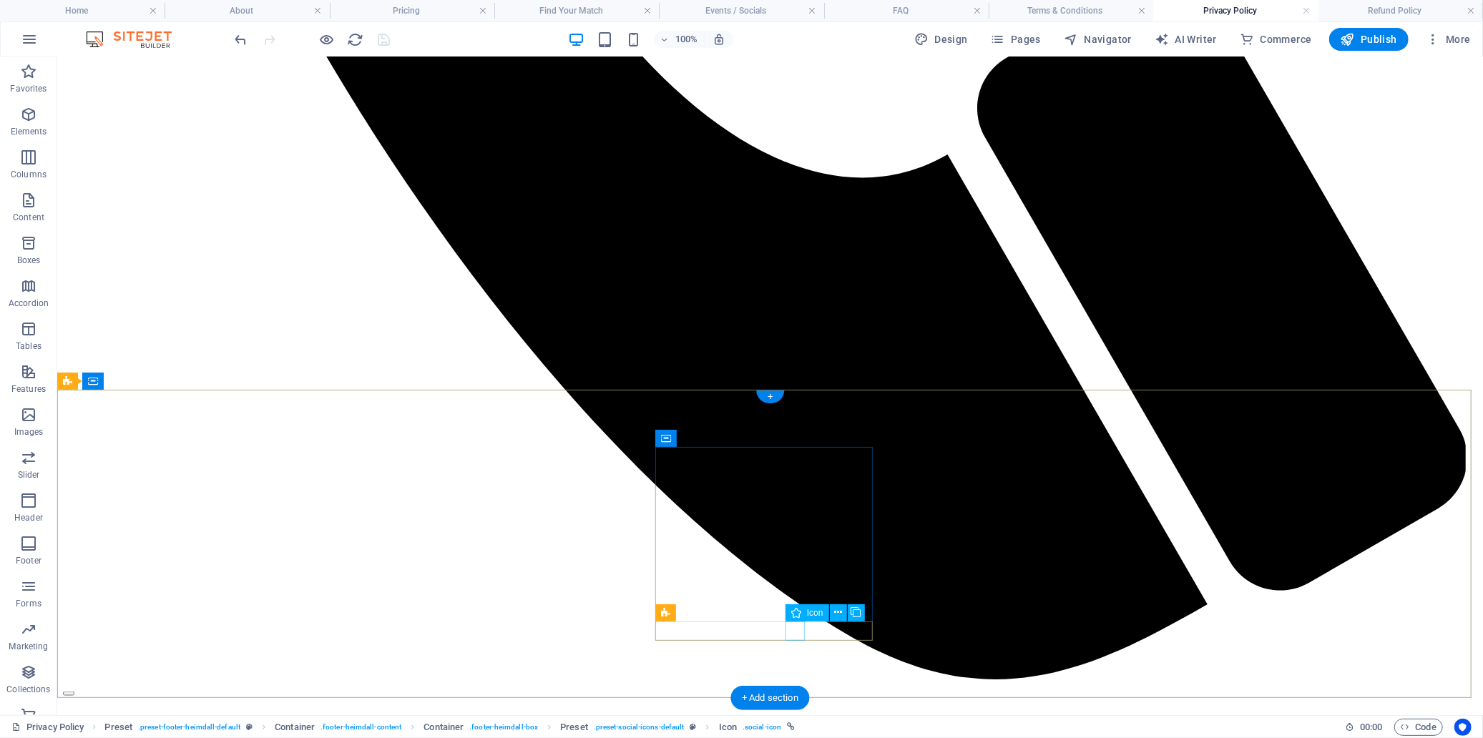
select select "xMidYMid"
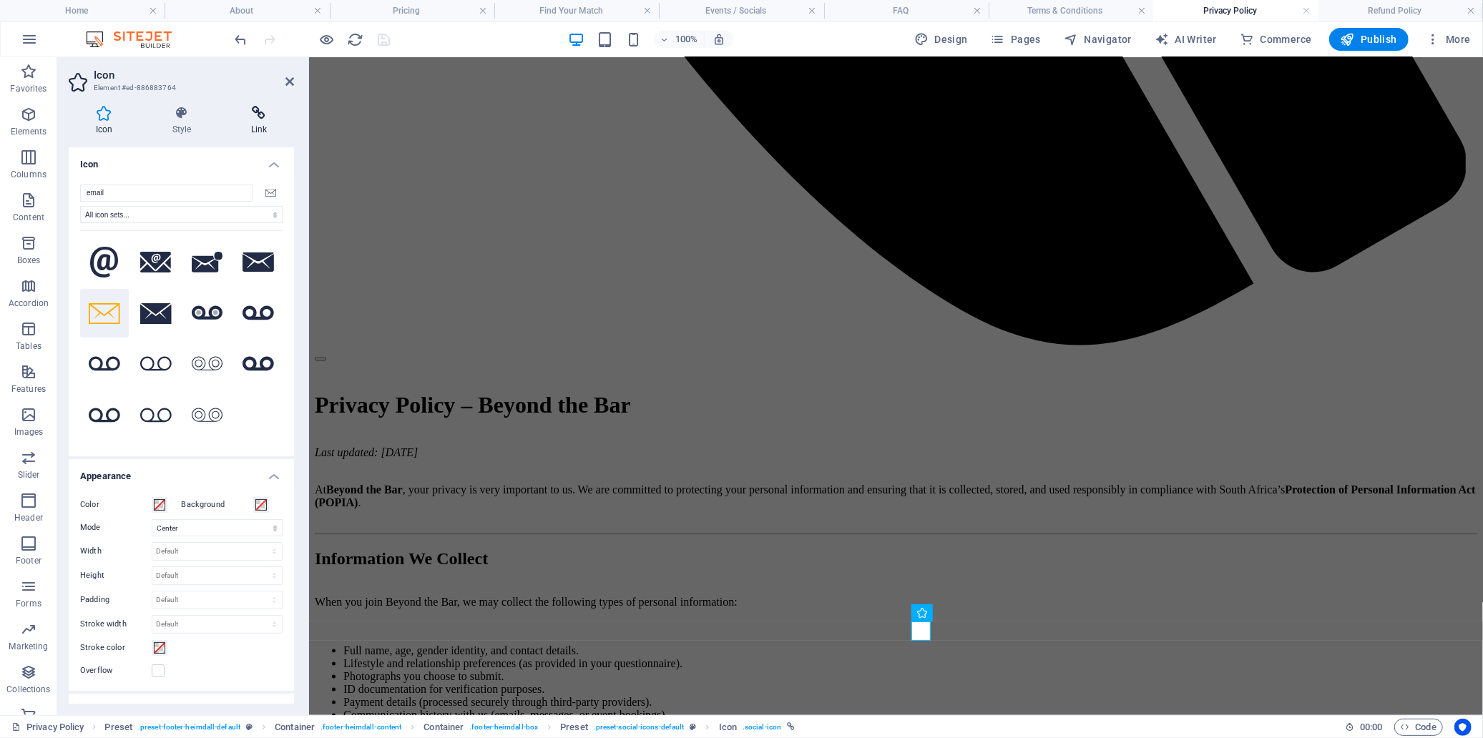
click at [260, 113] on icon at bounding box center [259, 113] width 70 height 14
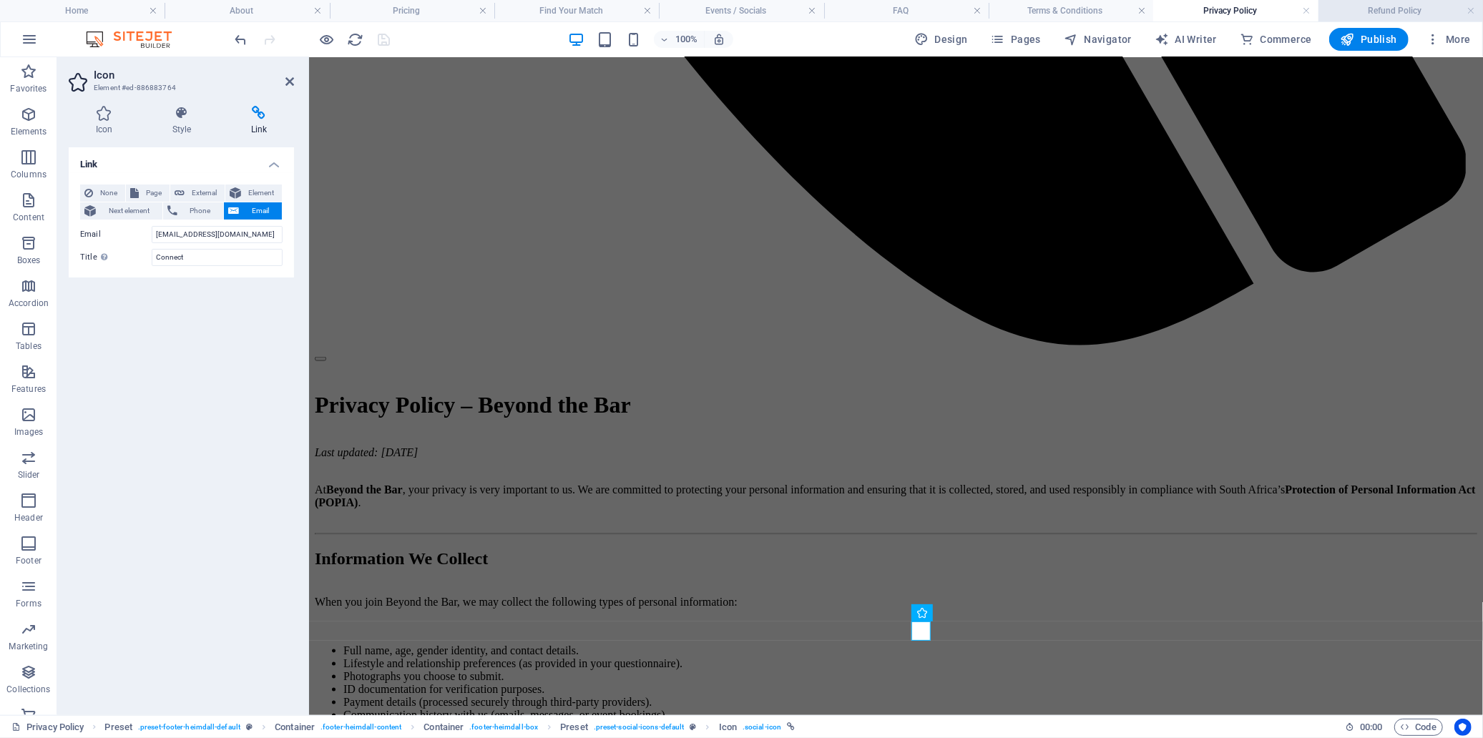
click at [1334, 9] on h4 "Refund Policy" at bounding box center [1401, 11] width 165 height 16
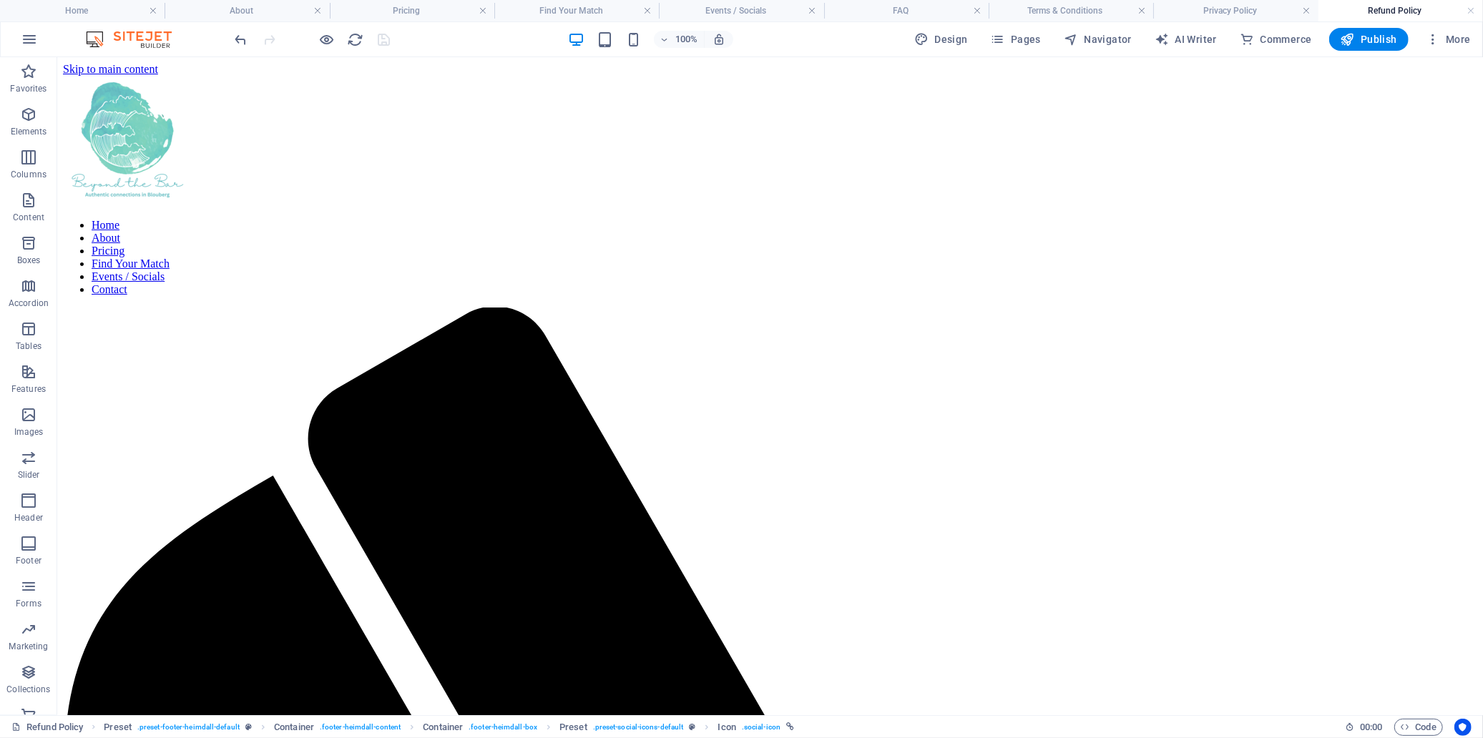
scroll to position [218, 0]
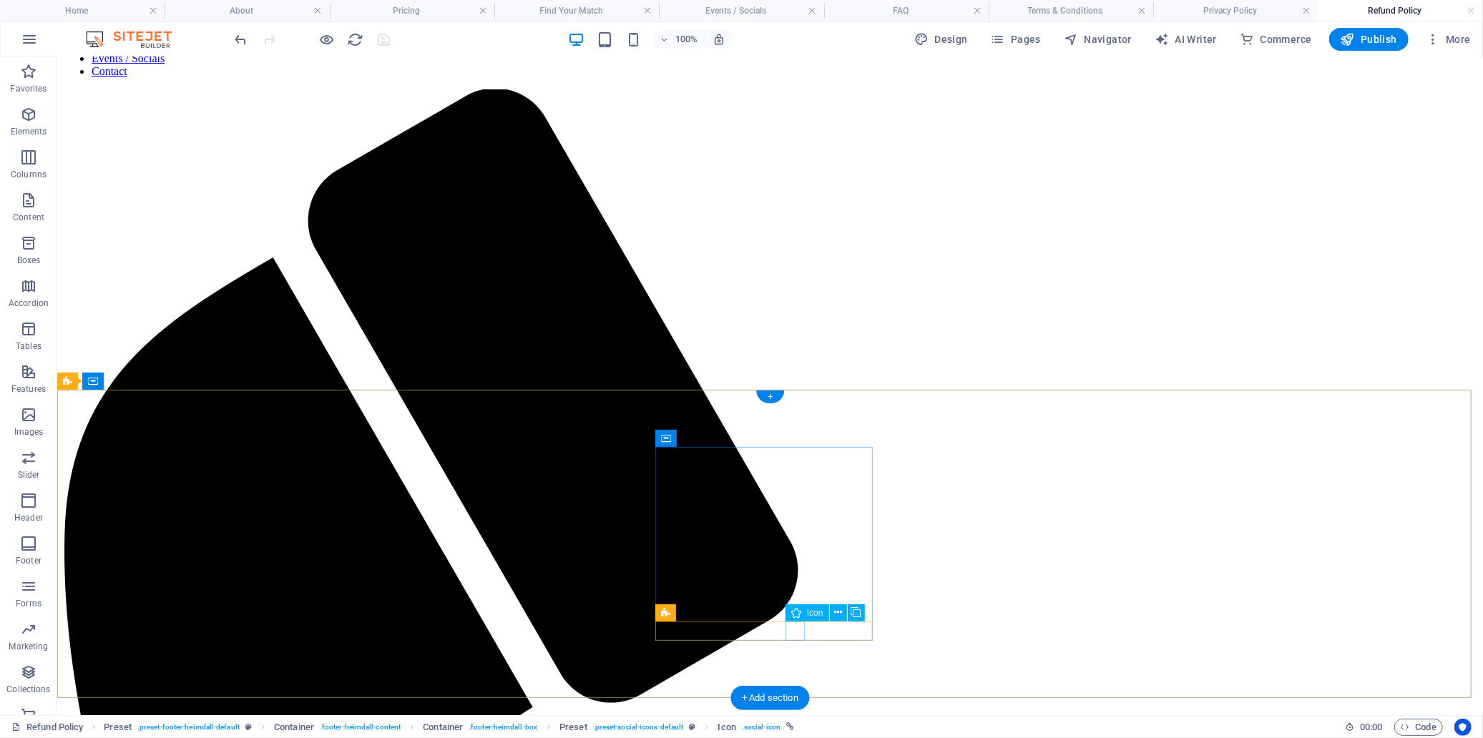
select select "xMidYMid"
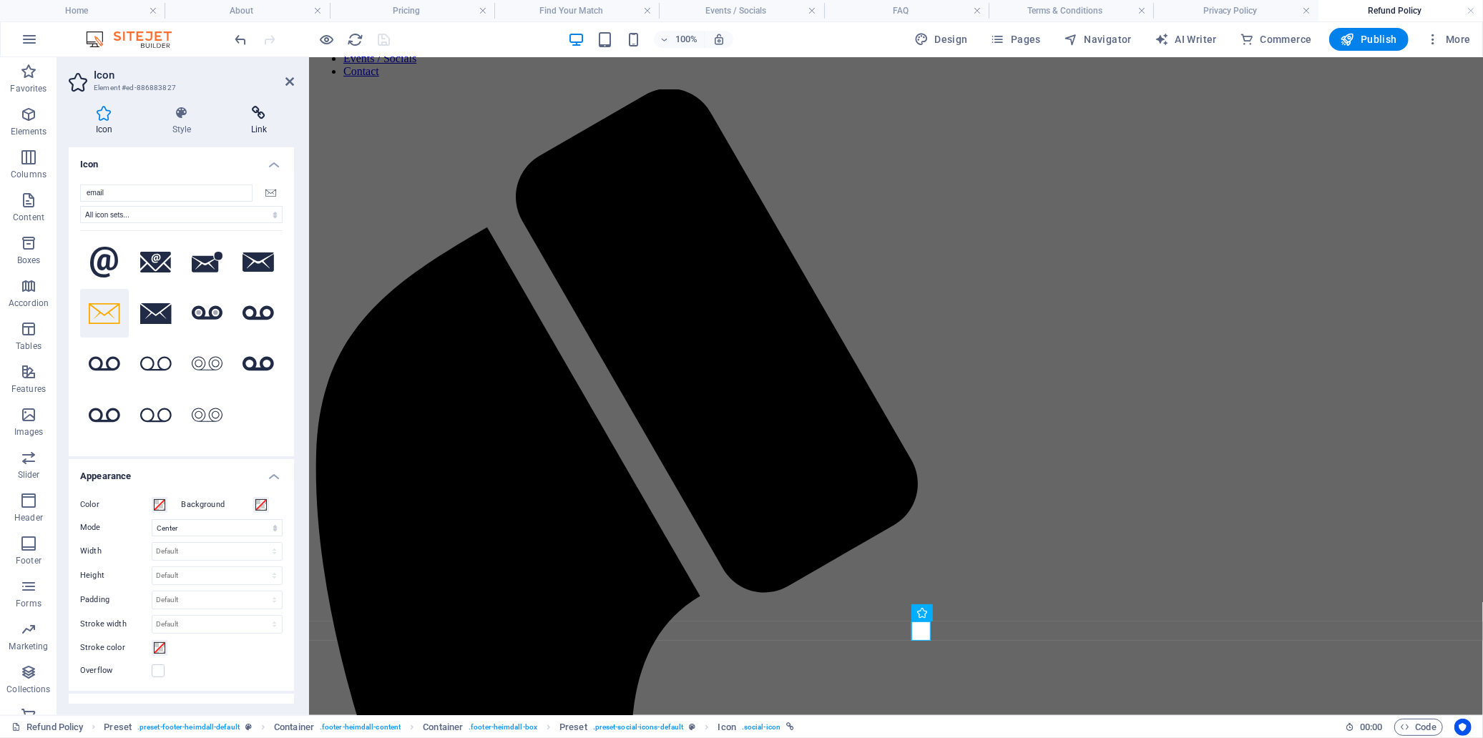
drag, startPoint x: 248, startPoint y: 106, endPoint x: 255, endPoint y: 113, distance: 9.6
click at [250, 107] on icon at bounding box center [259, 113] width 70 height 14
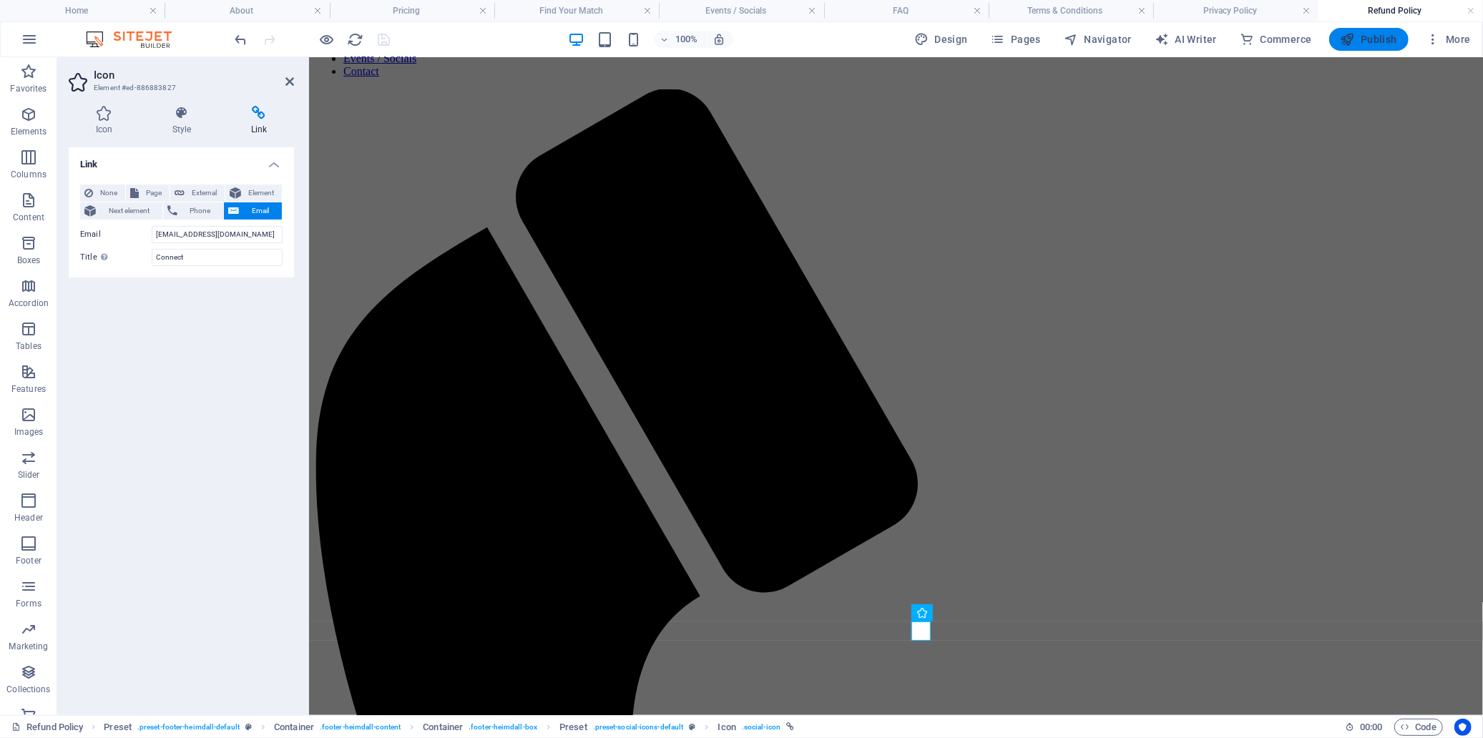
click at [1334, 40] on span "Publish" at bounding box center [1369, 39] width 57 height 14
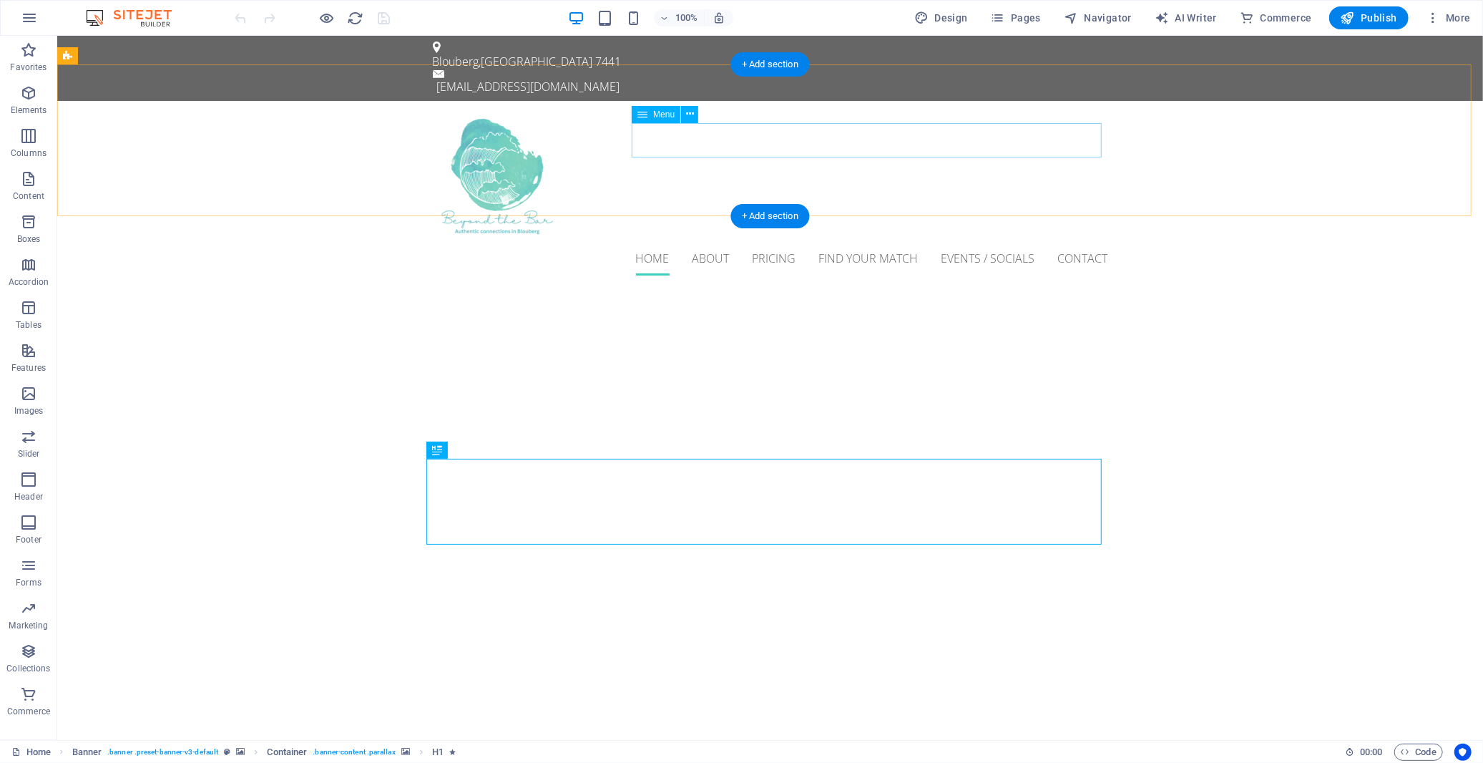
click at [726, 240] on nav "Home About Pricing Find Your Match Events / Socials Contact" at bounding box center [769, 257] width 675 height 34
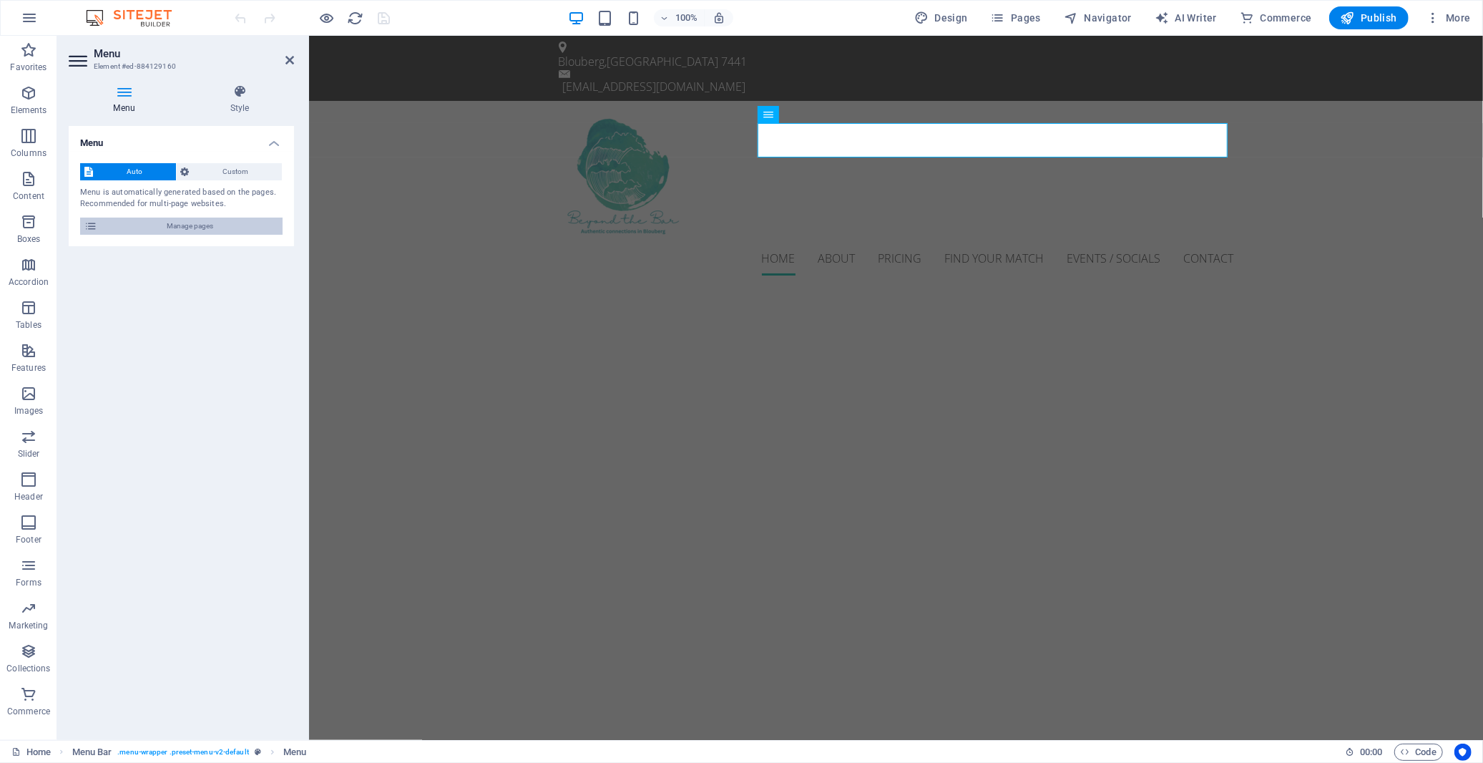
click at [183, 226] on span "Manage pages" at bounding box center [190, 226] width 177 height 17
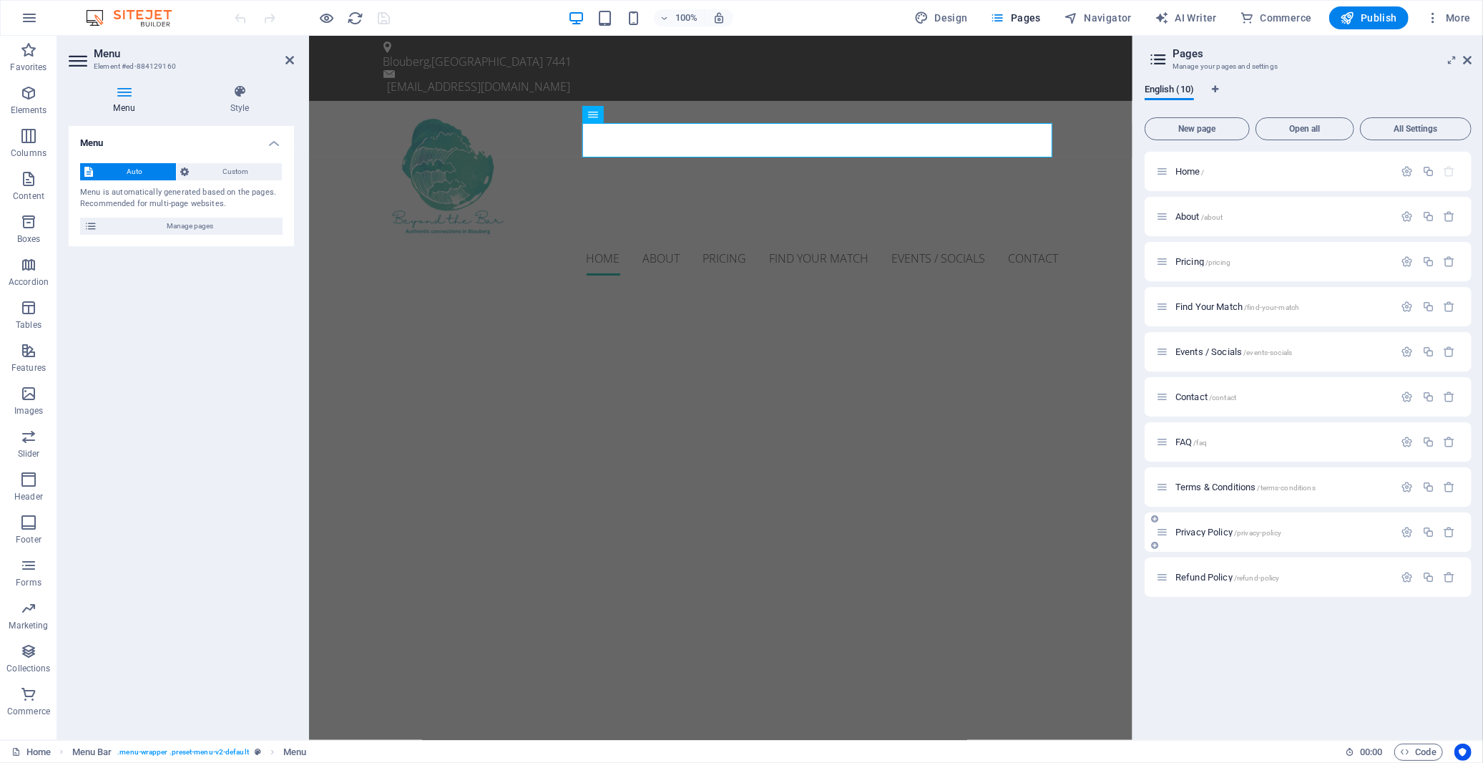
click at [1213, 528] on span "Privacy Policy /privacy-policy" at bounding box center [1229, 532] width 106 height 11
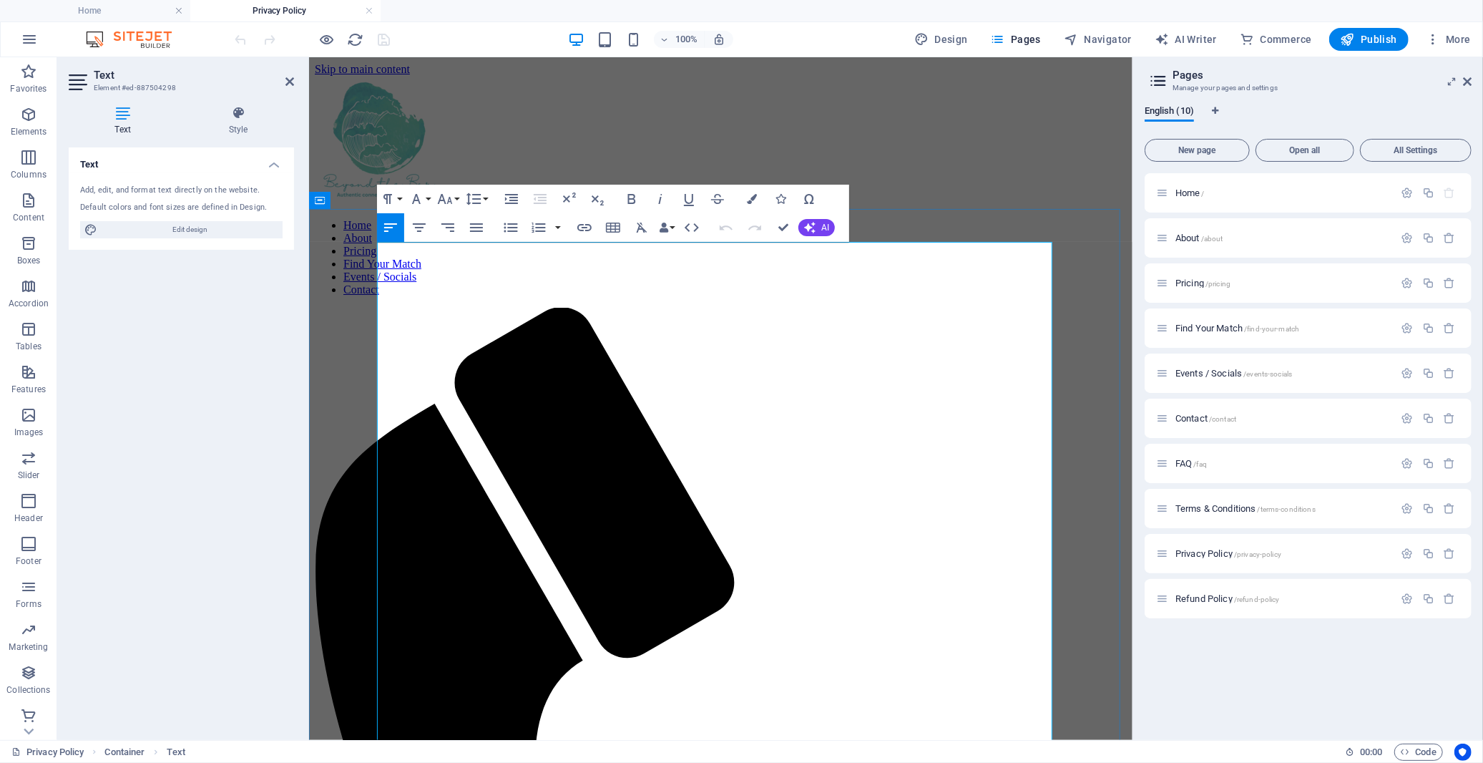
drag, startPoint x: 562, startPoint y: 362, endPoint x: 719, endPoint y: 361, distance: 157.4
drag, startPoint x: 784, startPoint y: 365, endPoint x: 776, endPoint y: 364, distance: 7.9
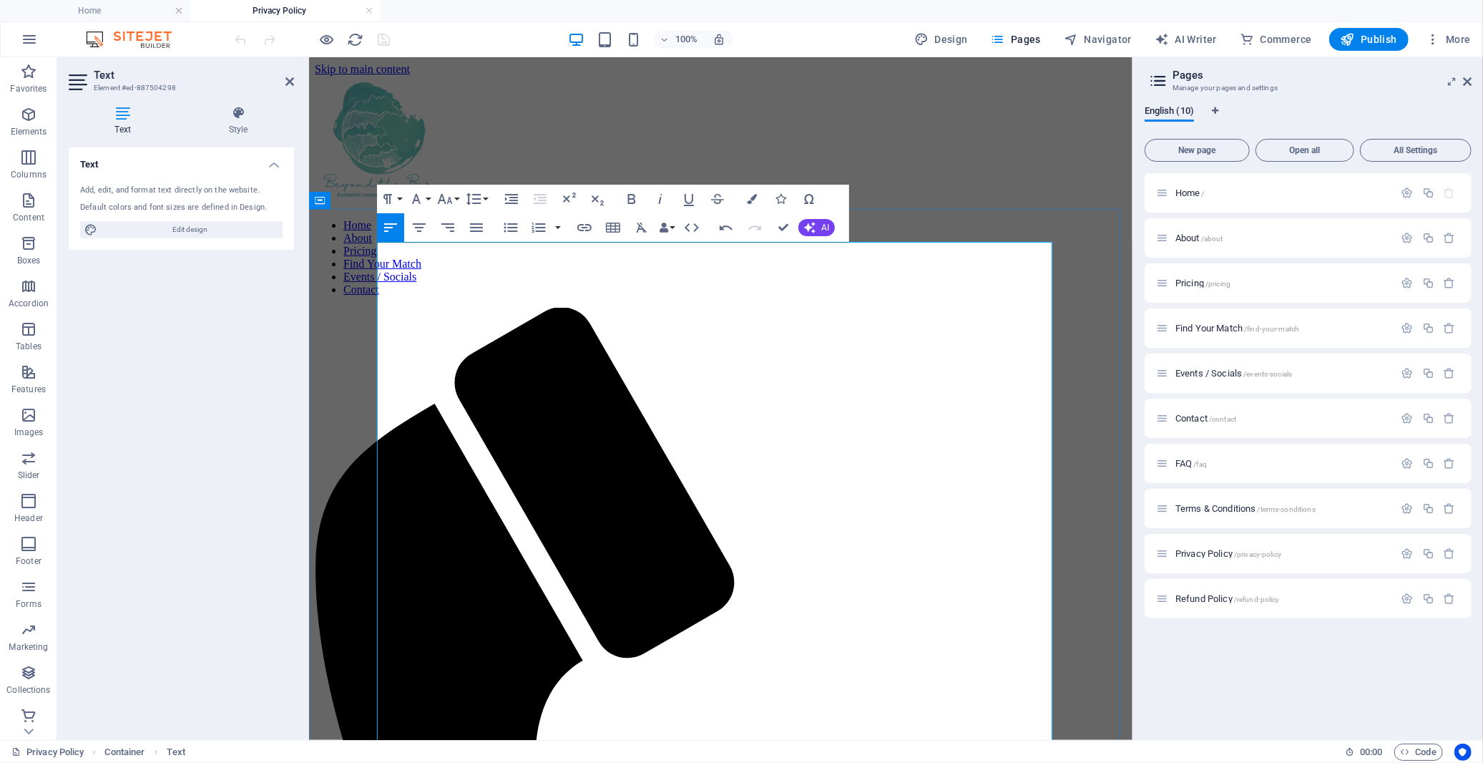
drag, startPoint x: 716, startPoint y: 361, endPoint x: 787, endPoint y: 360, distance: 70.8
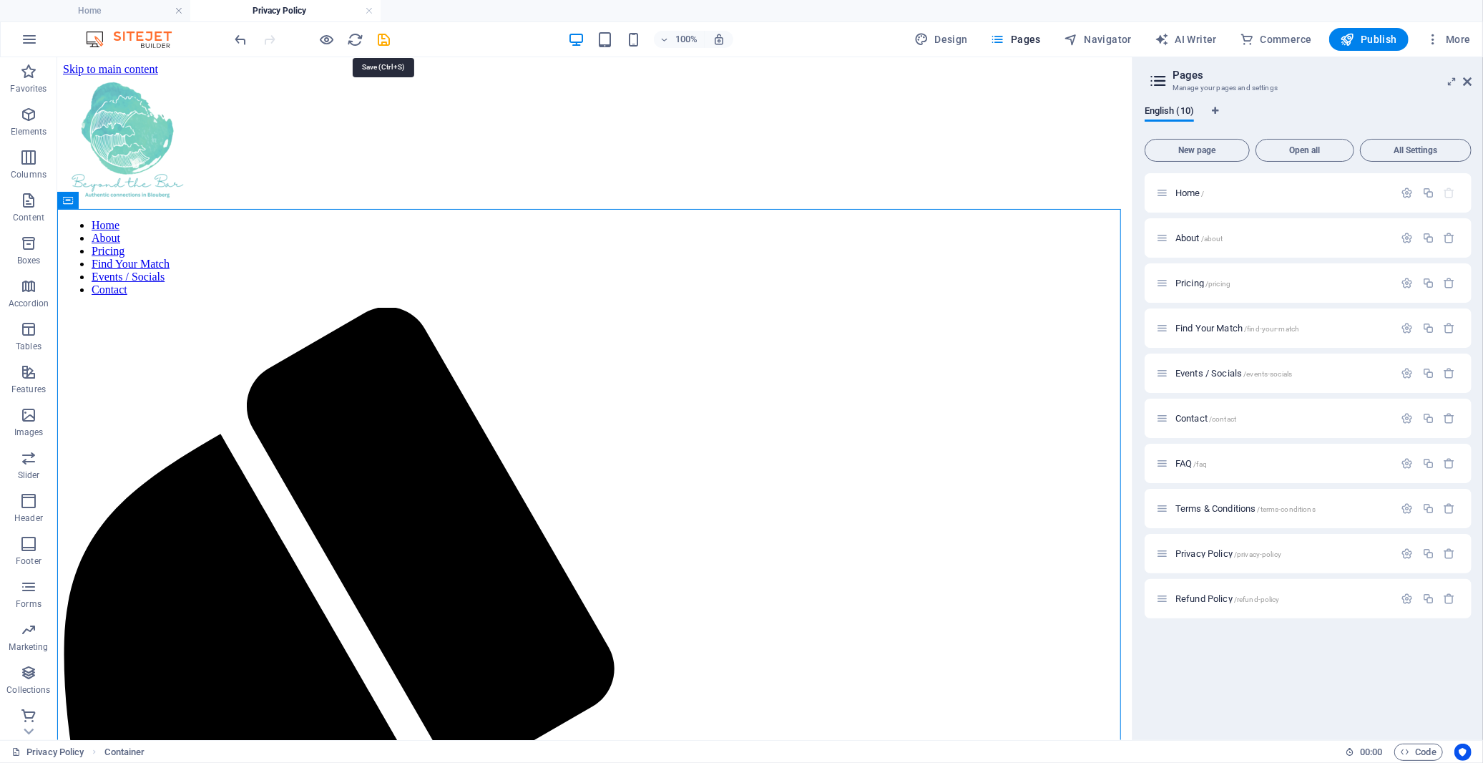
click at [381, 39] on icon "save" at bounding box center [384, 39] width 16 height 16
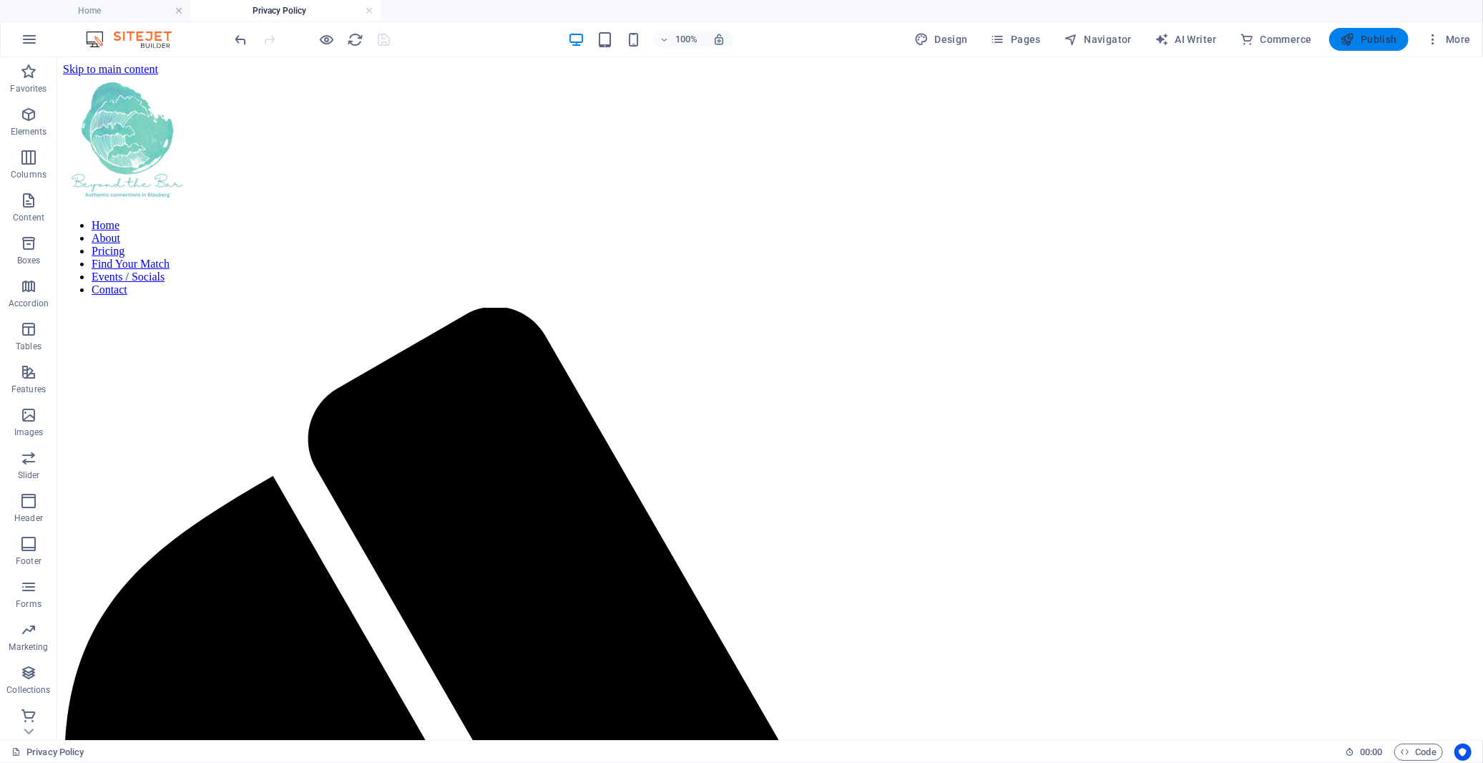
click at [1364, 47] on button "Publish" at bounding box center [1368, 39] width 79 height 23
